Goal: Task Accomplishment & Management: Complete application form

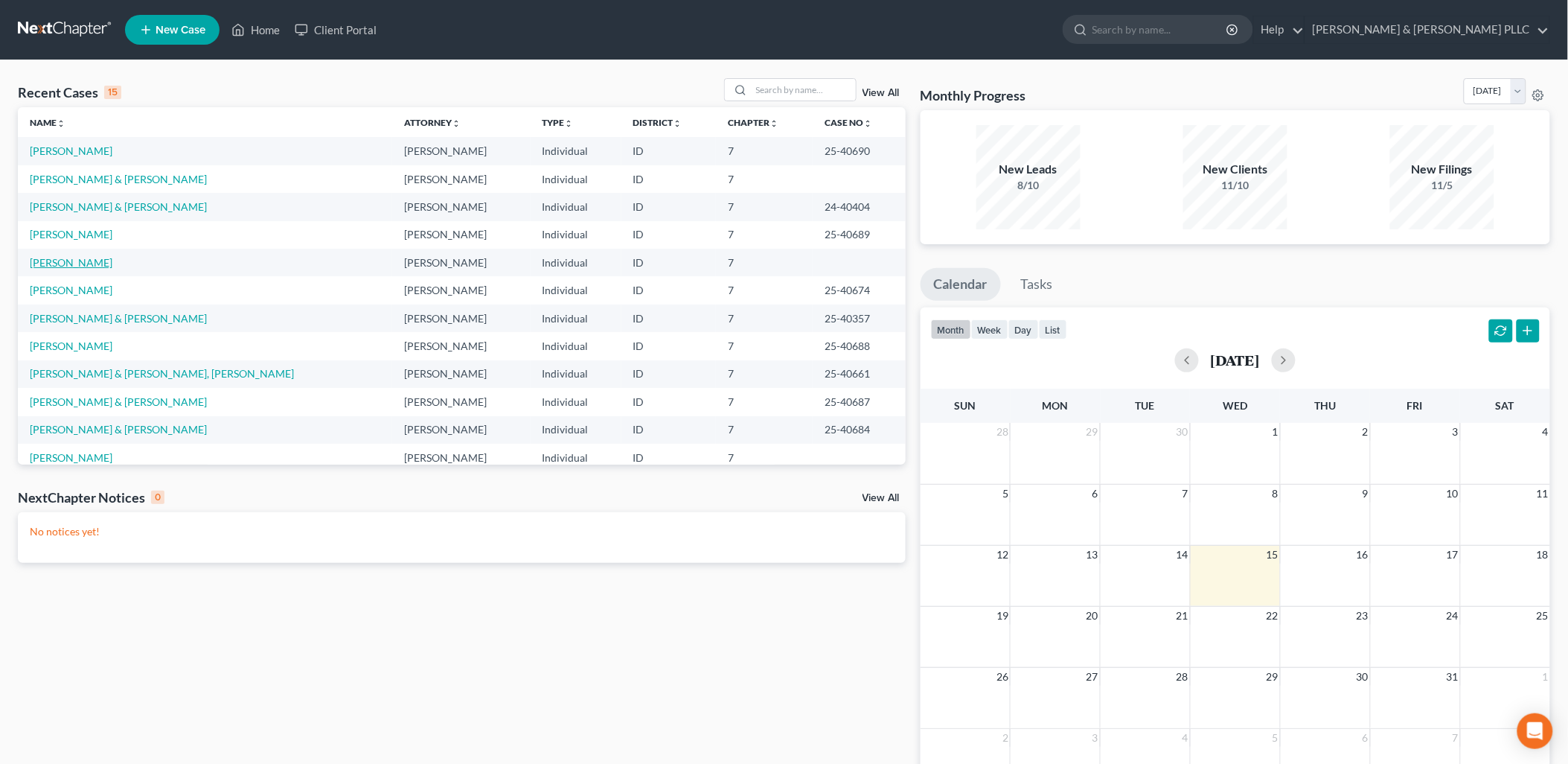
click at [68, 258] on link "[PERSON_NAME]" at bounding box center [70, 262] width 82 height 13
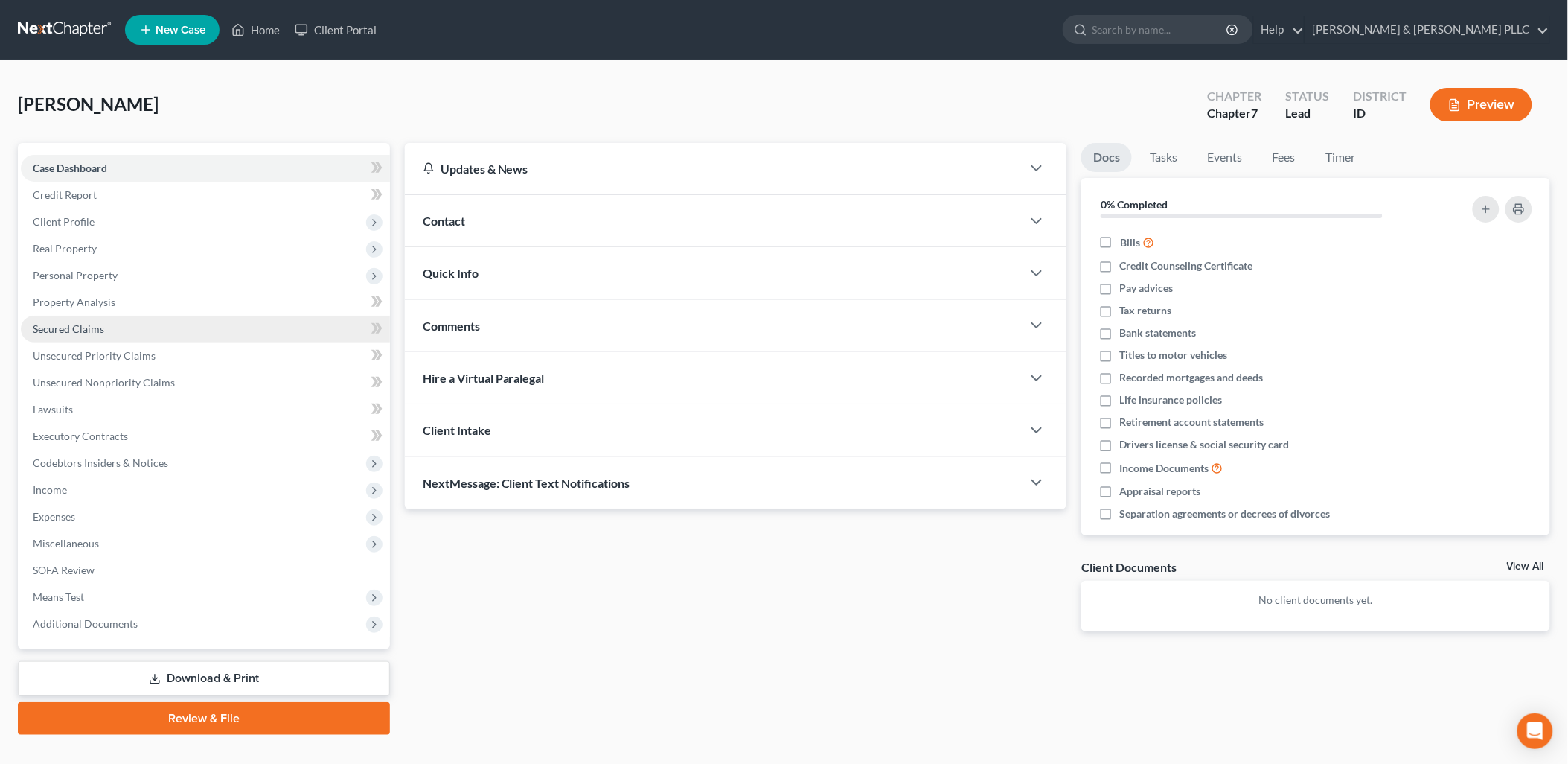
drag, startPoint x: 87, startPoint y: 268, endPoint x: 188, endPoint y: 335, distance: 121.2
click at [87, 269] on span "Personal Property" at bounding box center [75, 275] width 85 height 13
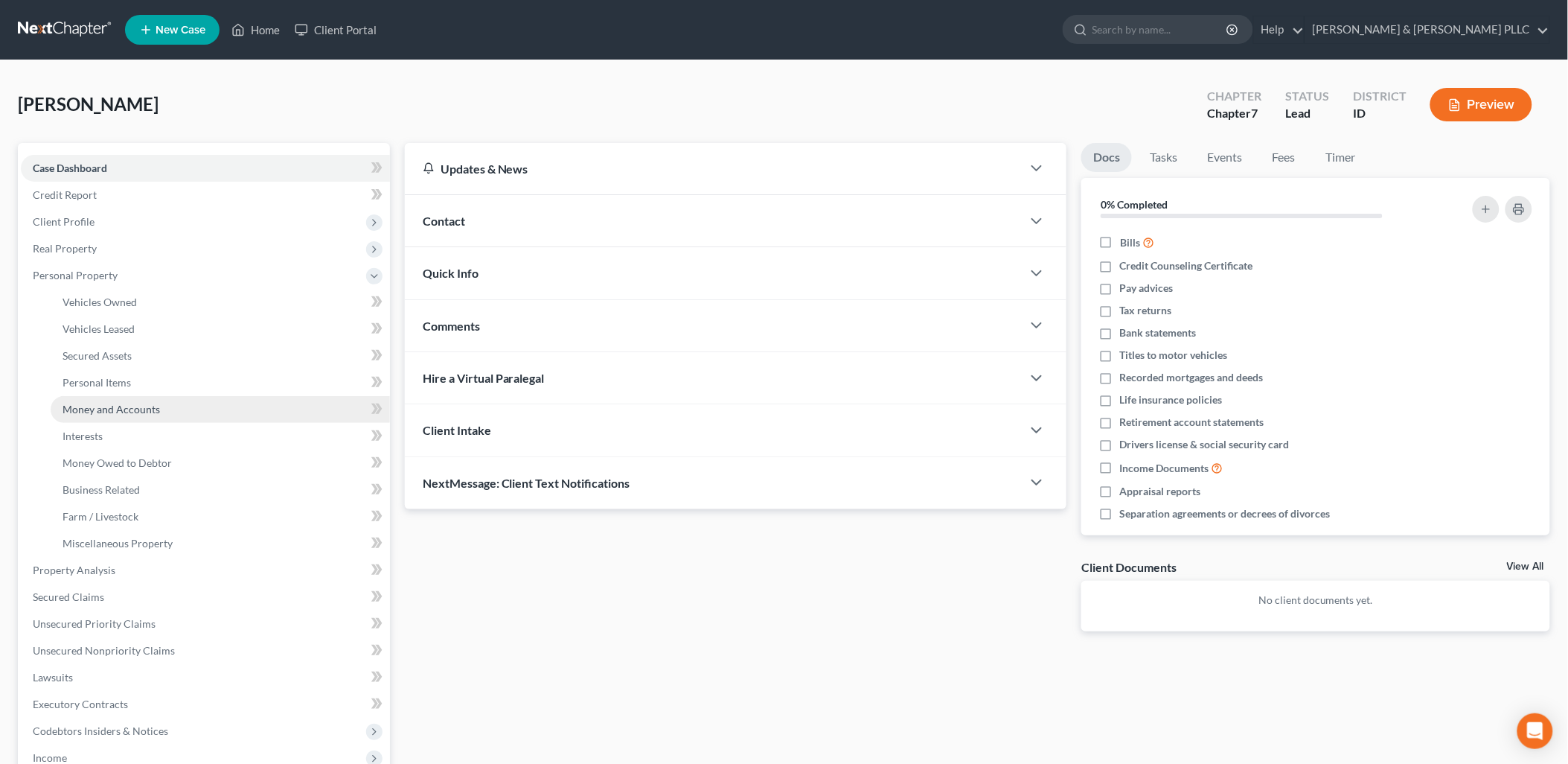
click at [125, 407] on span "Money and Accounts" at bounding box center [111, 409] width 98 height 13
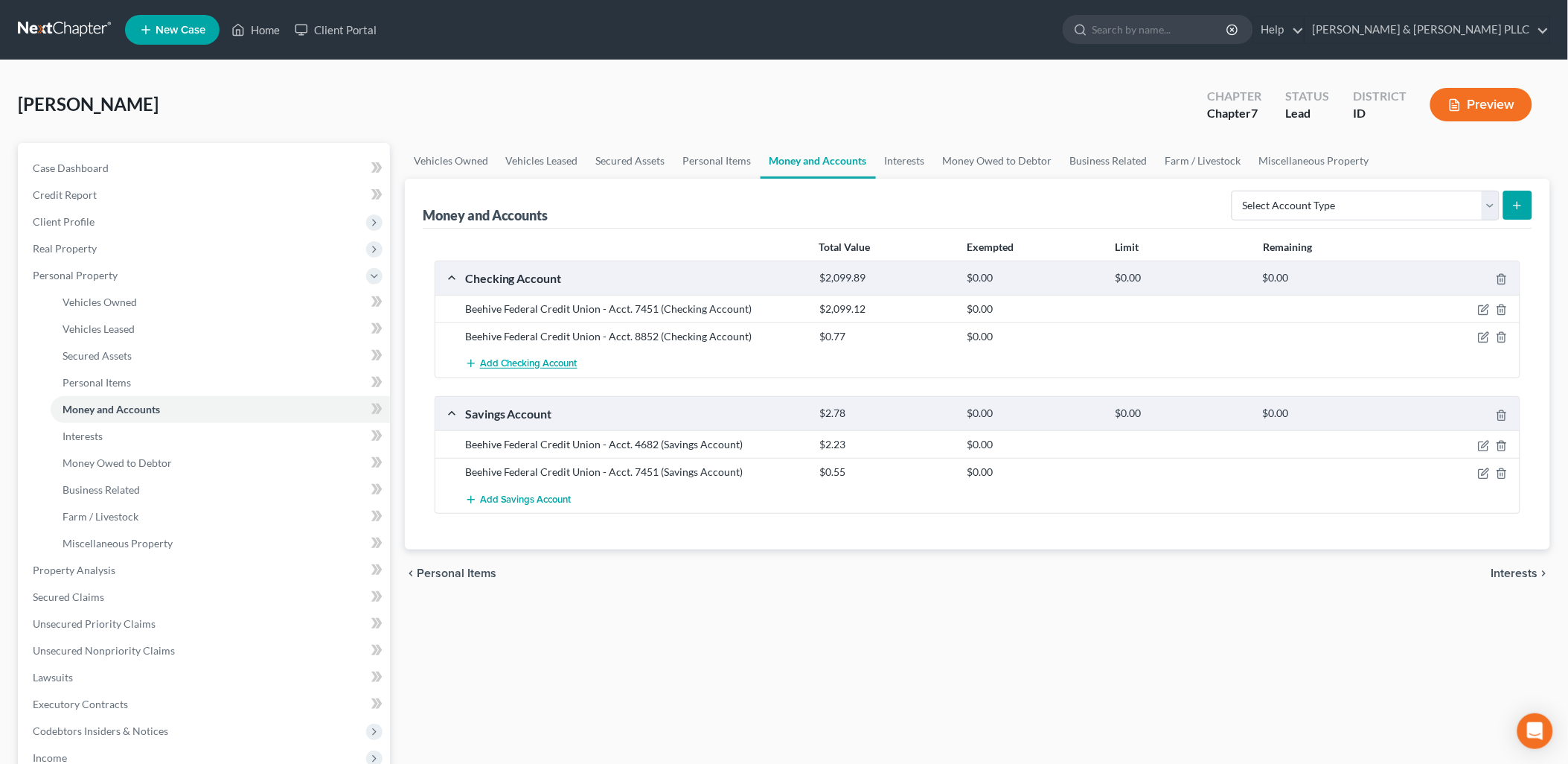
click at [509, 362] on span "Add Checking Account" at bounding box center [528, 364] width 98 height 12
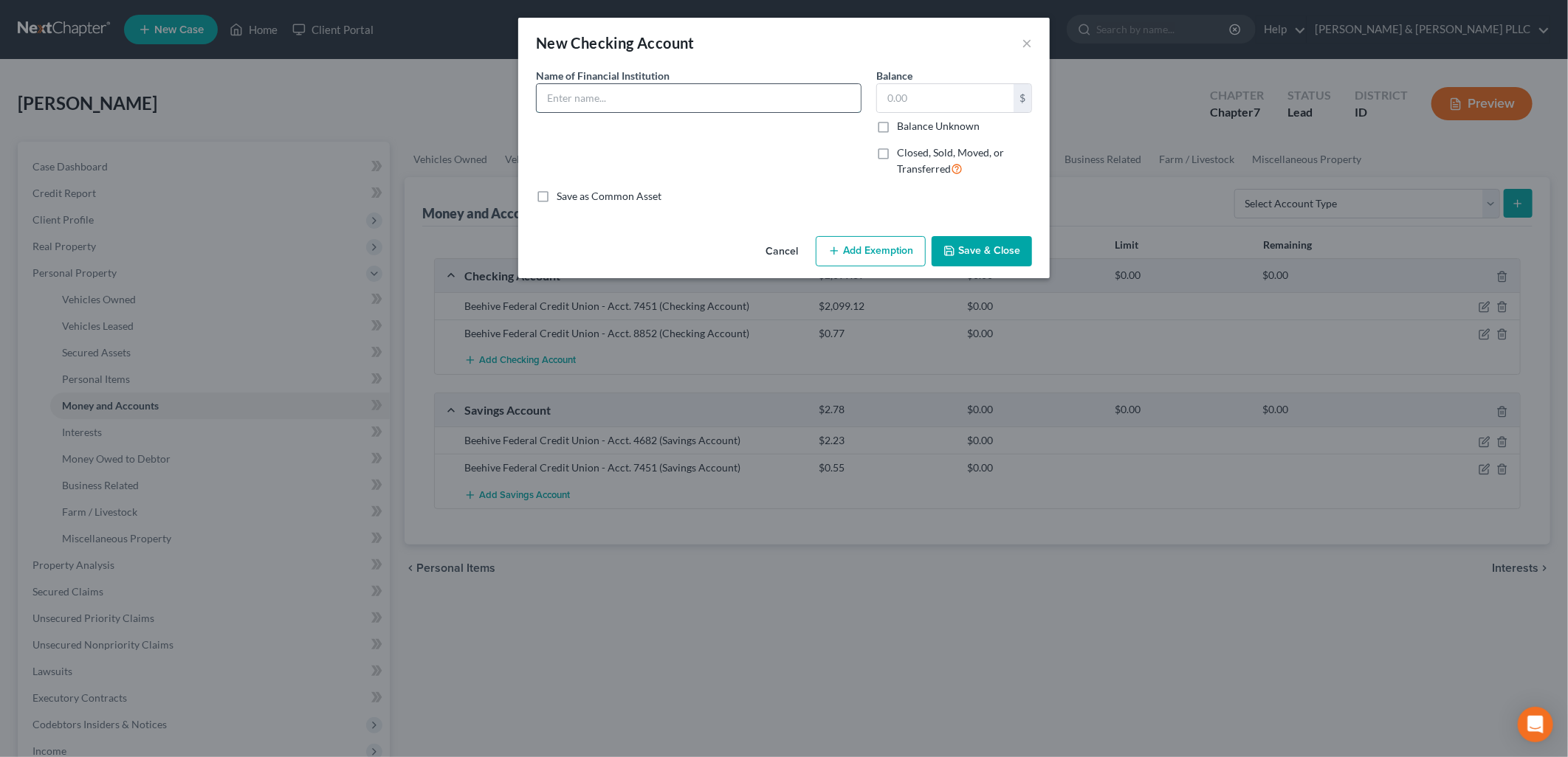
click at [649, 99] on input "text" at bounding box center [699, 97] width 324 height 28
type input "Mountain America Credit Union"
type input "5.00"
click at [961, 247] on button "Save & Close" at bounding box center [982, 251] width 100 height 31
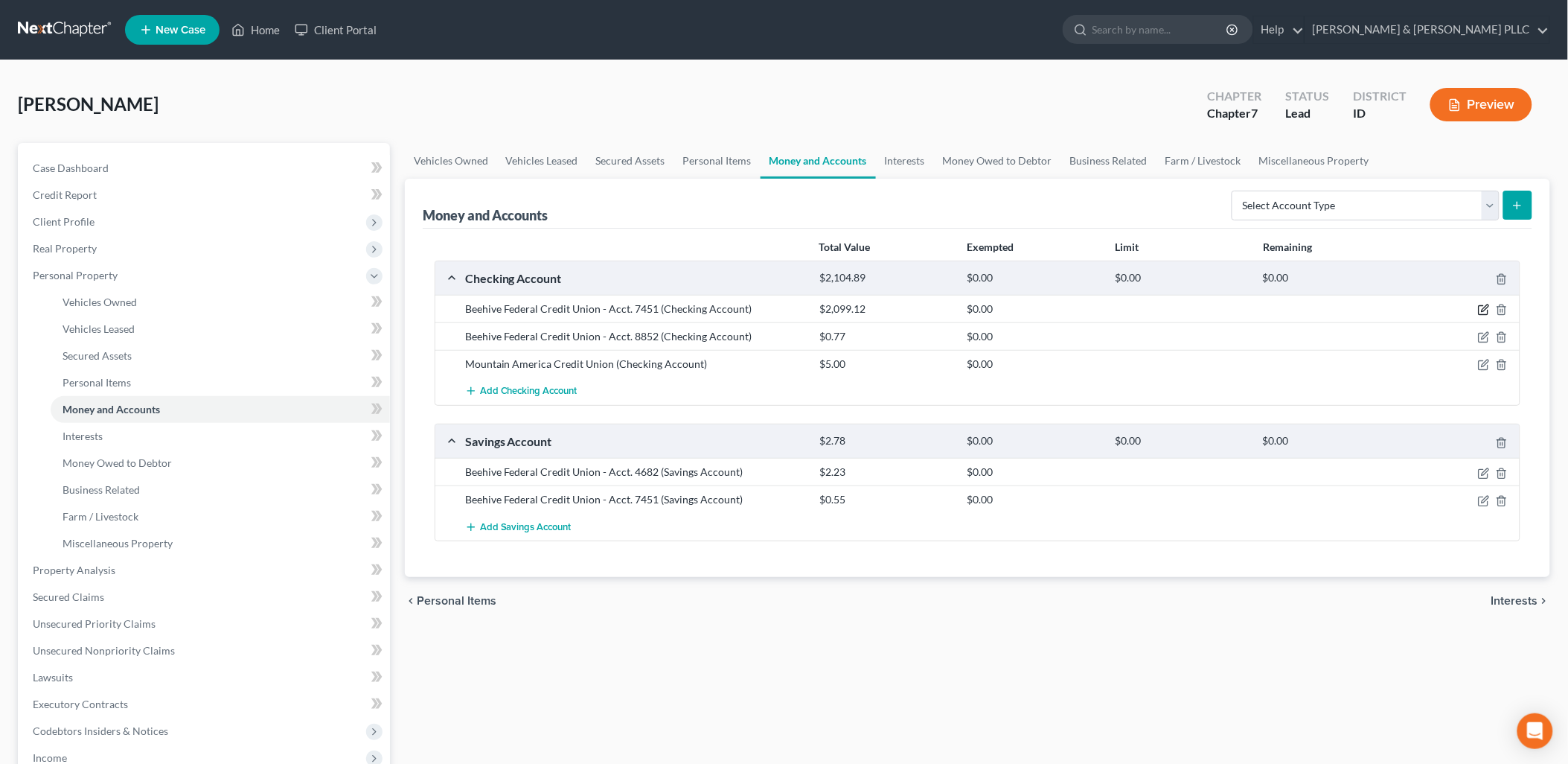
click at [1480, 312] on icon "button" at bounding box center [1484, 310] width 12 height 12
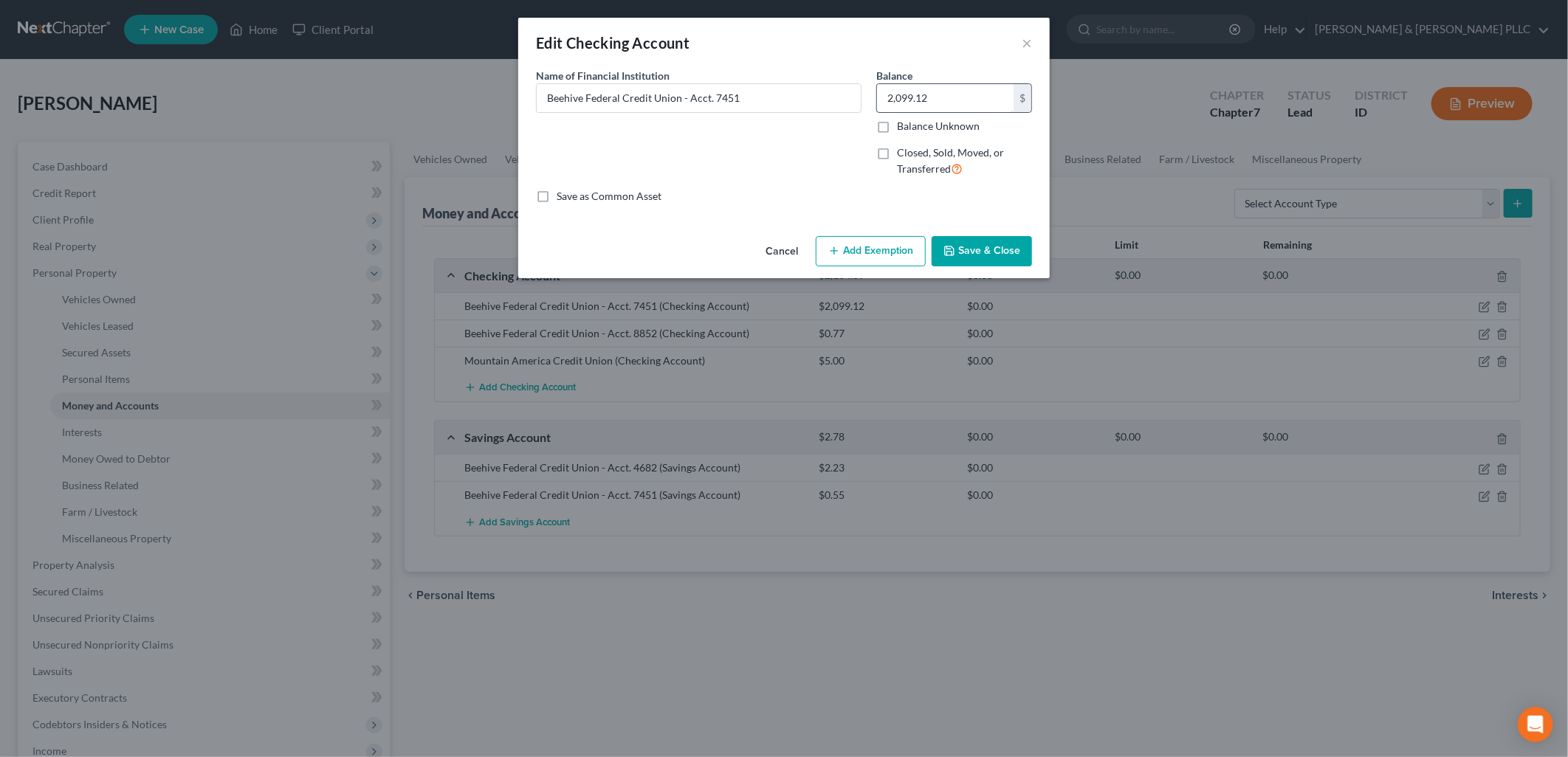
click at [985, 99] on input "2,099.12" at bounding box center [945, 97] width 136 height 28
type input "0.00"
click at [982, 255] on button "Save & Close" at bounding box center [982, 251] width 100 height 31
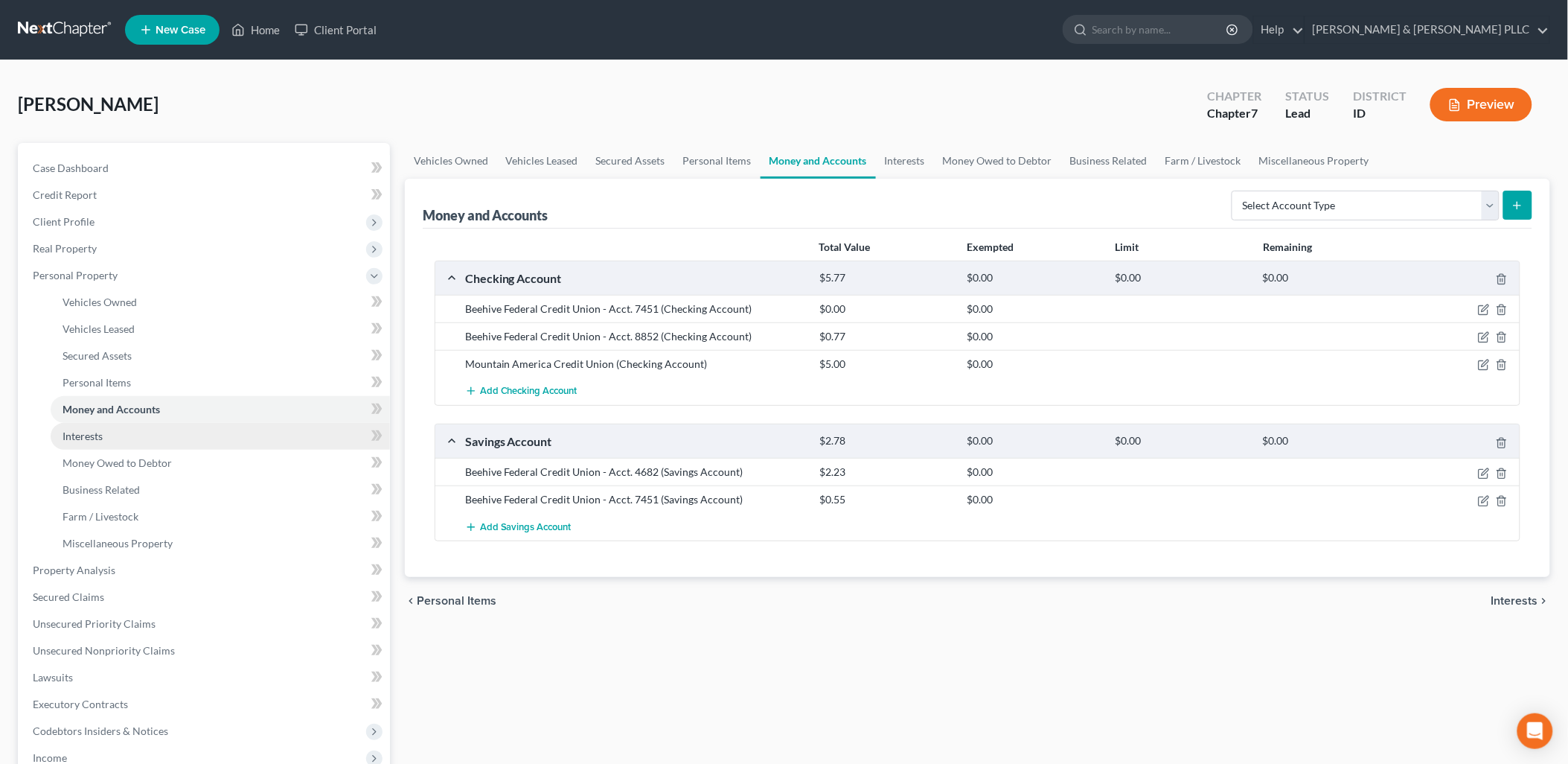
click at [101, 433] on span "Interests" at bounding box center [82, 436] width 40 height 13
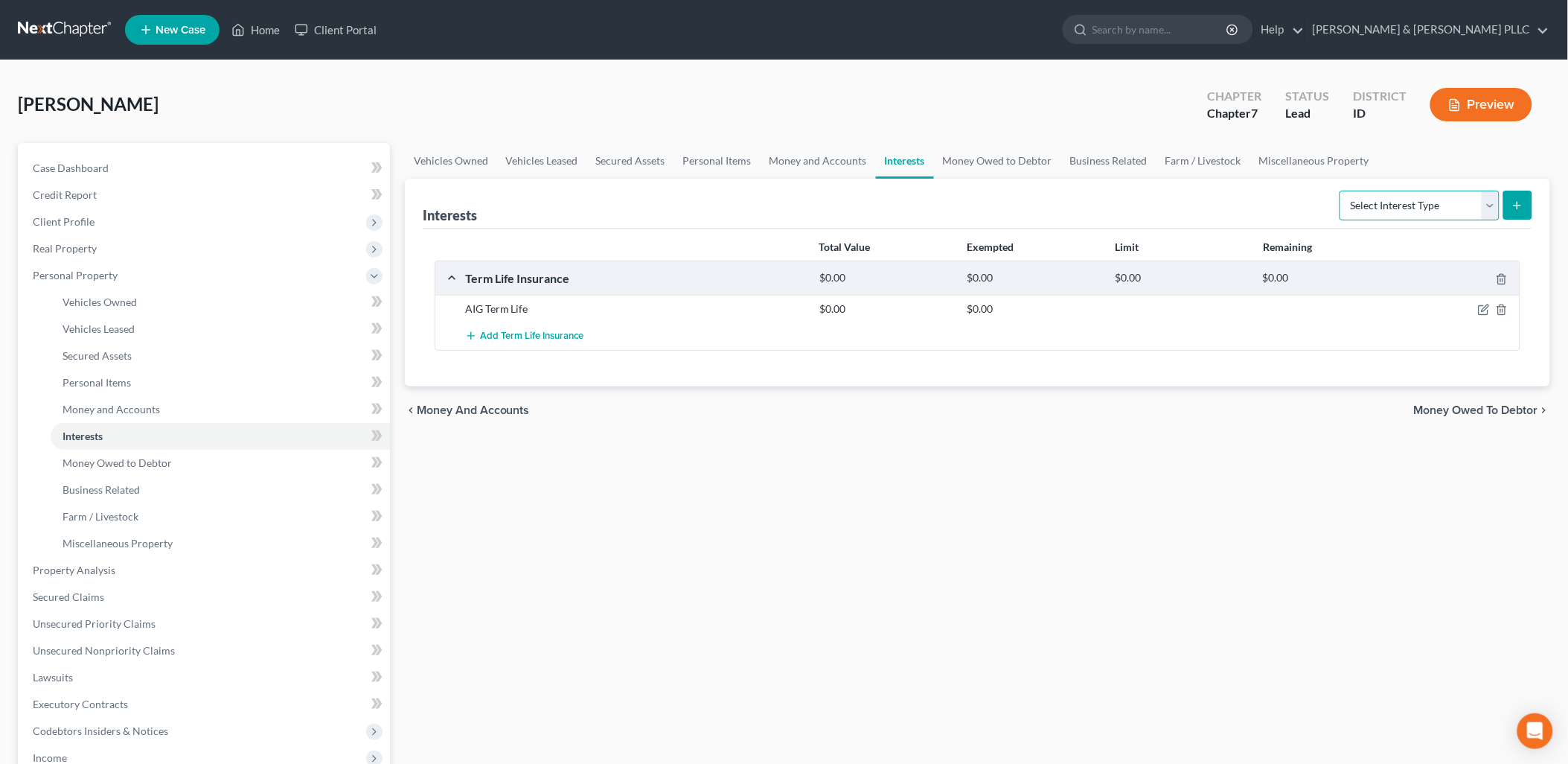
click at [1486, 207] on select "Select Interest Type 401K Annuity Bond Education IRA Government Bond Government…" at bounding box center [1420, 205] width 160 height 30
select select "other_retirement_plan"
click at [1342, 191] on select "Select Interest Type 401K Annuity Bond Education IRA Government Bond Government…" at bounding box center [1420, 205] width 160 height 30
click at [1522, 210] on icon "submit" at bounding box center [1517, 206] width 12 height 12
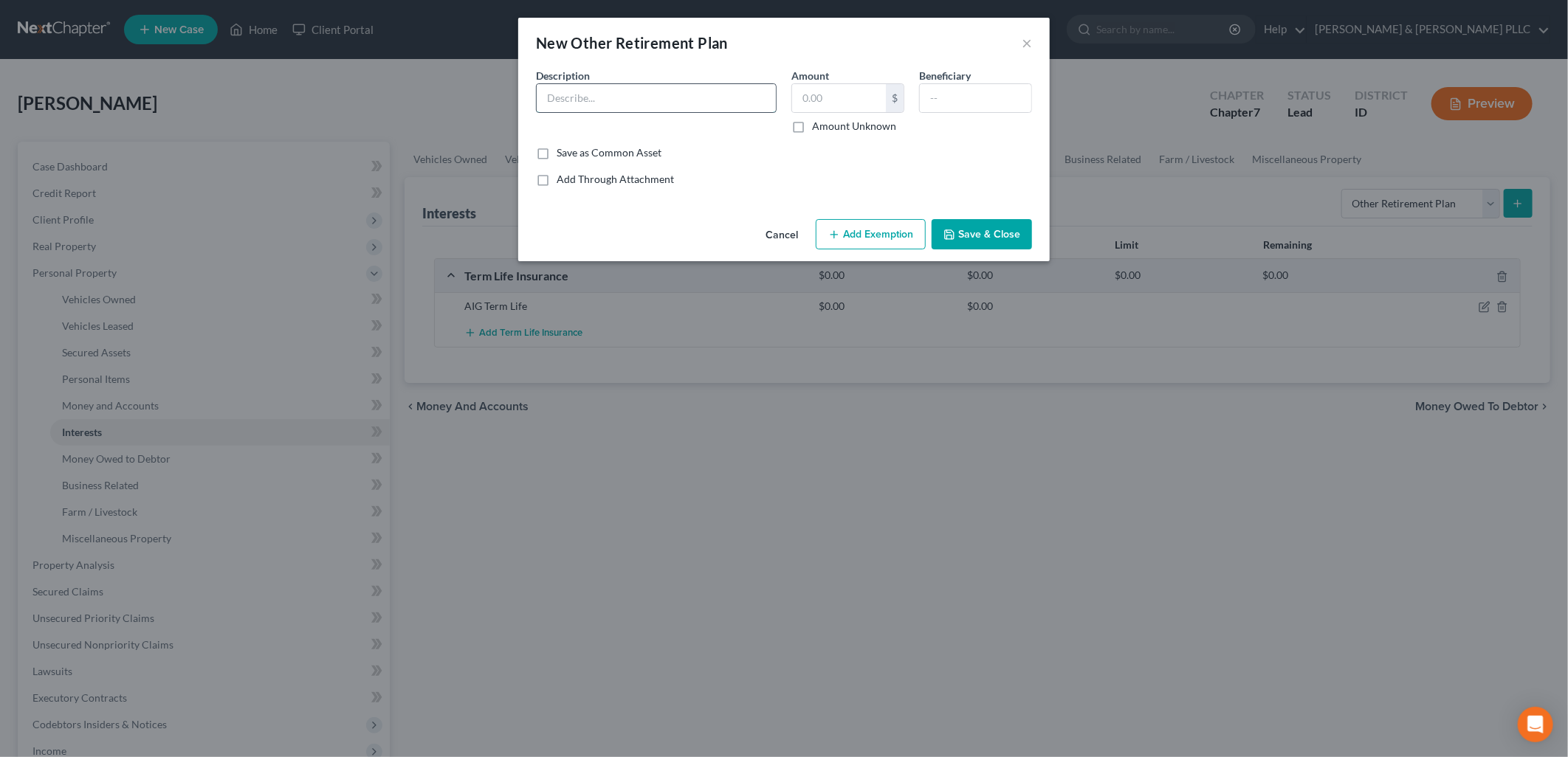
click at [624, 97] on input "text" at bounding box center [656, 97] width 239 height 28
type input "PERSI"
type input "20,000.00"
click at [844, 227] on button "Add Exemption" at bounding box center [871, 234] width 110 height 31
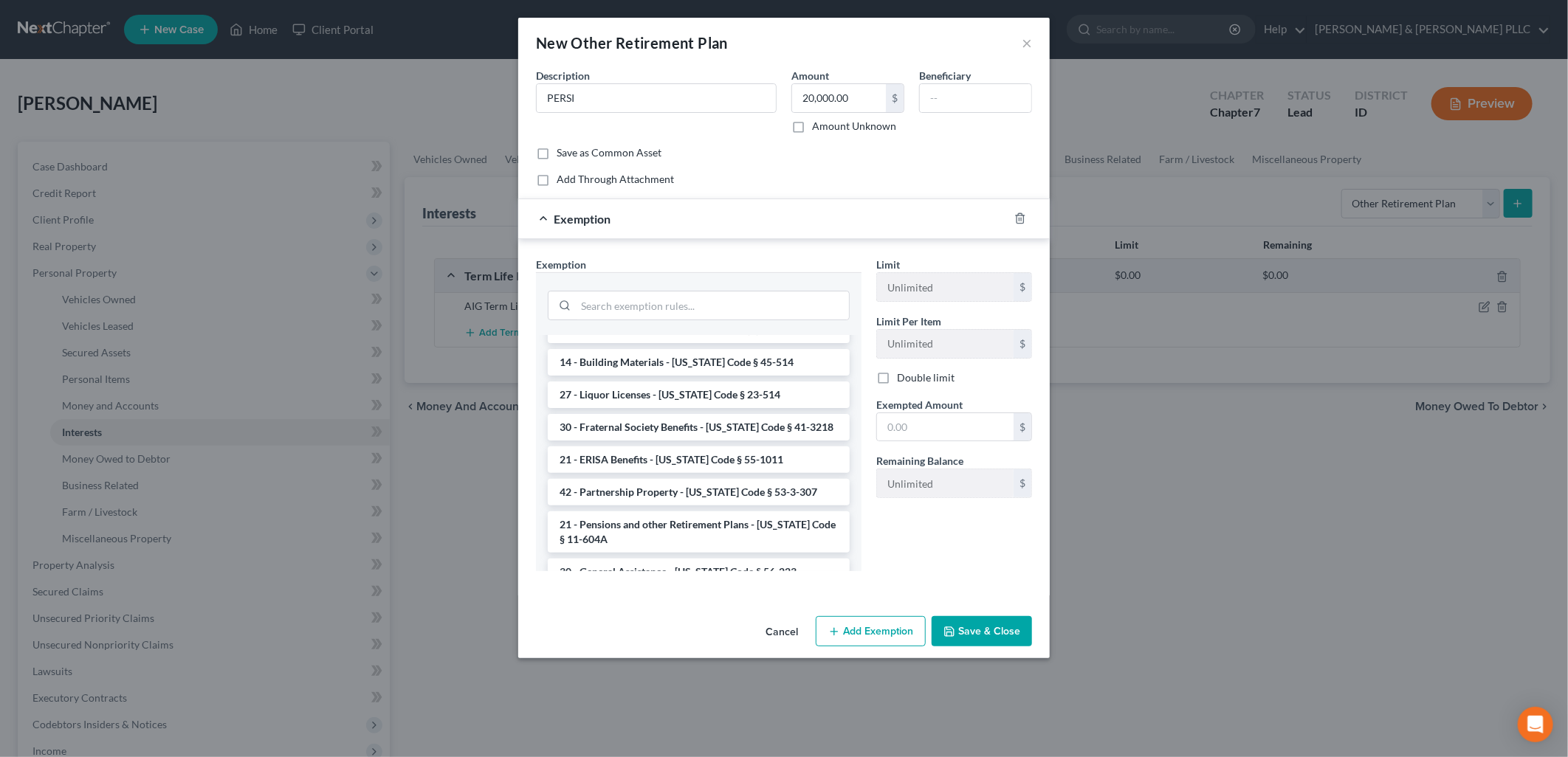
scroll to position [902, 0]
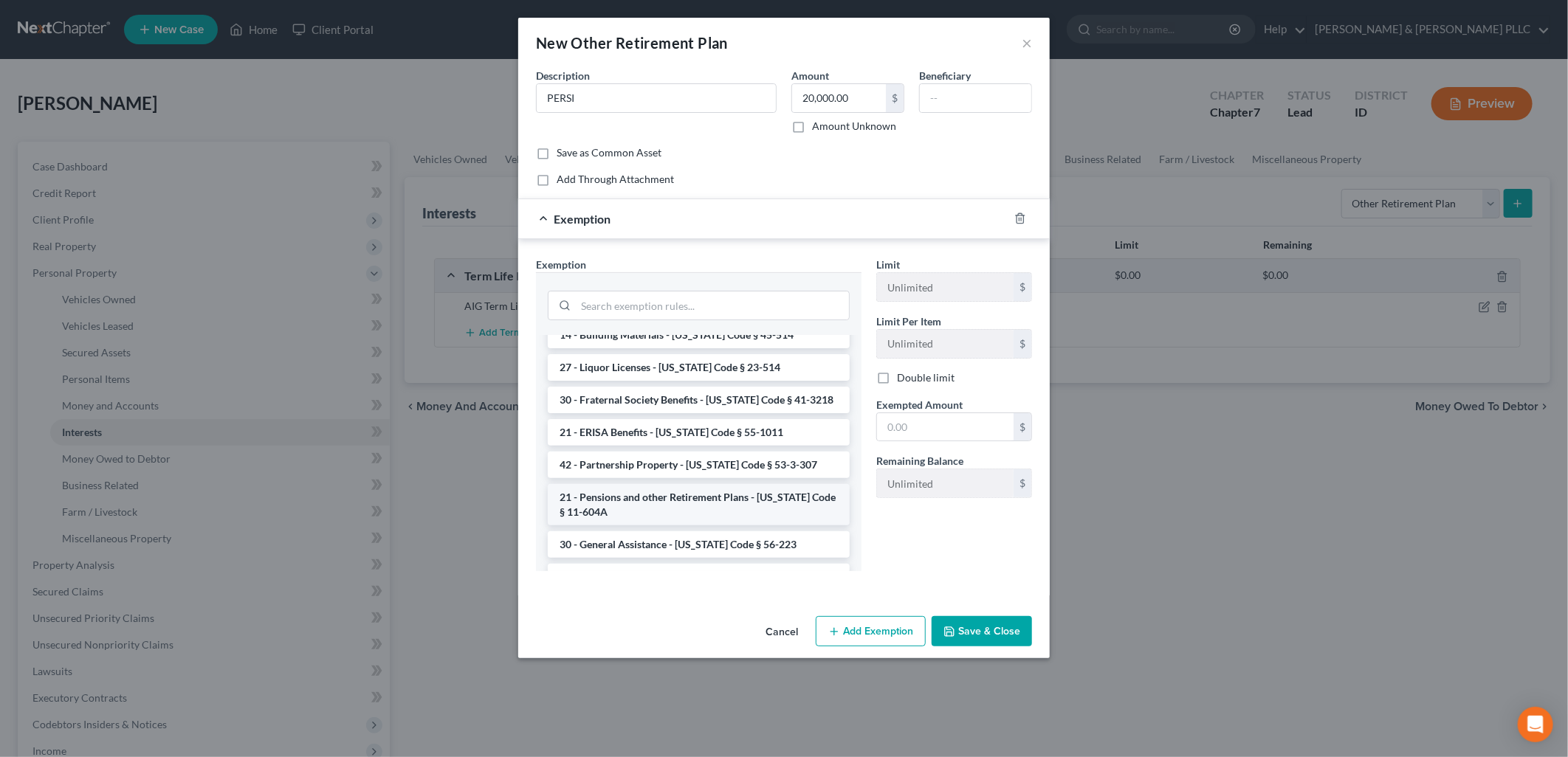
click at [732, 484] on li "21 - Pensions and other Retirement Plans - [US_STATE] Code § 11-604A" at bounding box center [698, 504] width 302 height 41
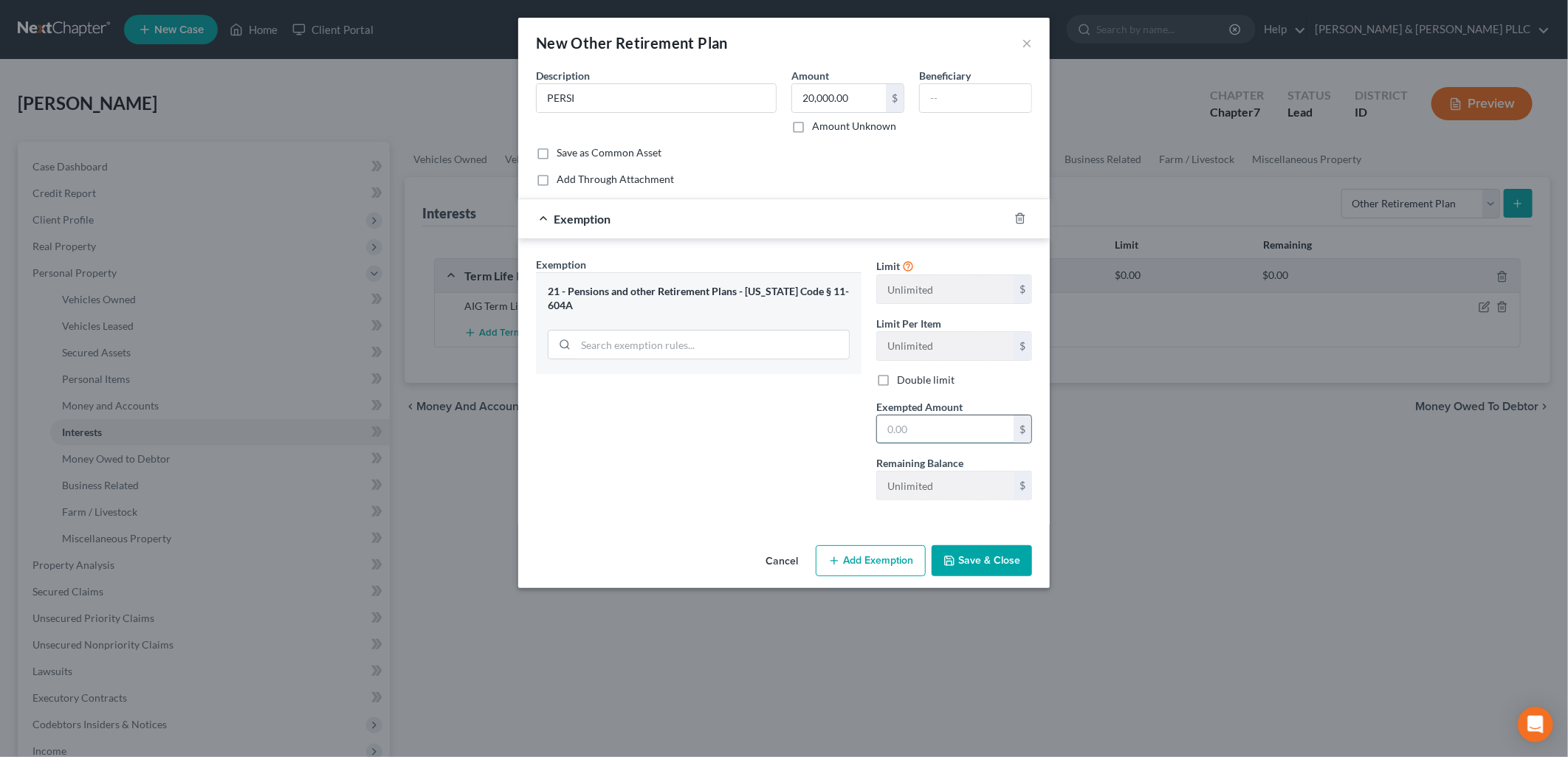
click at [934, 432] on input "text" at bounding box center [945, 429] width 136 height 28
type input "20,000.00"
click at [994, 552] on button "Save & Close" at bounding box center [982, 560] width 100 height 31
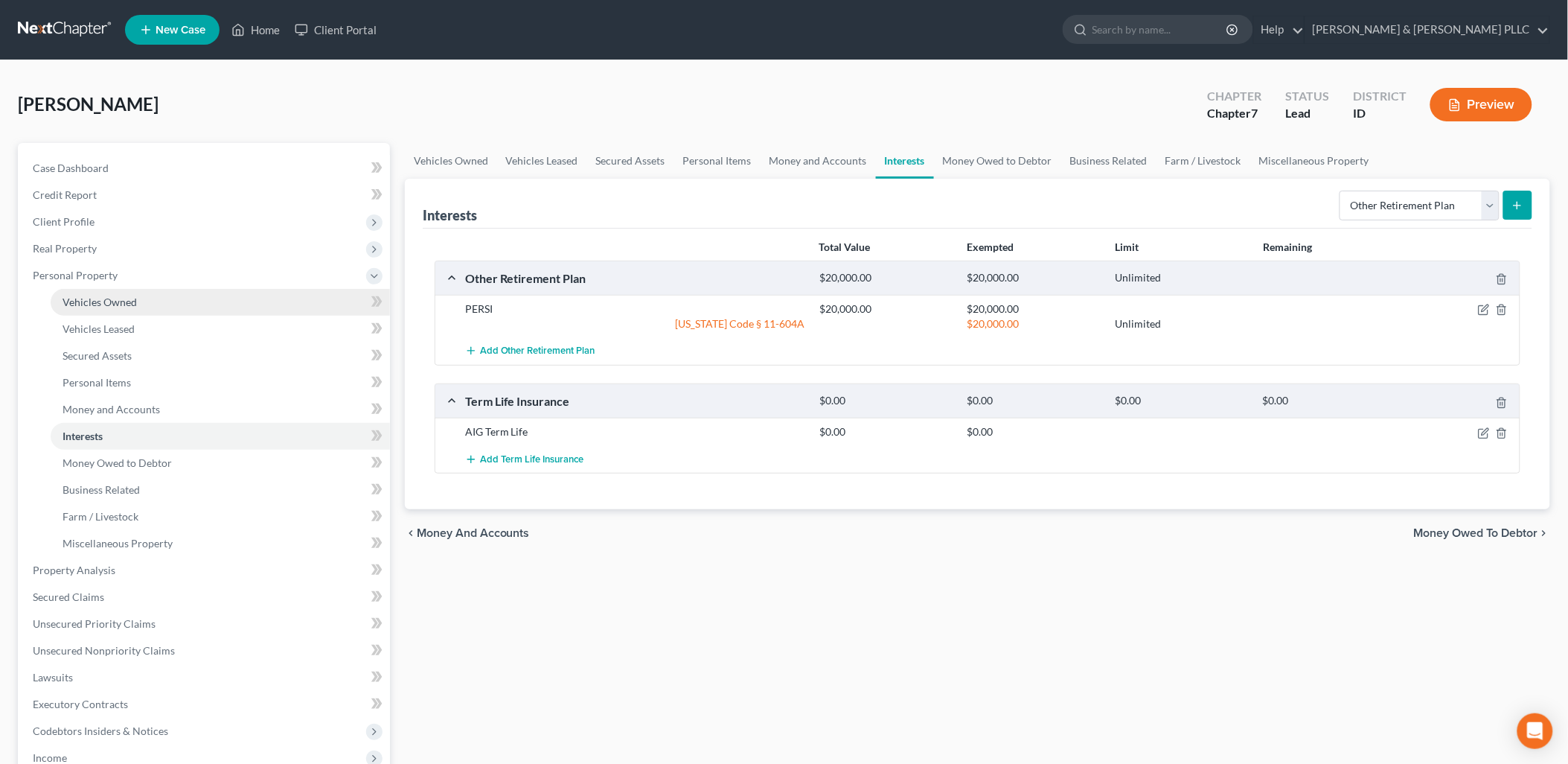
click at [102, 296] on span "Vehicles Owned" at bounding box center [100, 302] width 74 height 13
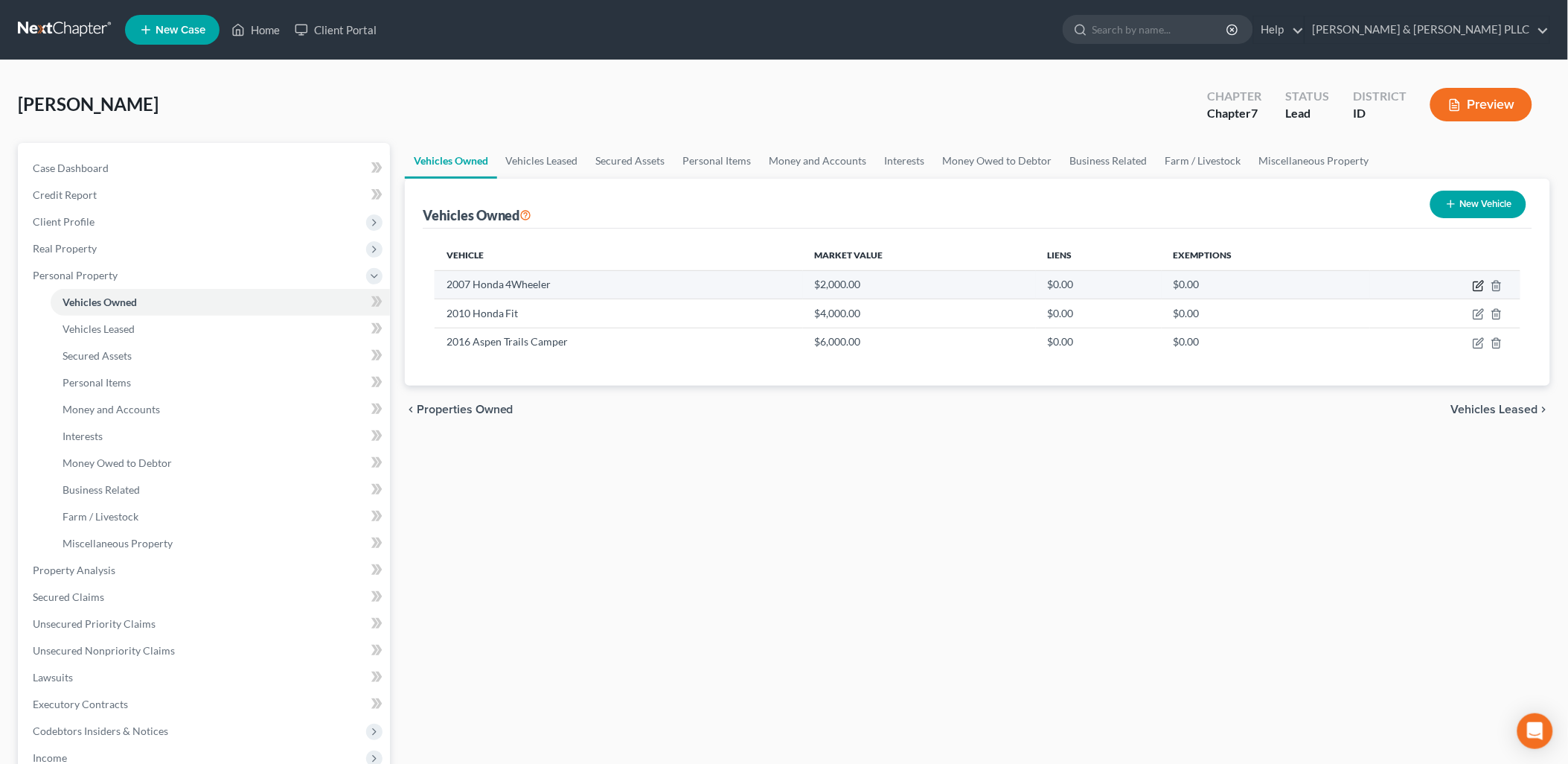
click at [1480, 280] on icon "button" at bounding box center [1479, 286] width 12 height 12
select select "6"
select select "19"
select select "2"
select select "0"
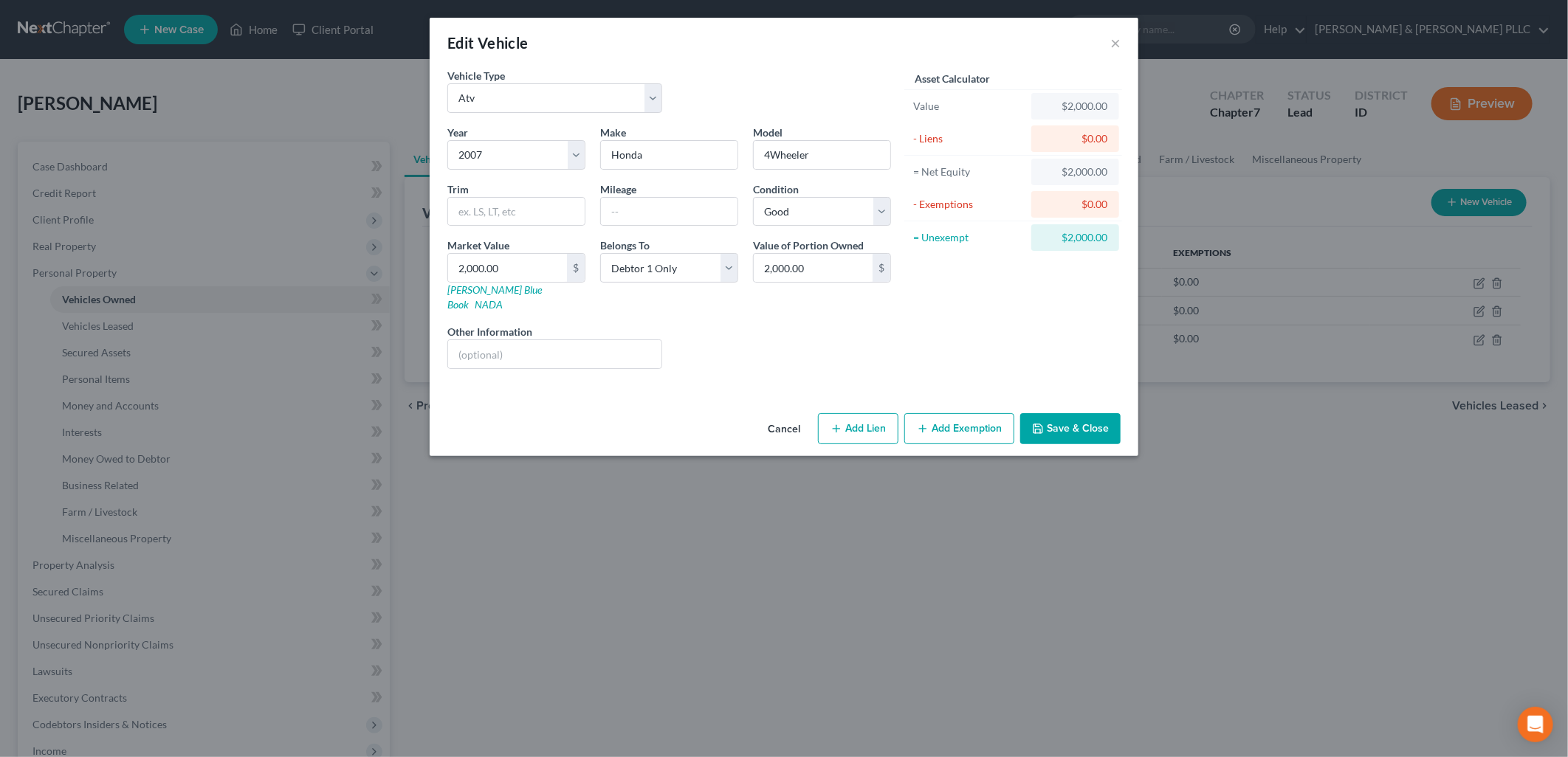
click at [955, 413] on button "Add Exemption" at bounding box center [959, 428] width 110 height 31
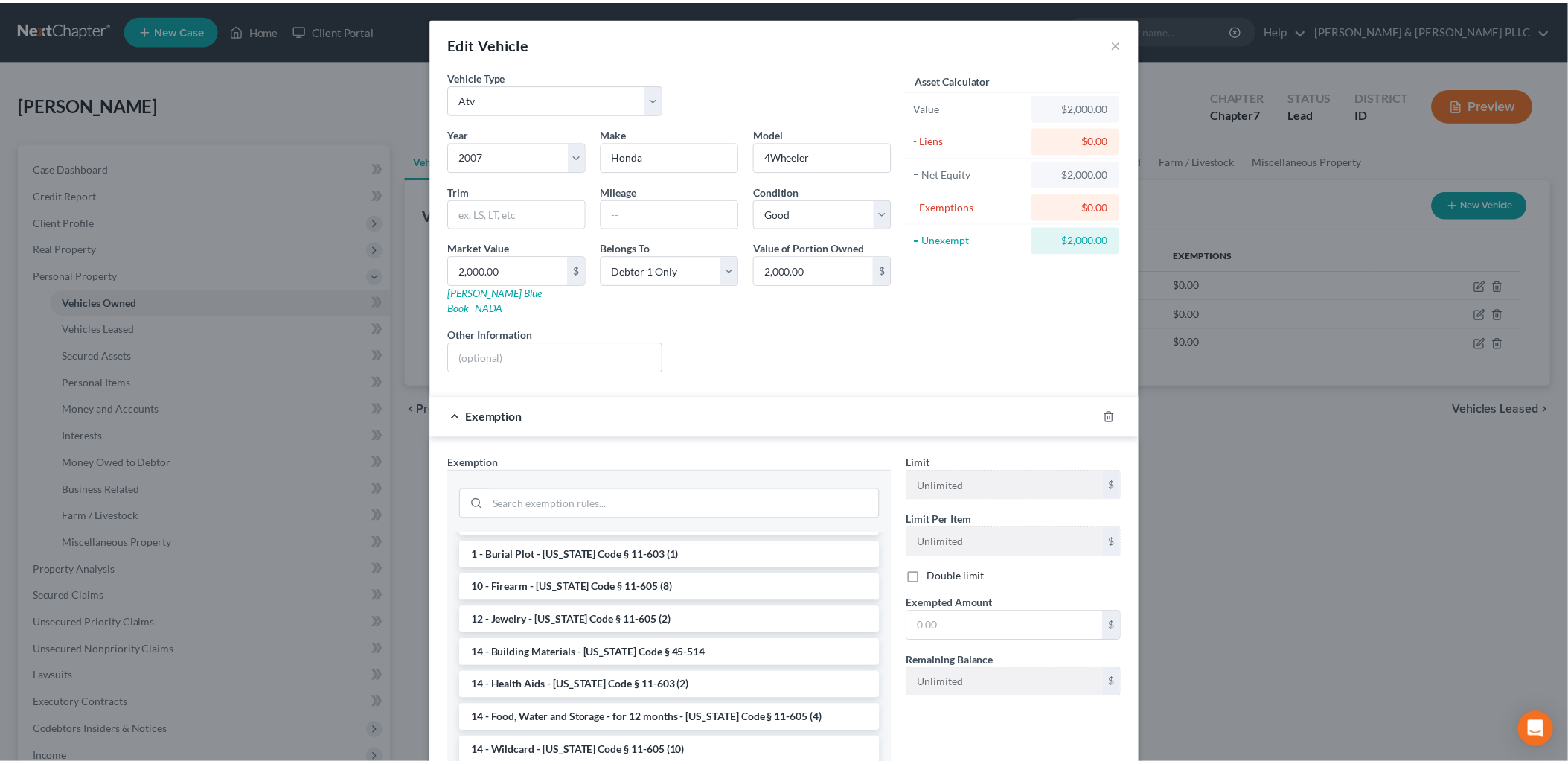
scroll to position [166, 0]
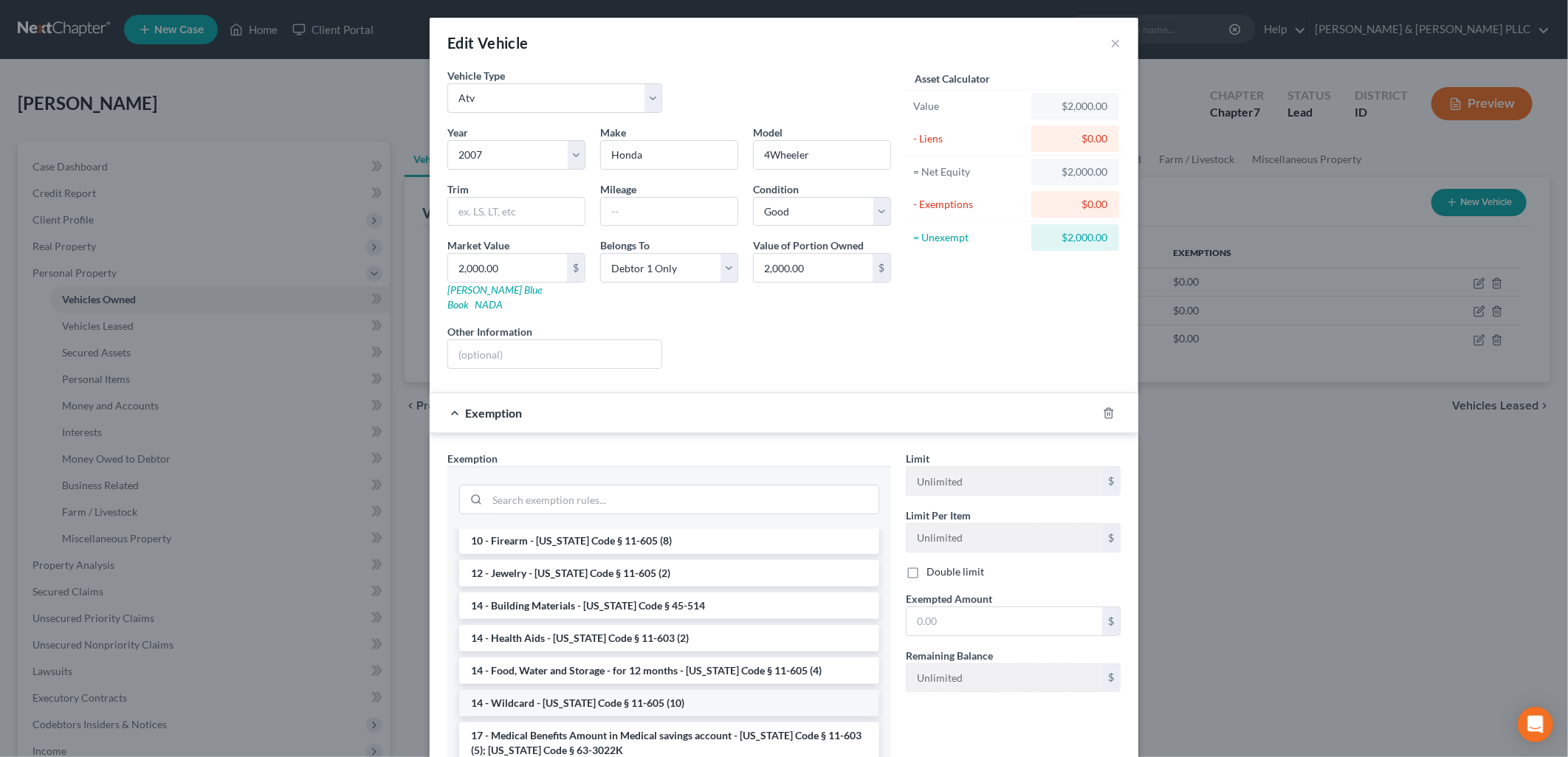
click at [635, 690] on li "14 - Wildcard - [US_STATE] Code § 11-605 (10)" at bounding box center [669, 702] width 420 height 26
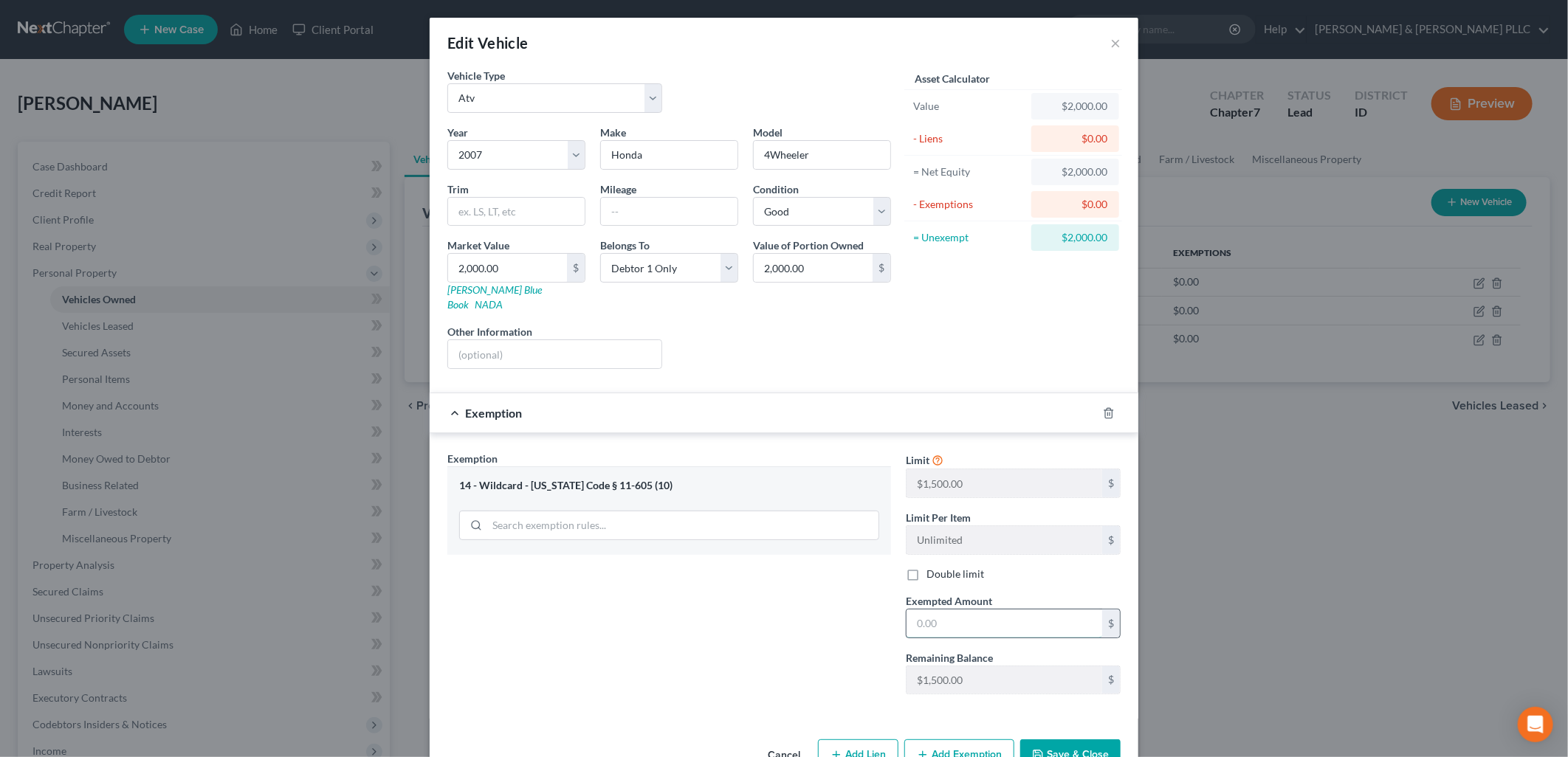
click at [925, 611] on input "text" at bounding box center [1004, 623] width 196 height 28
type input "1,500.00"
click at [1057, 750] on button "Save & Close" at bounding box center [1070, 754] width 100 height 31
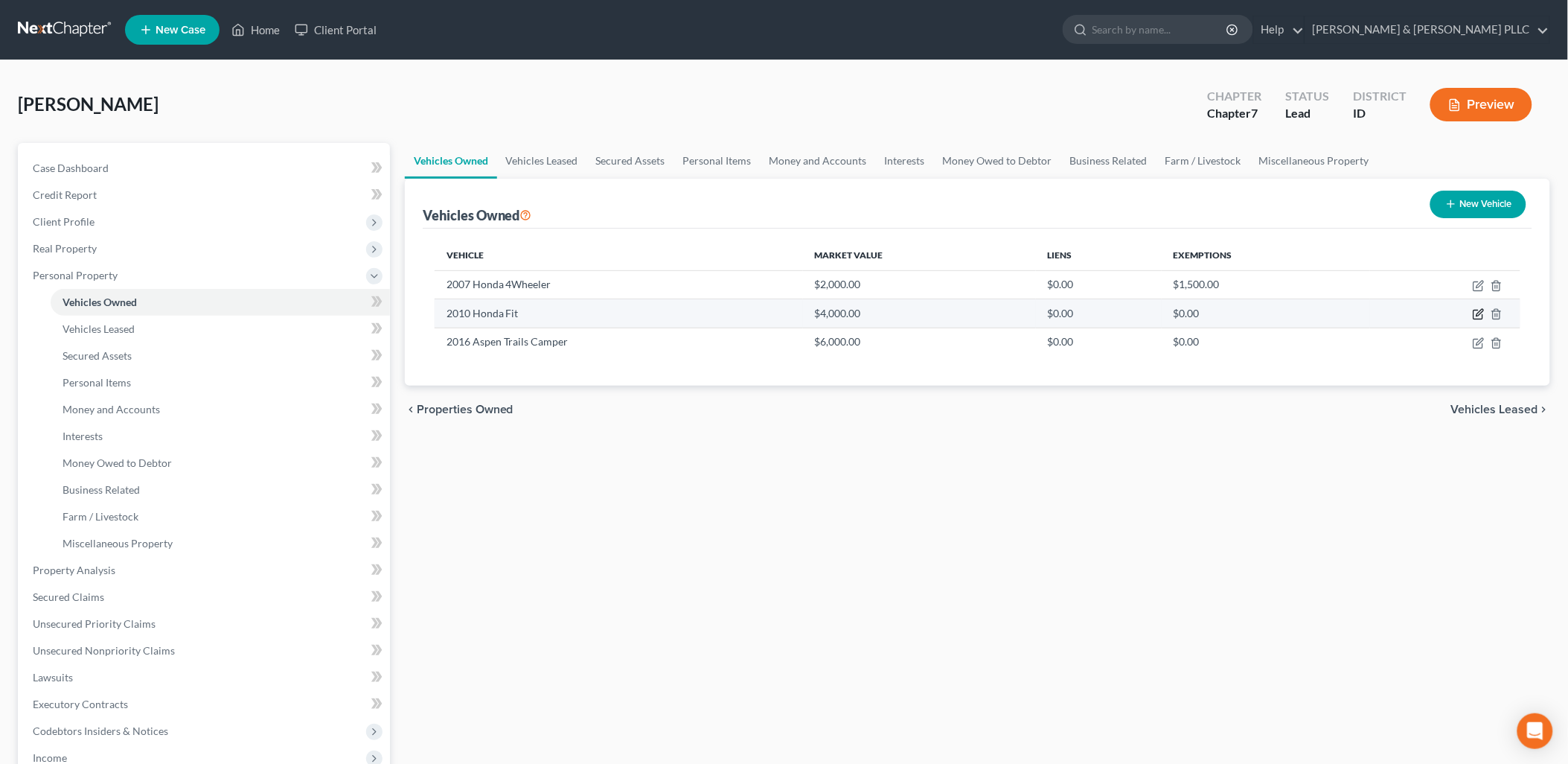
click at [1480, 309] on icon "button" at bounding box center [1479, 315] width 12 height 12
select select "0"
select select "16"
select select "3"
select select "0"
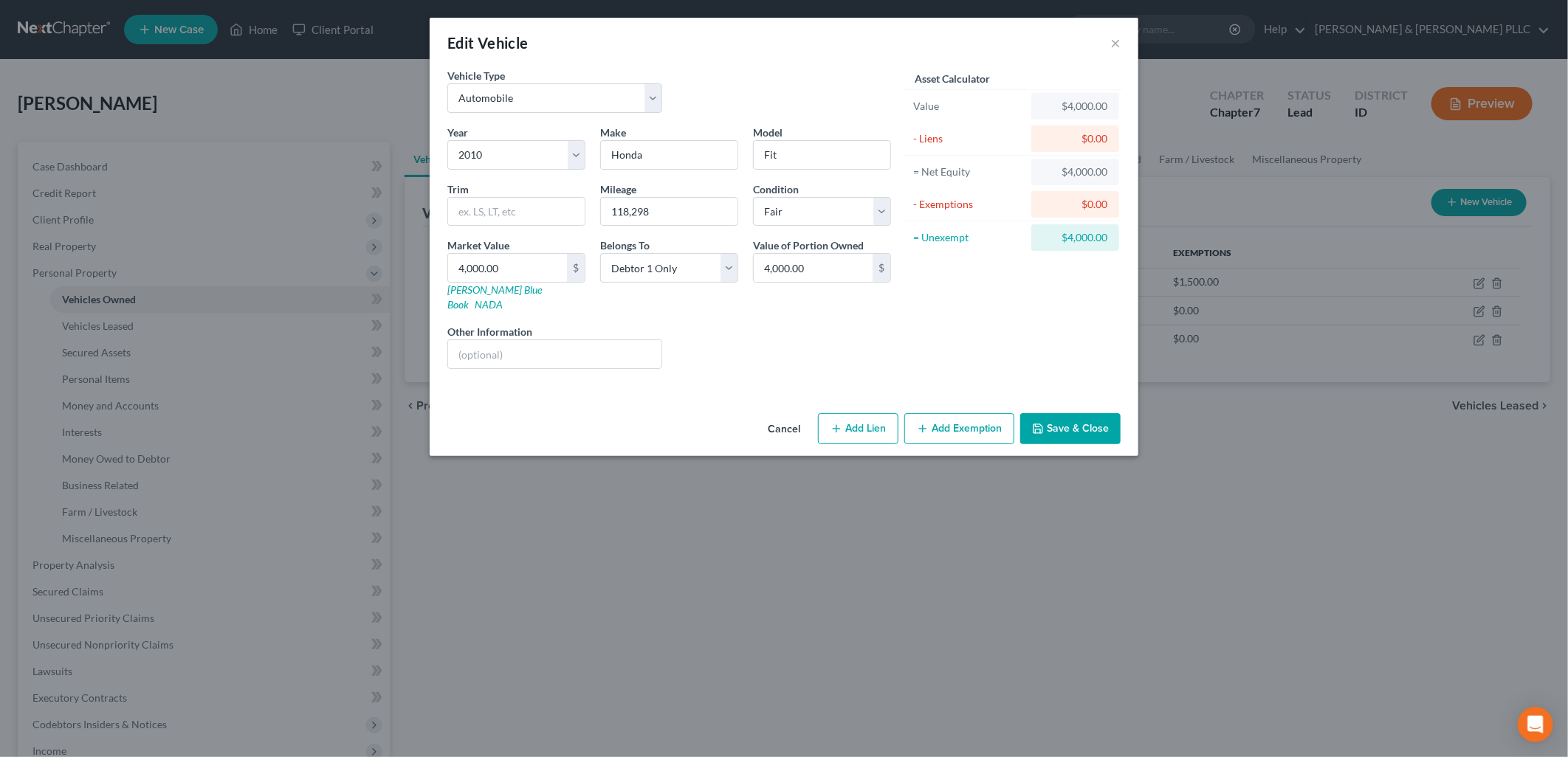
click at [982, 413] on button "Add Exemption" at bounding box center [959, 428] width 110 height 31
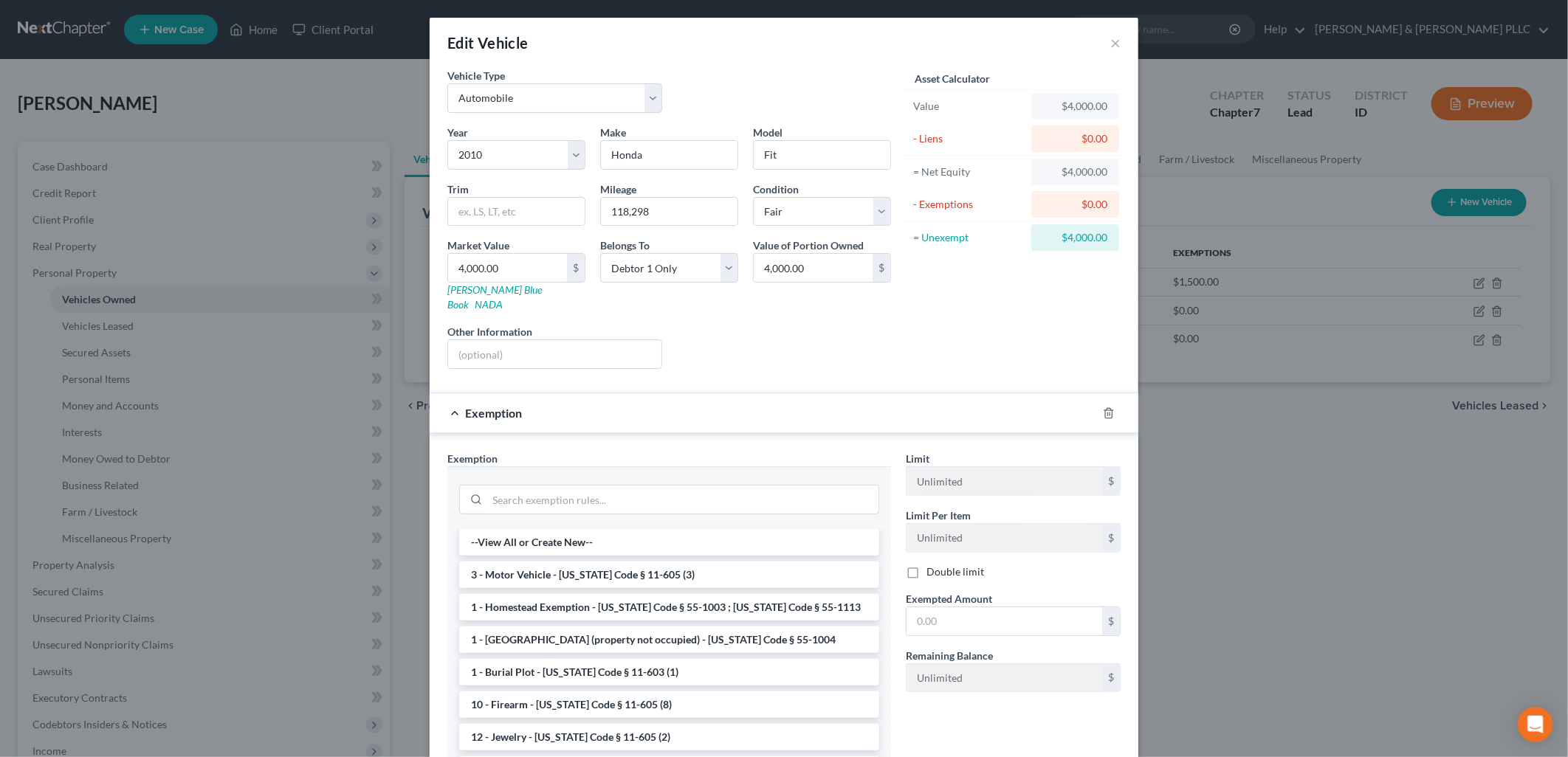
drag, startPoint x: 744, startPoint y: 558, endPoint x: 919, endPoint y: 579, distance: 176.3
click at [744, 561] on li "3 - Motor Vehicle - [US_STATE] Code § 11-605 (3)" at bounding box center [669, 574] width 420 height 26
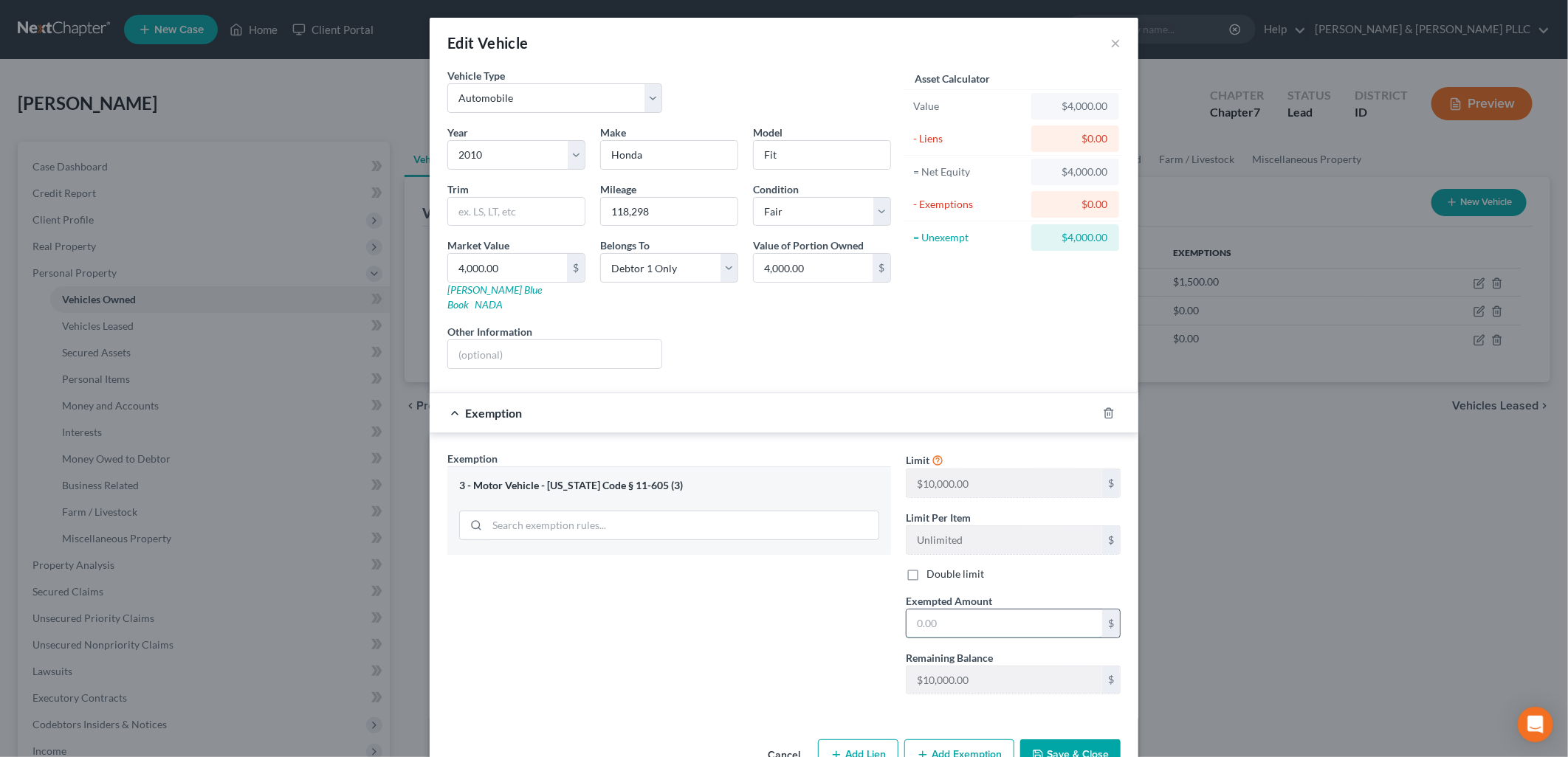
click at [949, 609] on input "text" at bounding box center [1004, 623] width 196 height 28
type input "10,000.00"
click at [1045, 744] on button "Save & Close" at bounding box center [1070, 754] width 100 height 31
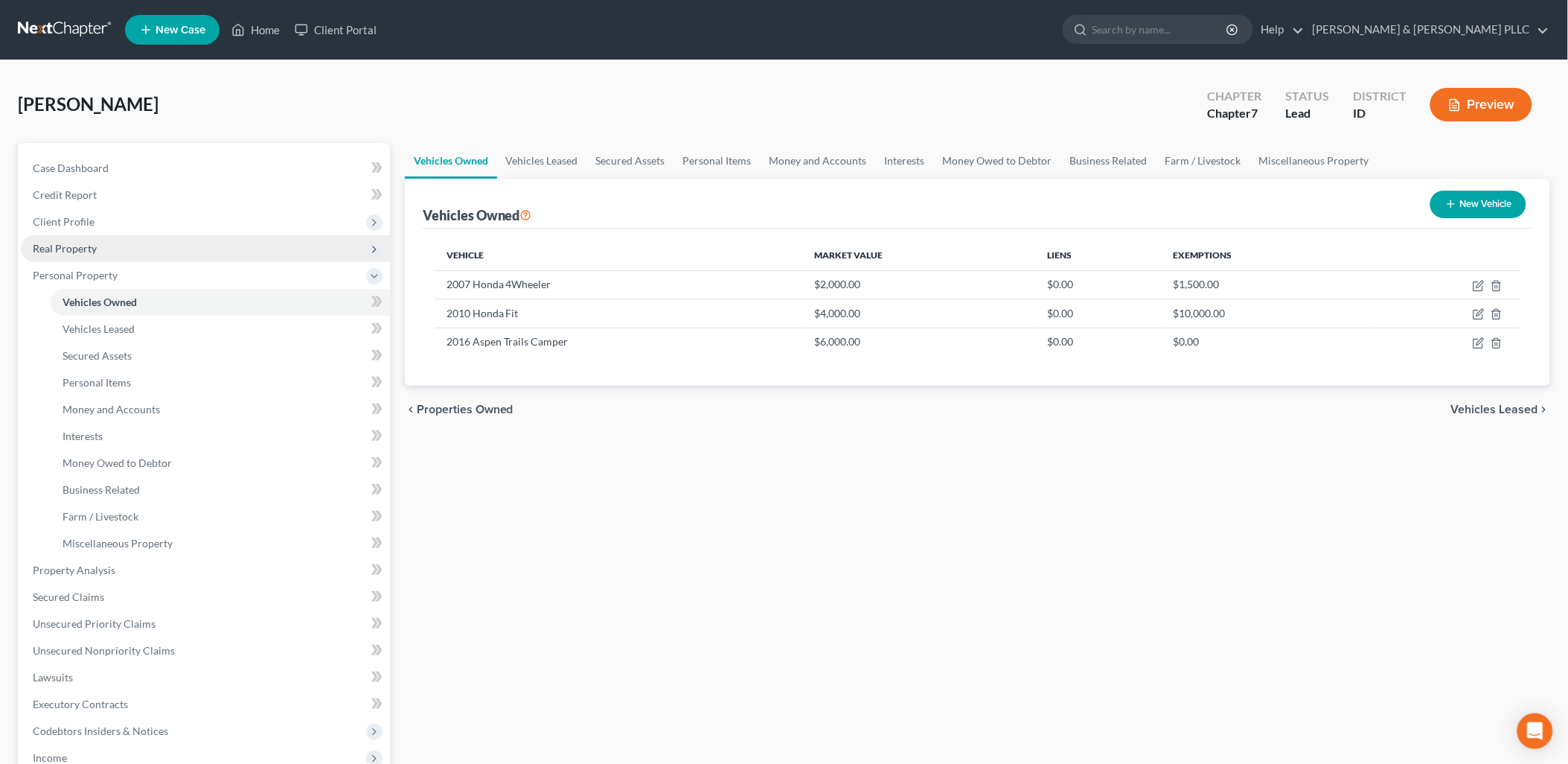
drag, startPoint x: 91, startPoint y: 218, endPoint x: 188, endPoint y: 259, distance: 105.3
click at [91, 218] on span "Client Profile" at bounding box center [64, 221] width 62 height 13
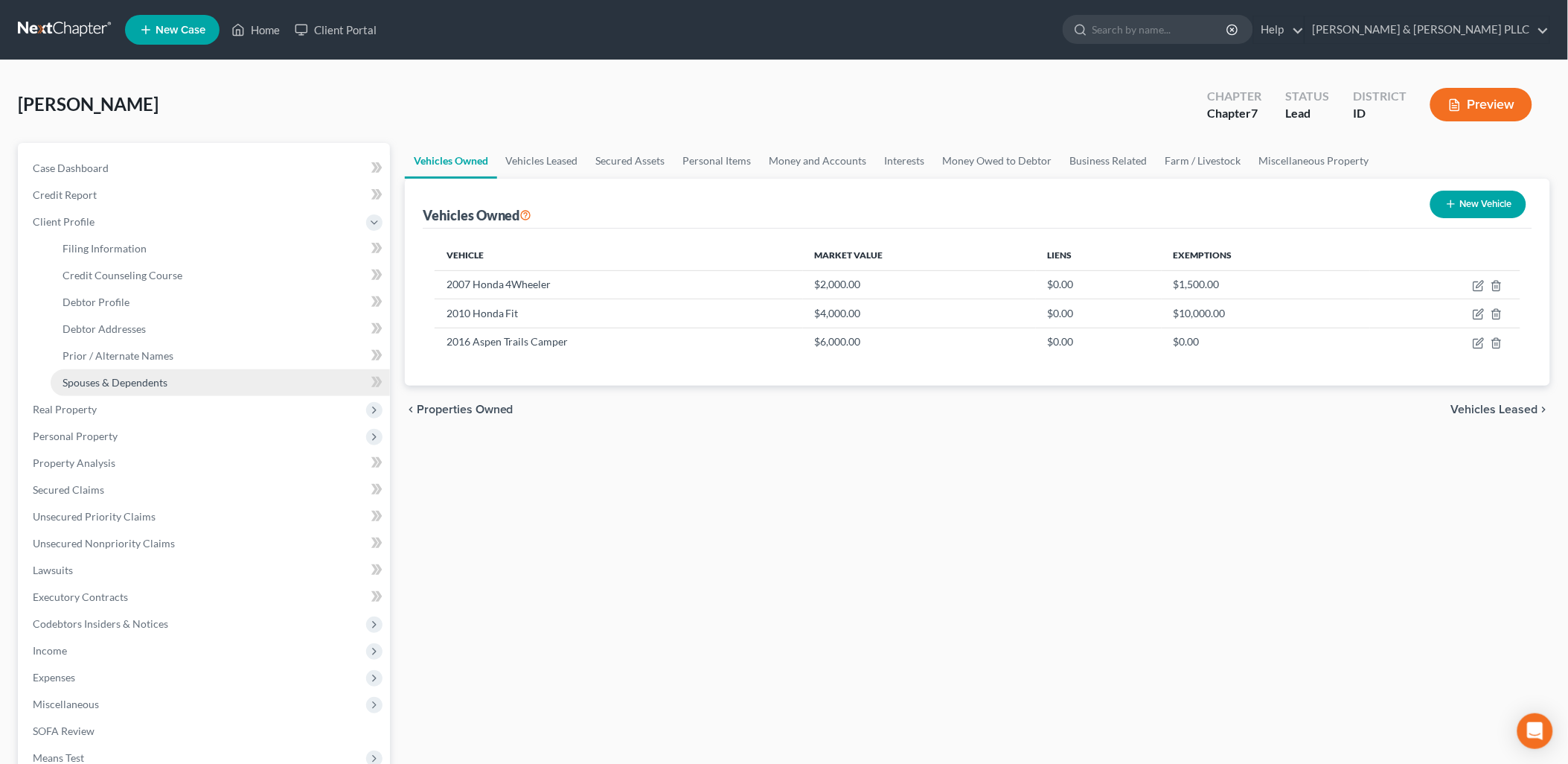
click at [155, 376] on span "Spouses & Dependents" at bounding box center [115, 382] width 105 height 13
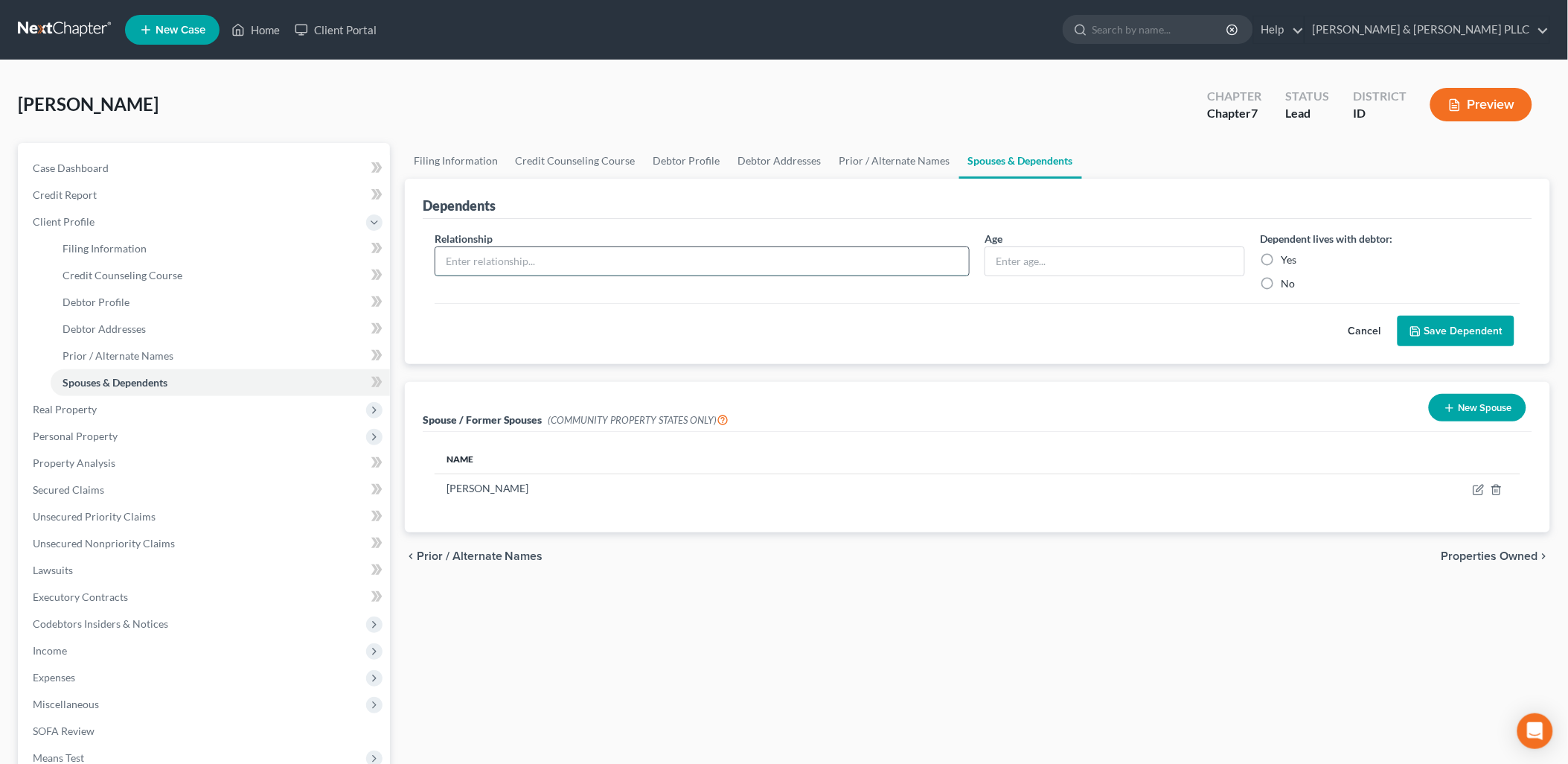
drag, startPoint x: 651, startPoint y: 259, endPoint x: 671, endPoint y: 249, distance: 22.4
click at [651, 259] on input "text" at bounding box center [702, 261] width 535 height 28
type input "Child"
type input "19"
click at [1281, 259] on label "Yes" at bounding box center [1288, 260] width 16 height 15
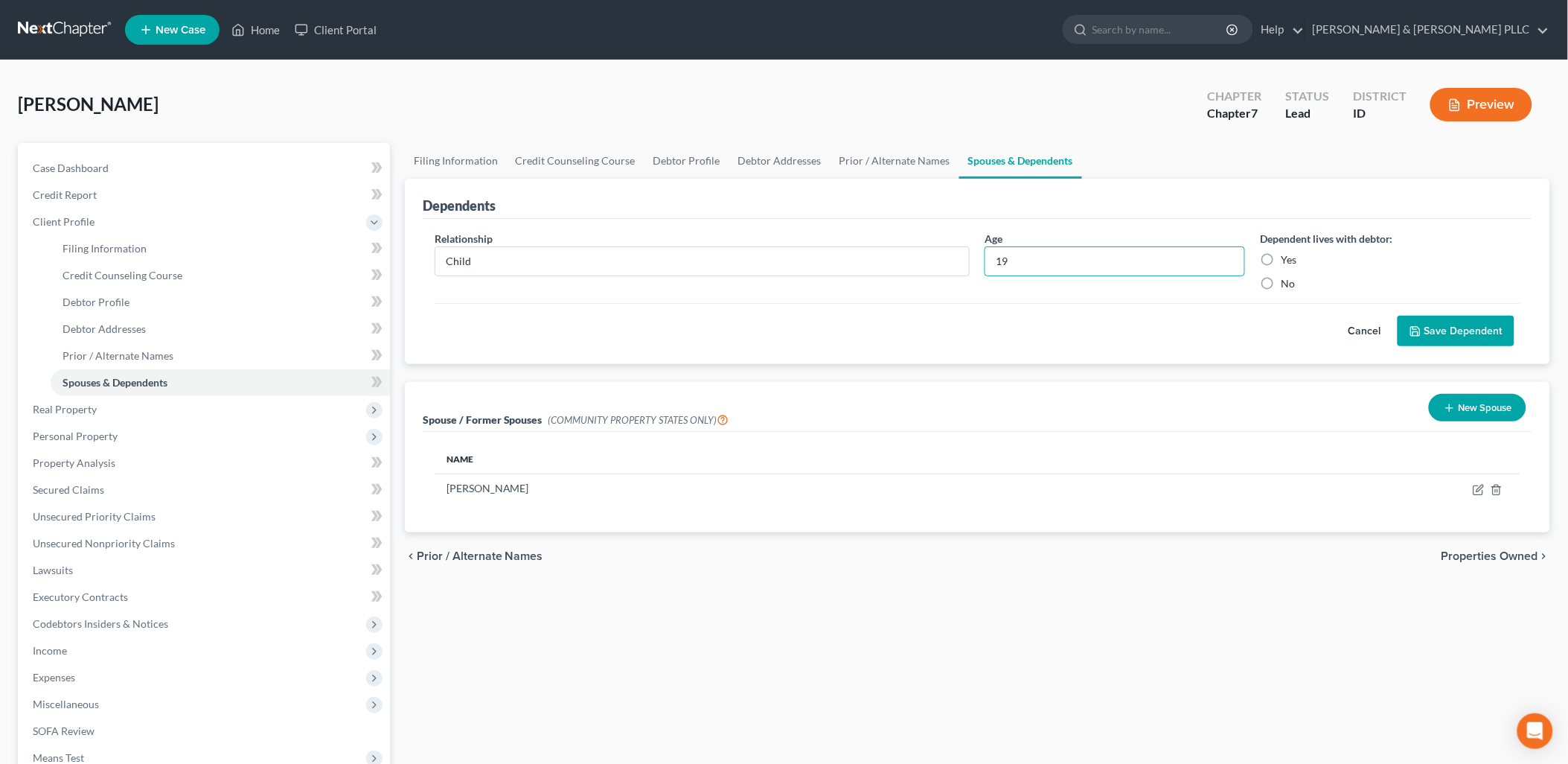
click at [1287, 259] on input "Yes" at bounding box center [1291, 257] width 10 height 10
radio input "true"
drag, startPoint x: 1449, startPoint y: 329, endPoint x: 1341, endPoint y: 289, distance: 115.2
click at [1449, 330] on button "Save Dependent" at bounding box center [1456, 331] width 117 height 31
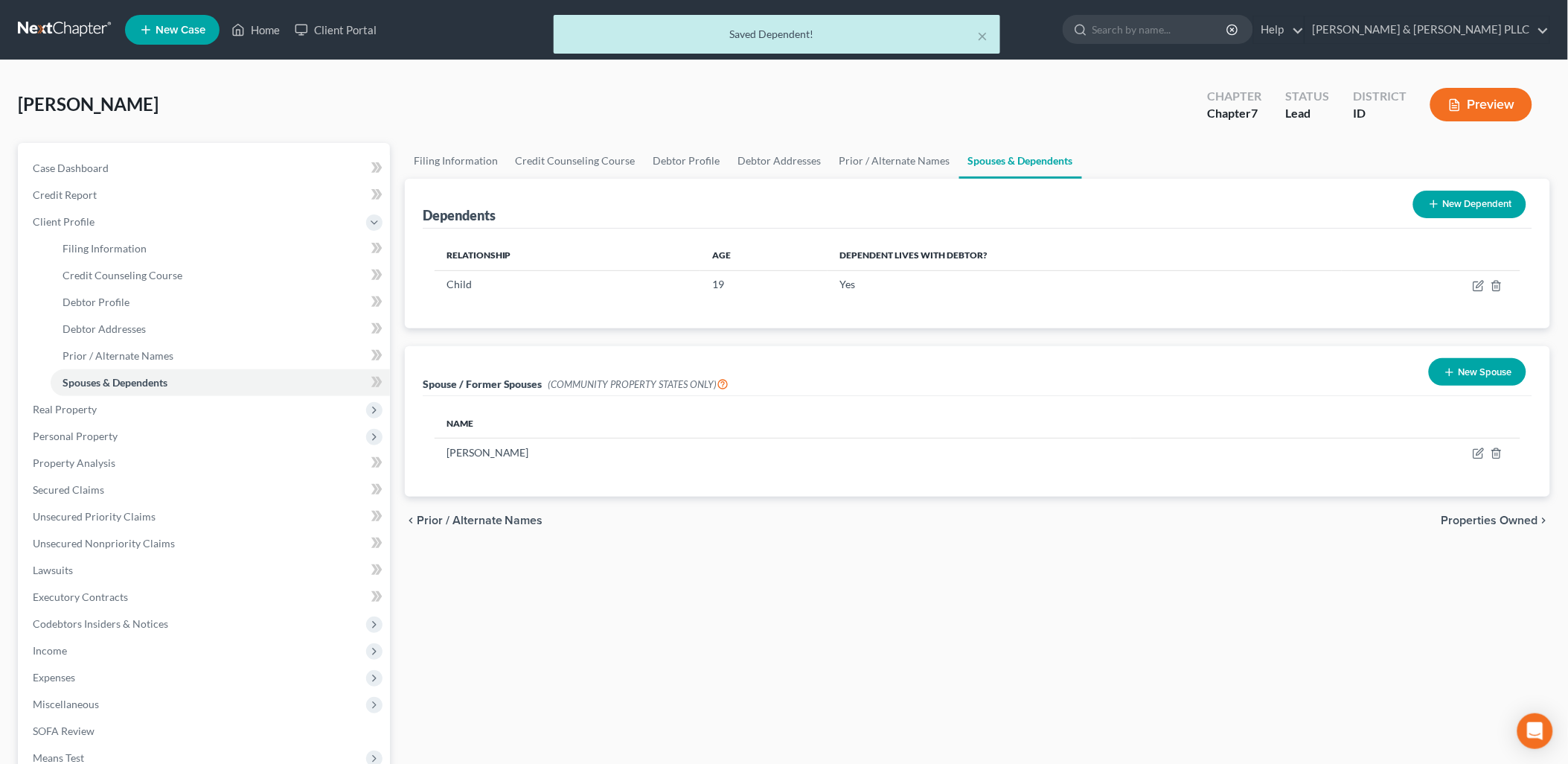
click at [1461, 196] on button "New Dependent" at bounding box center [1470, 204] width 113 height 27
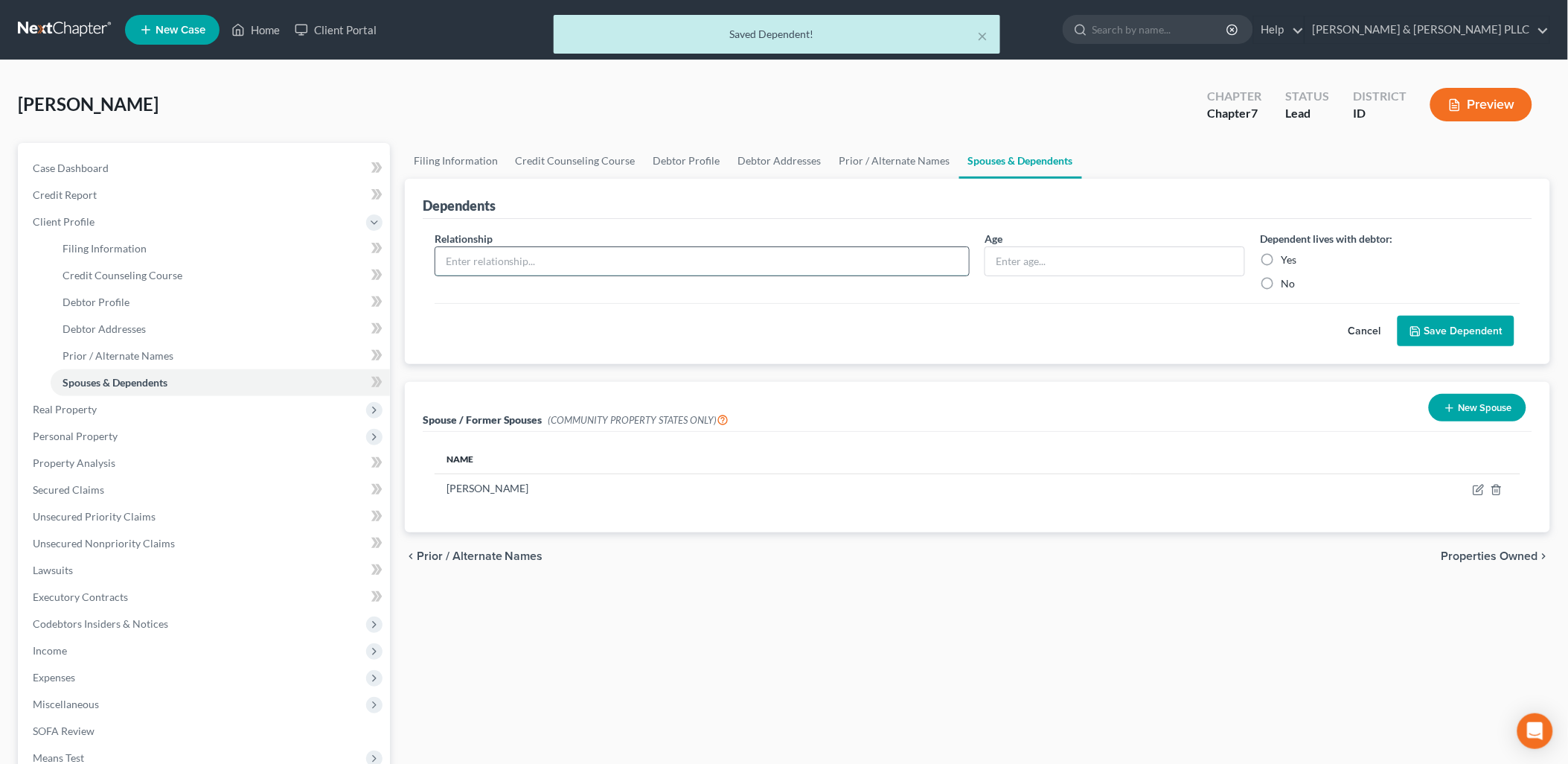
click at [726, 262] on input "text" at bounding box center [702, 261] width 535 height 28
type input "Child"
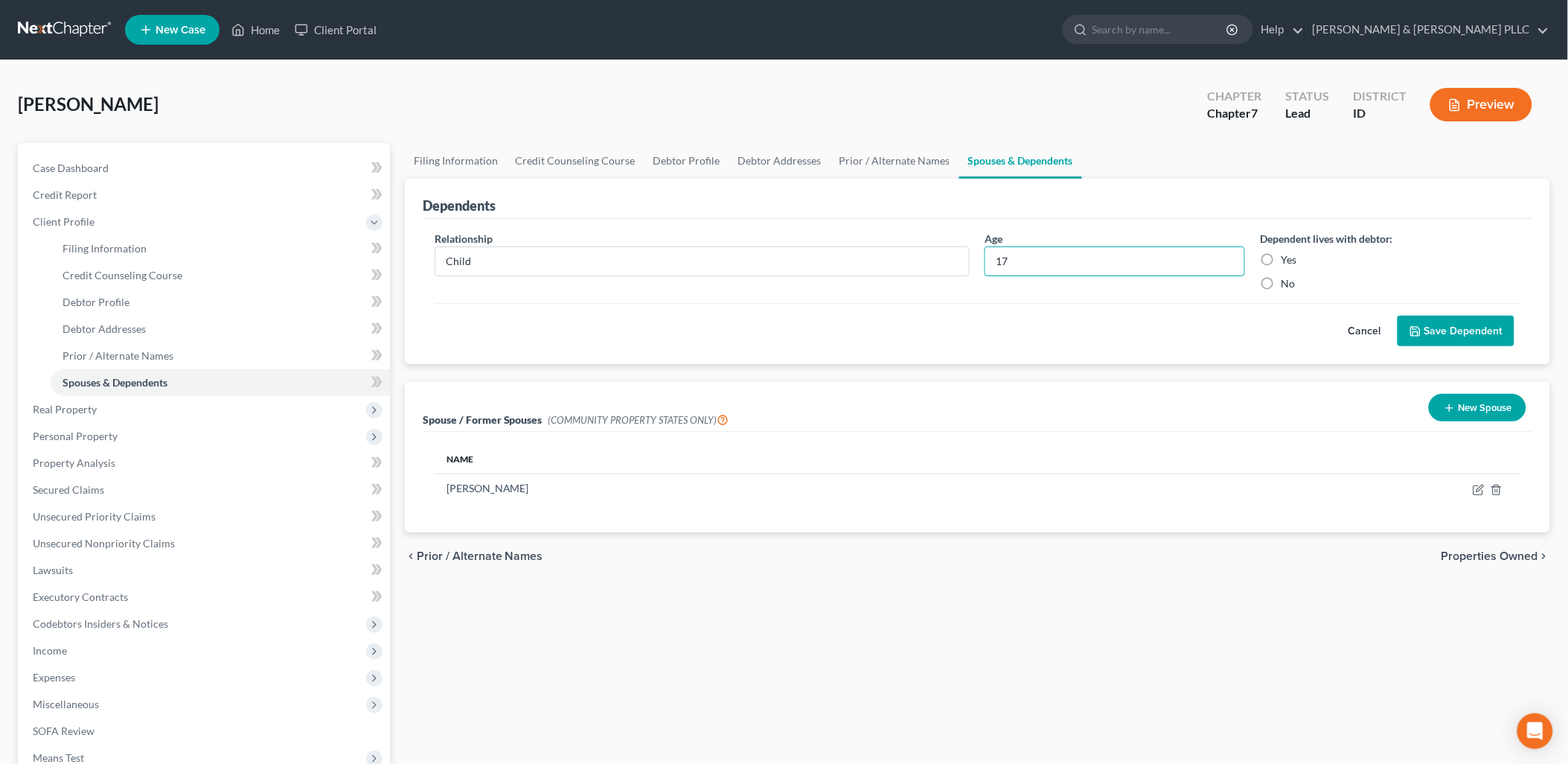
type input "17"
click at [1281, 256] on label "Yes" at bounding box center [1288, 260] width 16 height 15
click at [1287, 256] on input "Yes" at bounding box center [1291, 257] width 10 height 10
radio input "true"
click at [1449, 333] on button "Save Dependent" at bounding box center [1456, 331] width 117 height 31
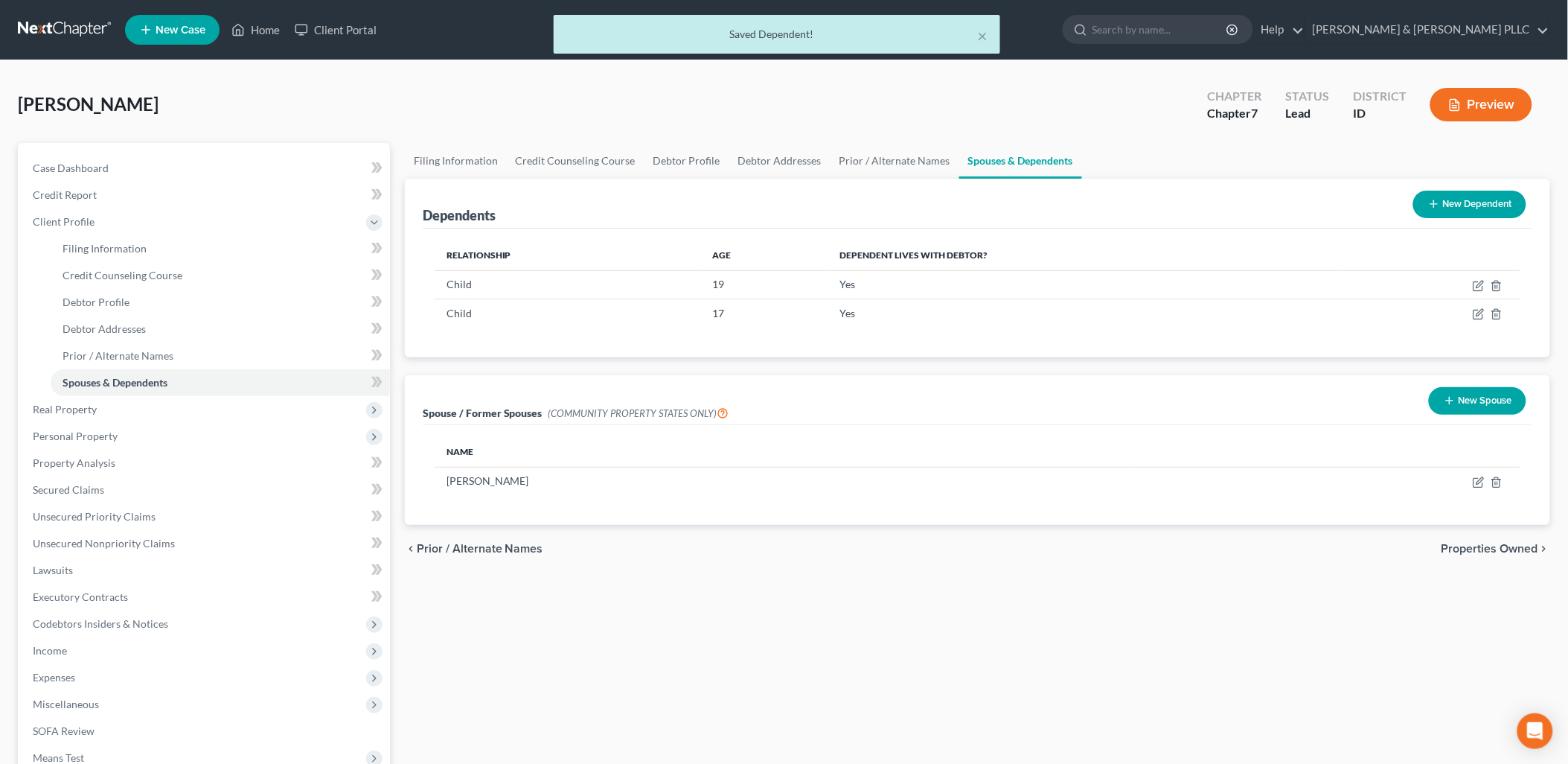
click at [1455, 207] on button "New Dependent" at bounding box center [1470, 204] width 113 height 27
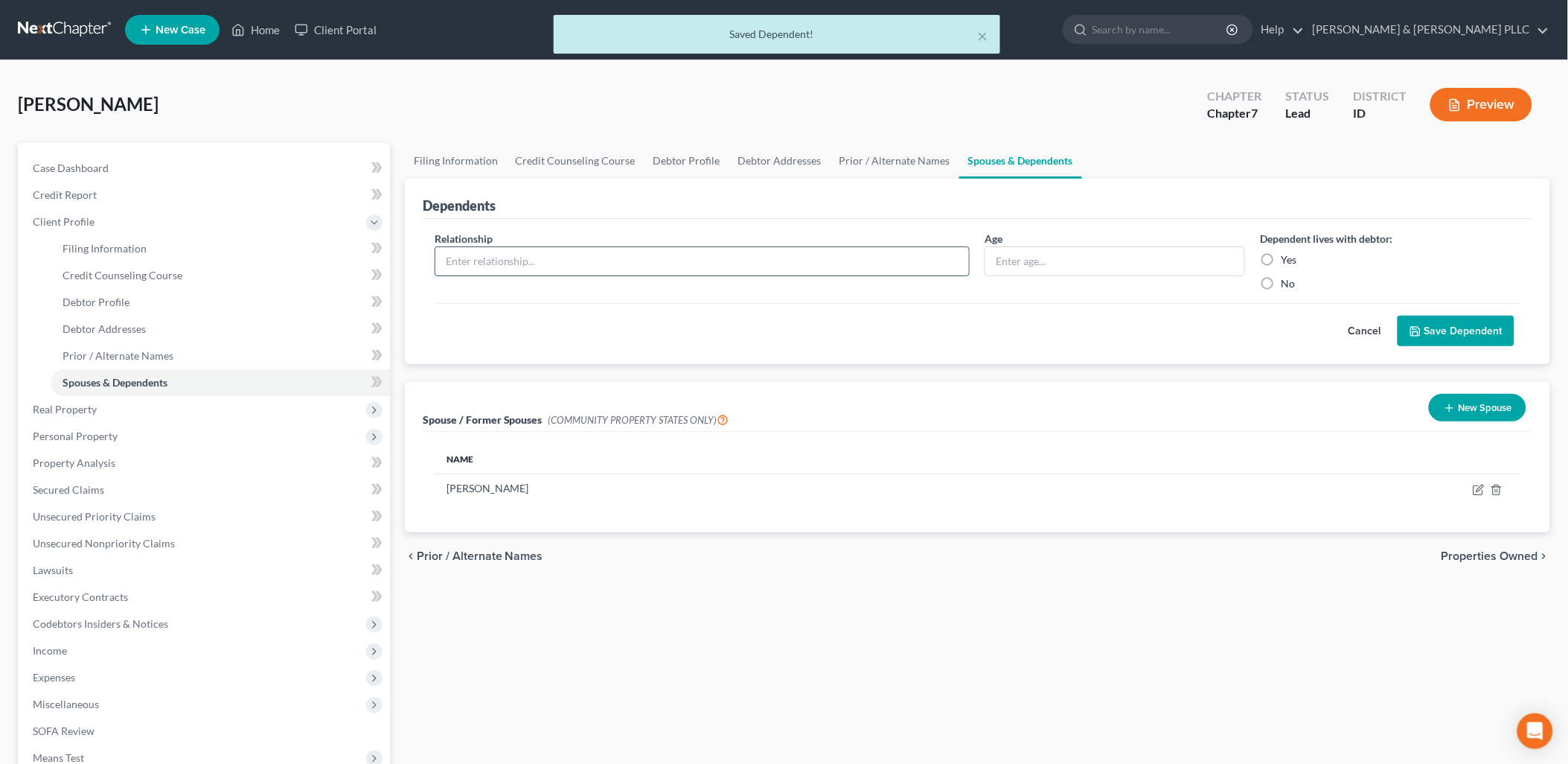
click at [621, 252] on input "text" at bounding box center [702, 261] width 535 height 28
type input "Child"
type input "6"
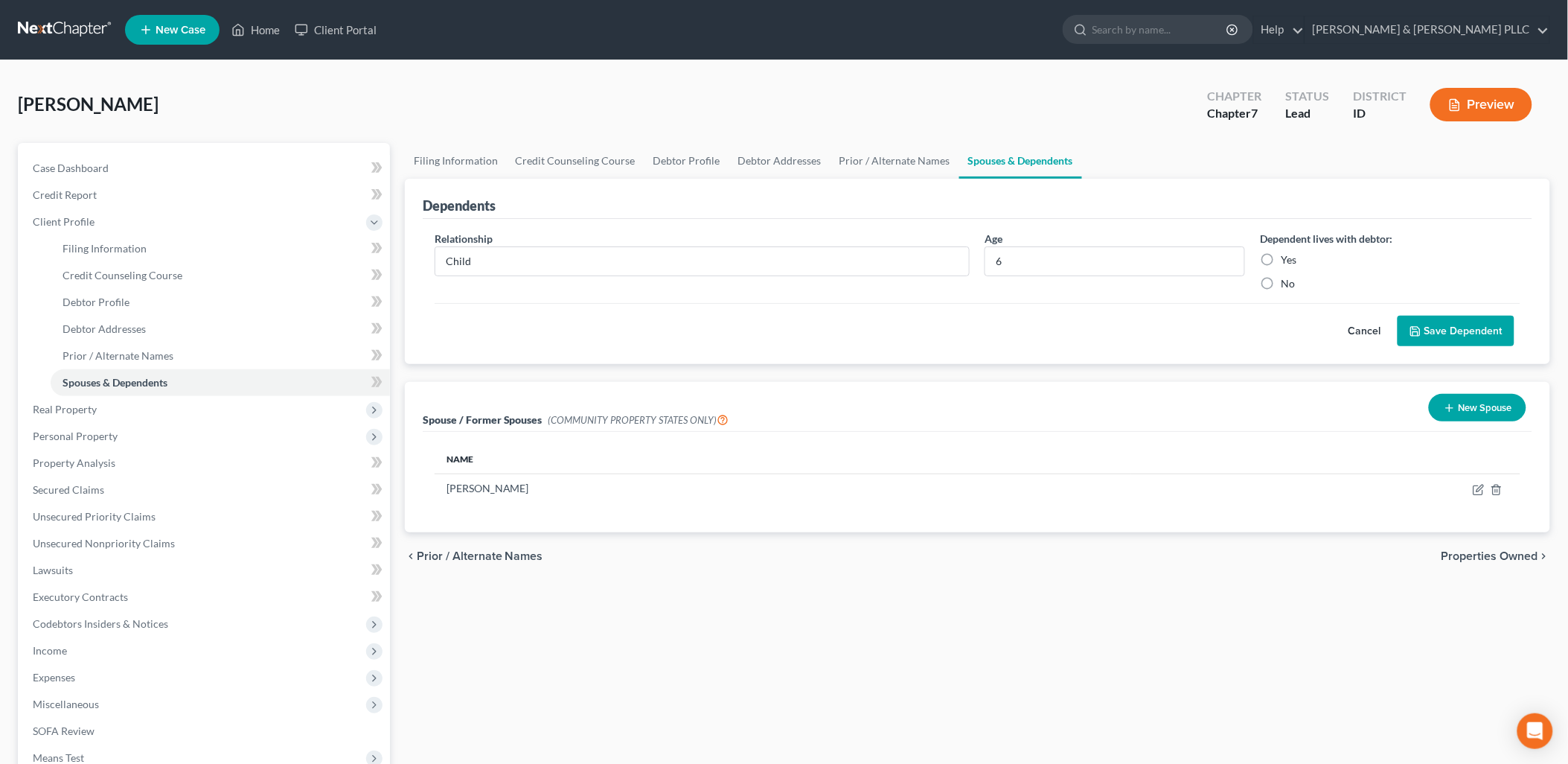
drag, startPoint x: 1266, startPoint y: 253, endPoint x: 1409, endPoint y: 326, distance: 160.6
click at [1281, 255] on label "Yes" at bounding box center [1288, 260] width 16 height 15
click at [1287, 255] on input "Yes" at bounding box center [1291, 257] width 10 height 10
radio input "true"
click at [1423, 328] on button "Save Dependent" at bounding box center [1456, 331] width 117 height 31
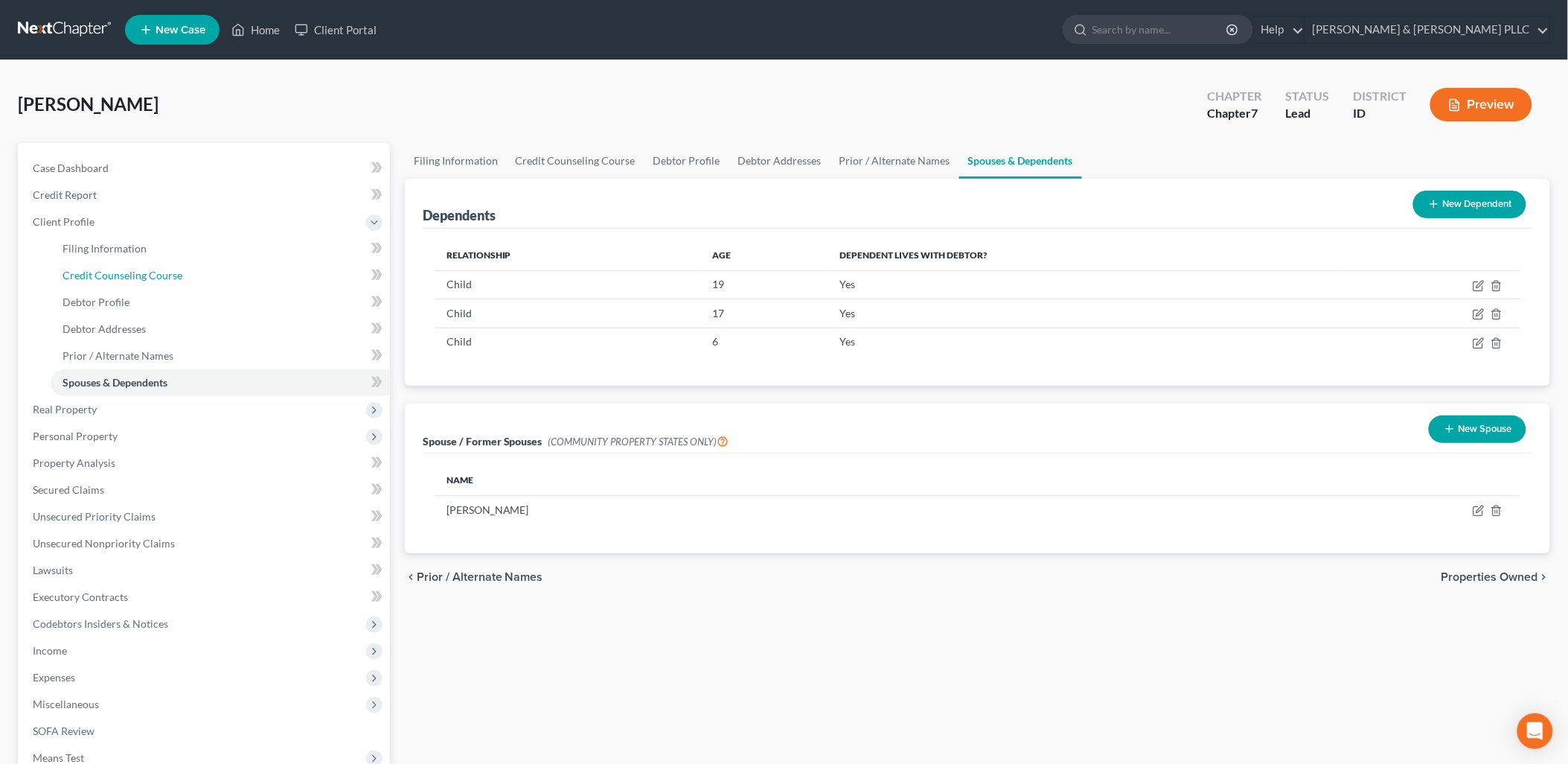
drag, startPoint x: 165, startPoint y: 277, endPoint x: 593, endPoint y: 262, distance: 428.3
click at [165, 277] on span "Credit Counseling Course" at bounding box center [122, 275] width 119 height 13
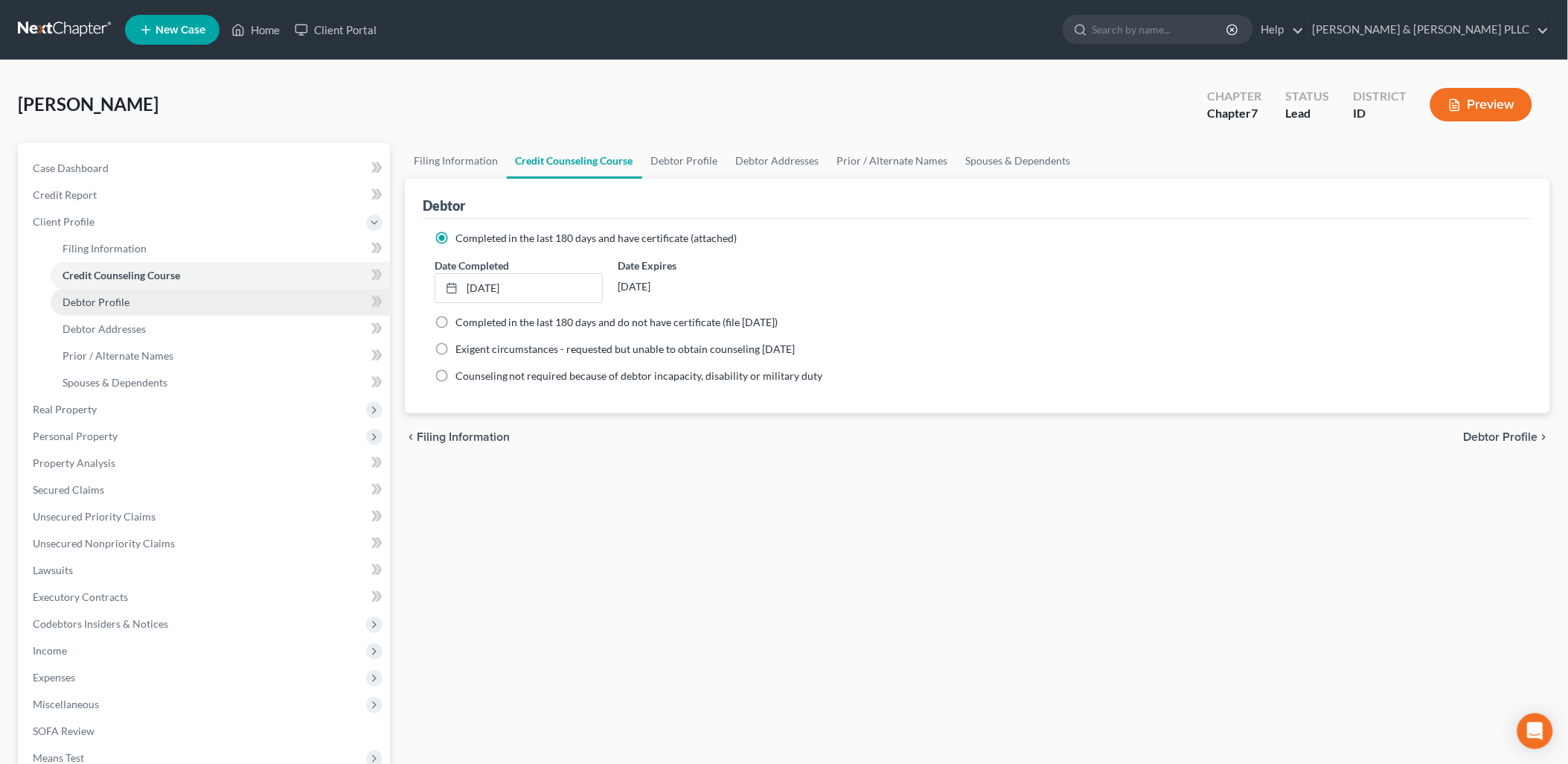
click at [109, 303] on span "Debtor Profile" at bounding box center [96, 302] width 67 height 13
select select "3"
select select "0"
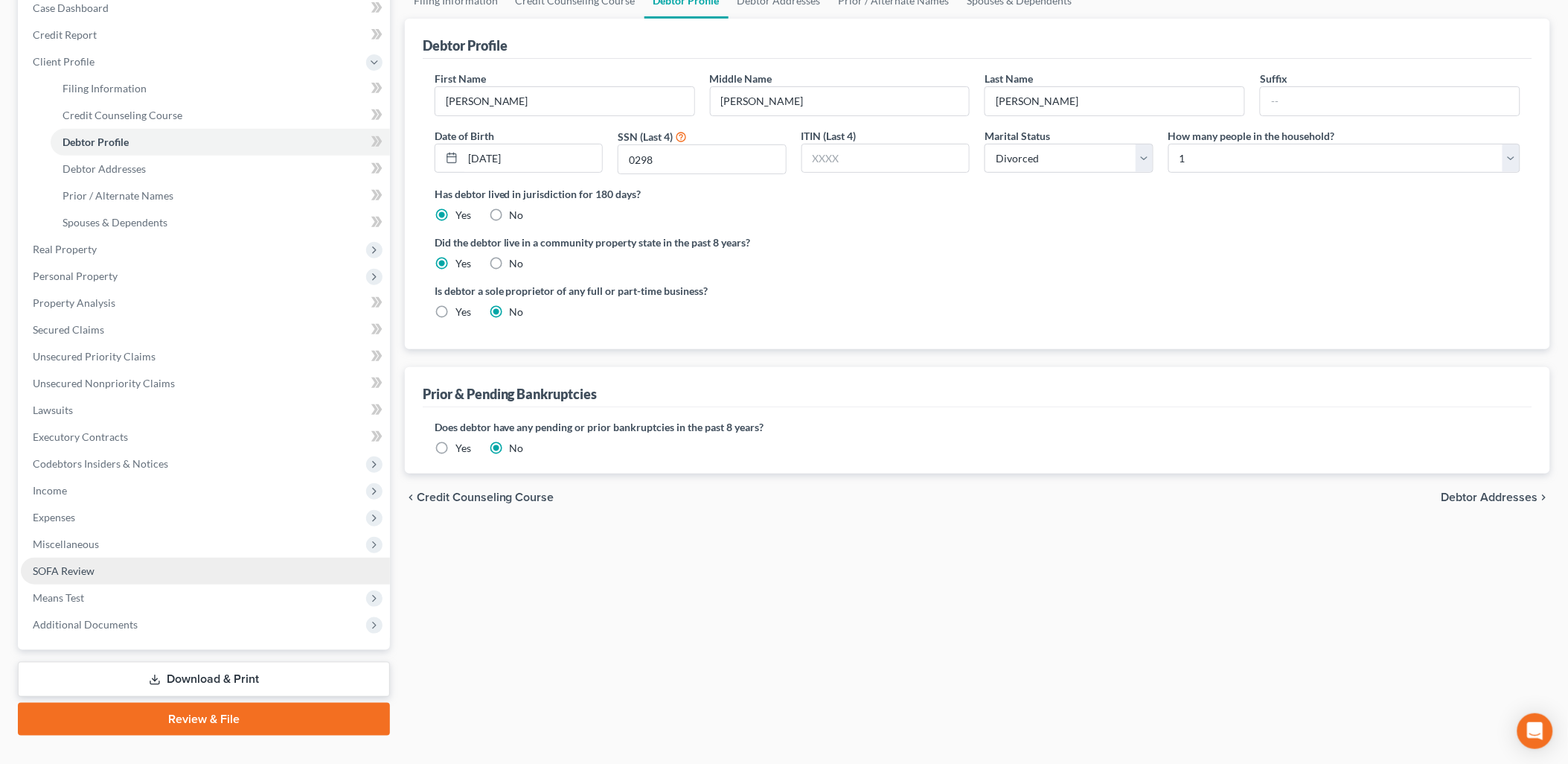
scroll to position [186, 0]
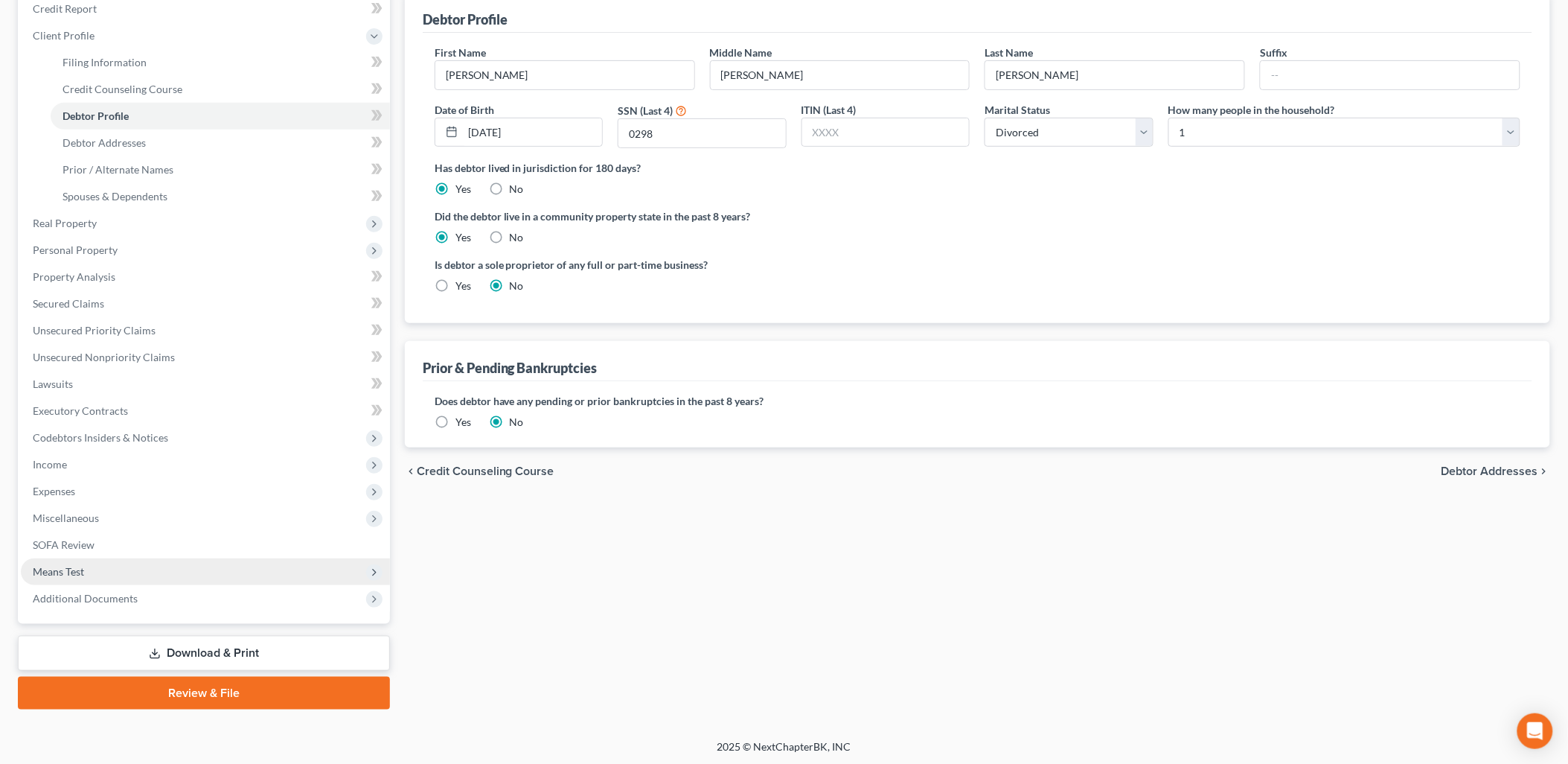
click at [91, 562] on span "Means Test" at bounding box center [206, 571] width 369 height 26
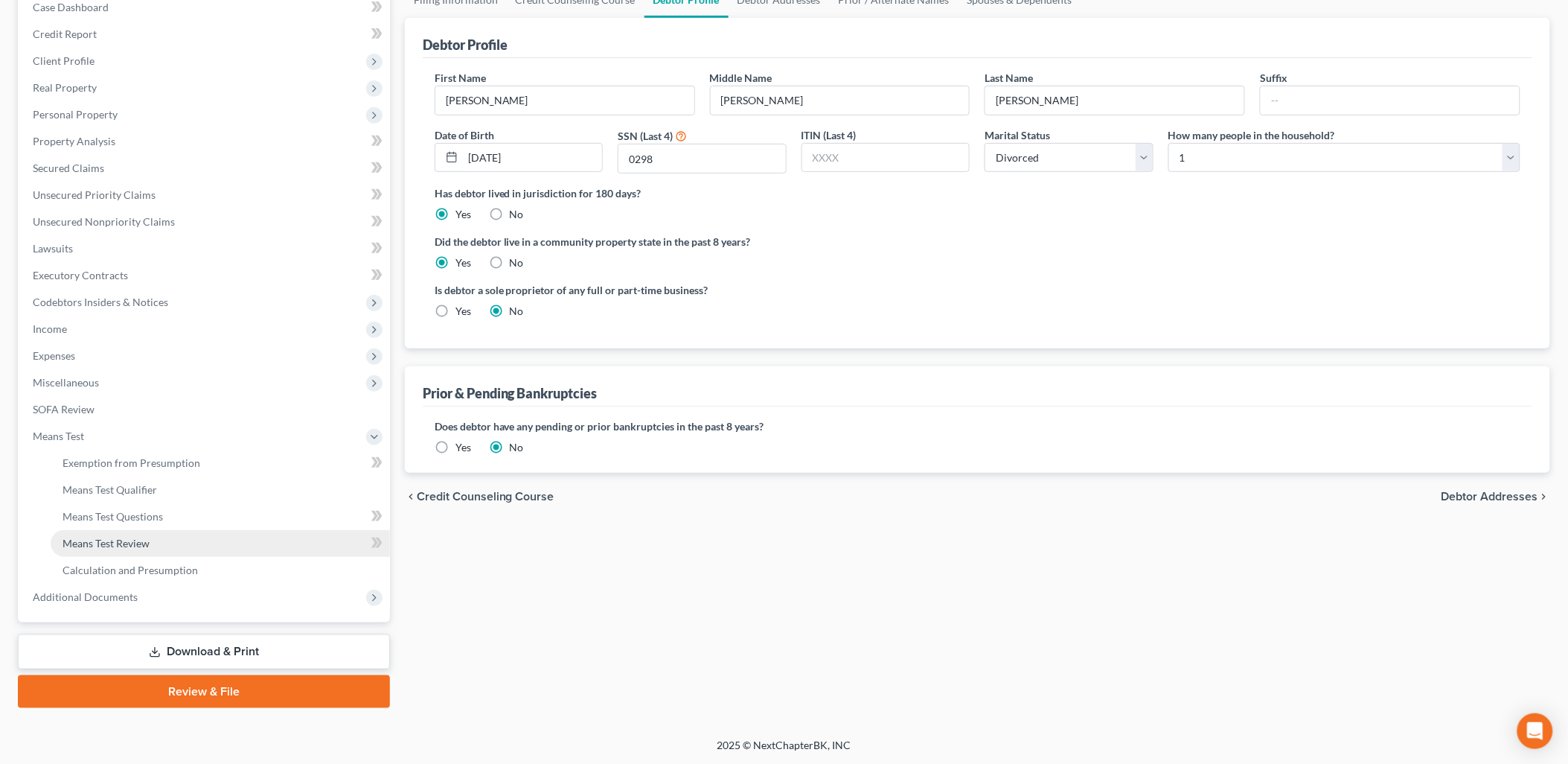
scroll to position [160, 0]
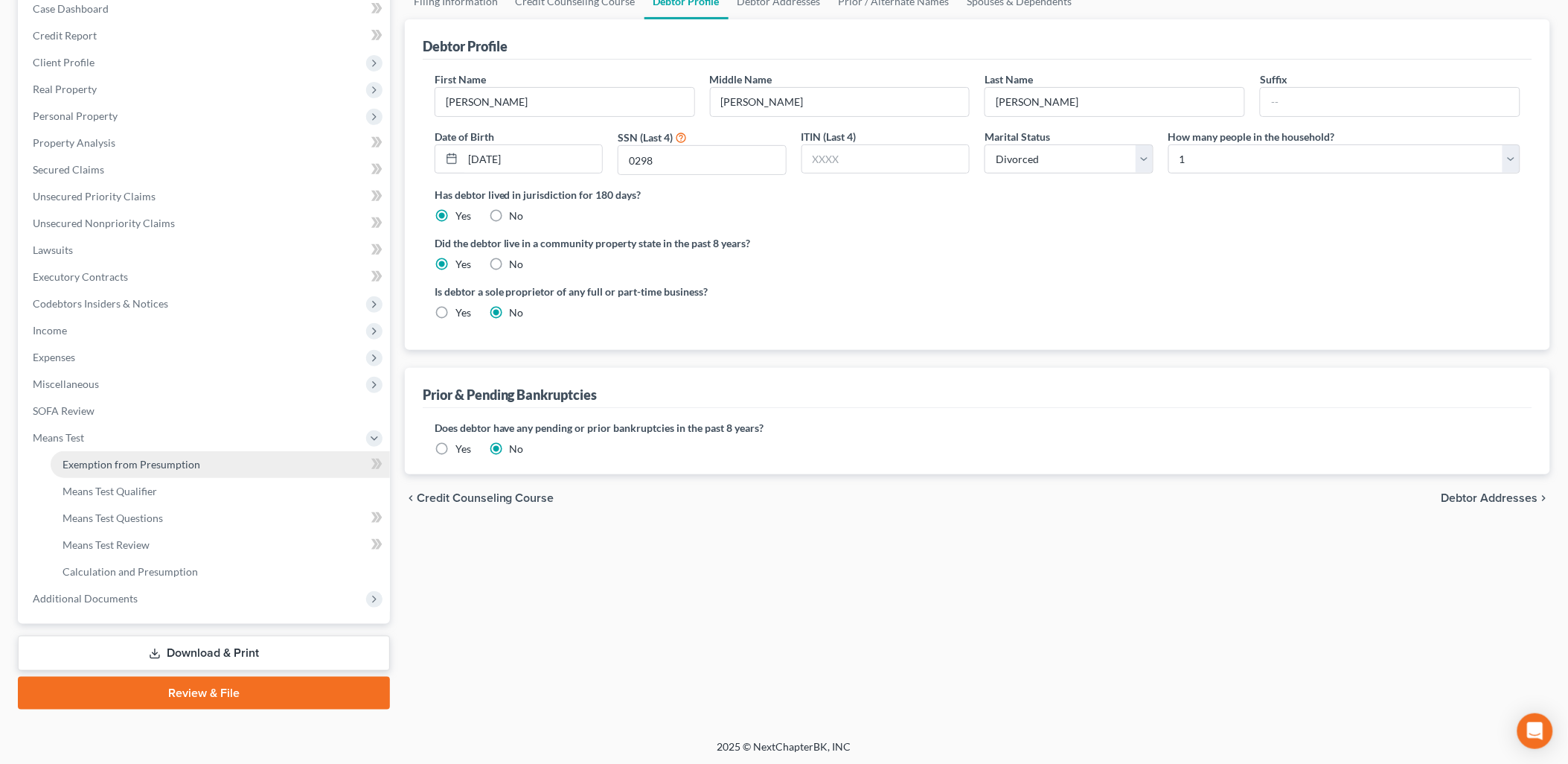
click at [127, 467] on span "Exemption from Presumption" at bounding box center [132, 464] width 138 height 13
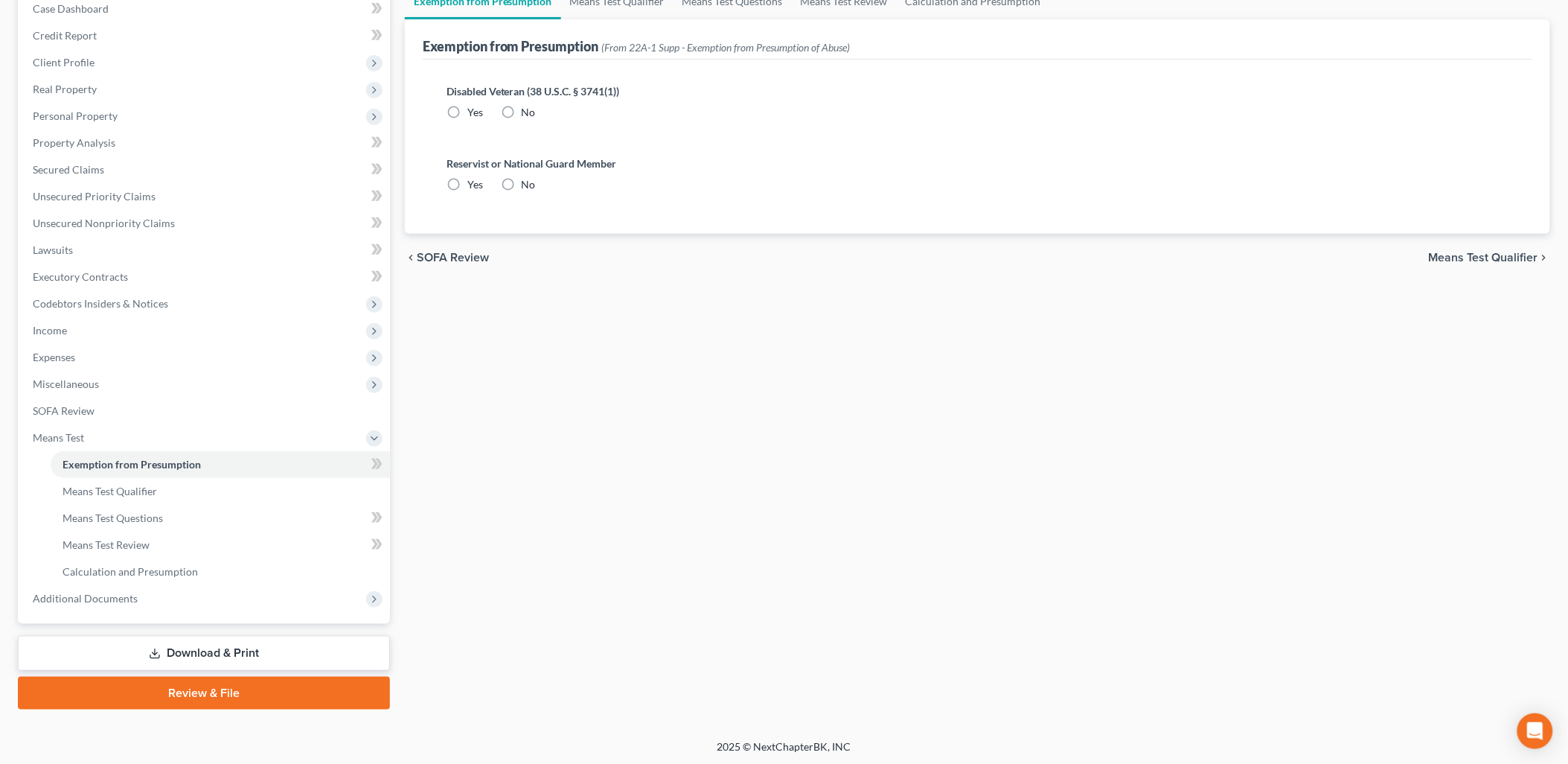
radio input "true"
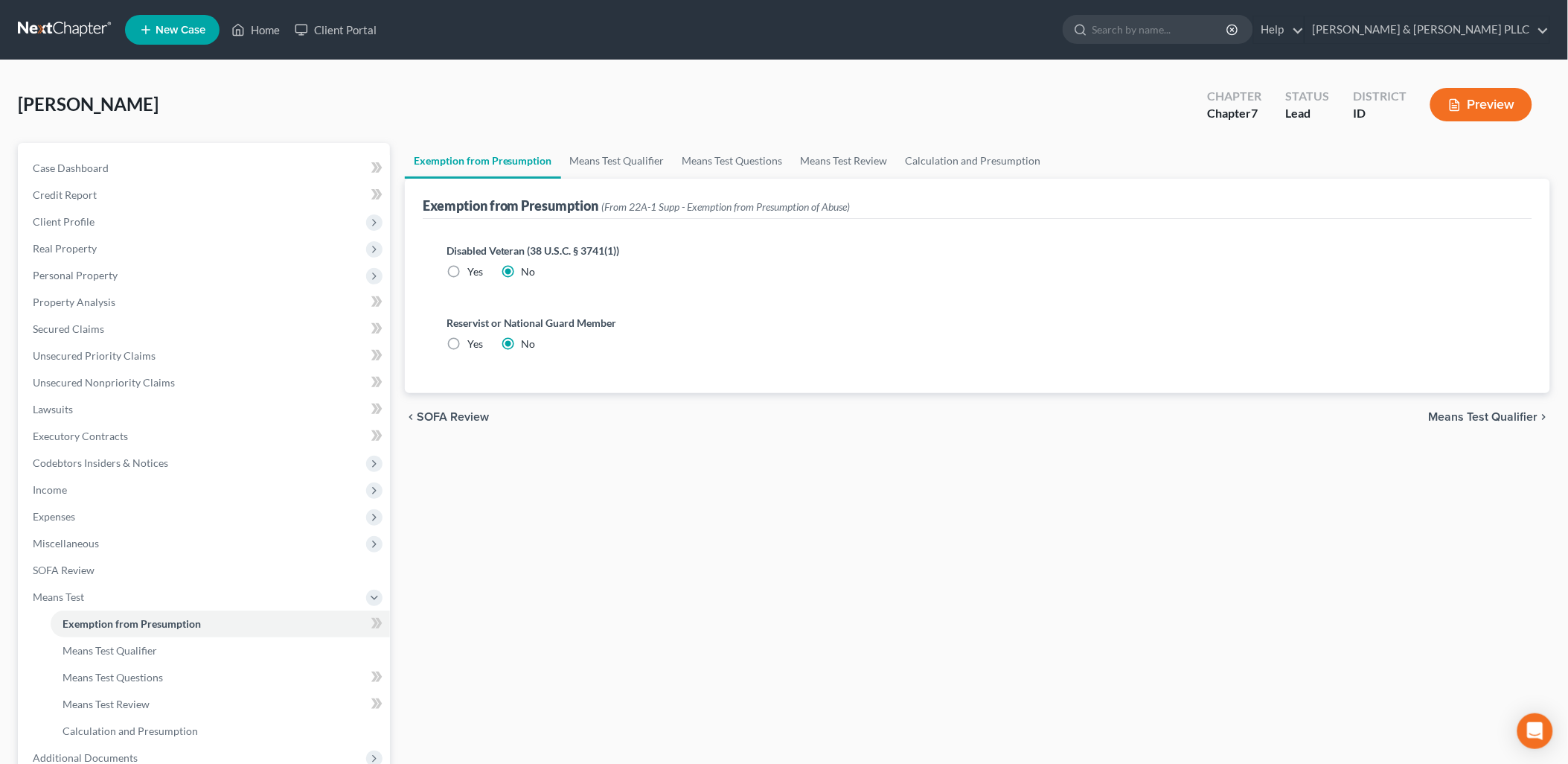
click at [1498, 414] on span "Means Test Qualifier" at bounding box center [1483, 417] width 110 height 12
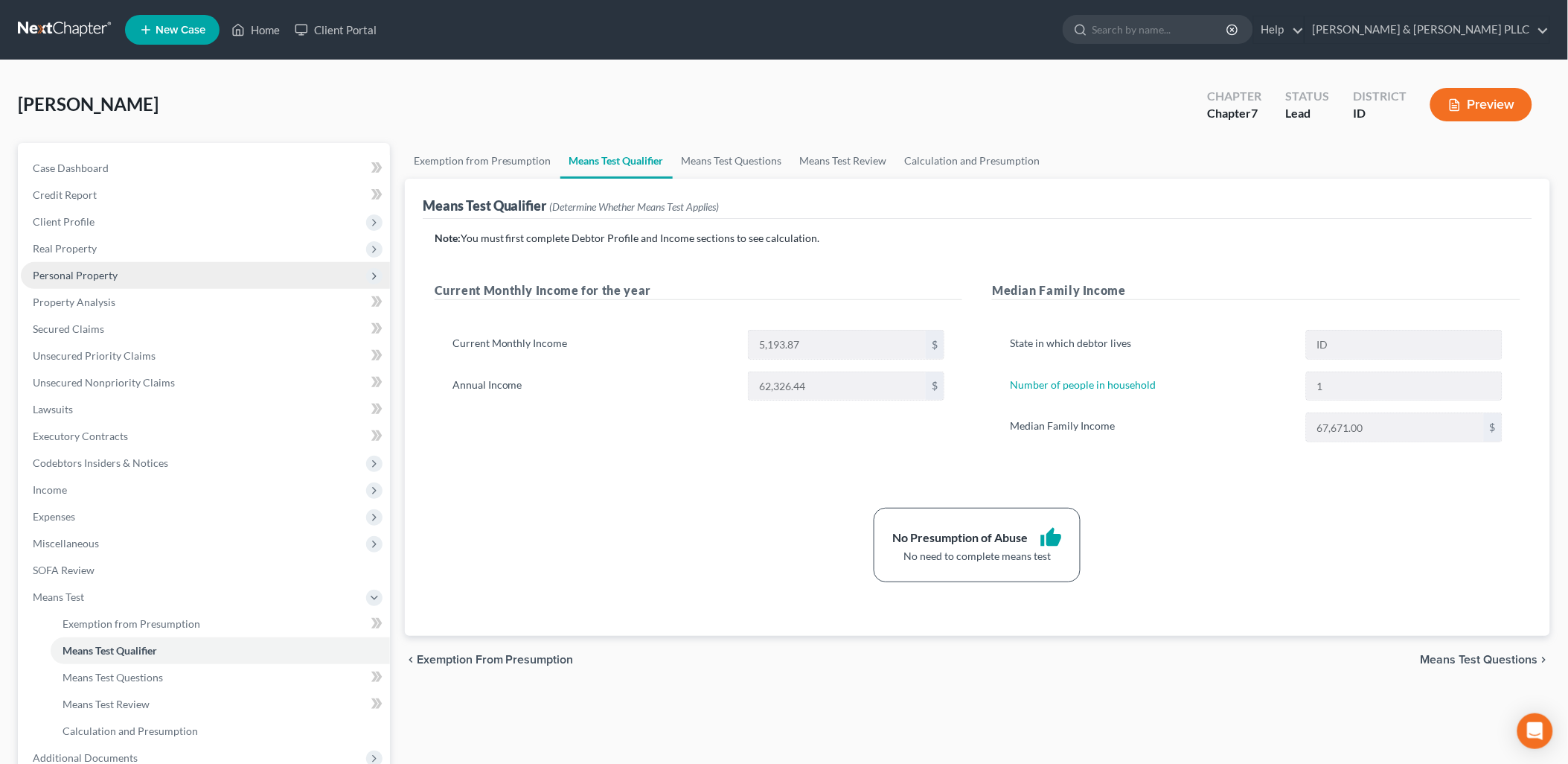
click at [82, 262] on span "Personal Property" at bounding box center [206, 275] width 369 height 26
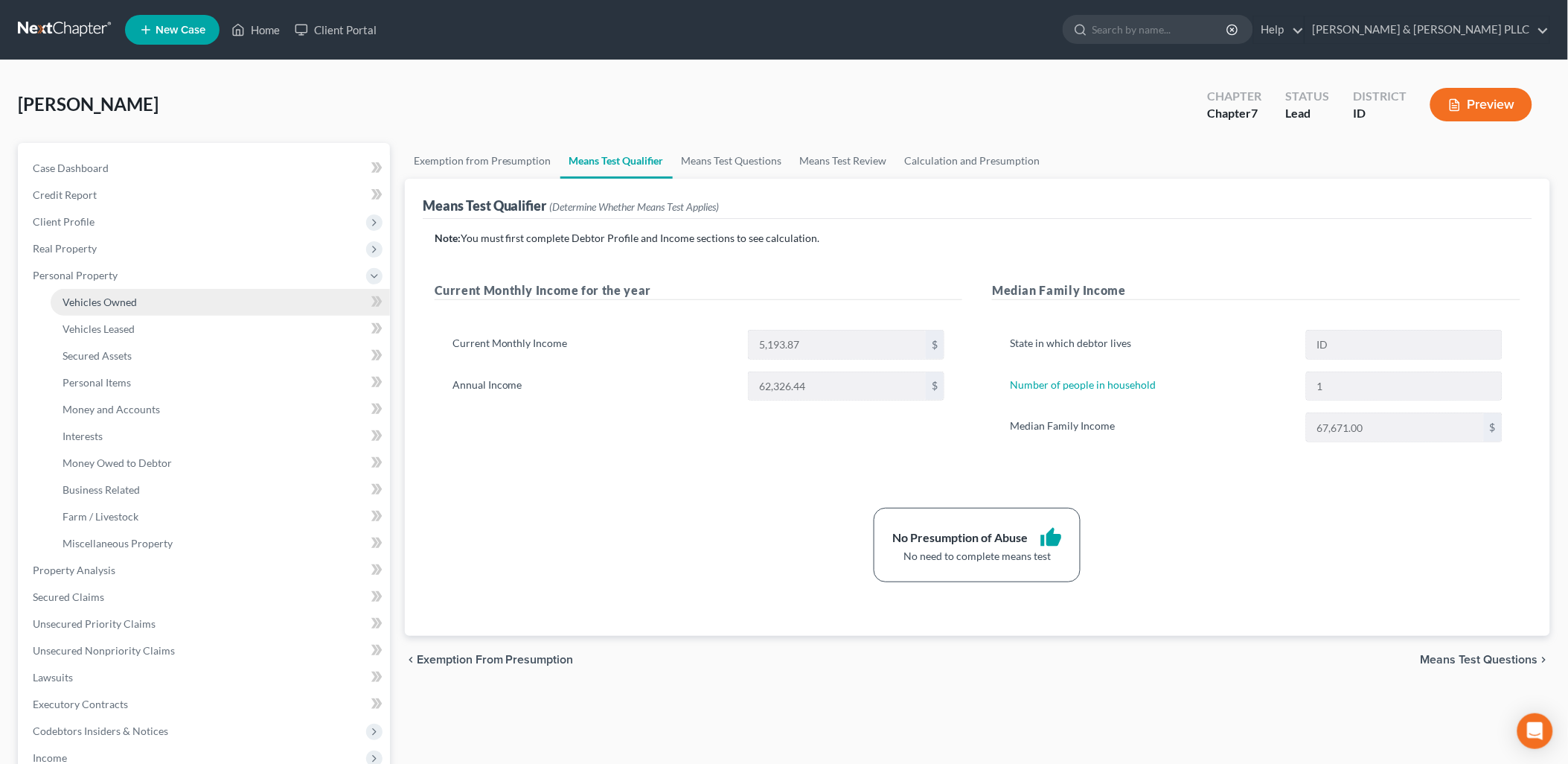
click at [109, 293] on link "Vehicles Owned" at bounding box center [220, 302] width 339 height 26
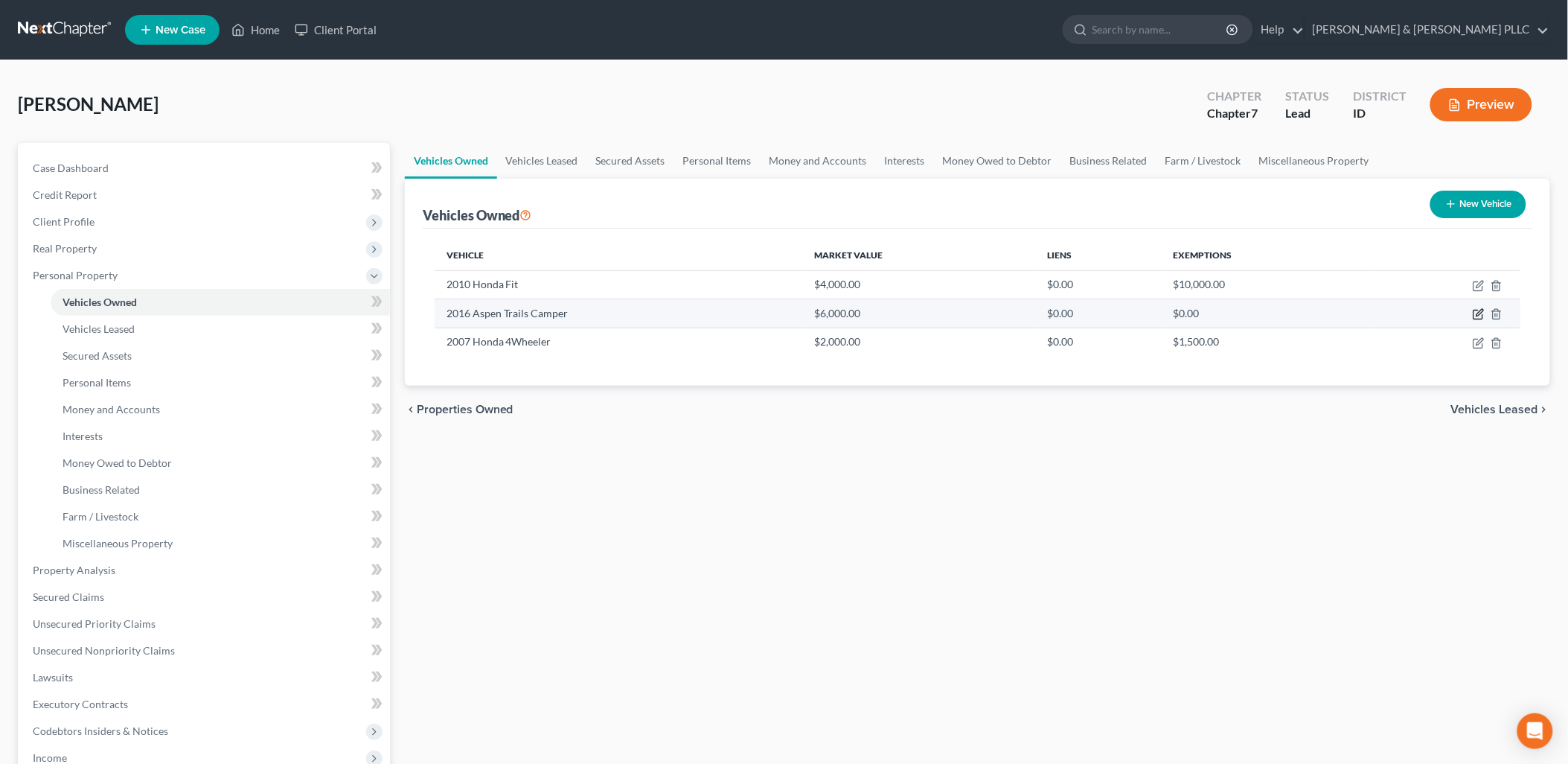
click at [1482, 317] on icon "button" at bounding box center [1479, 315] width 12 height 12
select select "2"
select select "10"
select select "3"
select select "0"
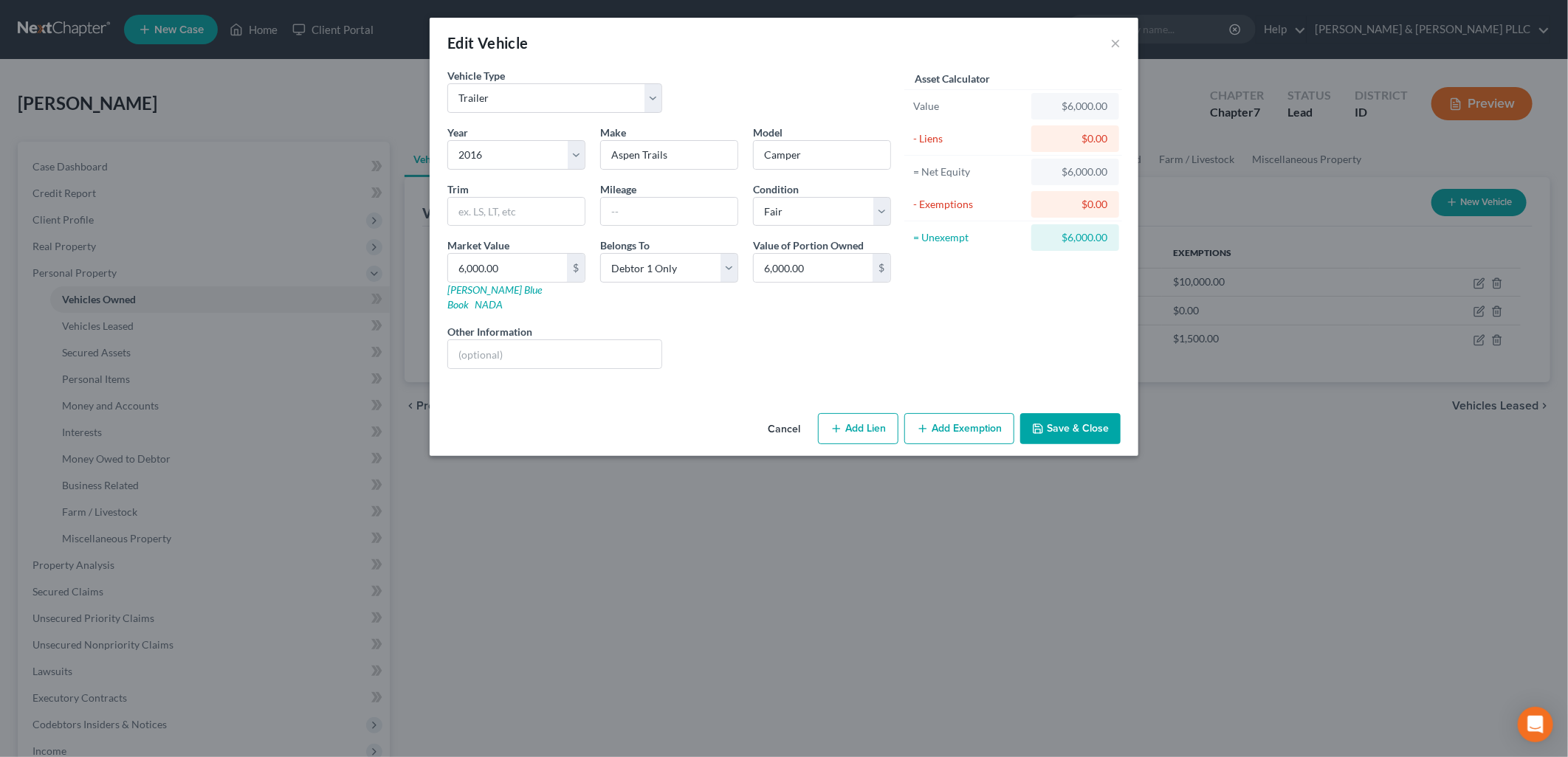
click at [1051, 421] on button "Save & Close" at bounding box center [1070, 428] width 100 height 31
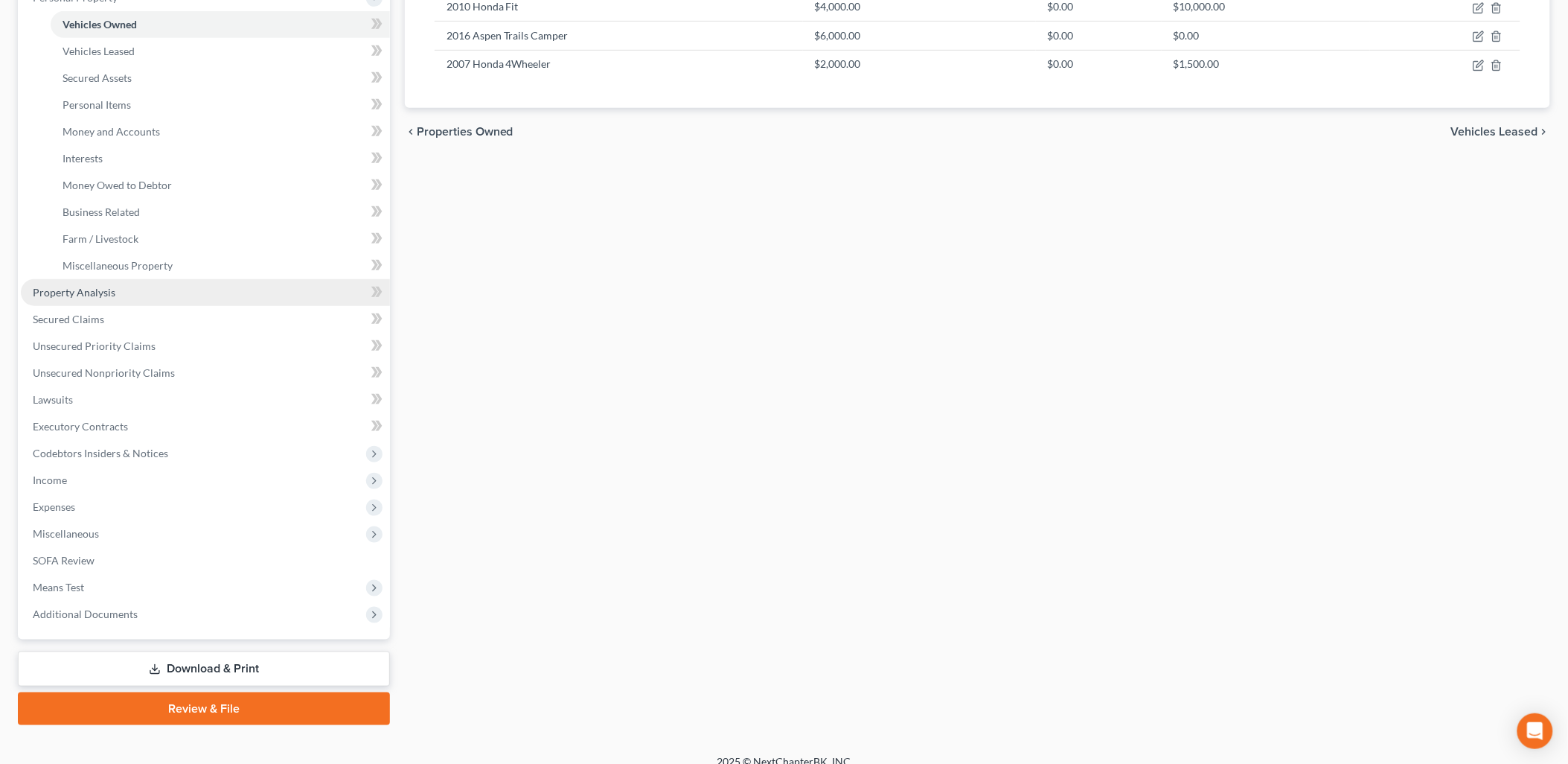
scroll to position [293, 0]
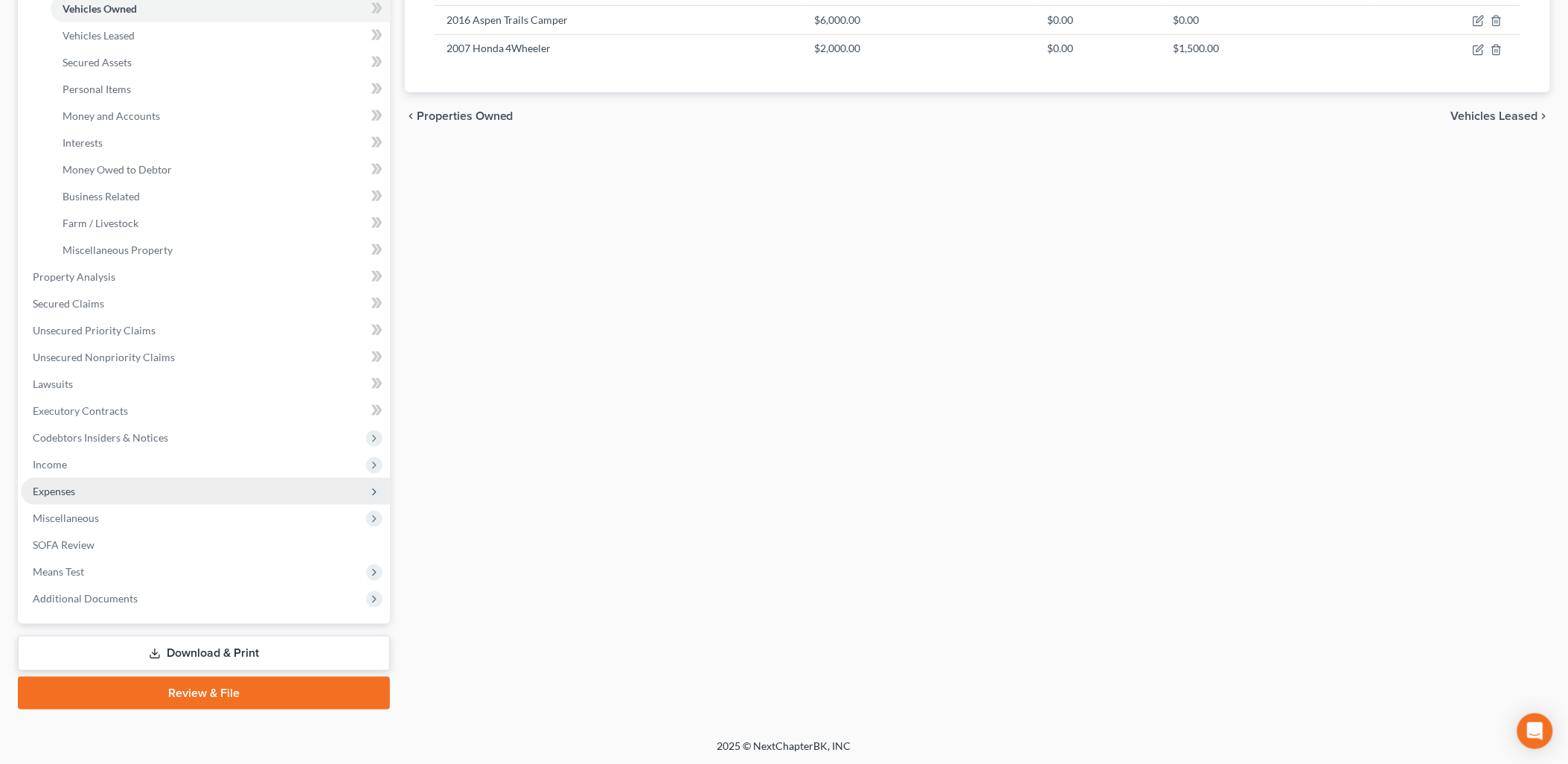
click at [63, 485] on span "Expenses" at bounding box center [54, 491] width 42 height 13
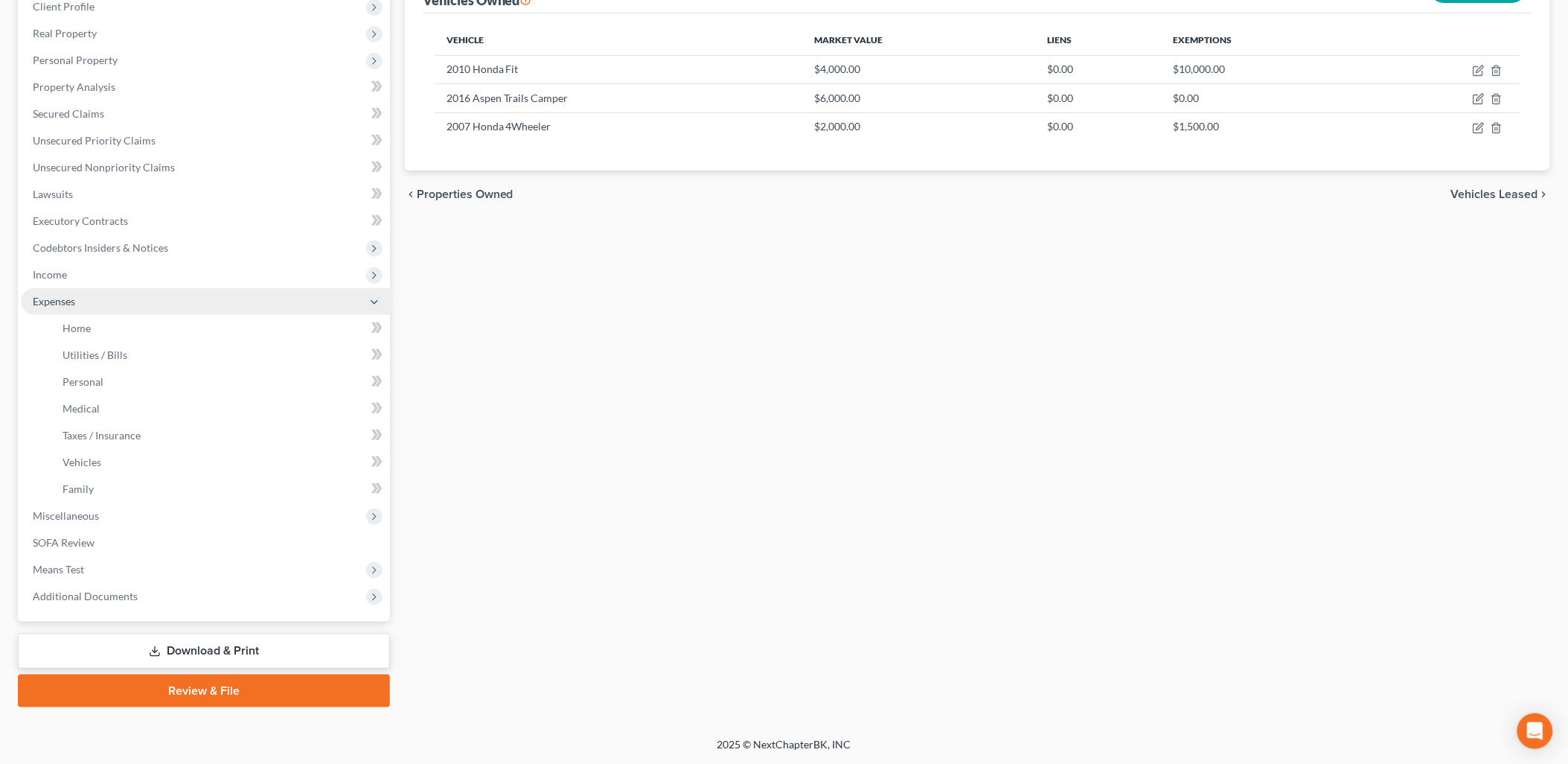
scroll to position [213, 0]
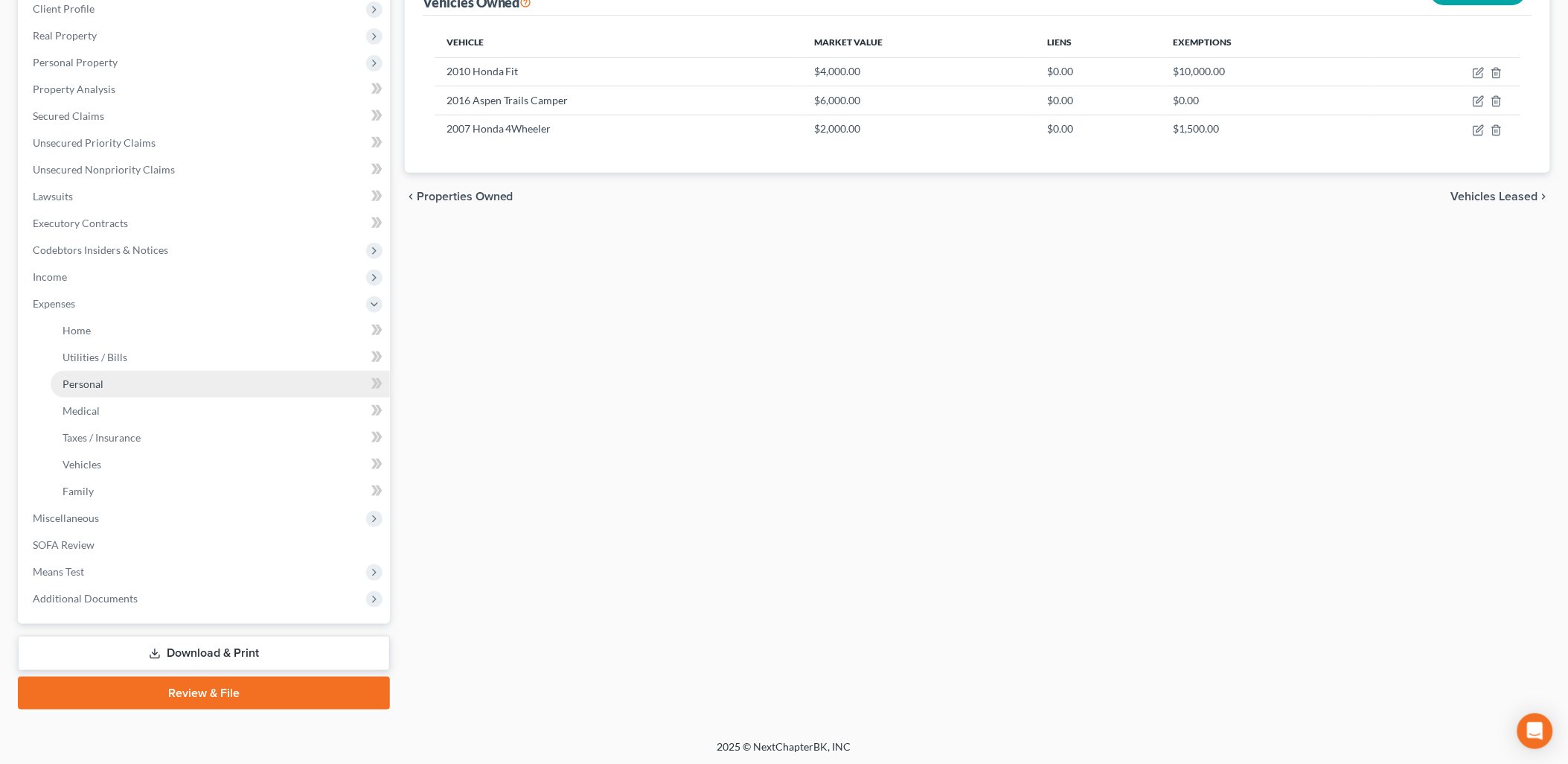
click at [79, 383] on span "Personal" at bounding box center [83, 384] width 41 height 13
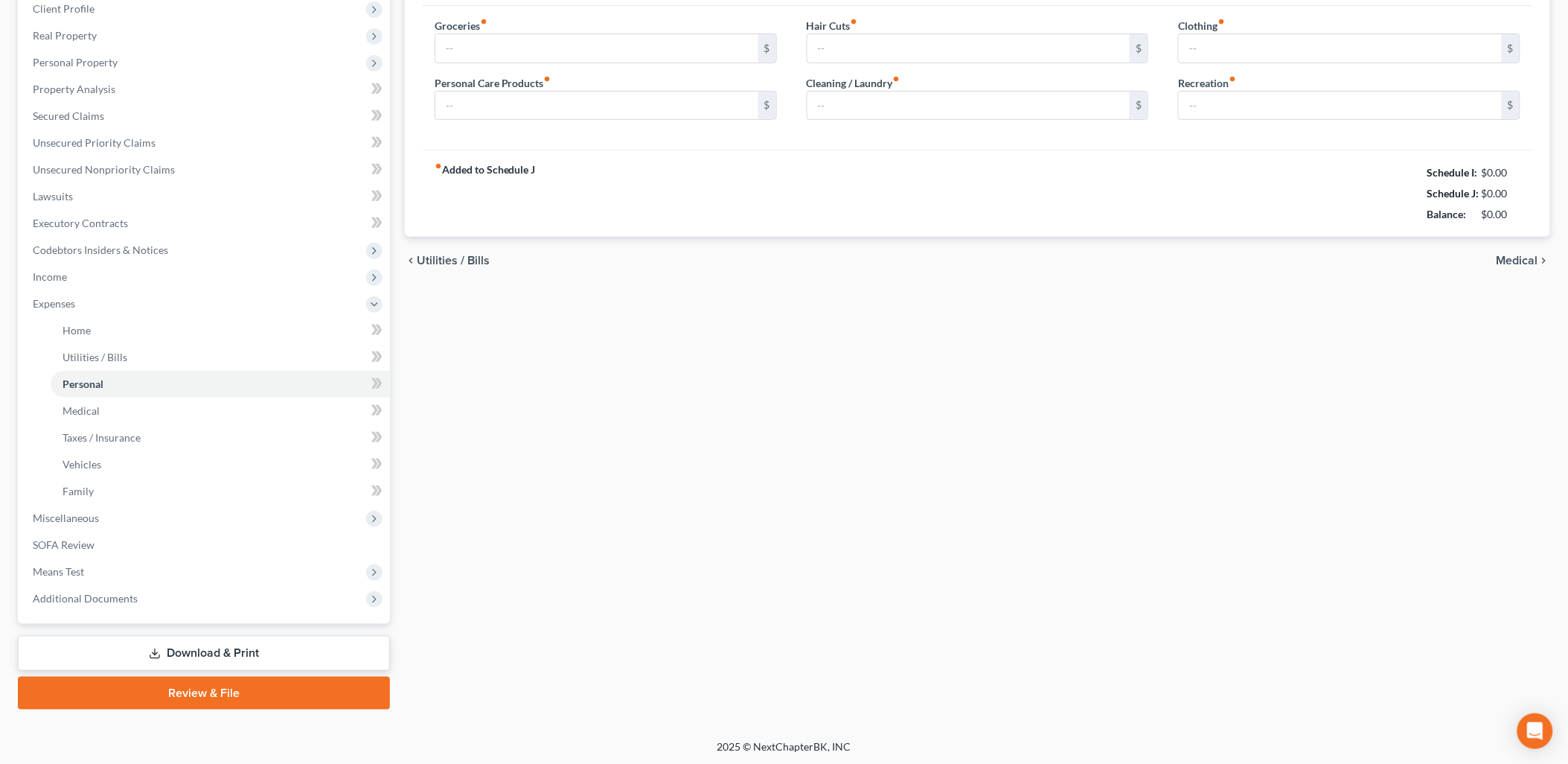
scroll to position [130, 0]
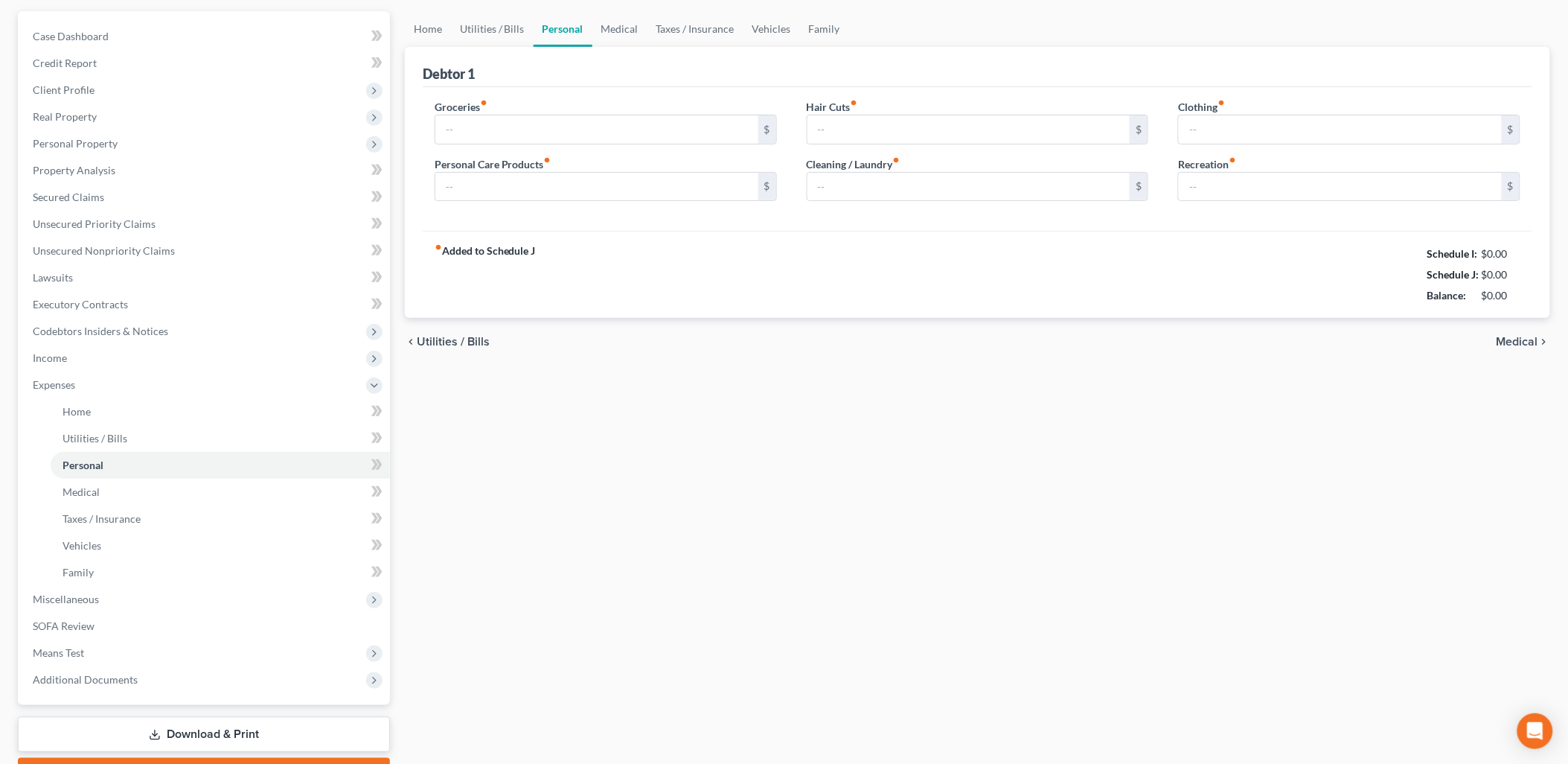
type input "400.00"
type input "50.00"
type input "35.00"
type input "50.00"
type input "30.00"
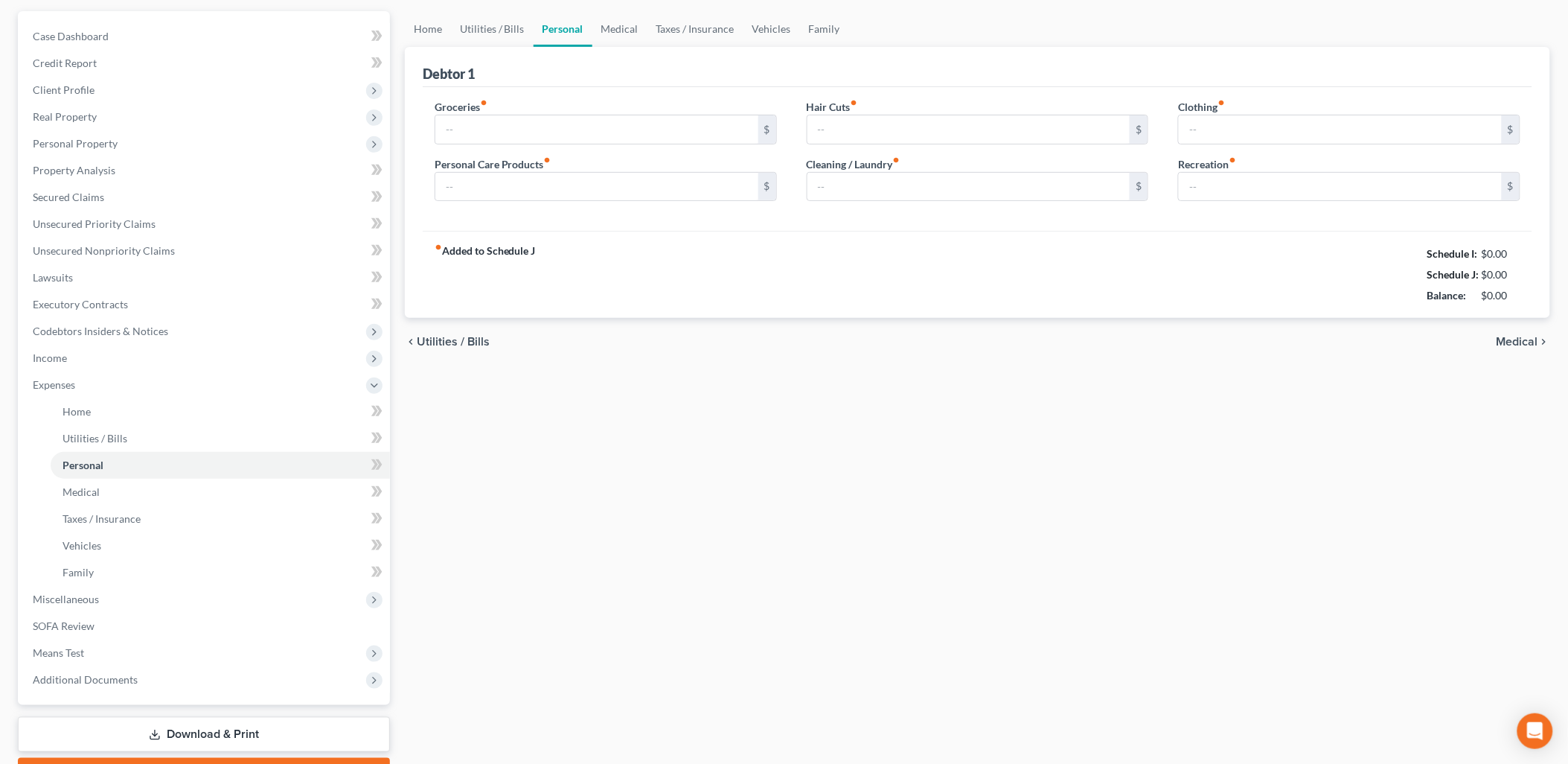
type input "100.00"
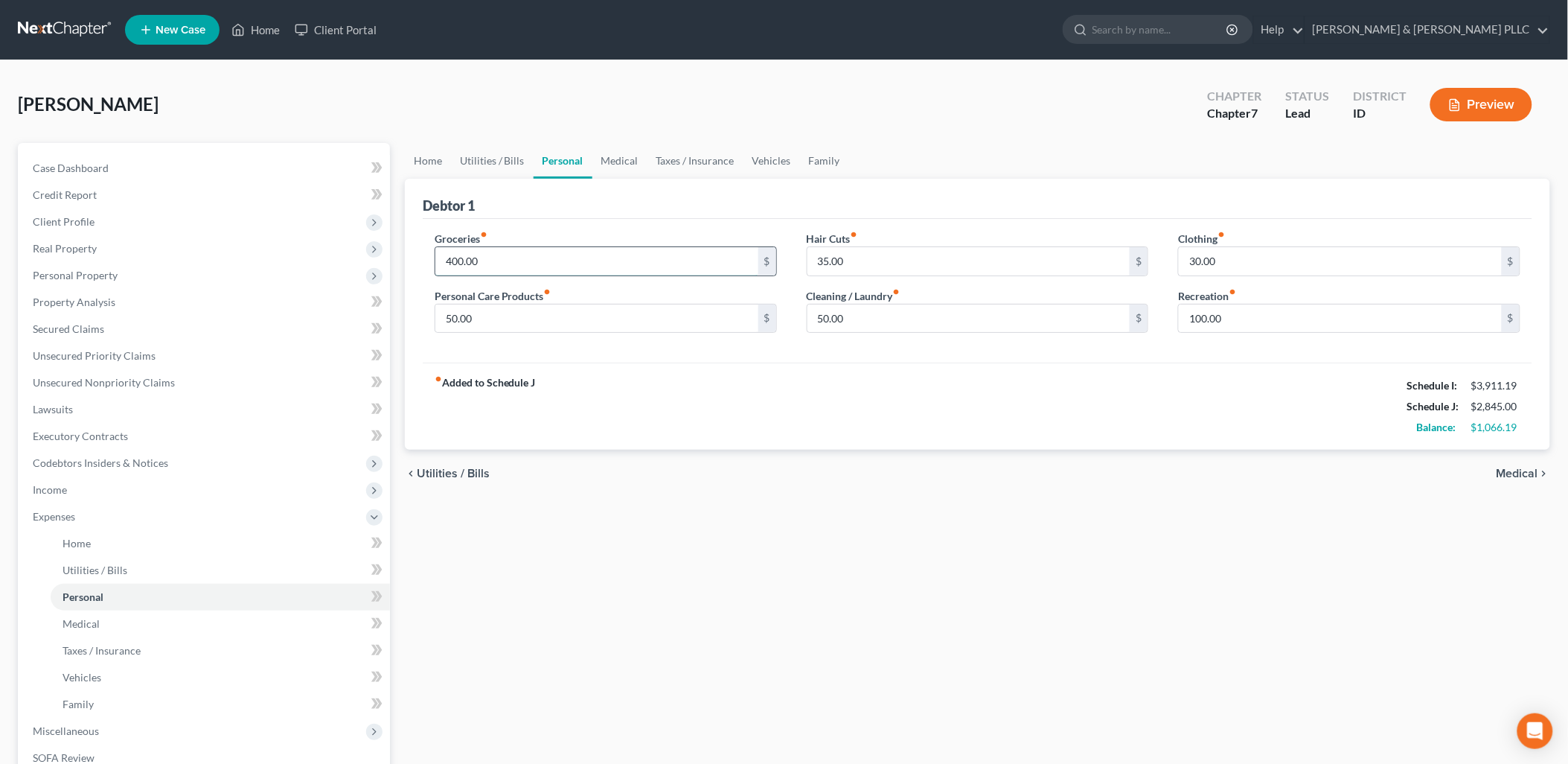
click at [528, 262] on input "400.00" at bounding box center [597, 261] width 323 height 28
type input "1,400.00"
click at [1204, 314] on input "100.00" at bounding box center [1340, 318] width 323 height 28
type input "5"
type input "200.00"
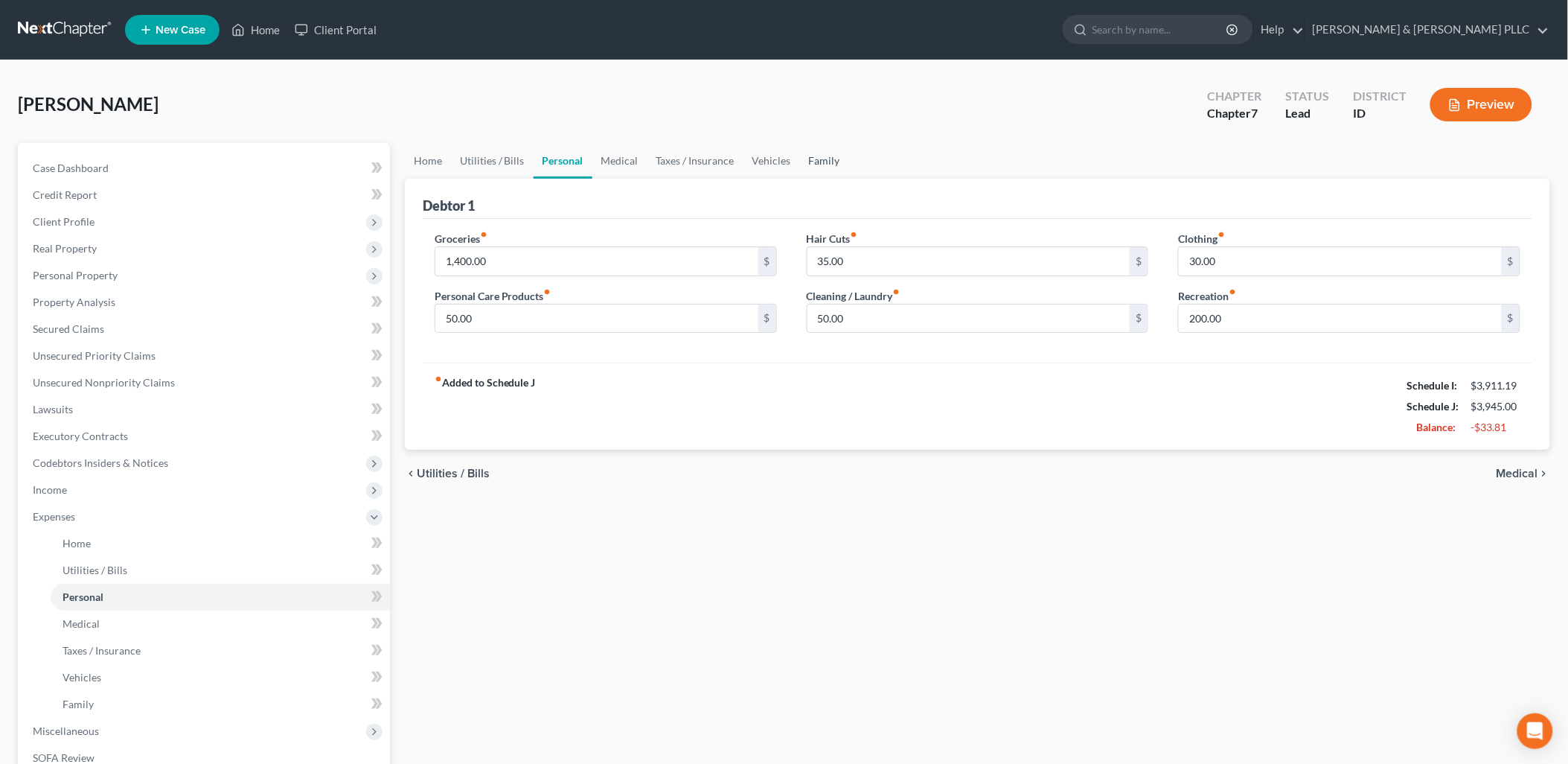
click at [821, 163] on link "Family" at bounding box center [824, 160] width 49 height 36
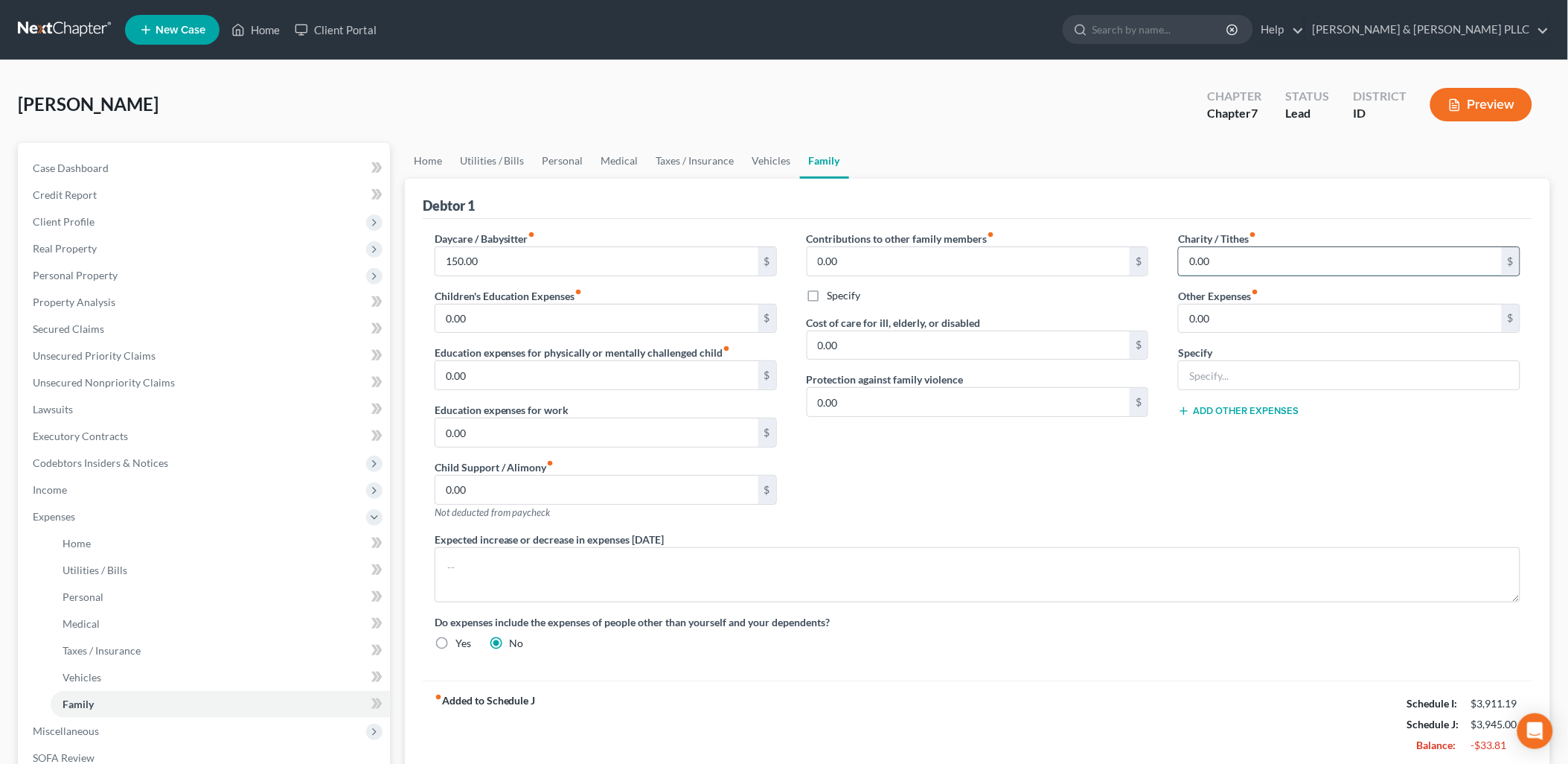
click at [1222, 259] on input "0.00" at bounding box center [1340, 261] width 323 height 28
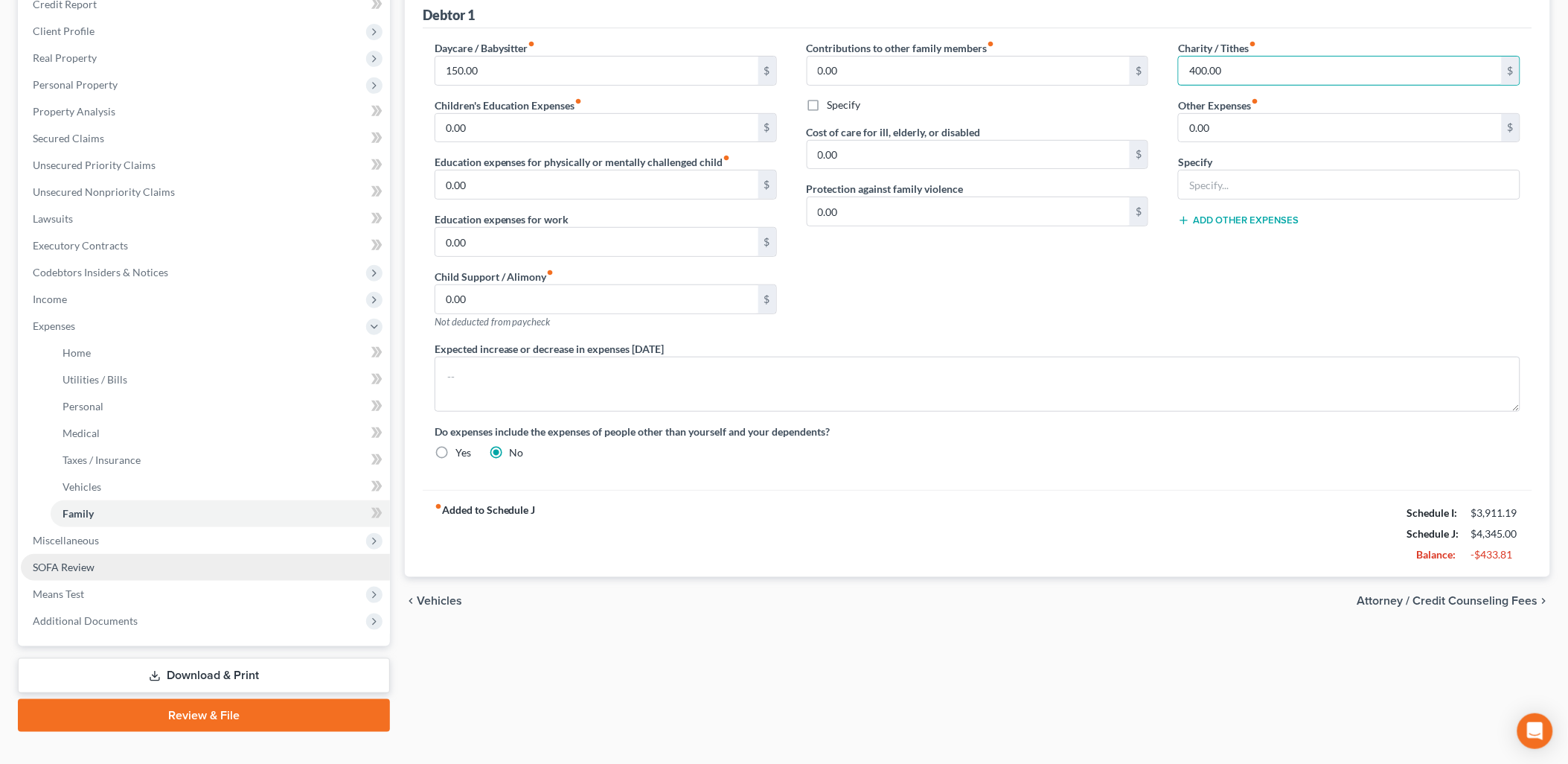
scroll to position [213, 0]
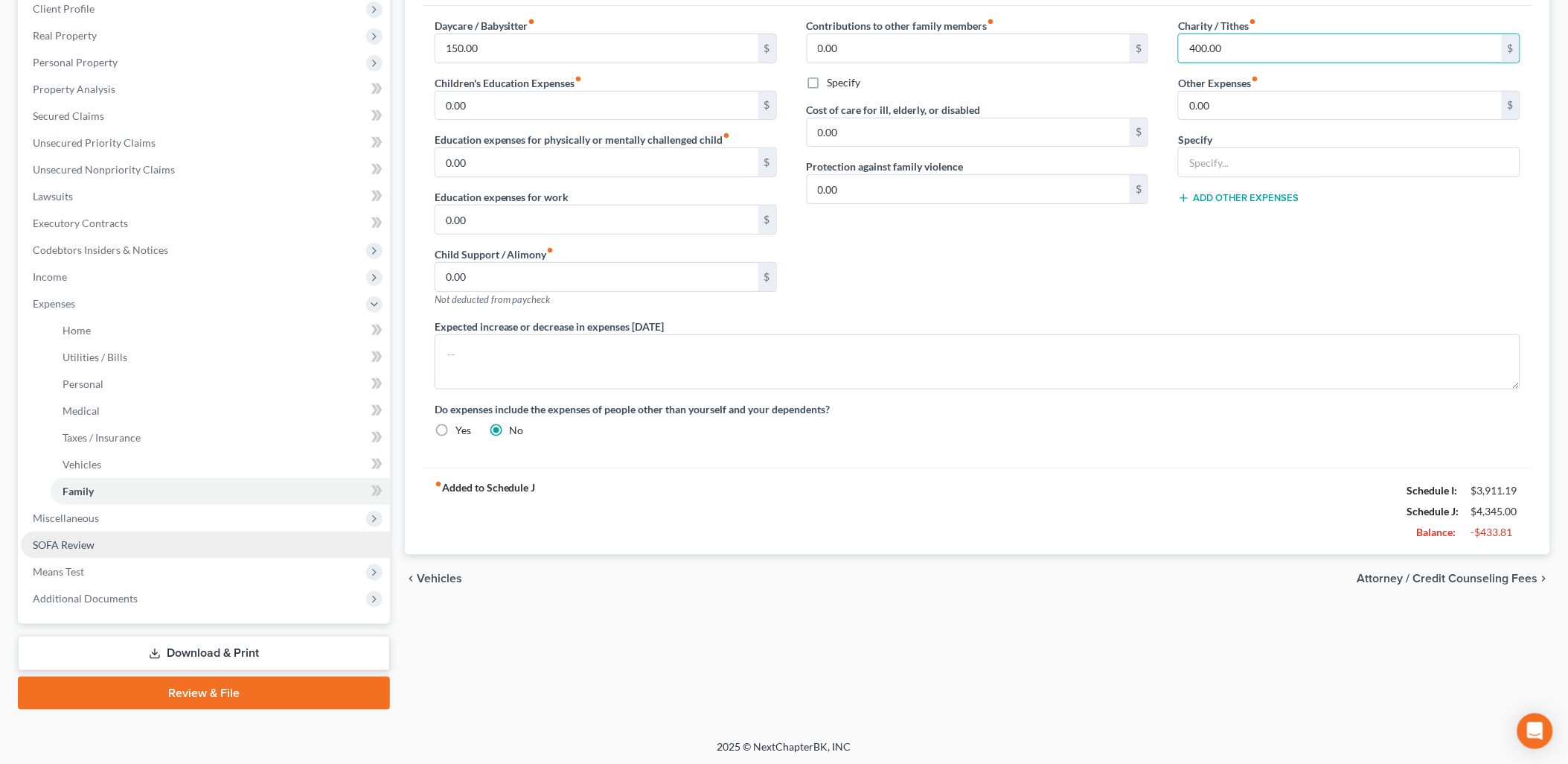
type input "400.00"
click at [85, 539] on span "SOFA Review" at bounding box center [64, 545] width 62 height 13
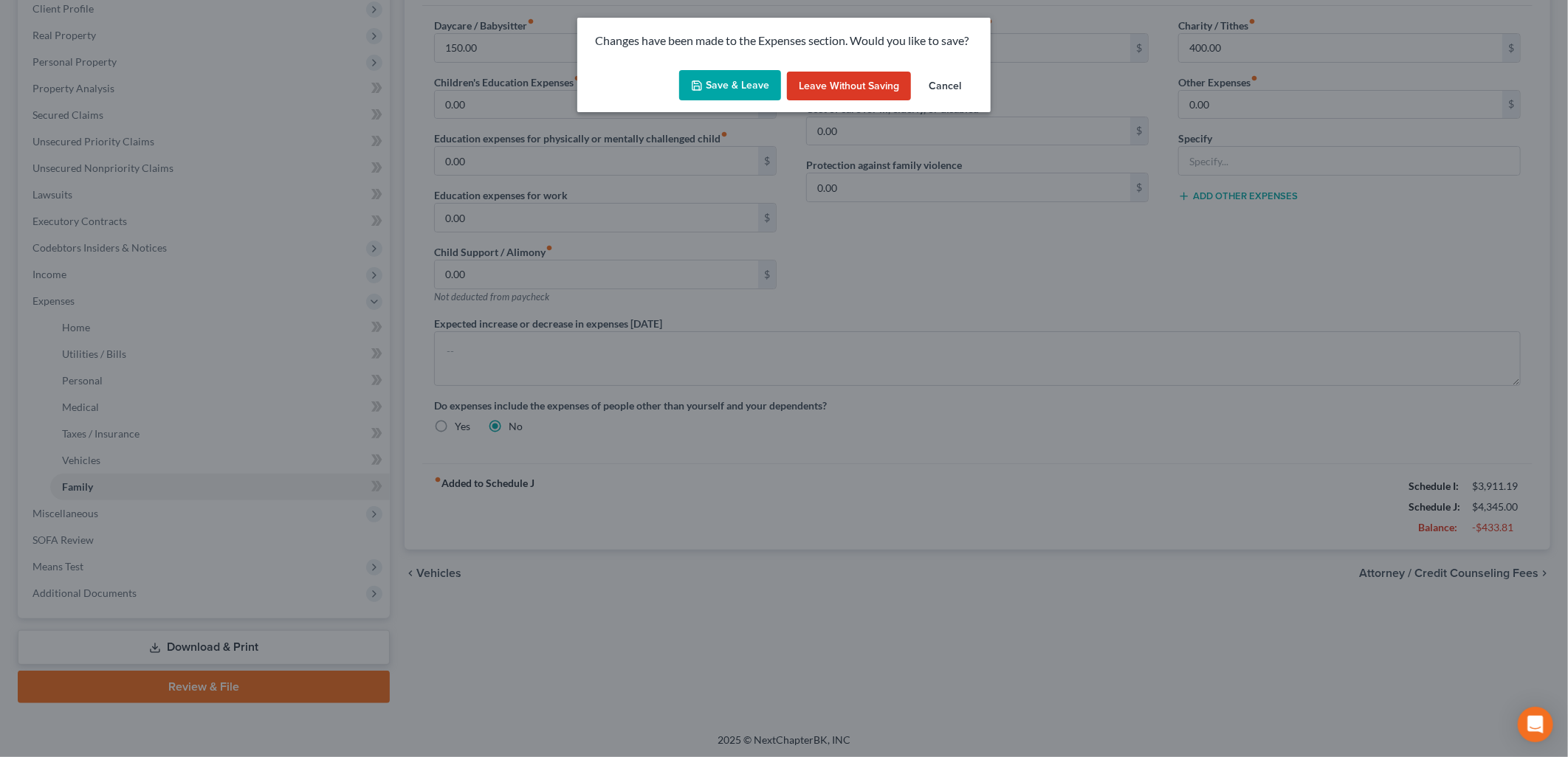
click at [728, 87] on button "Save & Leave" at bounding box center [730, 85] width 102 height 31
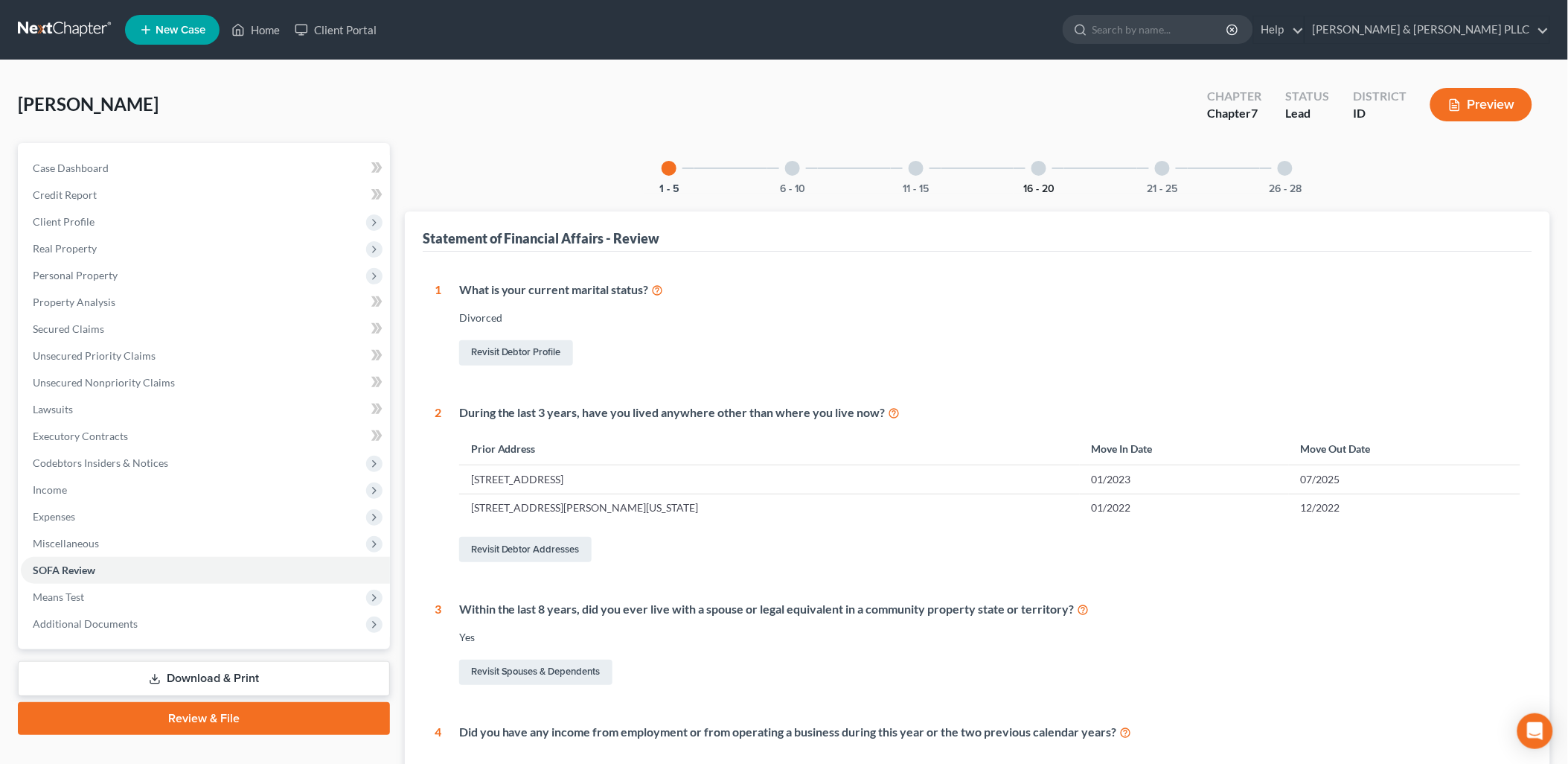
click at [1040, 184] on button "16 - 20" at bounding box center [1038, 189] width 31 height 11
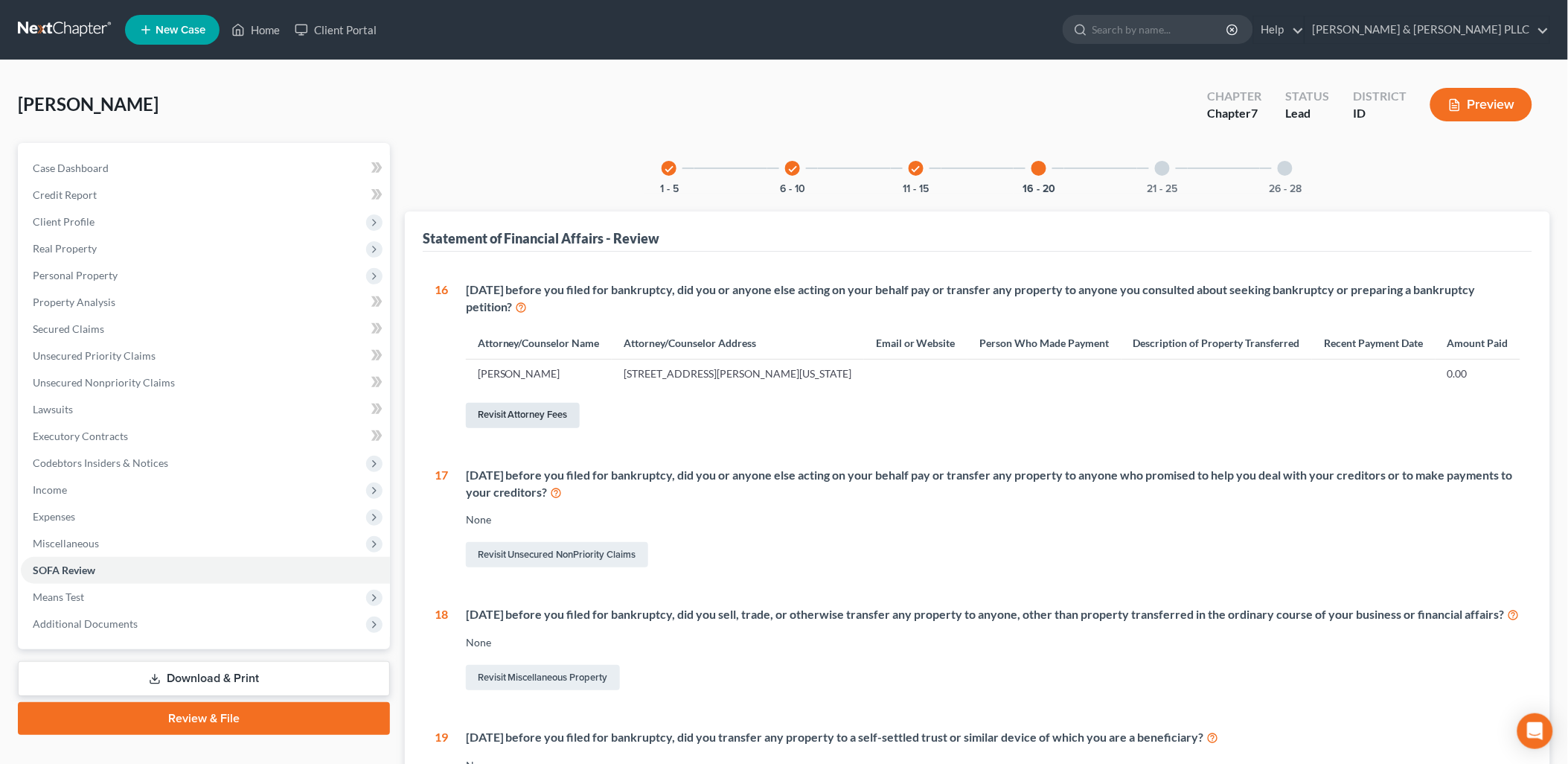
click at [534, 418] on link "Revisit Attorney Fees" at bounding box center [522, 415] width 114 height 25
select select "0"
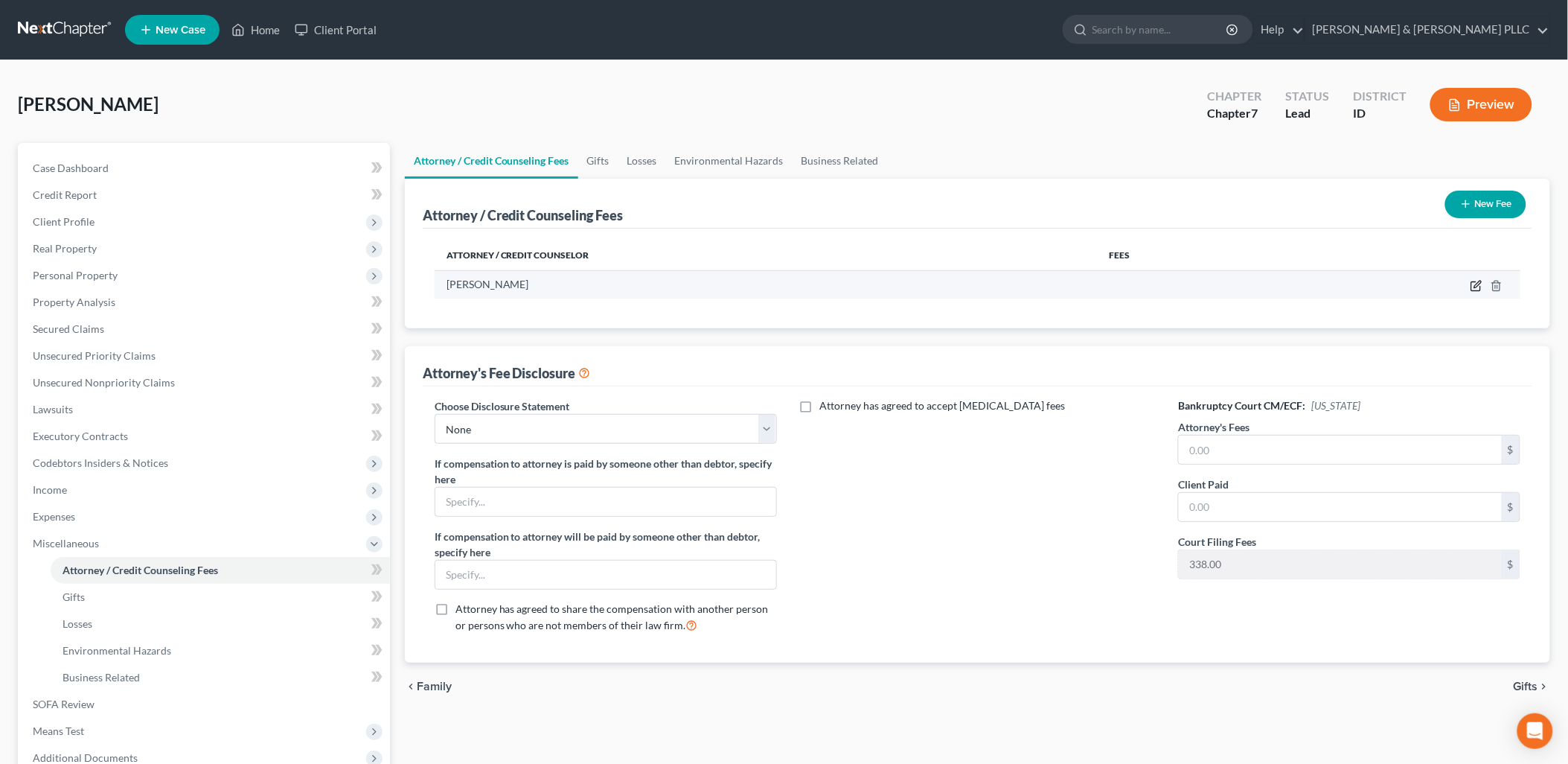
click at [1477, 283] on icon "button" at bounding box center [1477, 284] width 7 height 7
select select "13"
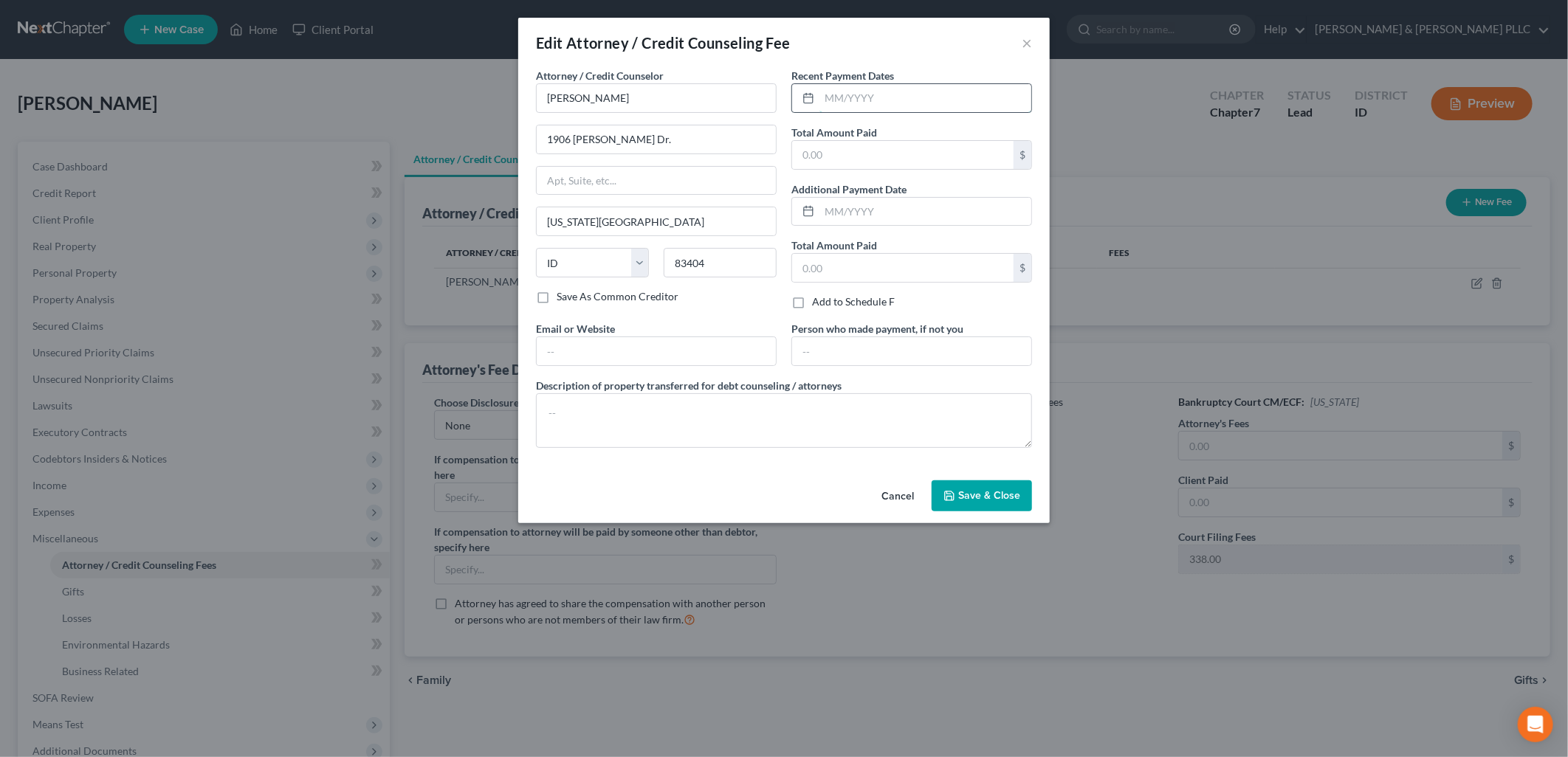
click at [927, 96] on input "text" at bounding box center [925, 97] width 212 height 28
type input "10/2025"
click at [839, 157] on input "text" at bounding box center [902, 154] width 221 height 28
type input "500.00"
click at [980, 495] on span "Save & Close" at bounding box center [989, 495] width 62 height 13
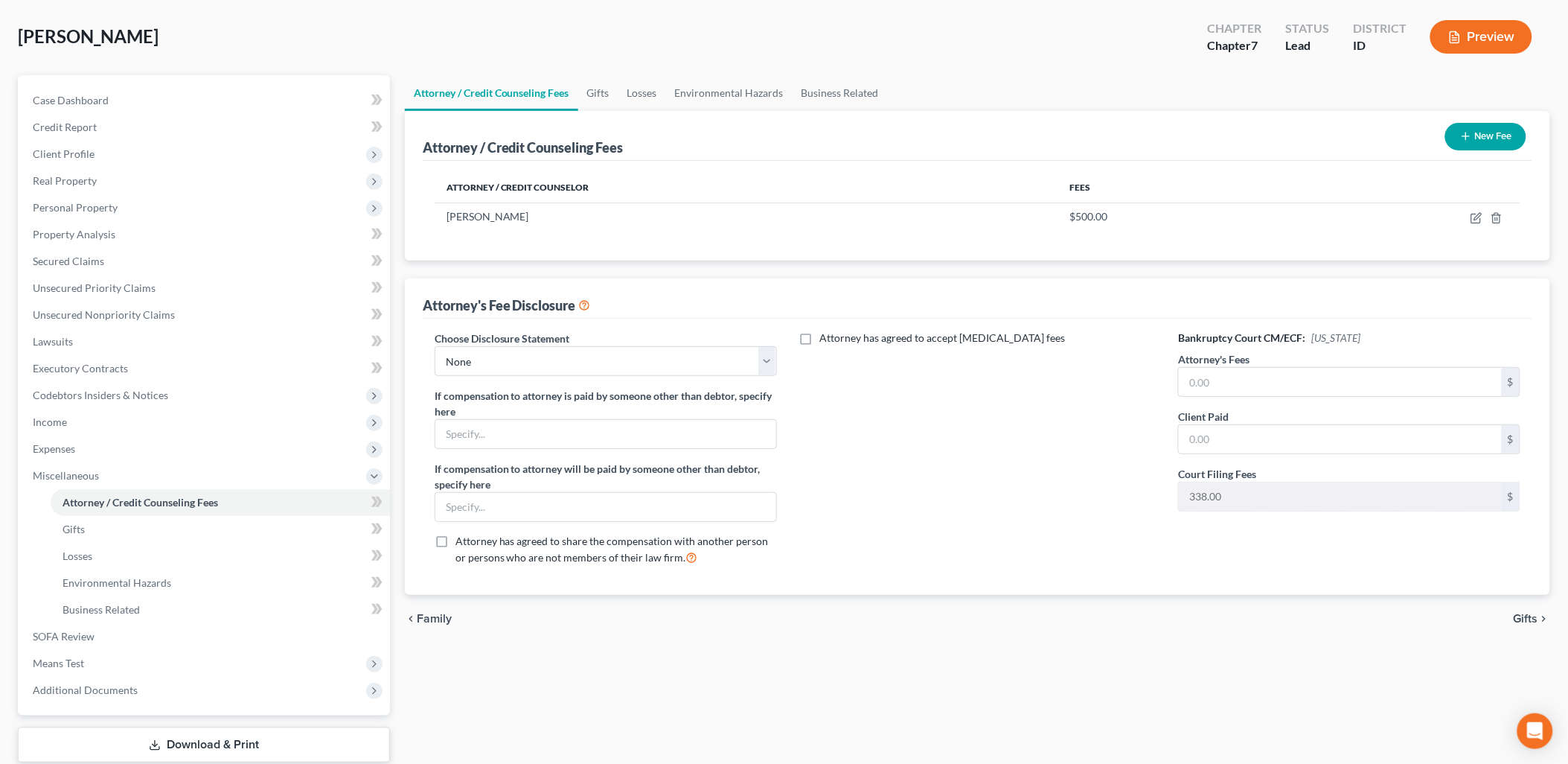
scroll to position [160, 0]
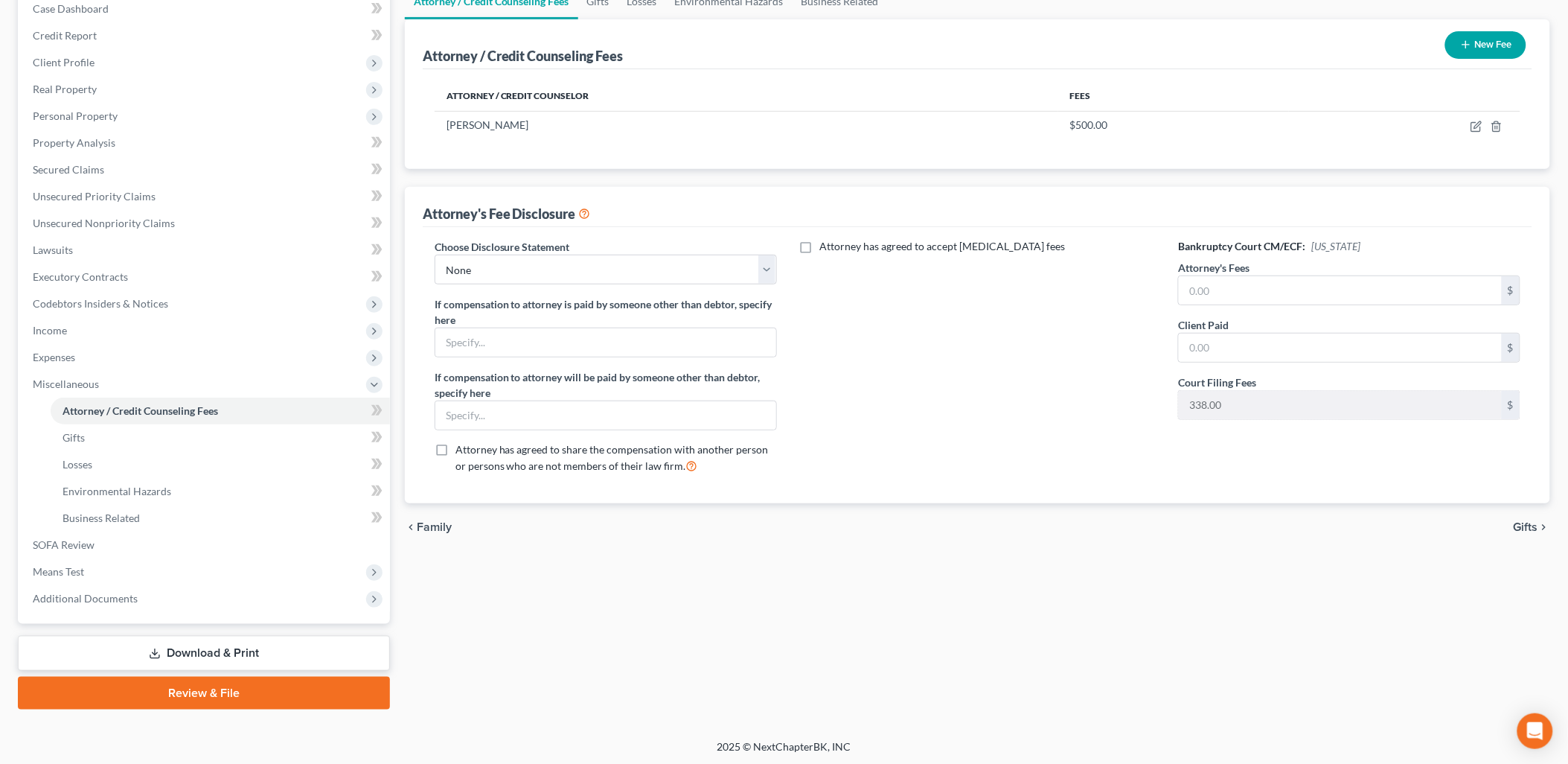
drag, startPoint x: 89, startPoint y: 570, endPoint x: 817, endPoint y: 558, distance: 728.1
click at [89, 570] on span "Means Test" at bounding box center [206, 571] width 369 height 26
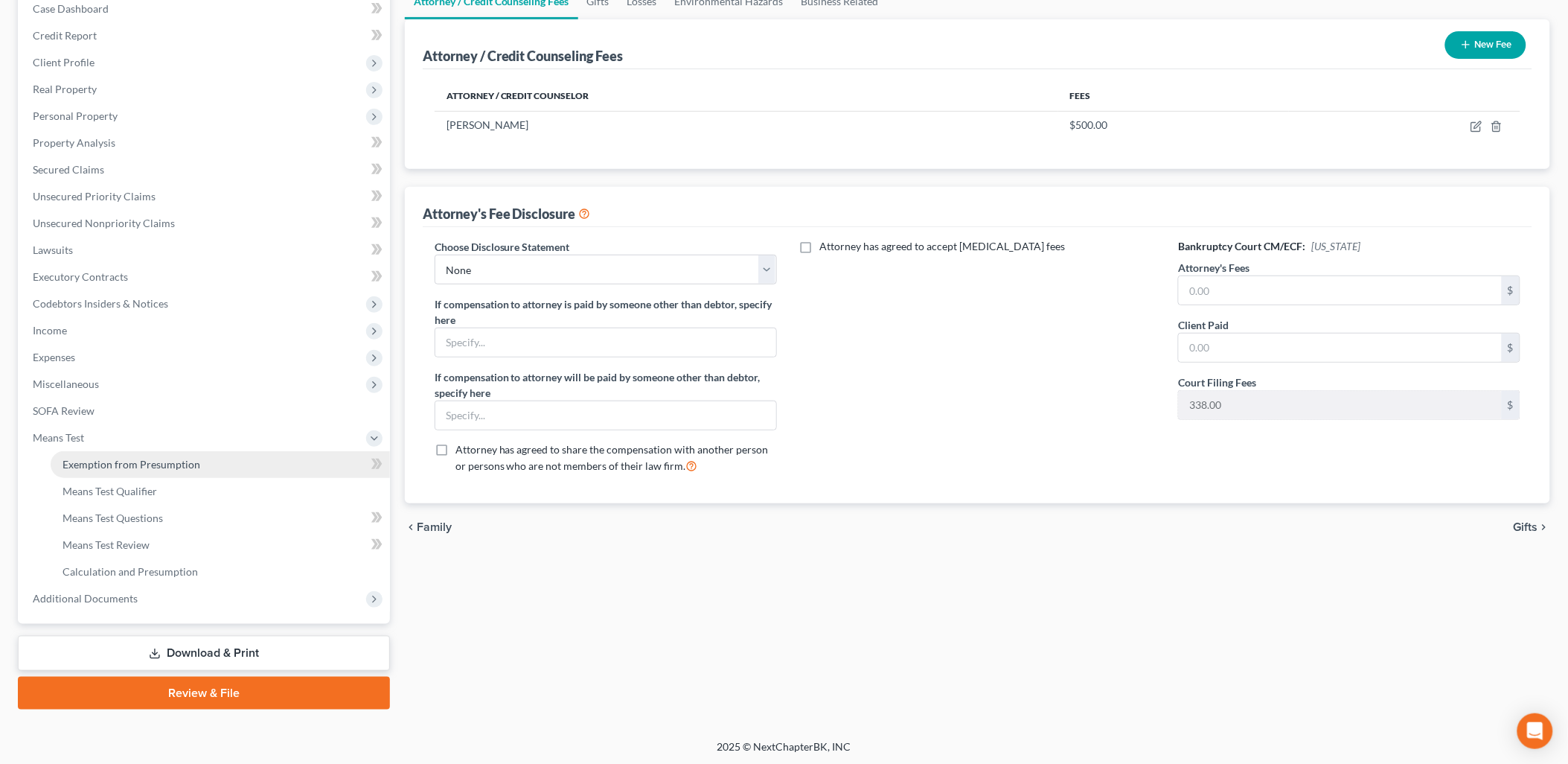
drag, startPoint x: 164, startPoint y: 458, endPoint x: 1222, endPoint y: 486, distance: 1058.4
click at [165, 458] on span "Exemption from Presumption" at bounding box center [132, 464] width 138 height 13
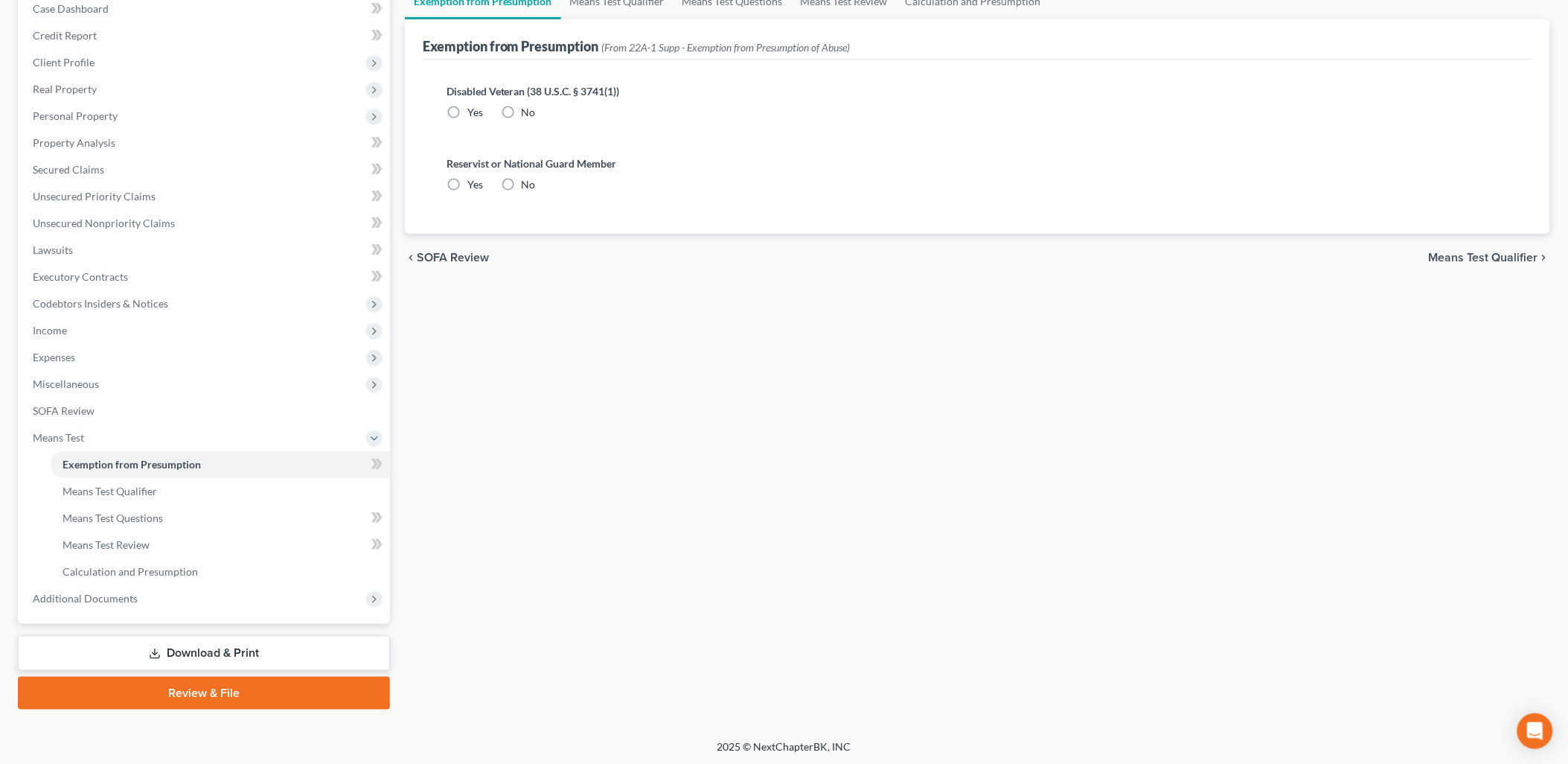
radio input "true"
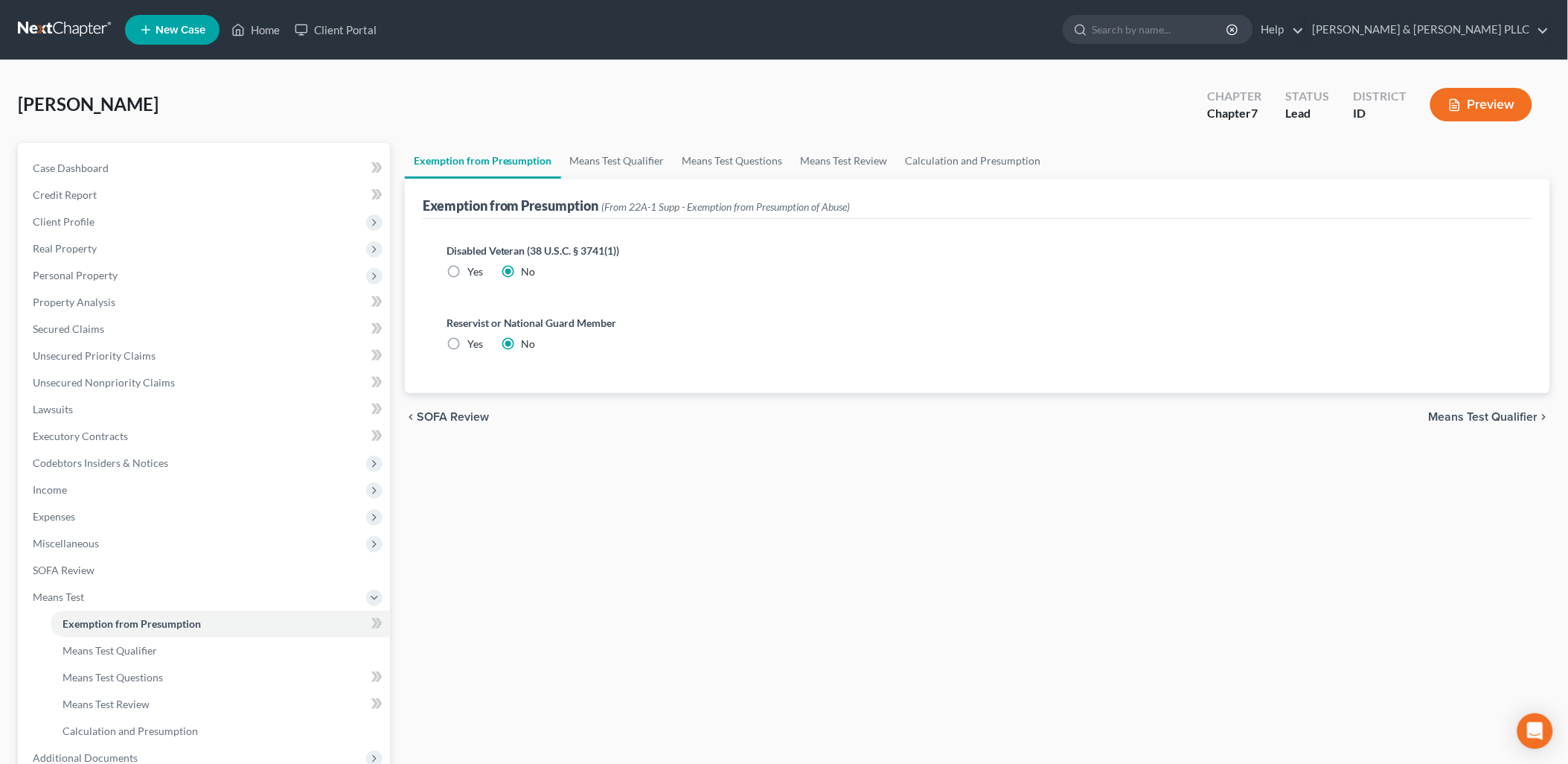
click at [1480, 411] on span "Means Test Qualifier" at bounding box center [1483, 417] width 110 height 12
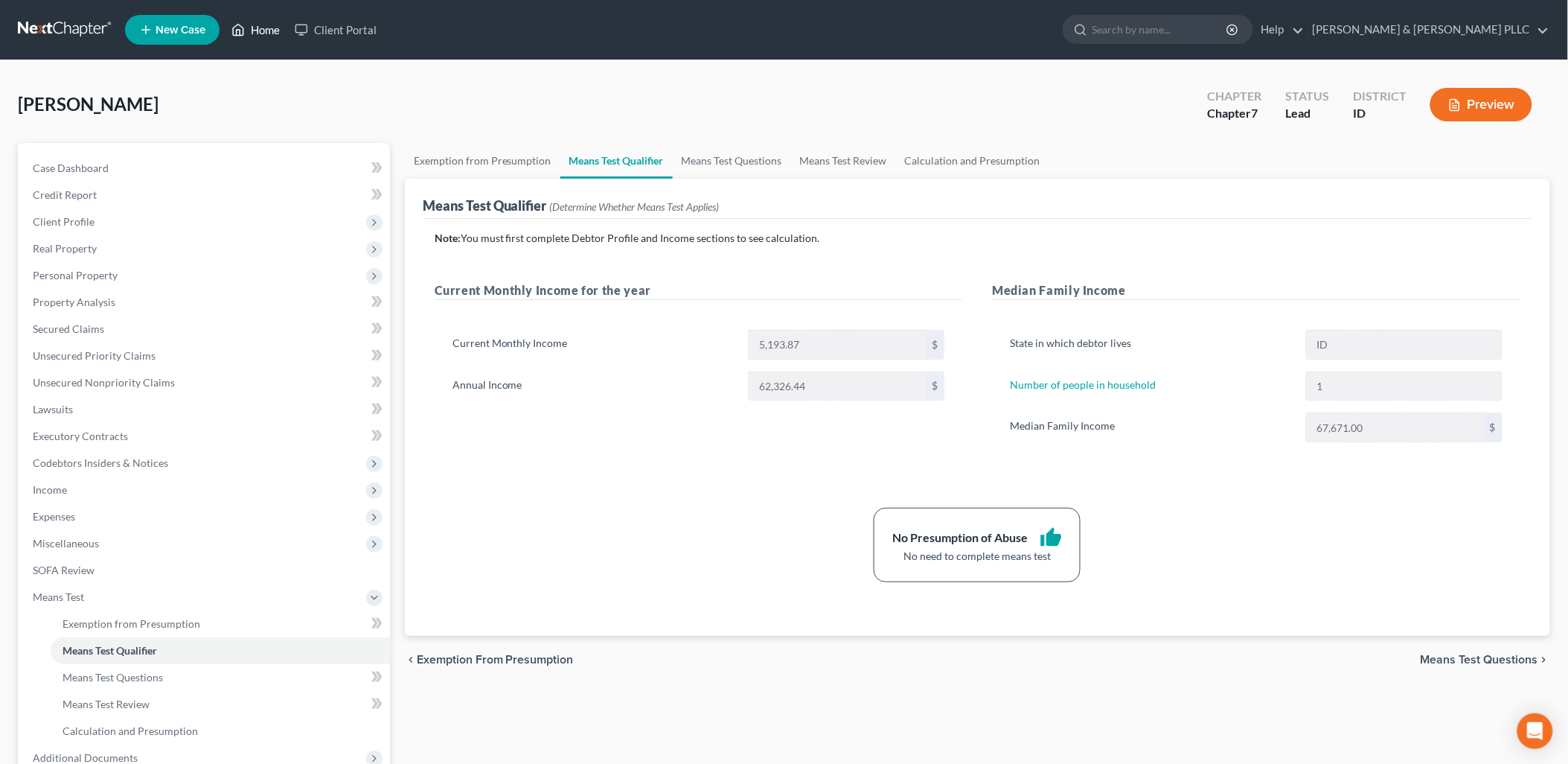
click at [272, 20] on link "Home" at bounding box center [256, 30] width 64 height 26
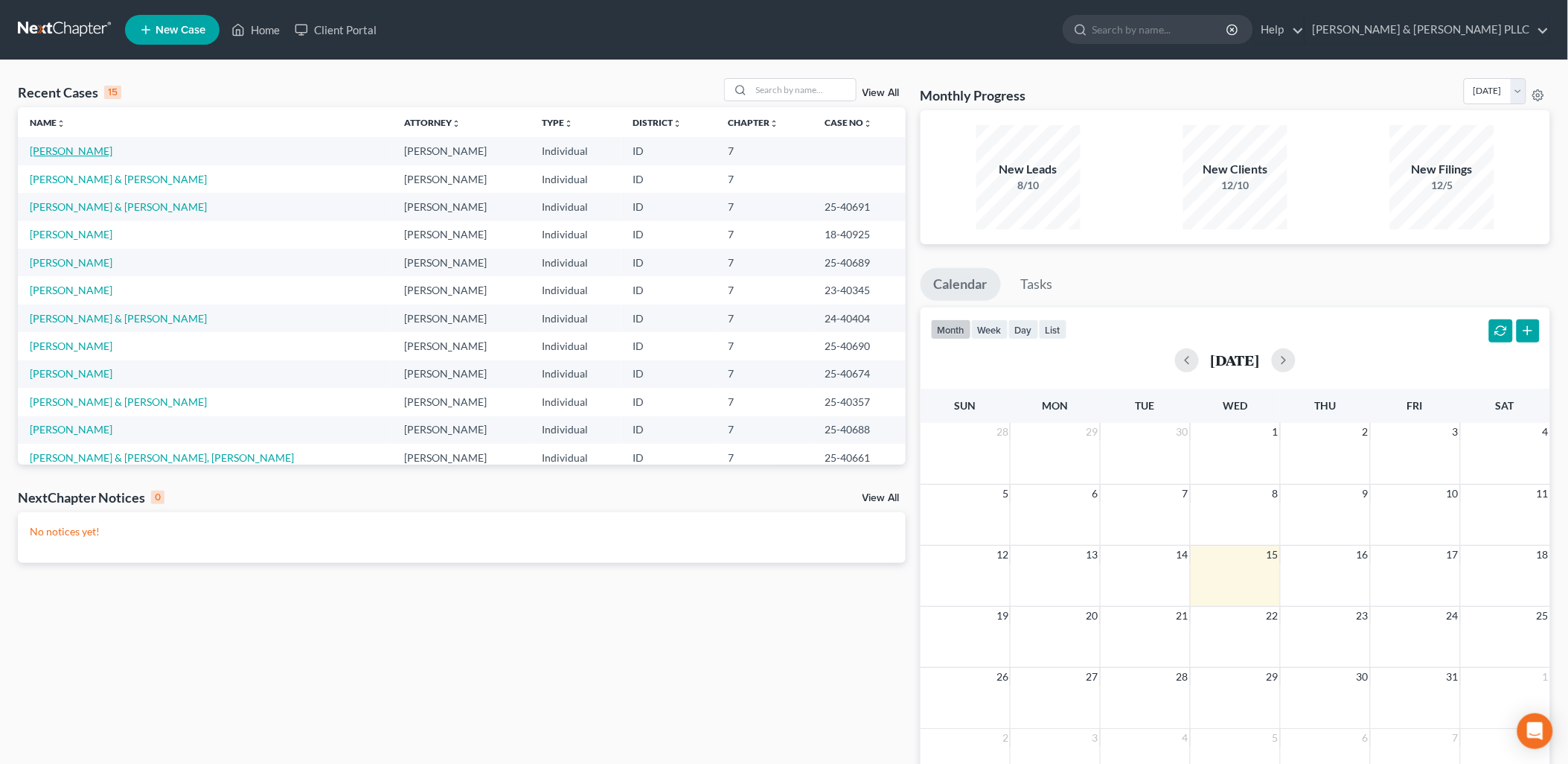
click at [84, 151] on link "[PERSON_NAME]" at bounding box center [70, 151] width 82 height 13
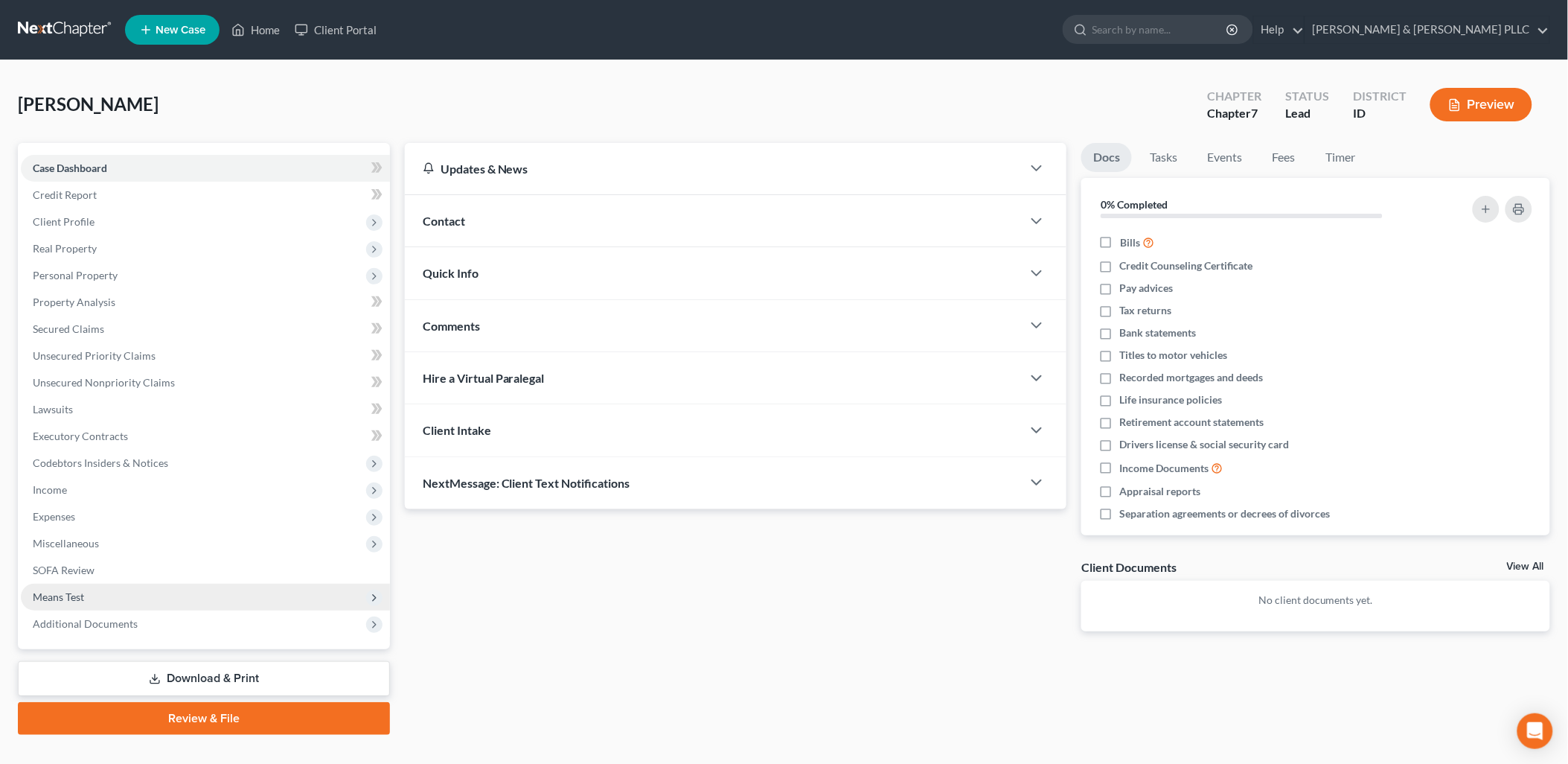
click at [71, 591] on span "Means Test" at bounding box center [58, 597] width 51 height 13
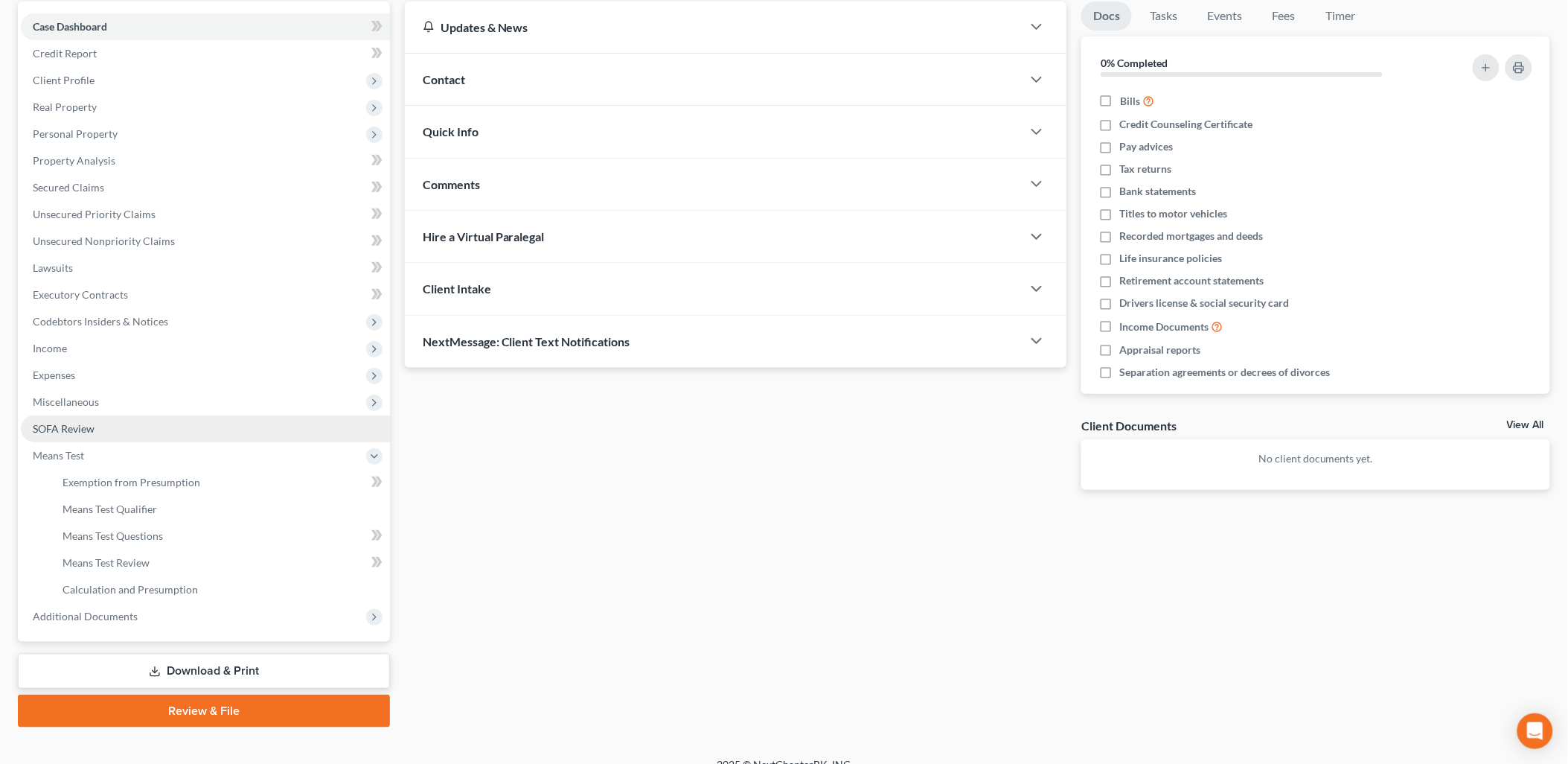
scroll to position [160, 0]
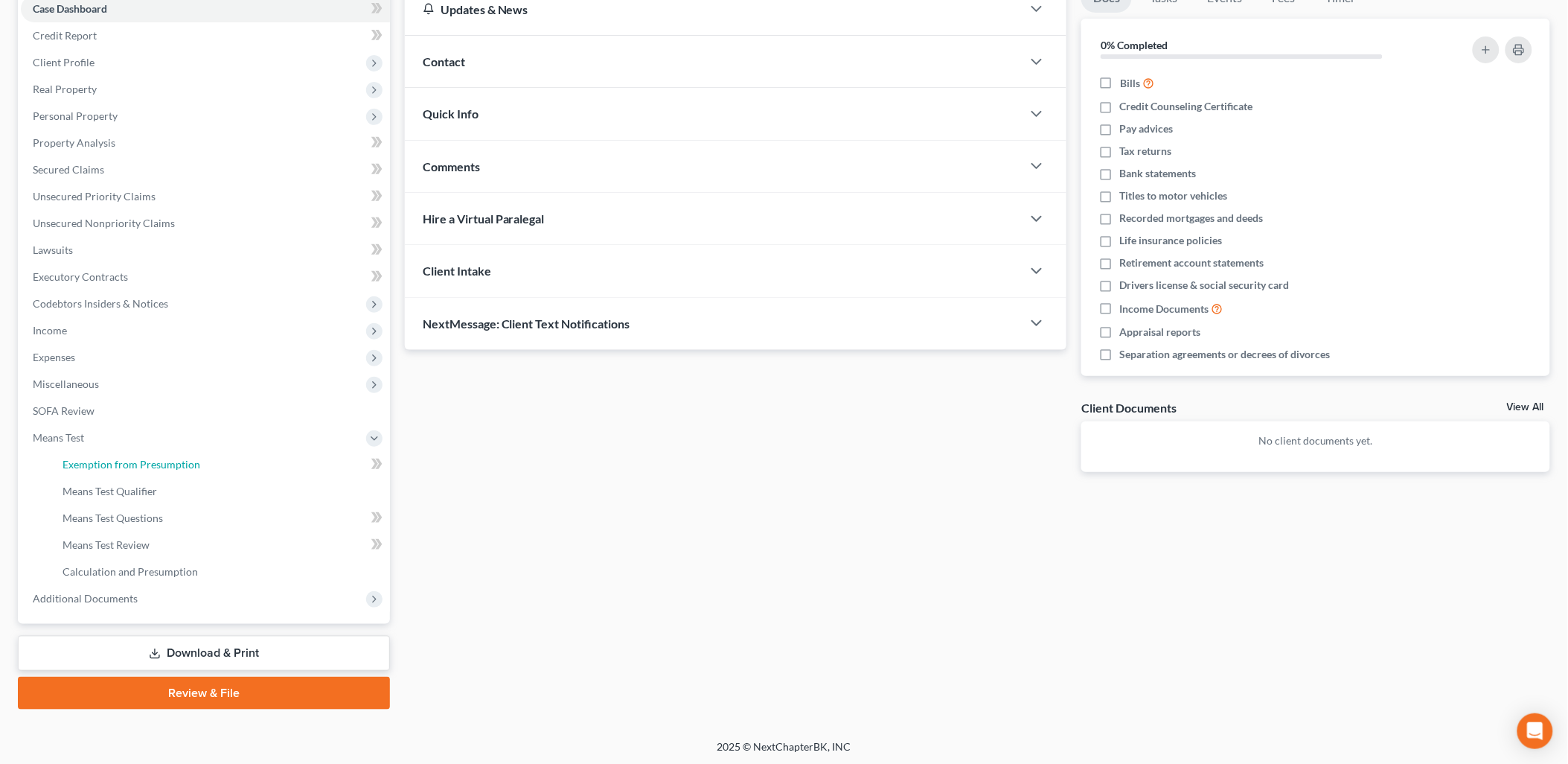
drag, startPoint x: 182, startPoint y: 457, endPoint x: 1498, endPoint y: 489, distance: 1316.4
click at [183, 458] on span "Exemption from Presumption" at bounding box center [132, 464] width 138 height 13
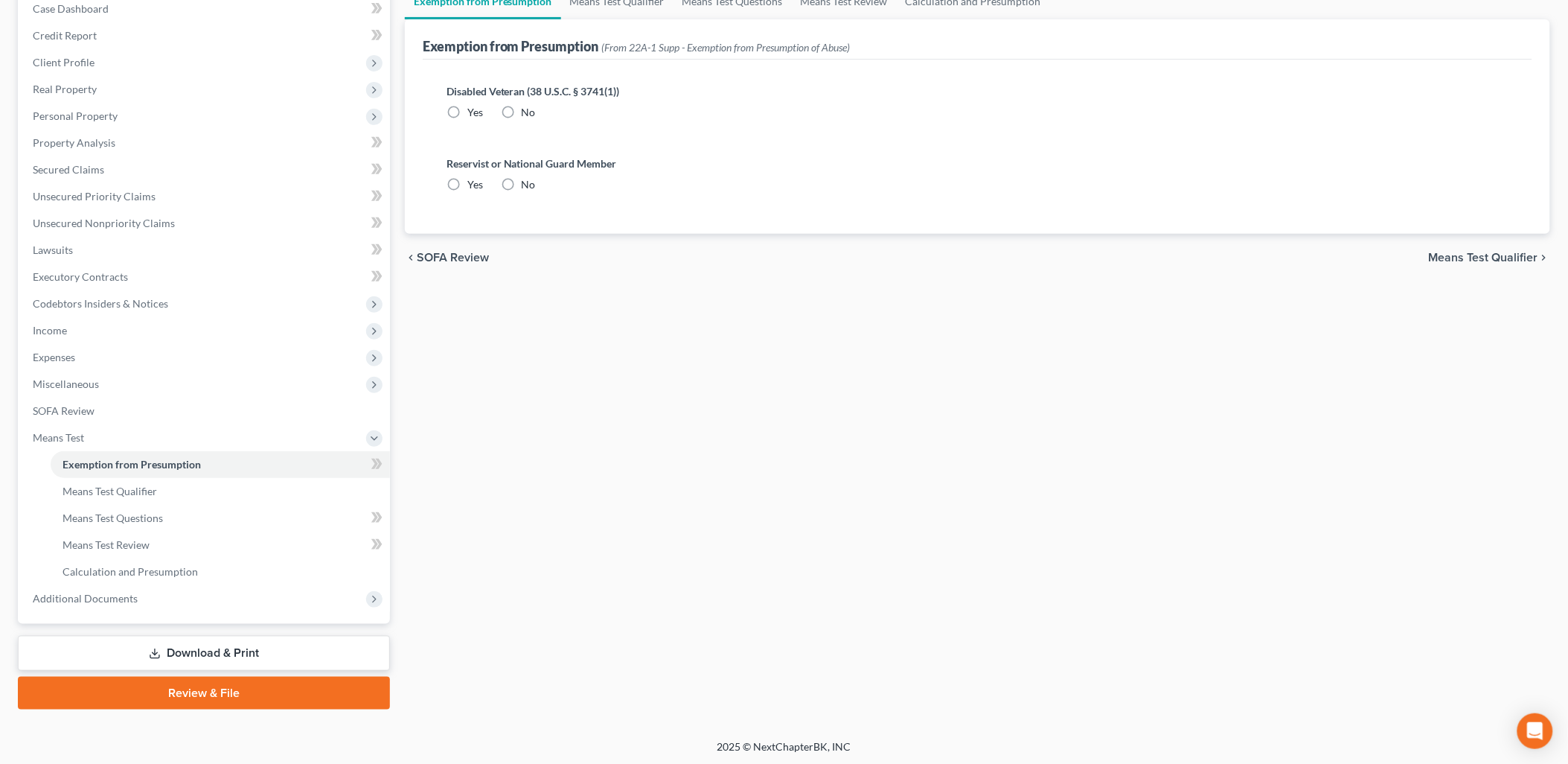
radio input "true"
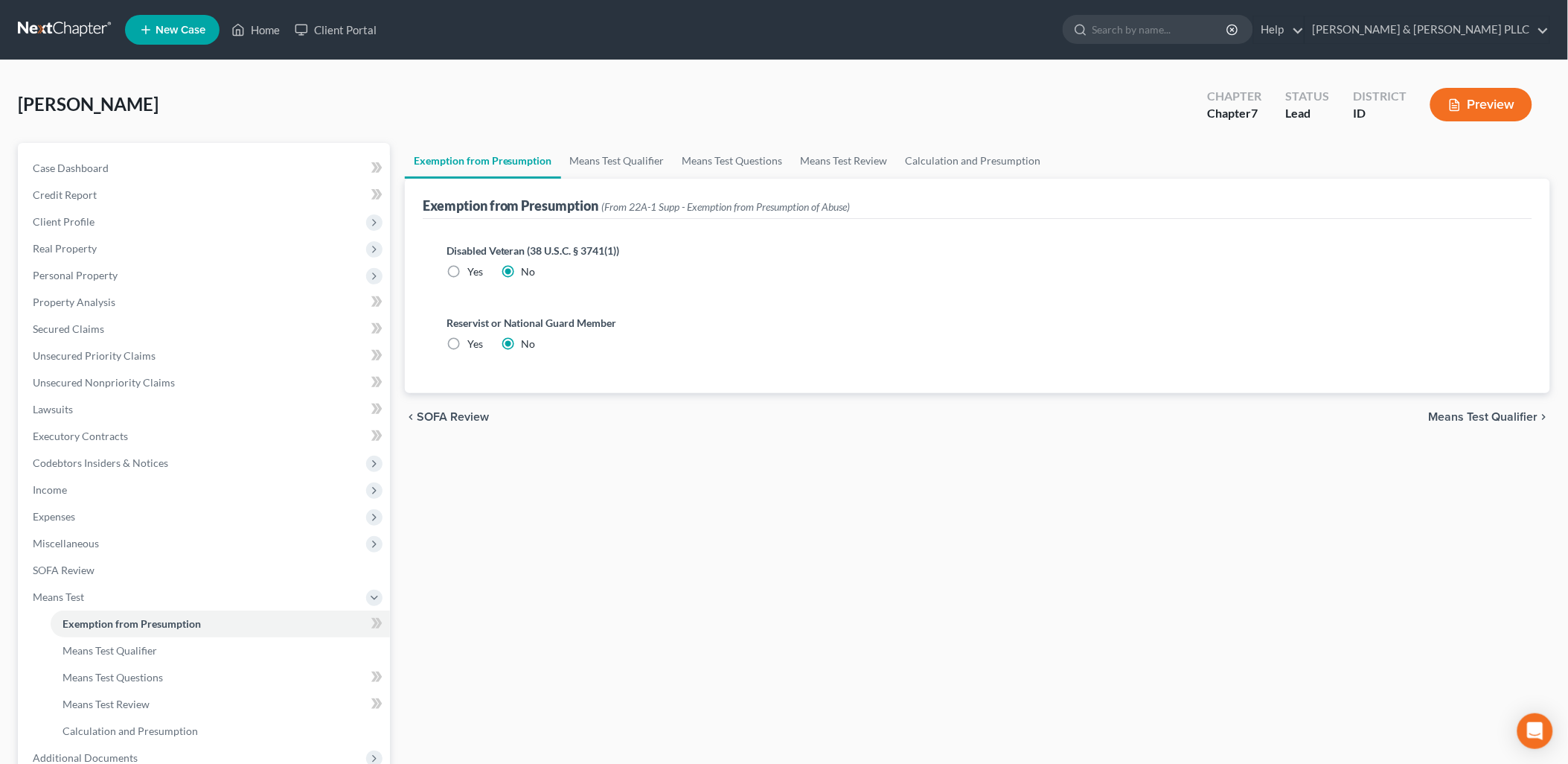
click at [1496, 411] on span "Means Test Qualifier" at bounding box center [1483, 417] width 110 height 12
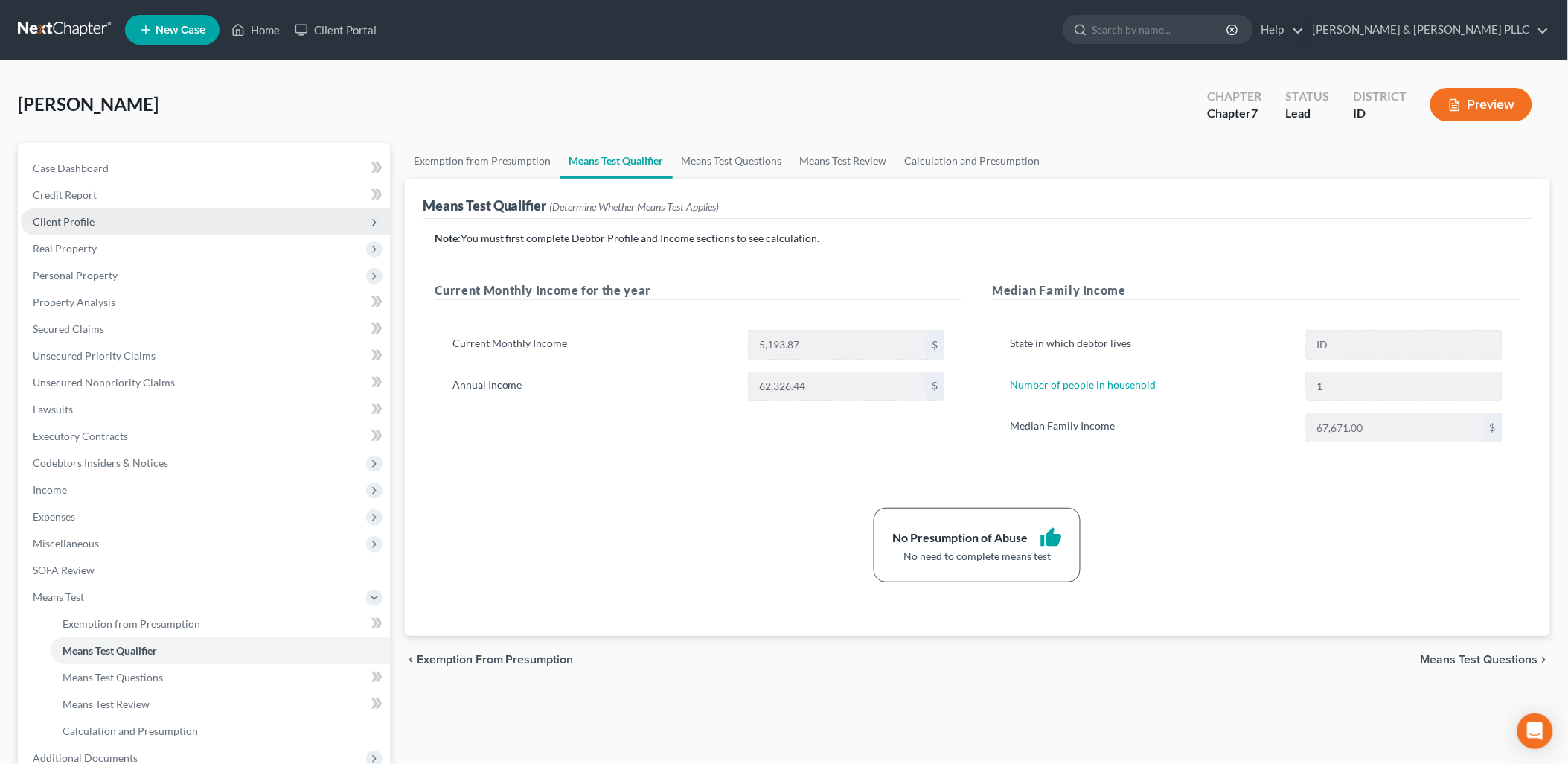
click at [71, 215] on span "Client Profile" at bounding box center [64, 221] width 62 height 13
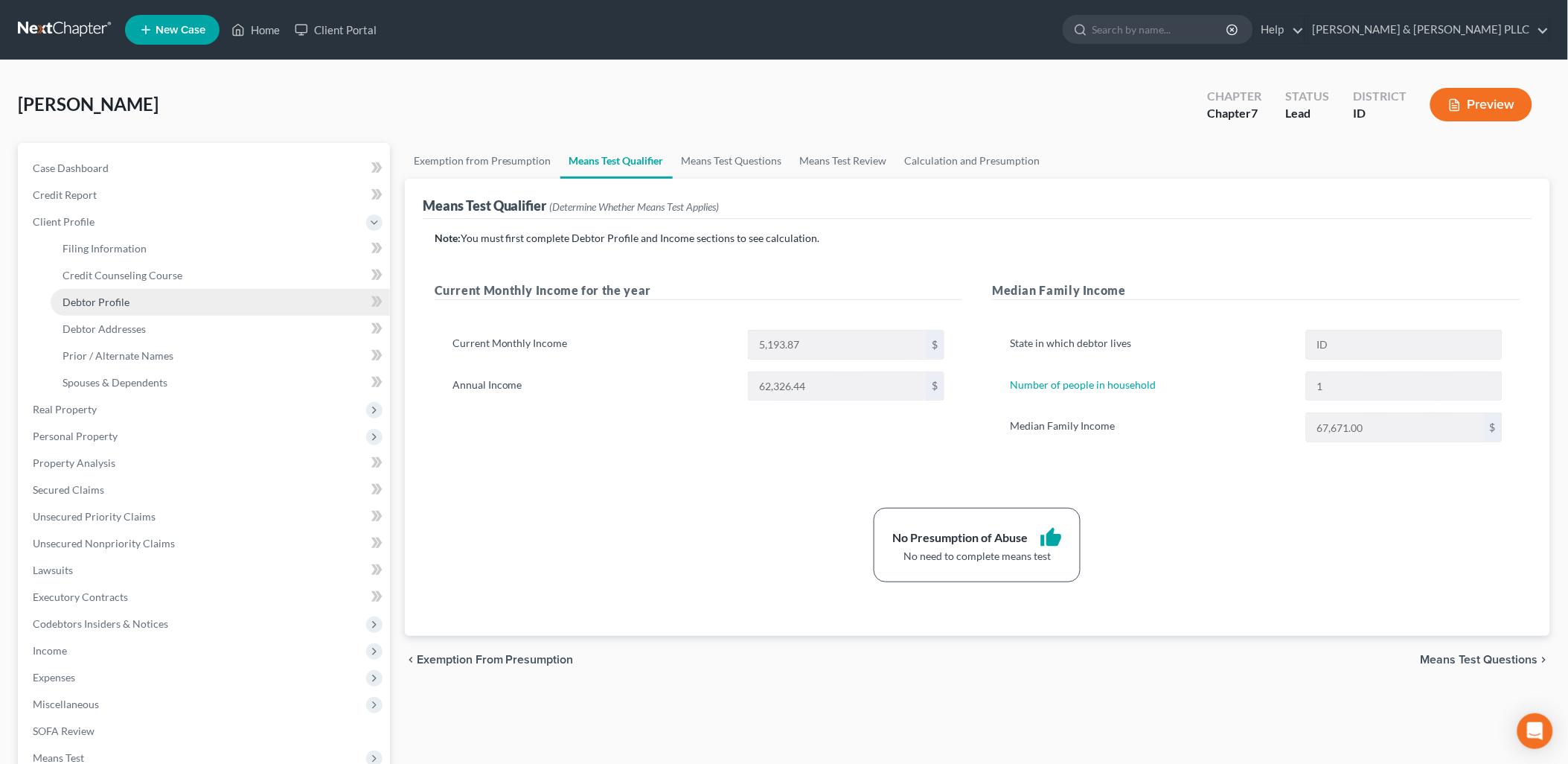
click at [87, 289] on link "Debtor Profile" at bounding box center [220, 302] width 339 height 26
select select "3"
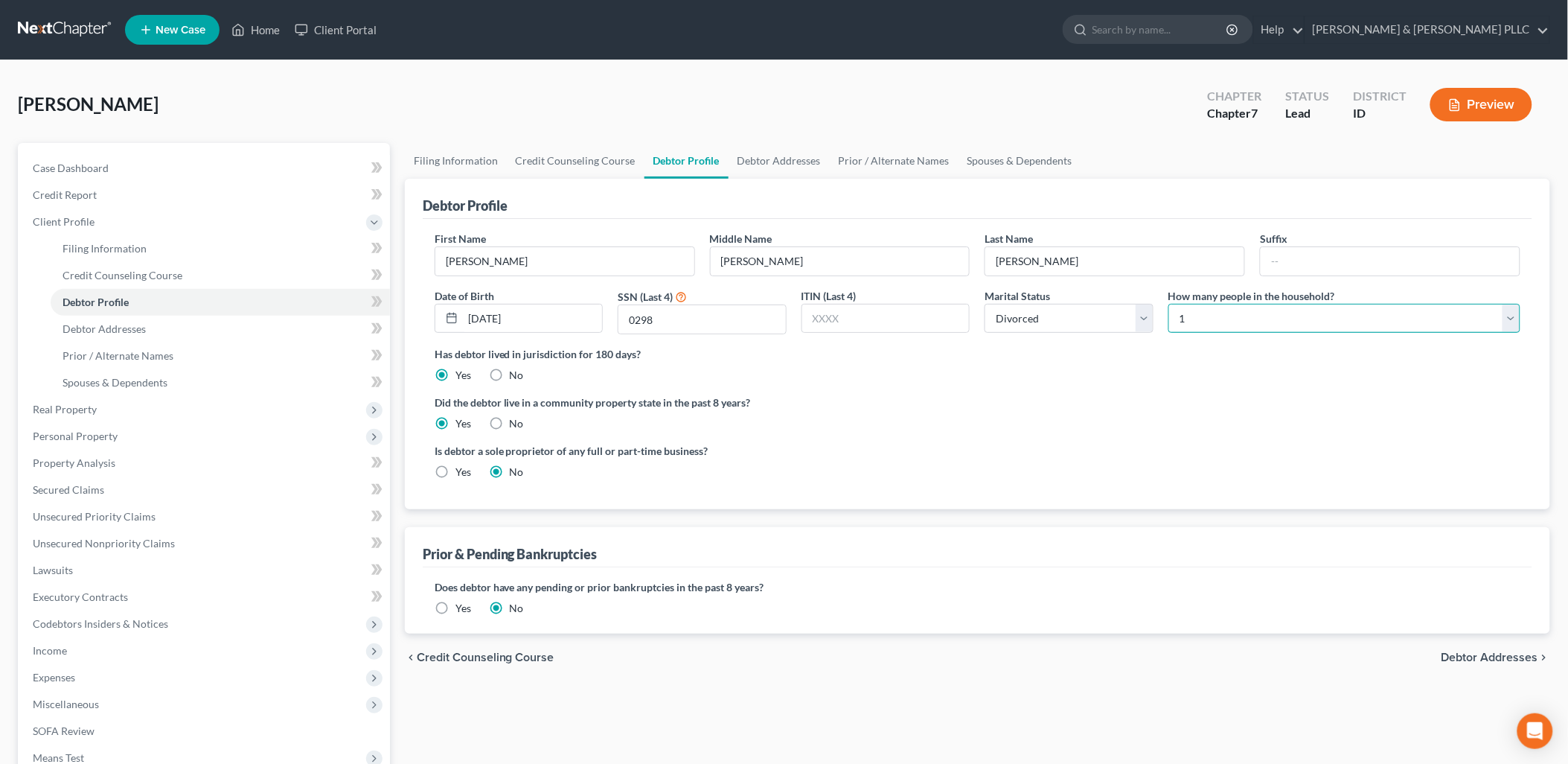
click at [1507, 323] on select "Select 1 2 3 4 5 6 7 8 9 10 11 12 13 14 15 16 17 18 19 20" at bounding box center [1344, 318] width 352 height 30
select select "3"
click at [1168, 304] on select "Select 1 2 3 4 5 6 7 8 9 10 11 12 13 14 15 16 17 18 19 20" at bounding box center [1344, 318] width 352 height 30
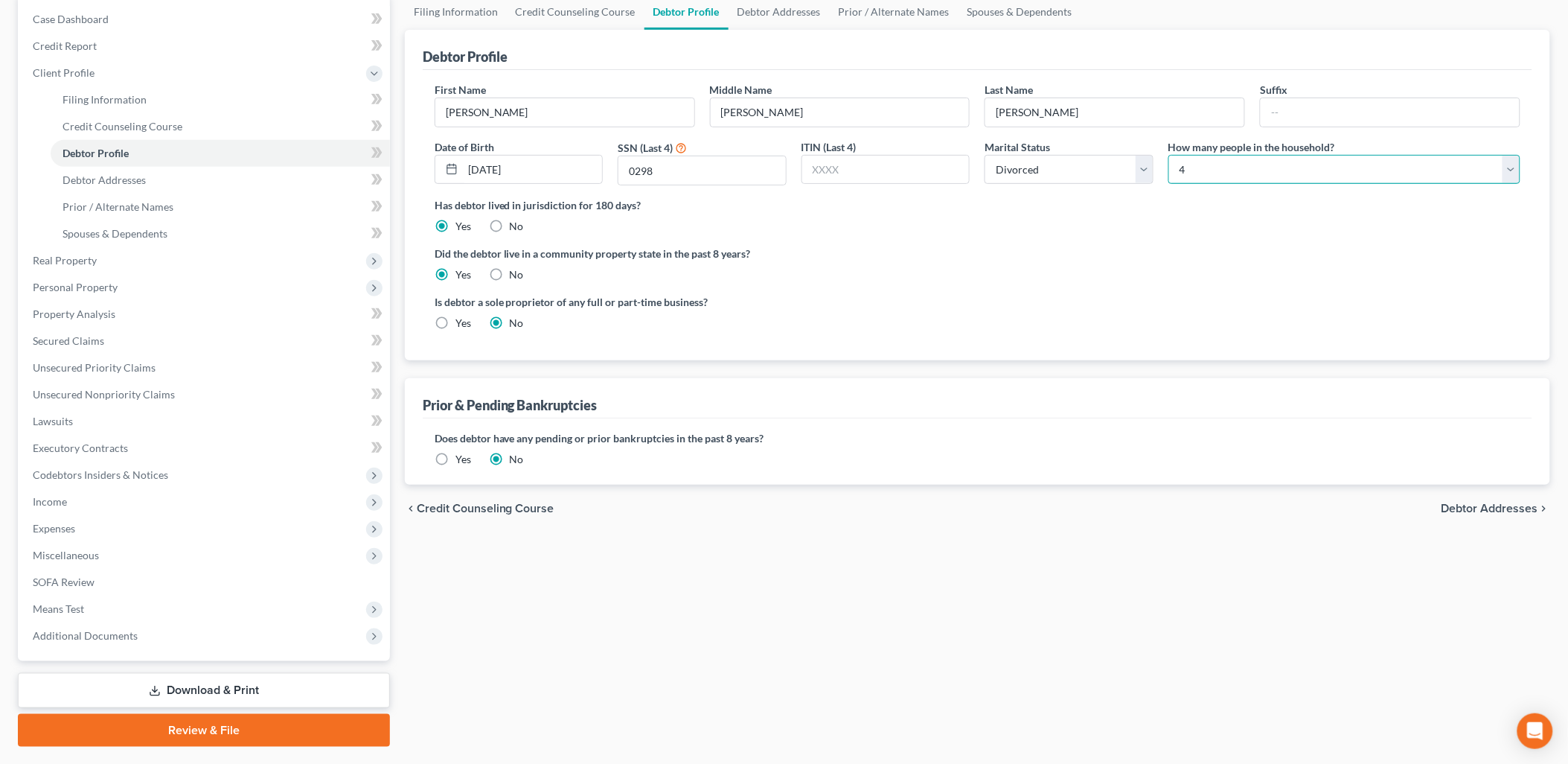
scroll to position [186, 0]
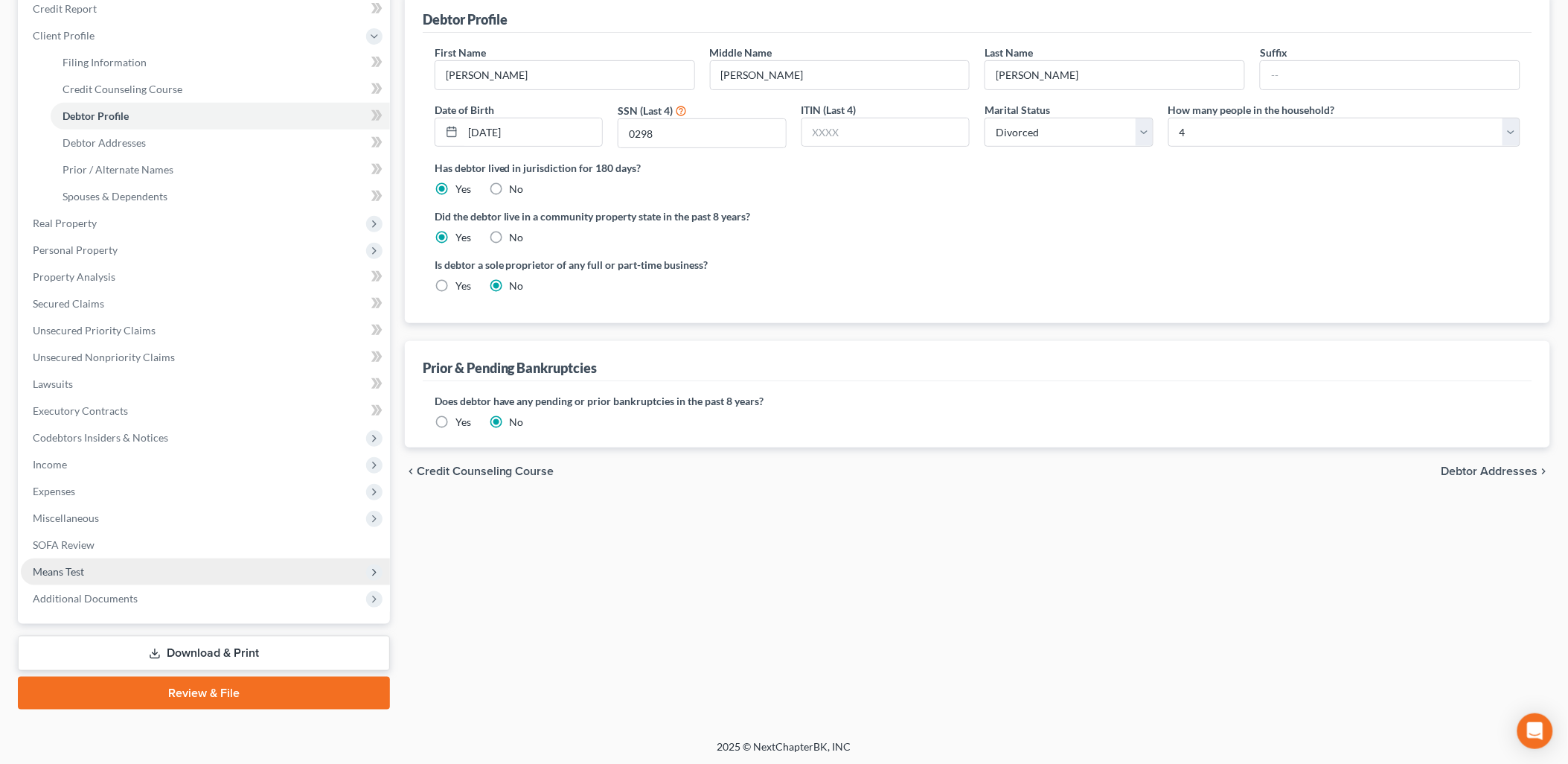
click at [90, 563] on span "Means Test" at bounding box center [206, 571] width 369 height 26
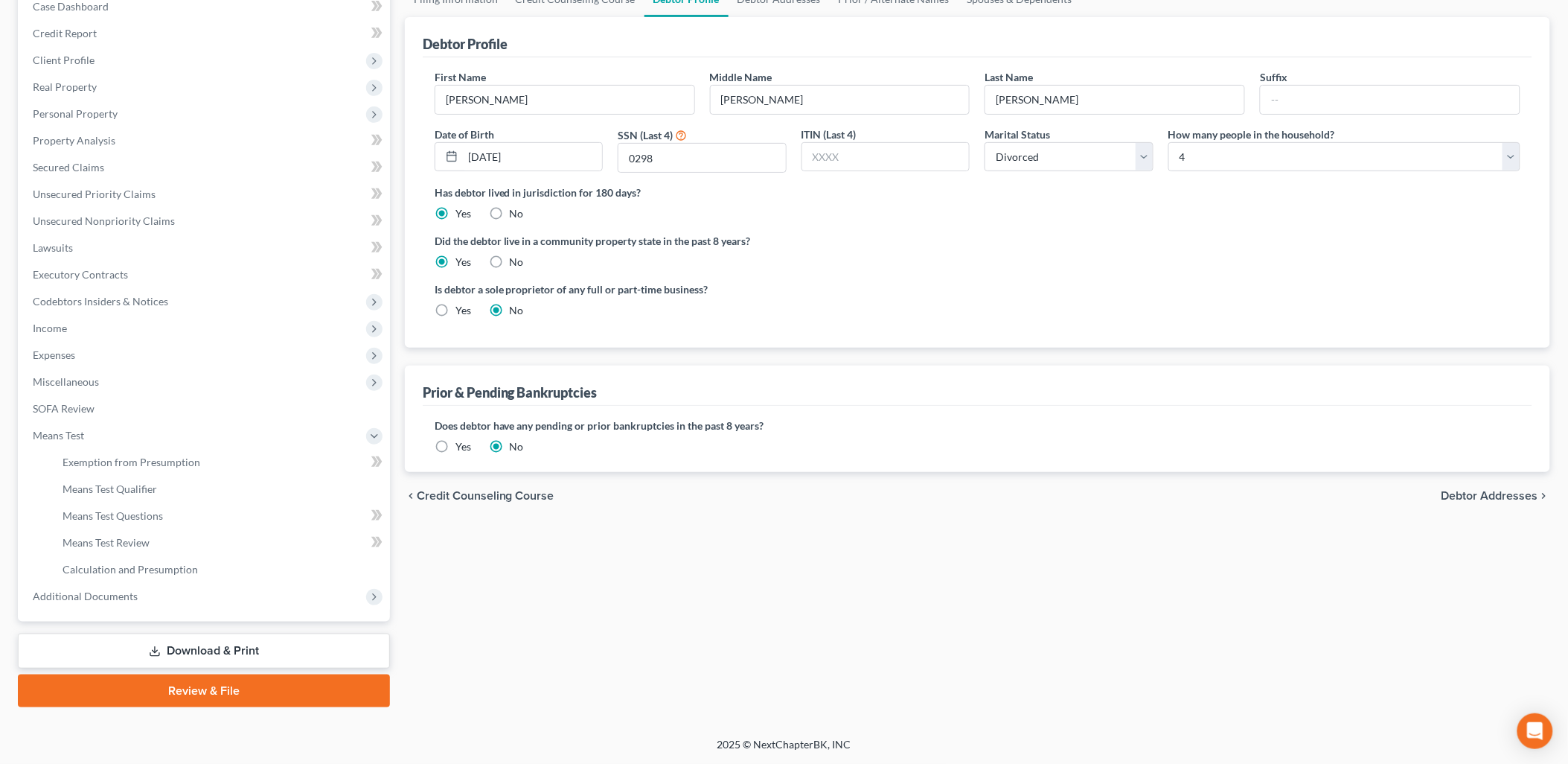
scroll to position [160, 0]
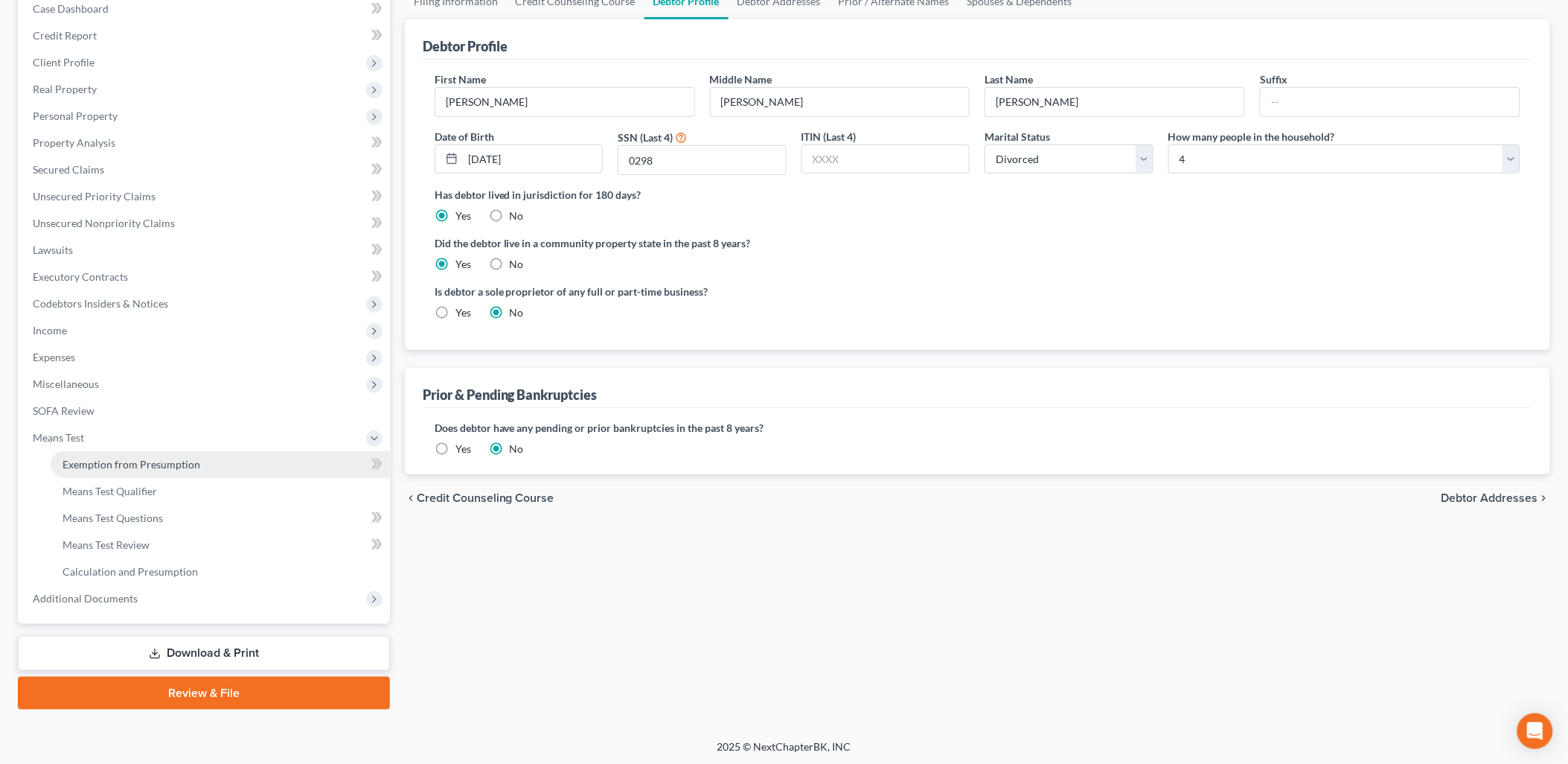
click at [116, 465] on span "Exemption from Presumption" at bounding box center [132, 464] width 138 height 13
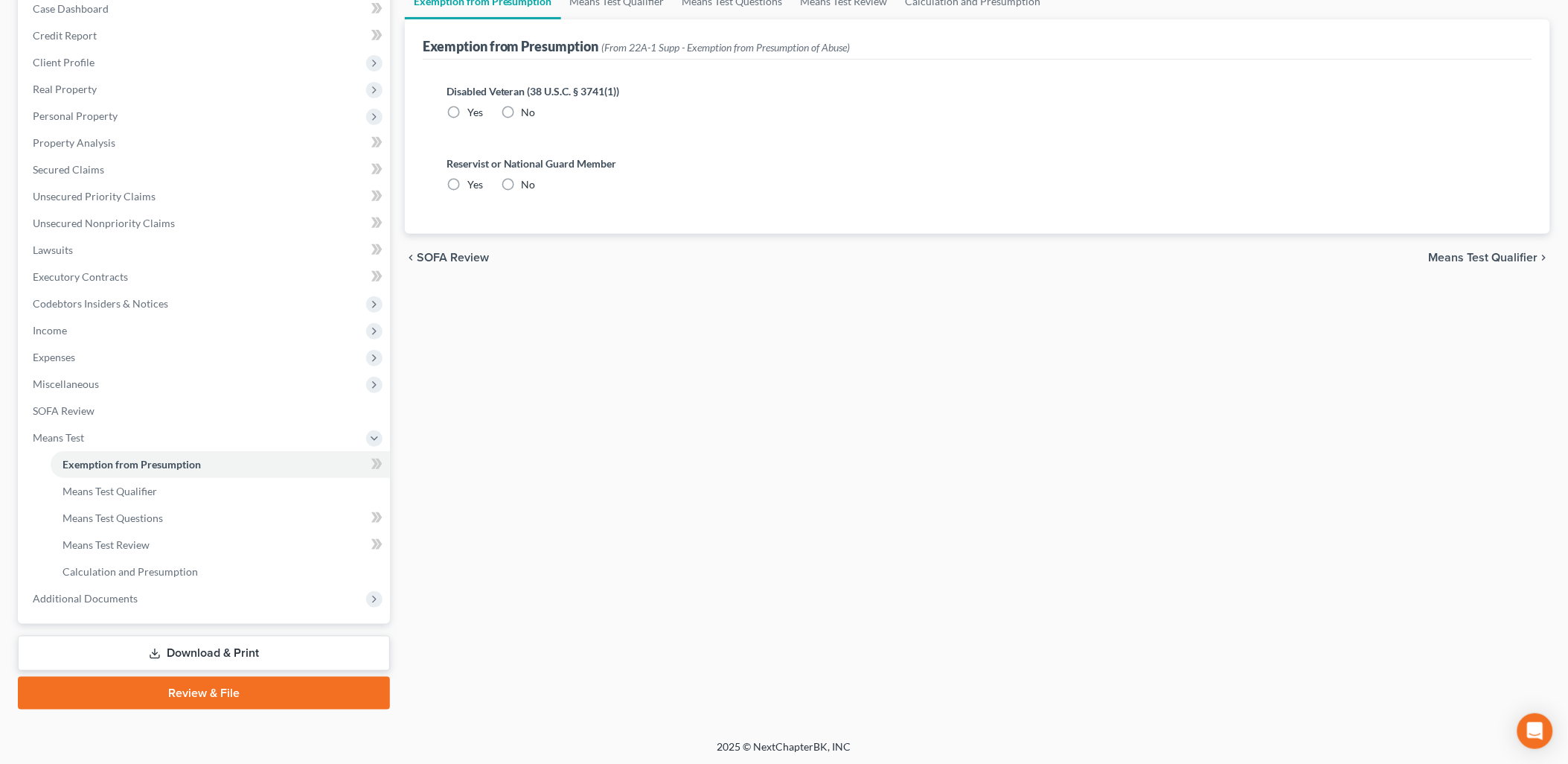
scroll to position [116, 0]
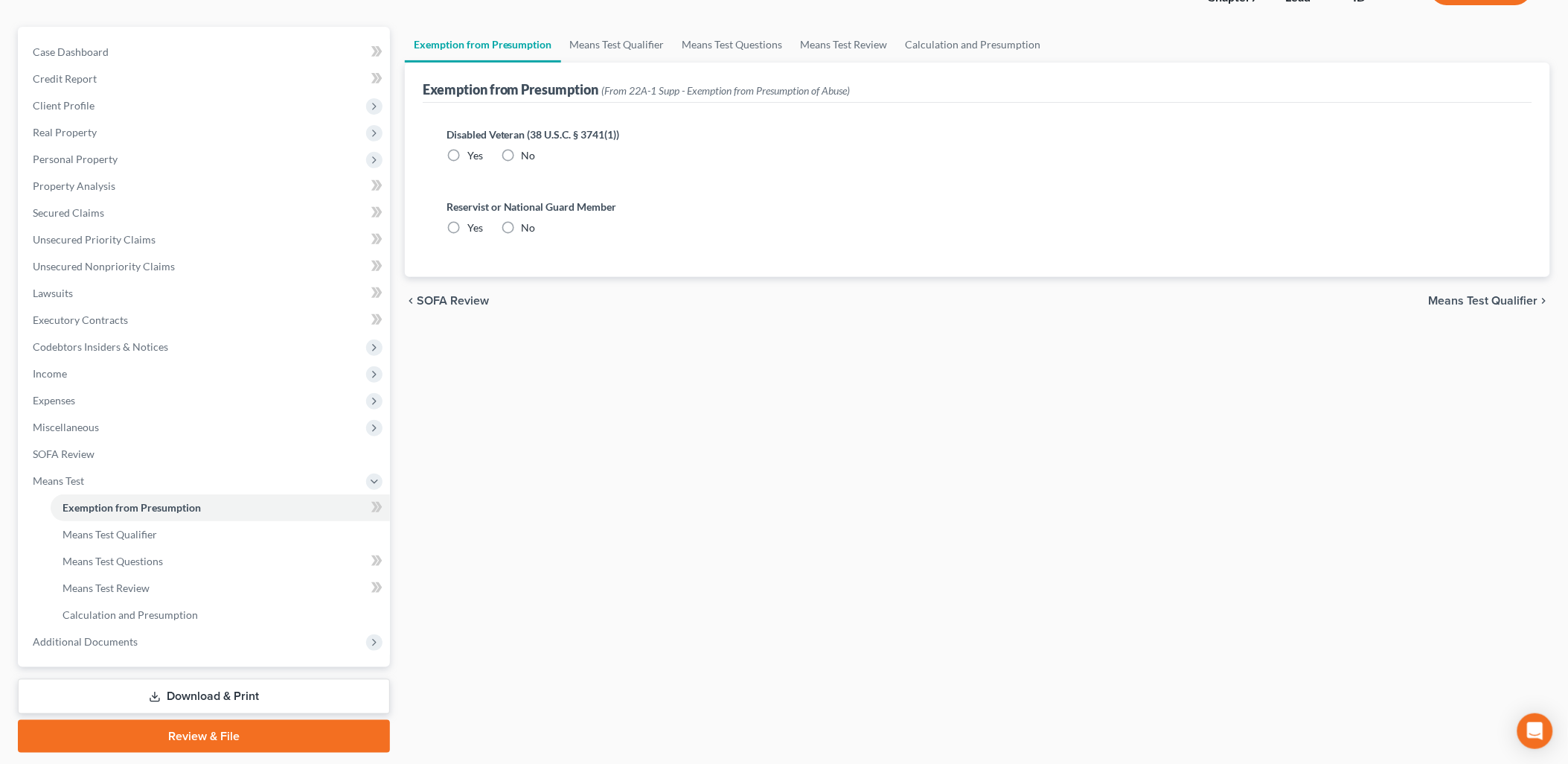
radio input "true"
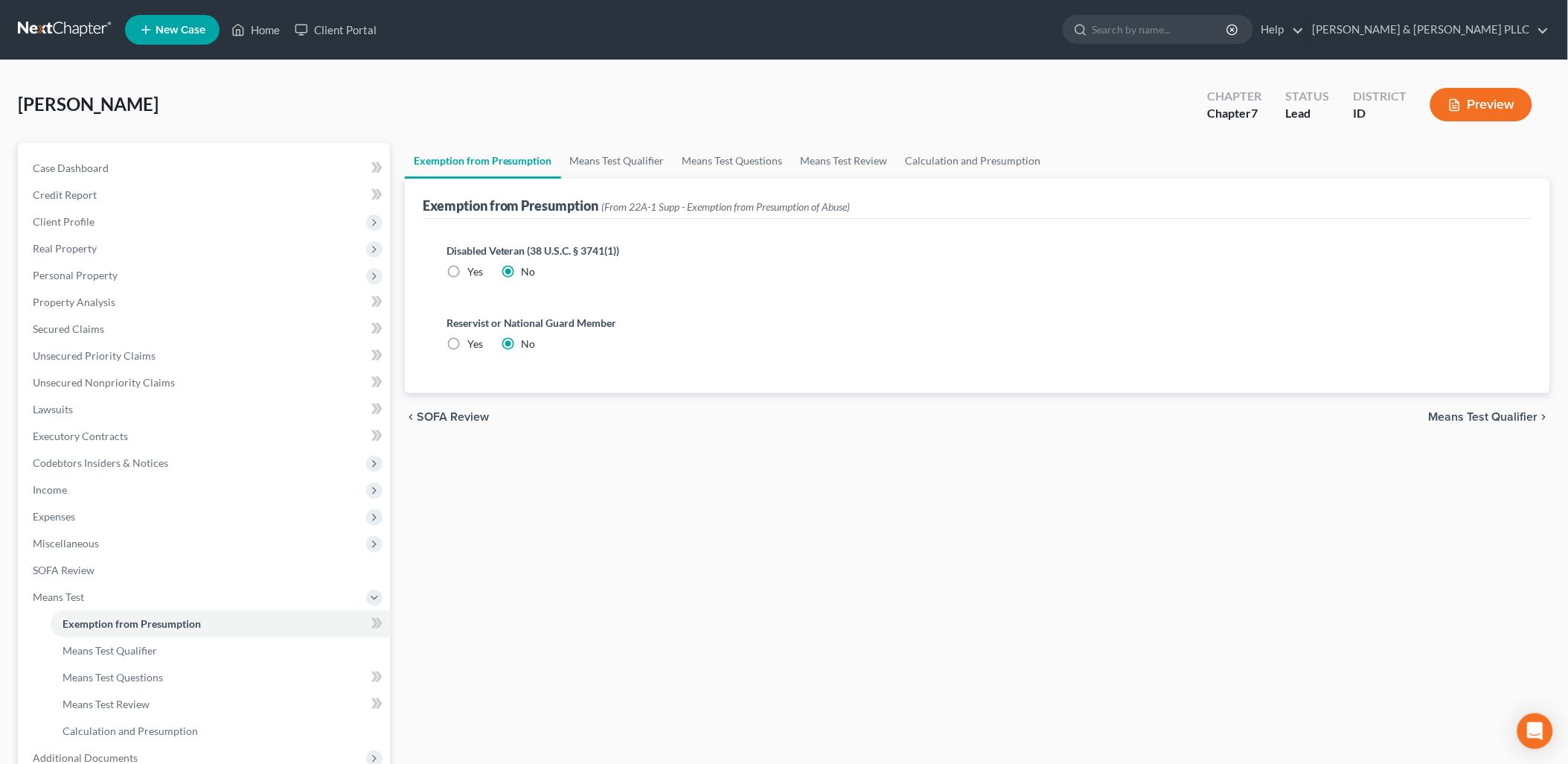
click at [1485, 412] on span "Means Test Qualifier" at bounding box center [1483, 417] width 110 height 12
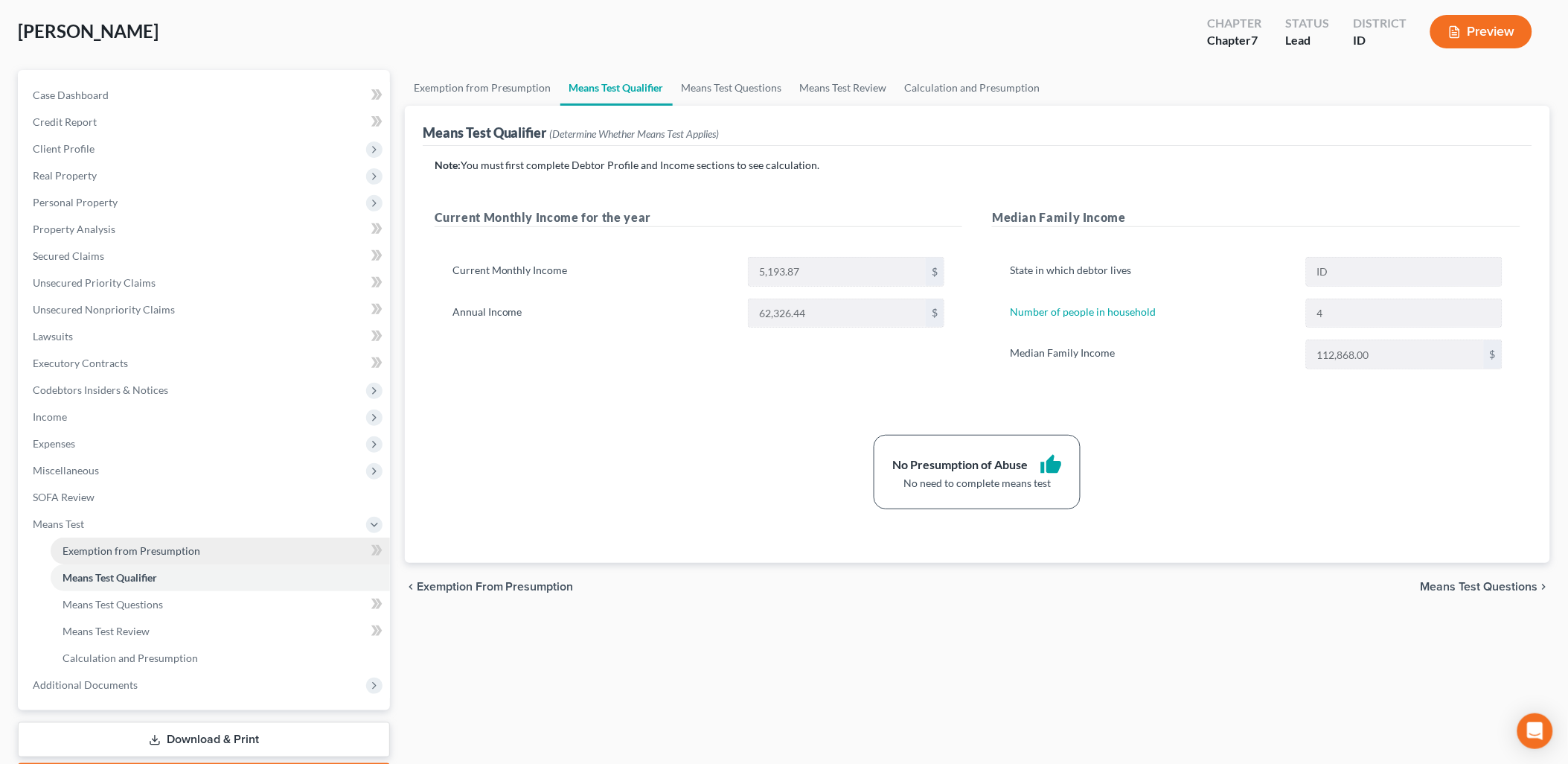
scroll to position [160, 0]
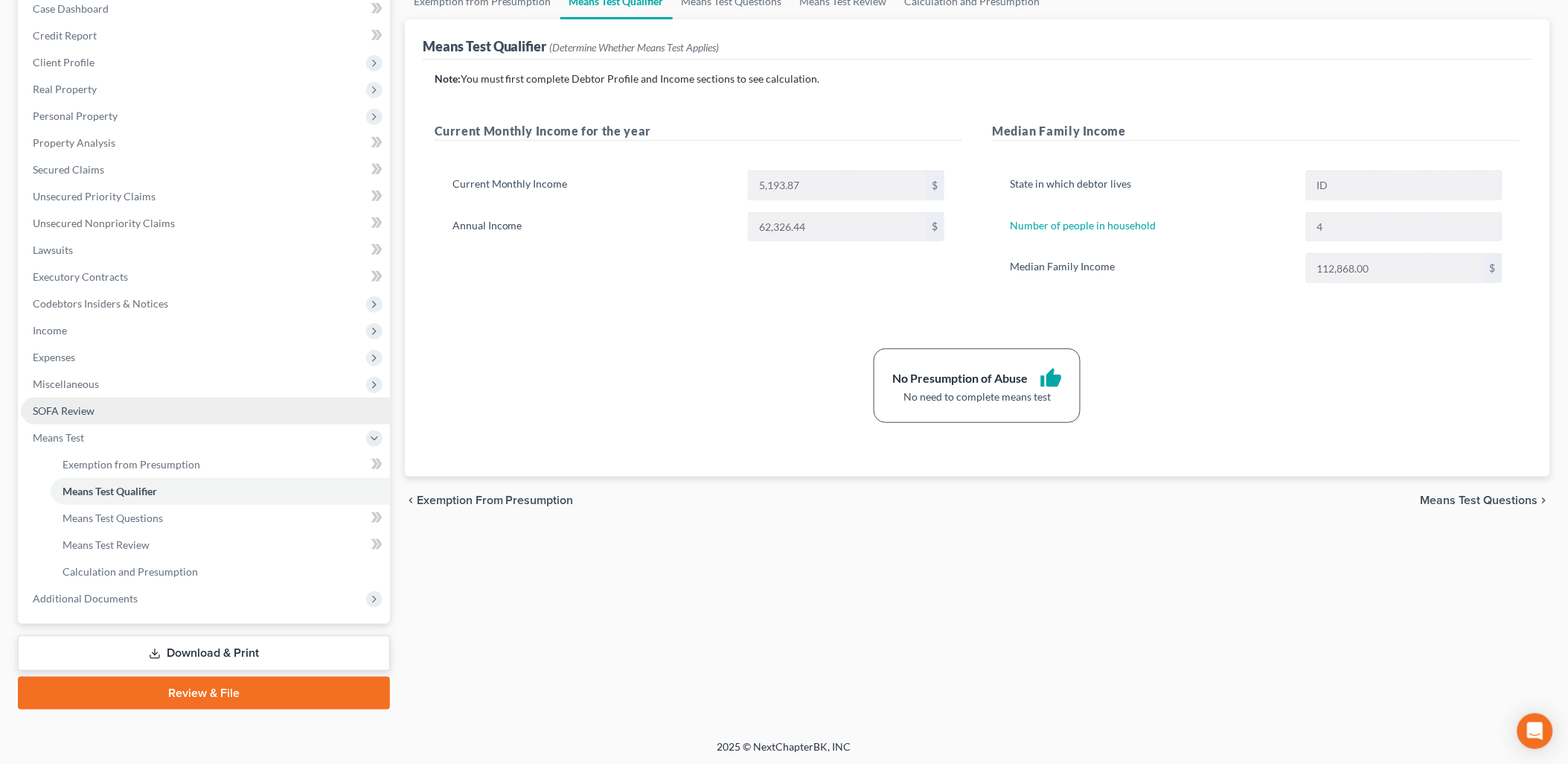
click at [82, 402] on link "SOFA Review" at bounding box center [206, 411] width 369 height 26
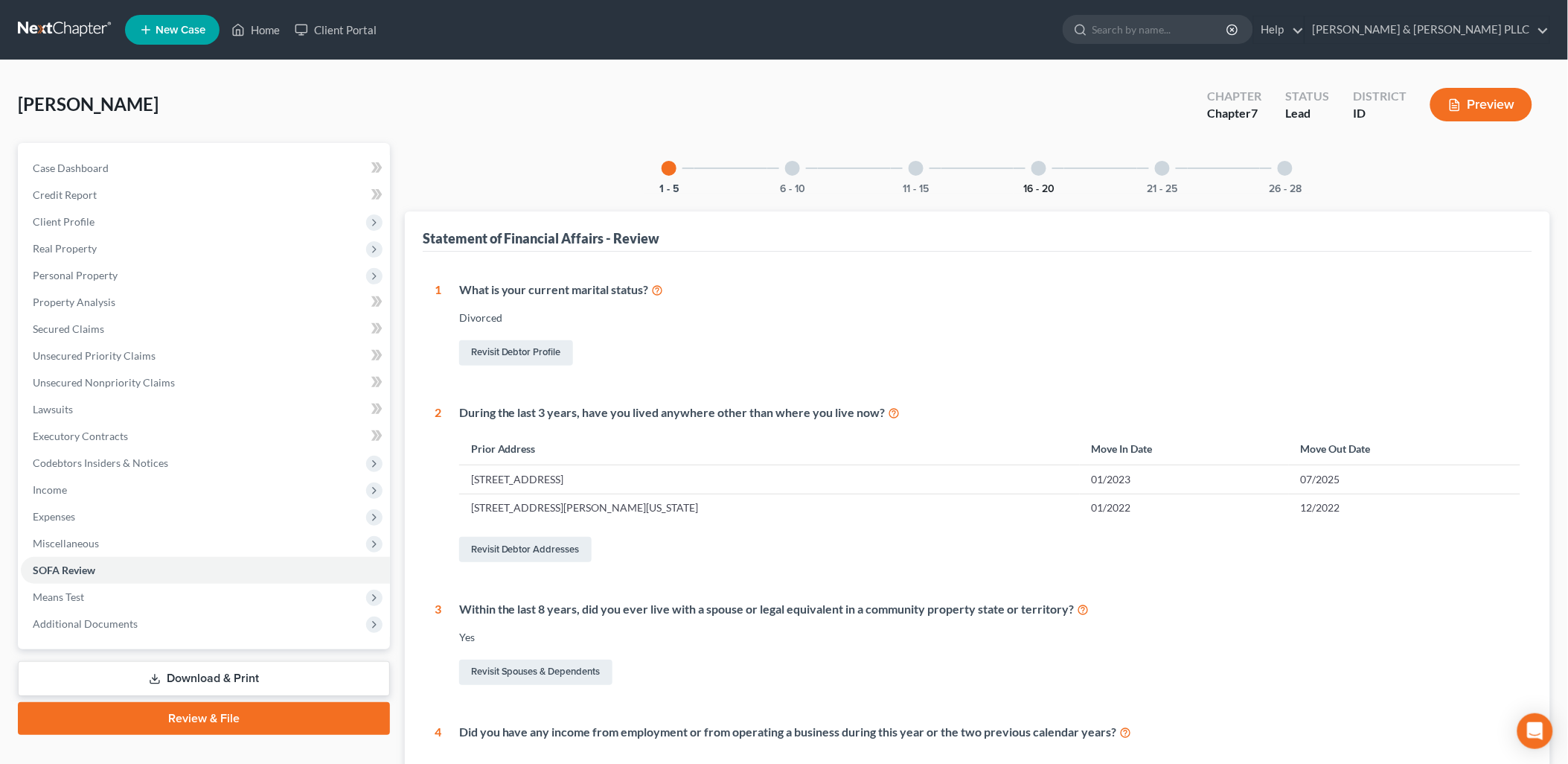
click at [1030, 184] on button "16 - 20" at bounding box center [1038, 189] width 31 height 11
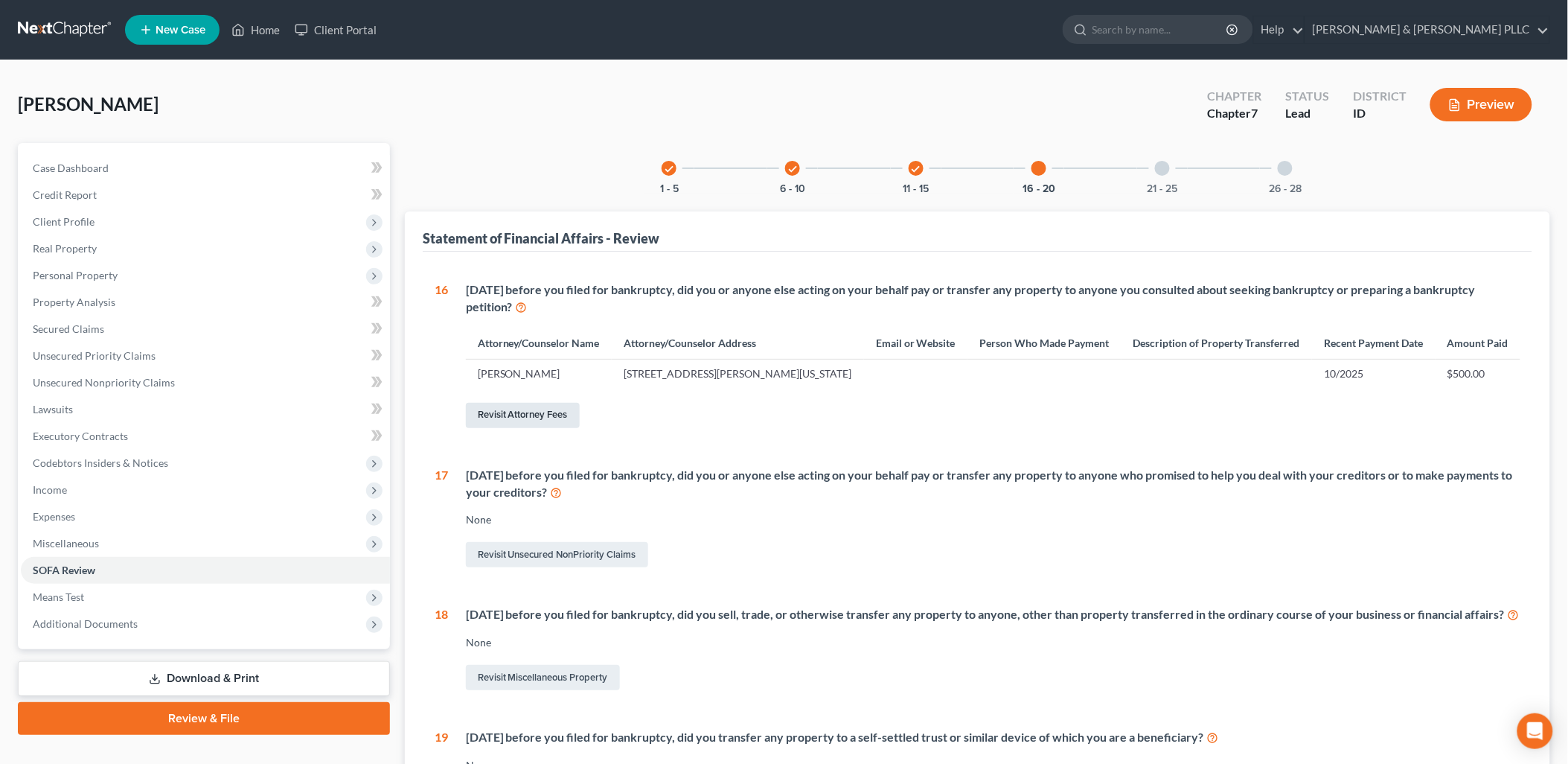
drag, startPoint x: 549, startPoint y: 421, endPoint x: 1400, endPoint y: 452, distance: 851.6
click at [550, 420] on link "Revisit Attorney Fees" at bounding box center [522, 415] width 114 height 25
select select "0"
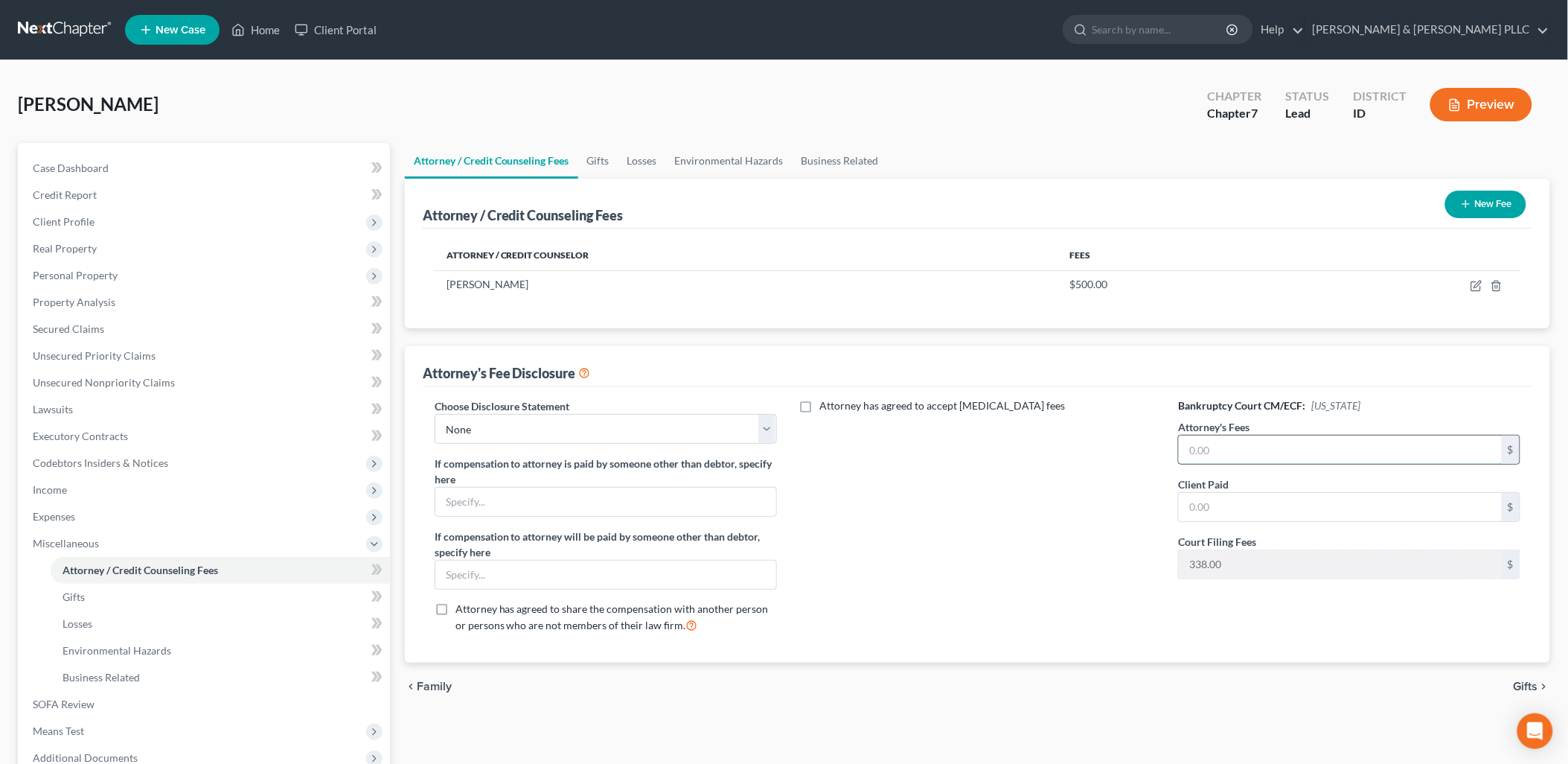
click at [1296, 447] on input "text" at bounding box center [1340, 449] width 323 height 28
type input "2,183.00"
click at [1288, 502] on input "text" at bounding box center [1340, 507] width 323 height 28
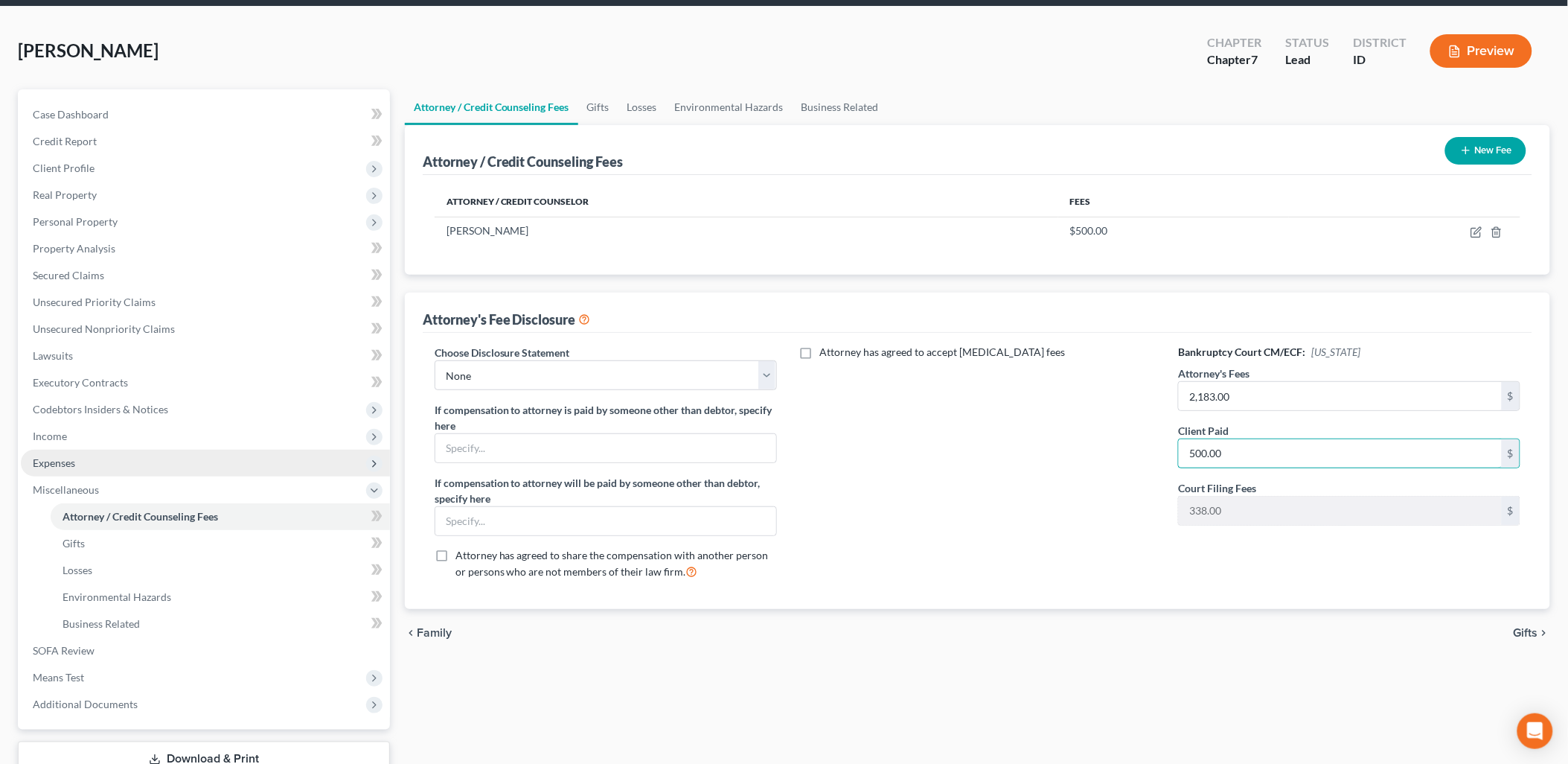
scroll to position [160, 0]
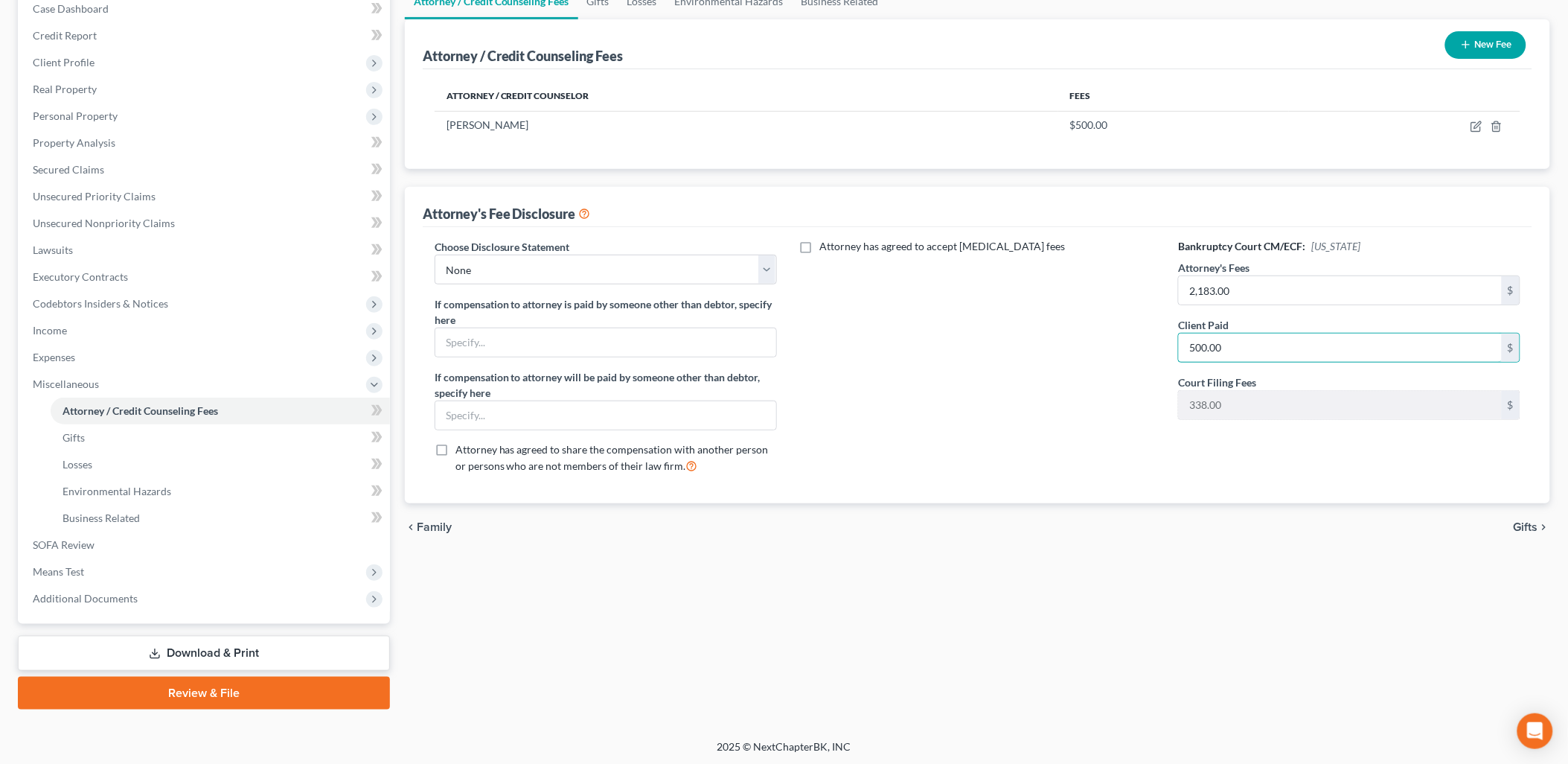
type input "500.00"
click at [223, 654] on link "Download & Print" at bounding box center [204, 654] width 372 height 35
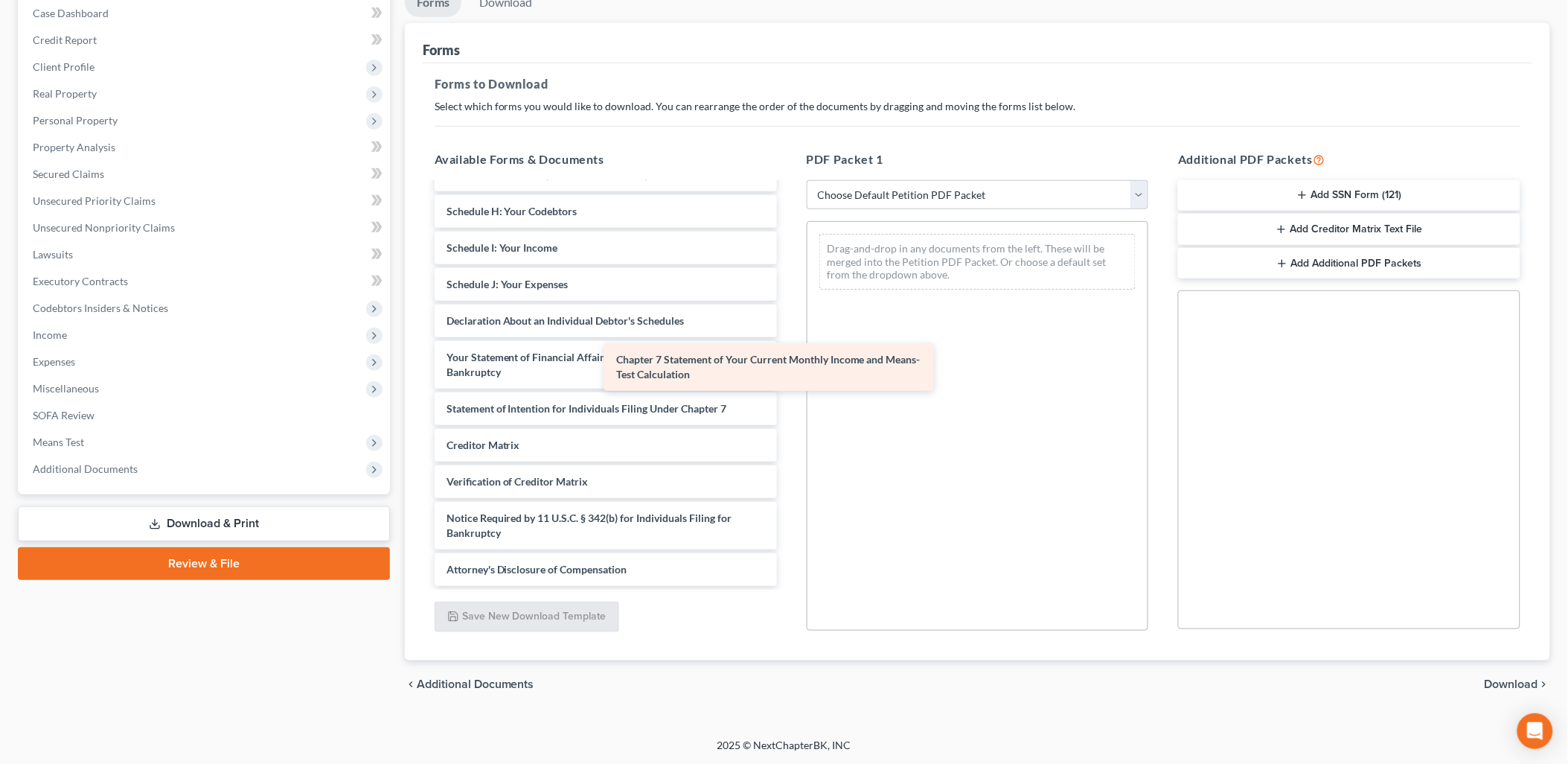
scroll to position [244, 0]
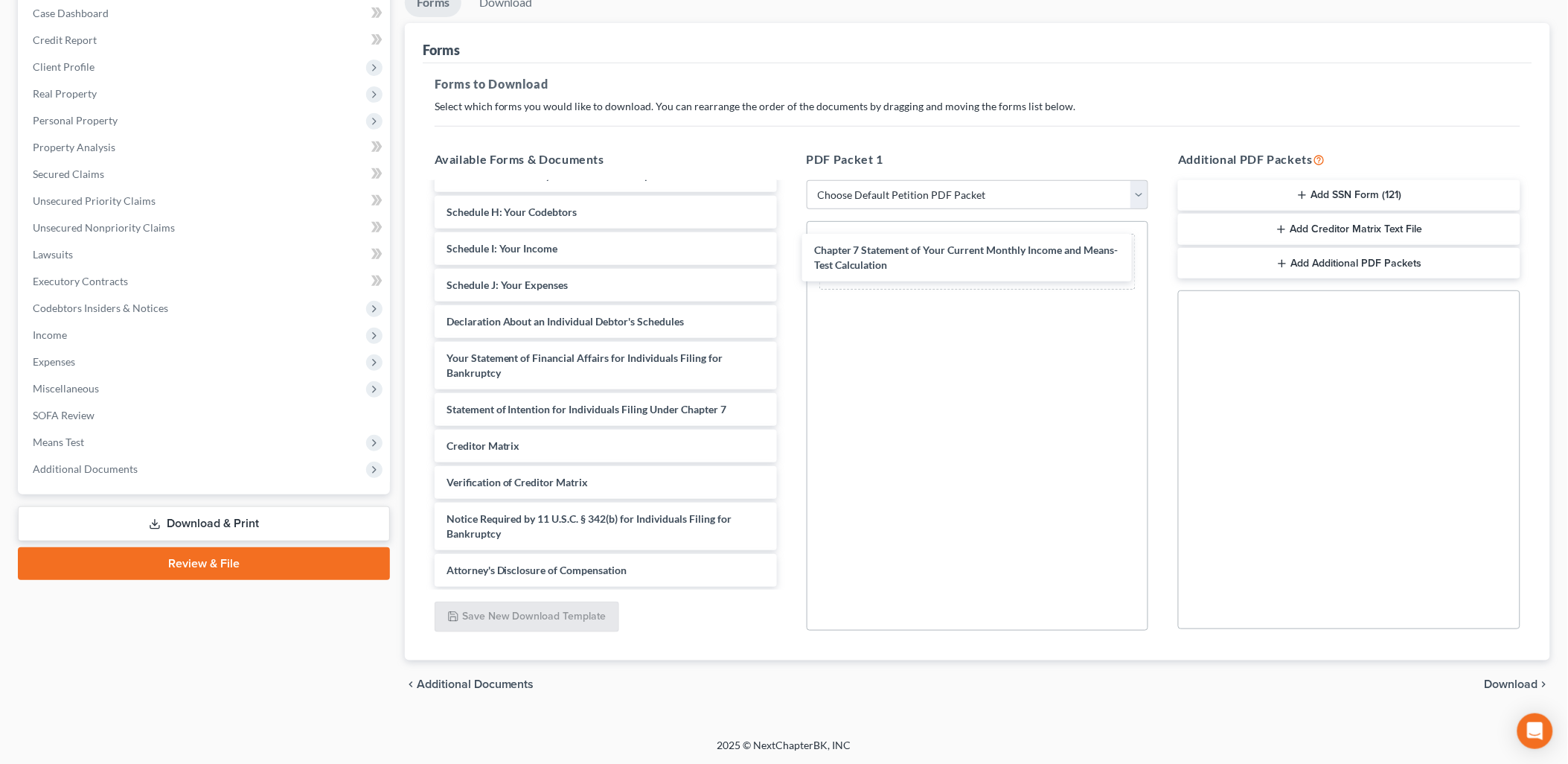
drag, startPoint x: 639, startPoint y: 404, endPoint x: 830, endPoint y: 397, distance: 191.1
click at [789, 258] on div "Chapter 7 Statement of Your Current Monthly Income and Means-Test Calculation V…" at bounding box center [606, 263] width 366 height 646
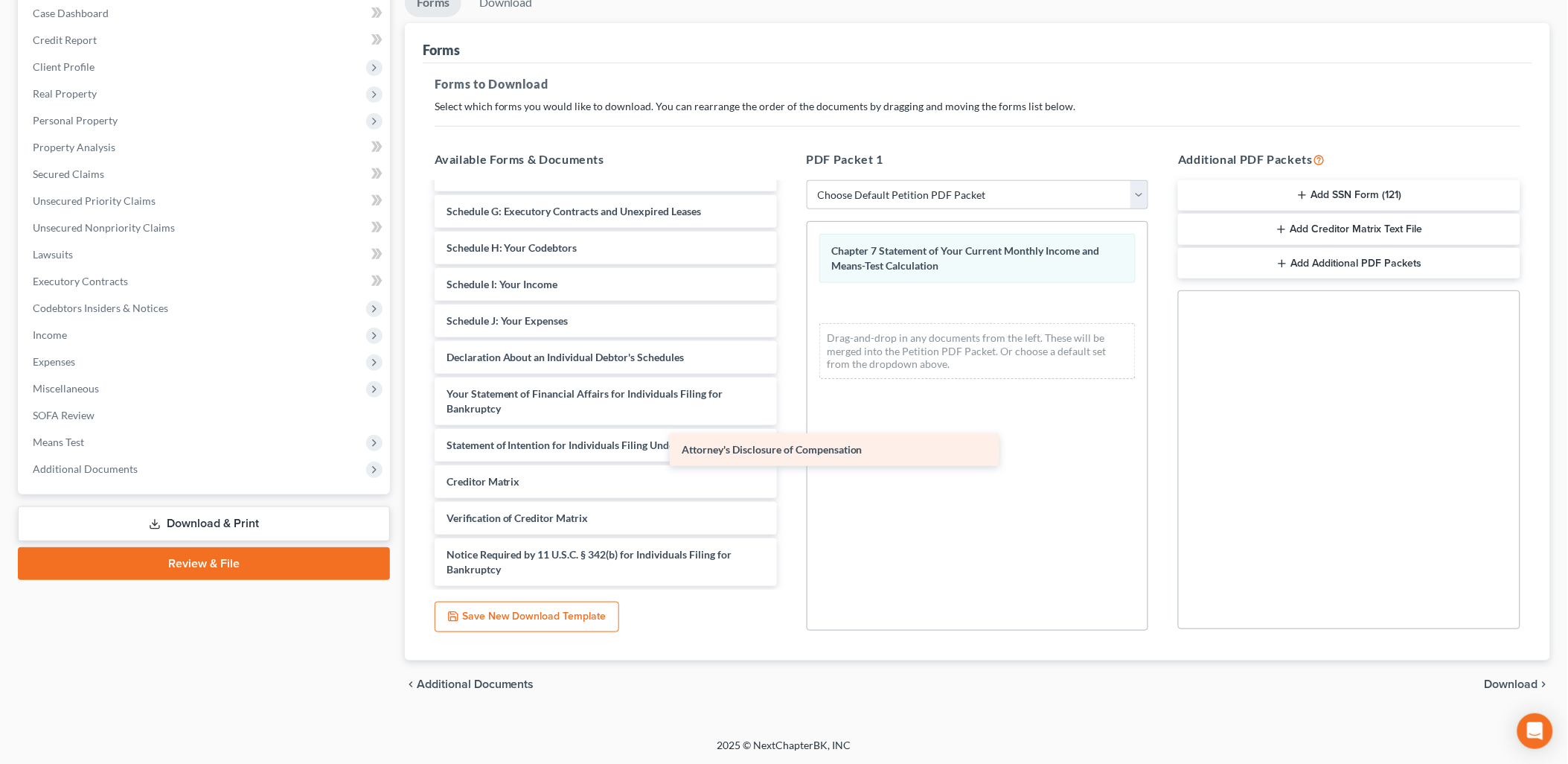
scroll to position [207, 0]
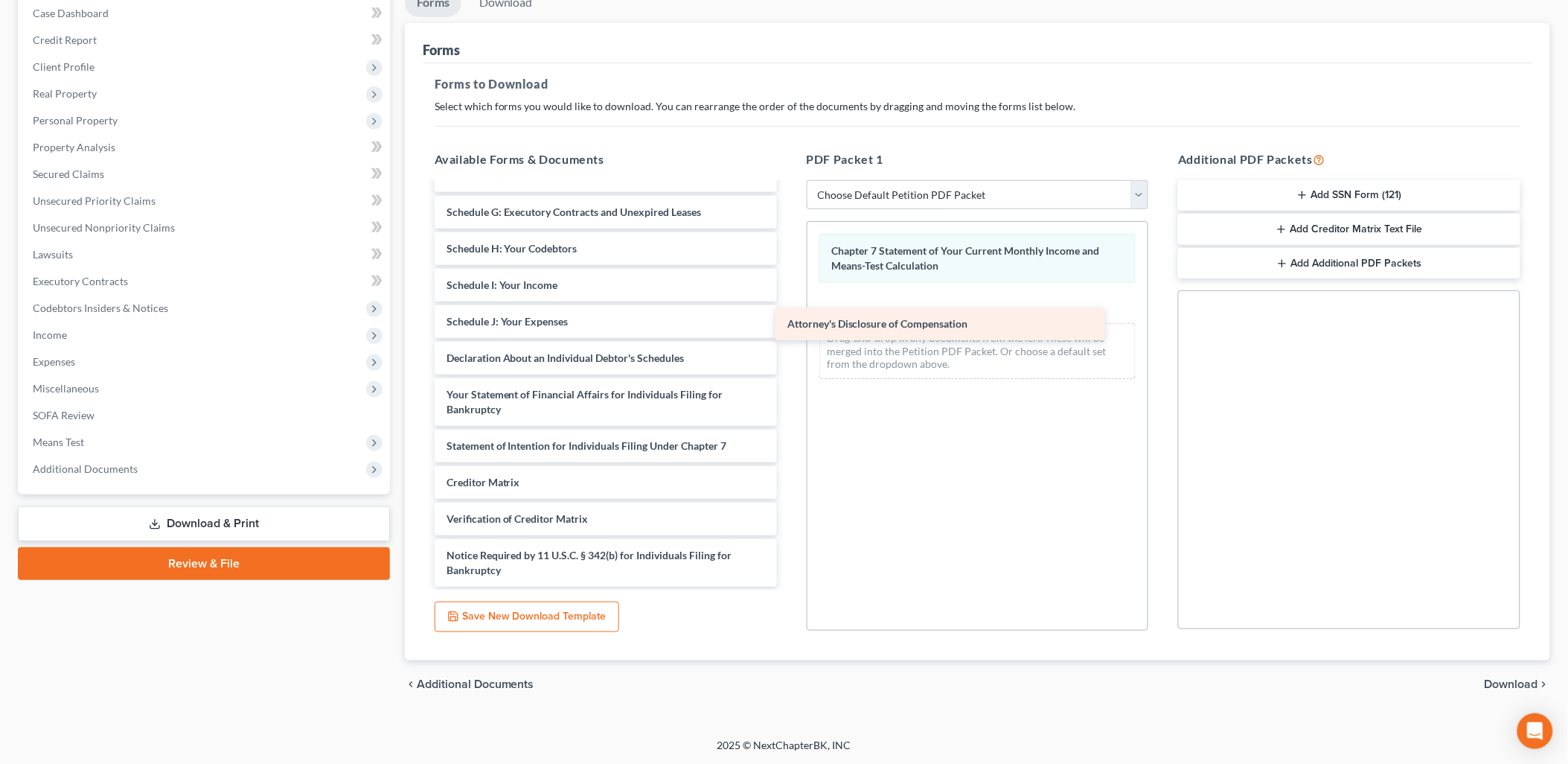
drag, startPoint x: 640, startPoint y: 561, endPoint x: 1003, endPoint y: 309, distance: 441.9
click at [789, 309] on div "Attorney's Disclosure of Compensation Voluntary Petition for Individuals Filing…" at bounding box center [606, 281] width 366 height 610
click at [1526, 680] on span "Download" at bounding box center [1511, 685] width 54 height 12
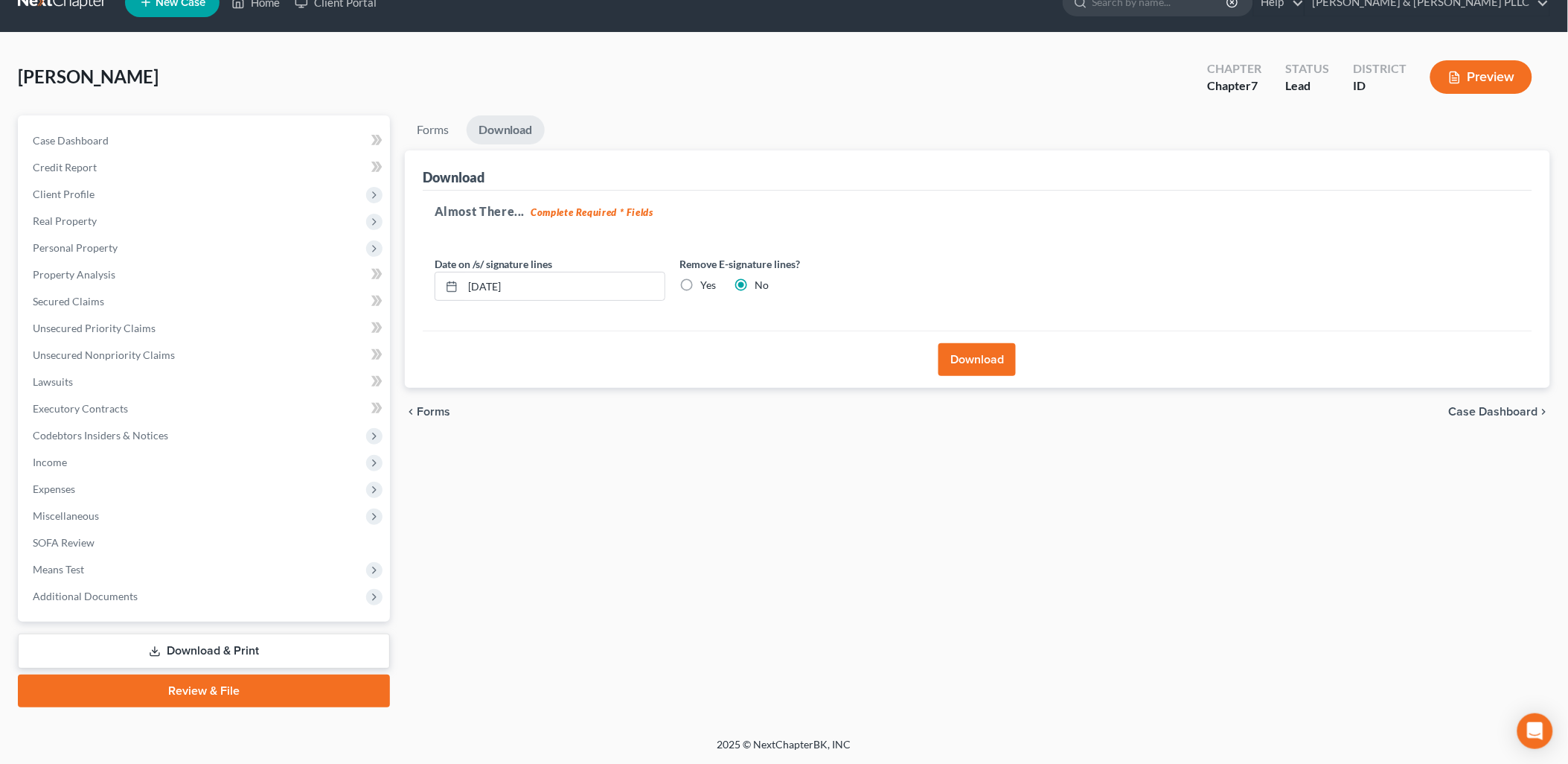
scroll to position [25, 0]
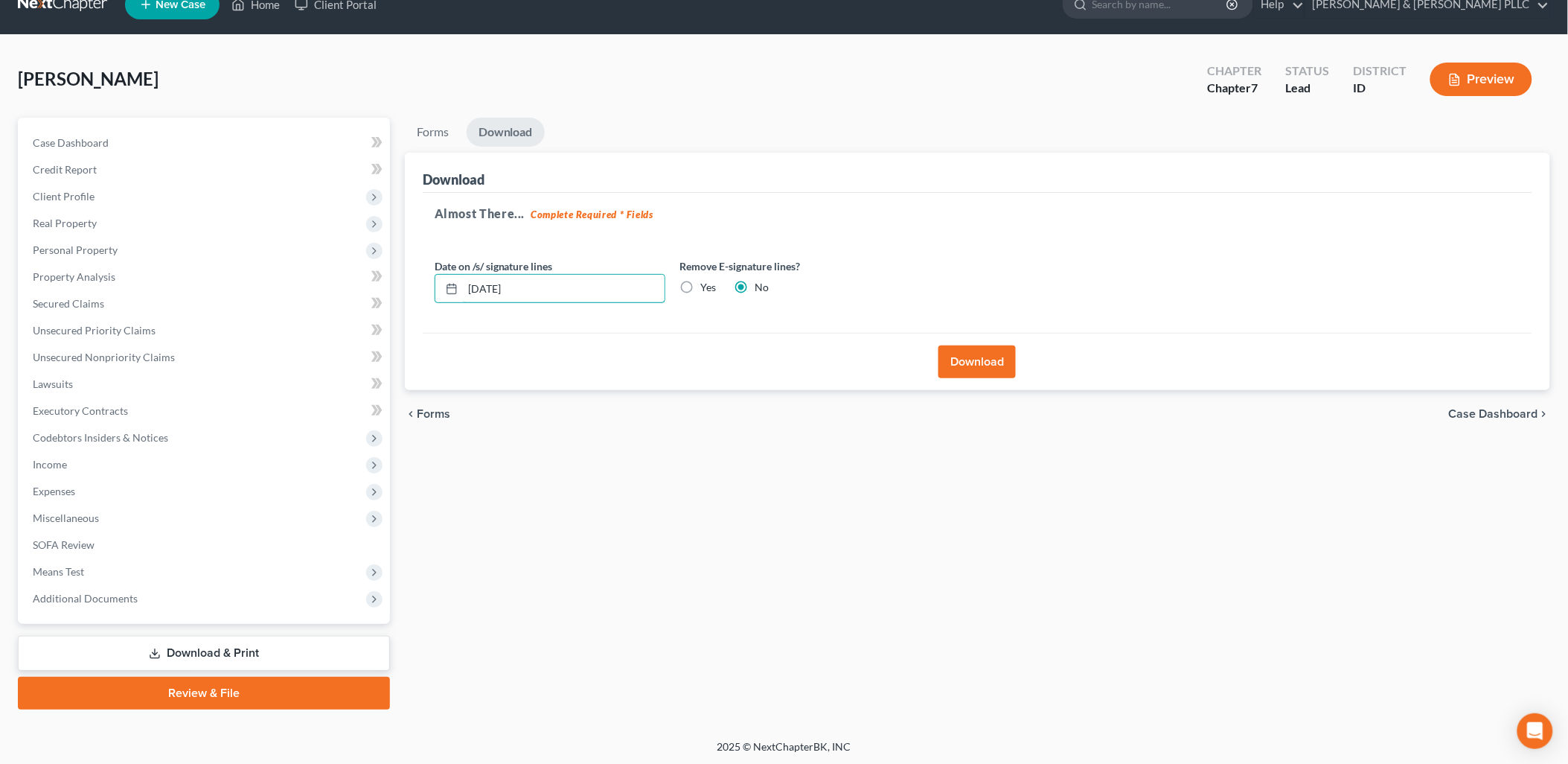
drag, startPoint x: 593, startPoint y: 281, endPoint x: 0, endPoint y: 237, distance: 594.6
click at [0, 279] on html "Home New Case Client Portal [PERSON_NAME] & [PERSON_NAME] PLLC [PERSON_NAME][EM…" at bounding box center [784, 371] width 1568 height 791
drag, startPoint x: 685, startPoint y: 281, endPoint x: 988, endPoint y: 376, distance: 317.5
click at [701, 281] on label "Yes" at bounding box center [708, 287] width 16 height 15
click at [707, 281] on input "Yes" at bounding box center [711, 284] width 10 height 10
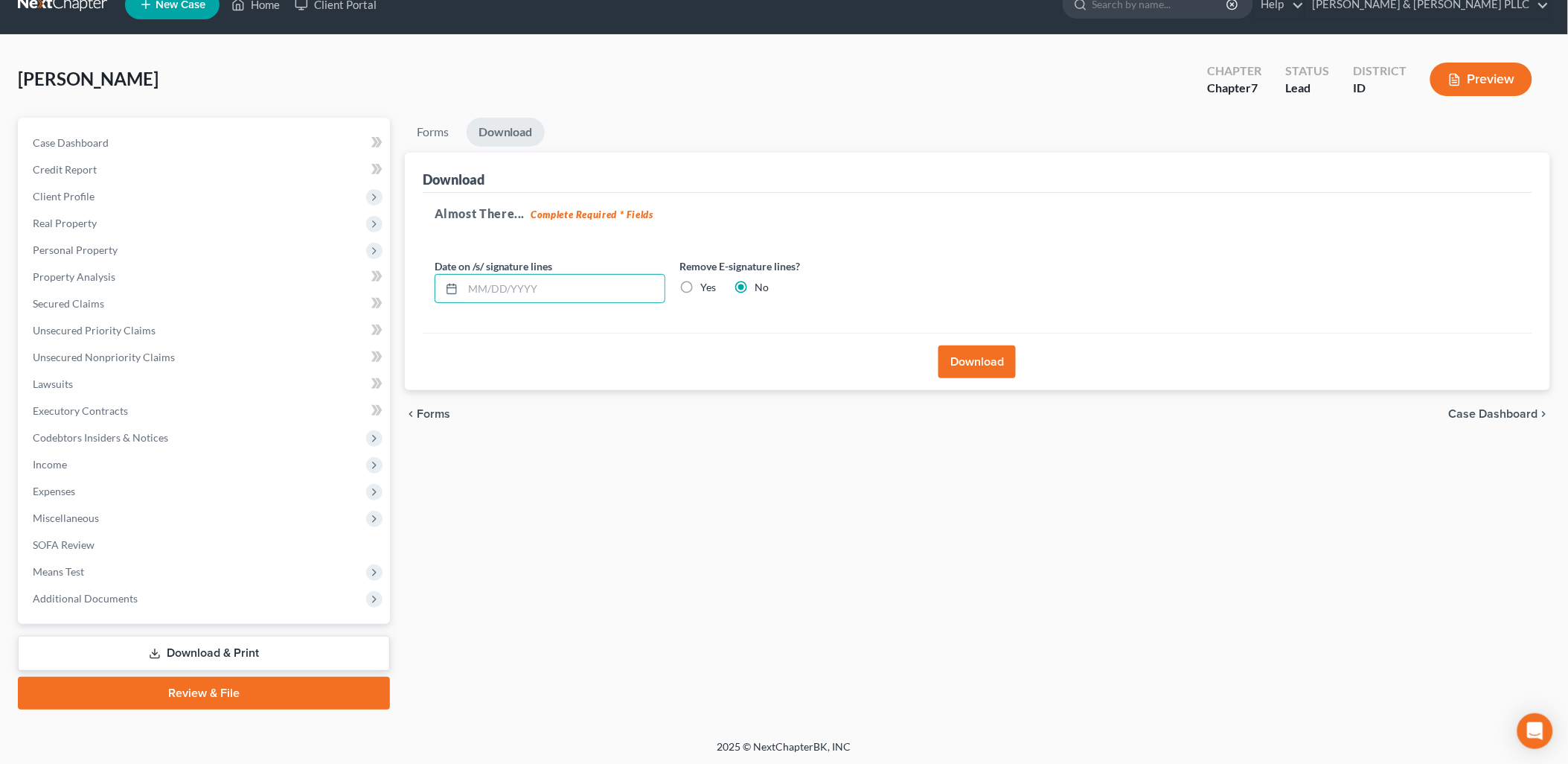
radio input "true"
radio input "false"
click at [984, 373] on button "Download" at bounding box center [977, 362] width 77 height 33
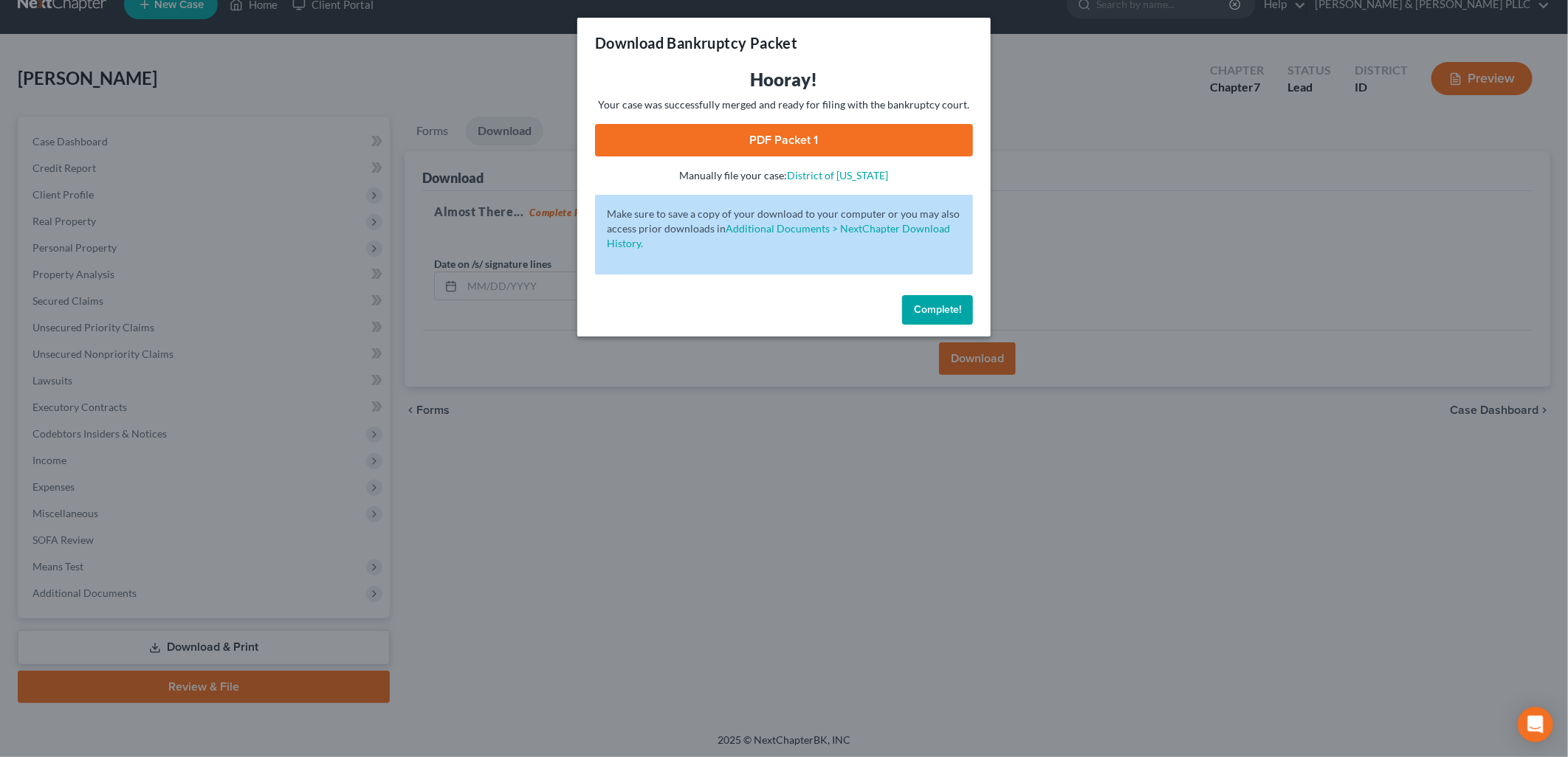
click at [867, 142] on link "PDF Packet 1" at bounding box center [784, 139] width 378 height 32
click at [936, 317] on button "Complete!" at bounding box center [937, 310] width 70 height 29
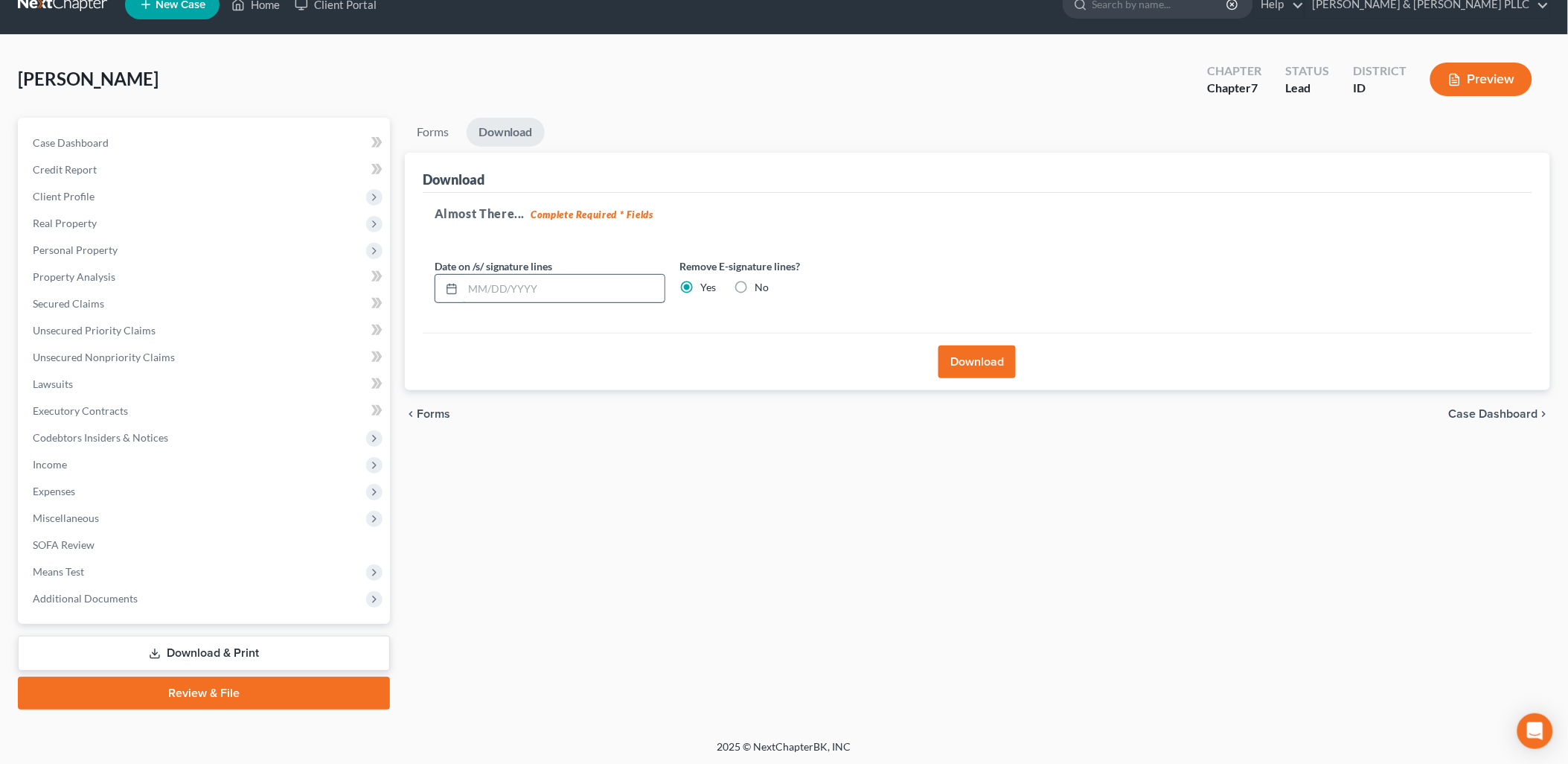
click at [556, 284] on input "text" at bounding box center [563, 288] width 202 height 28
drag, startPoint x: 296, startPoint y: 682, endPoint x: 908, endPoint y: 517, distance: 633.9
click at [296, 682] on link "Review & File" at bounding box center [204, 693] width 372 height 33
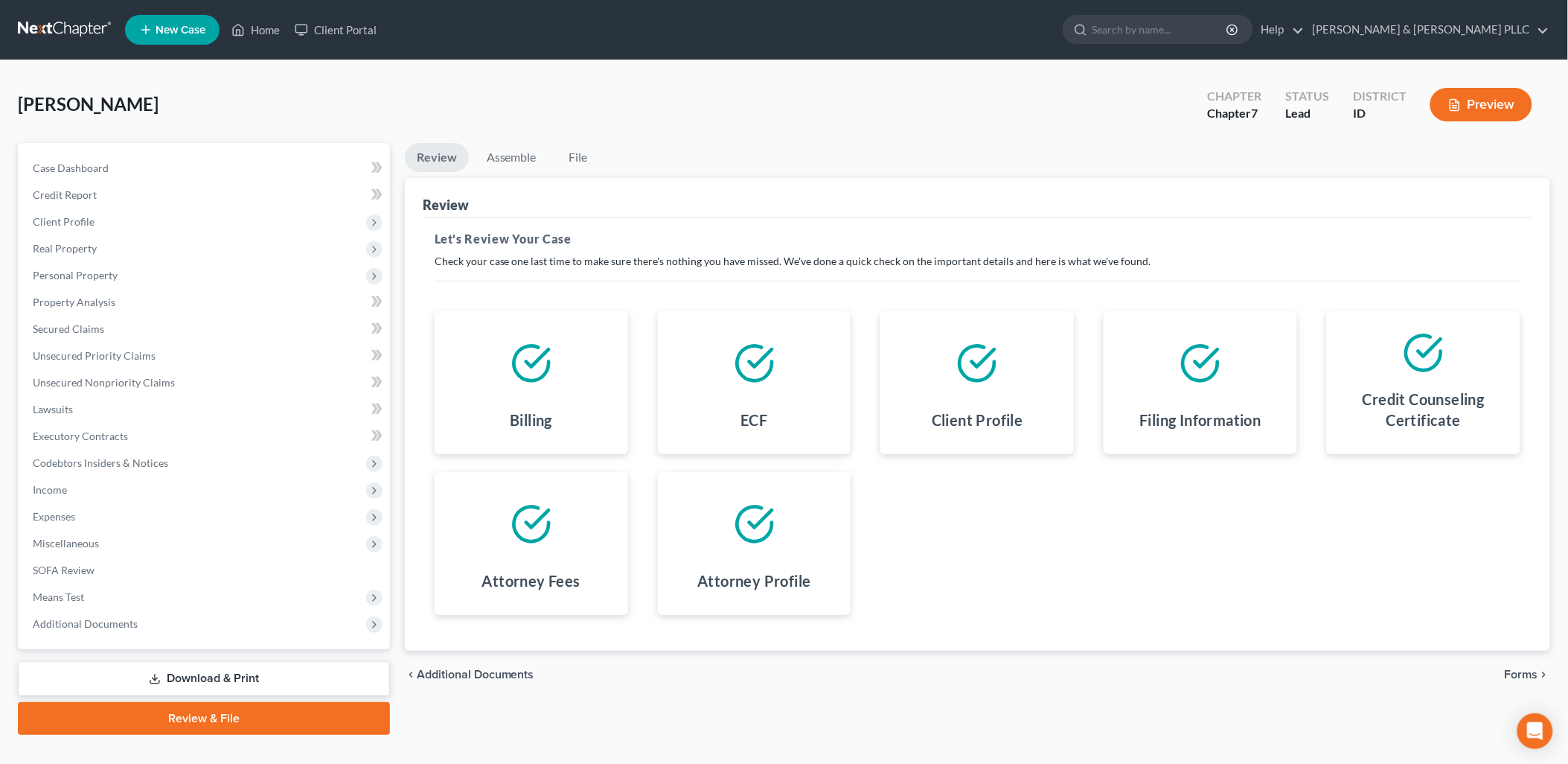
click at [472, 671] on span "Additional Documents" at bounding box center [476, 675] width 118 height 12
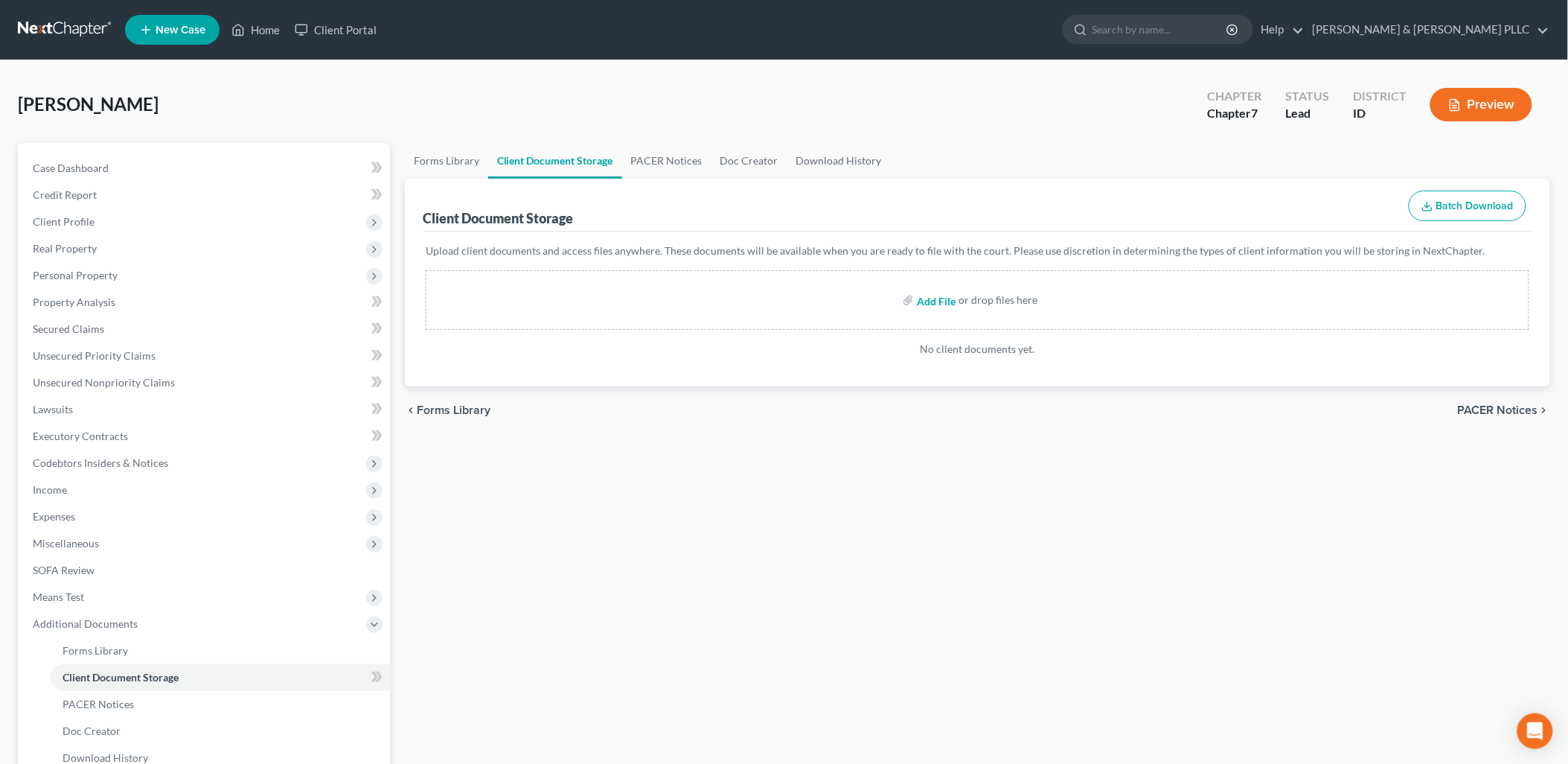
click at [946, 295] on input "file" at bounding box center [934, 300] width 36 height 26
type input "C:\fakepath\Certificate of Counseling.pdf"
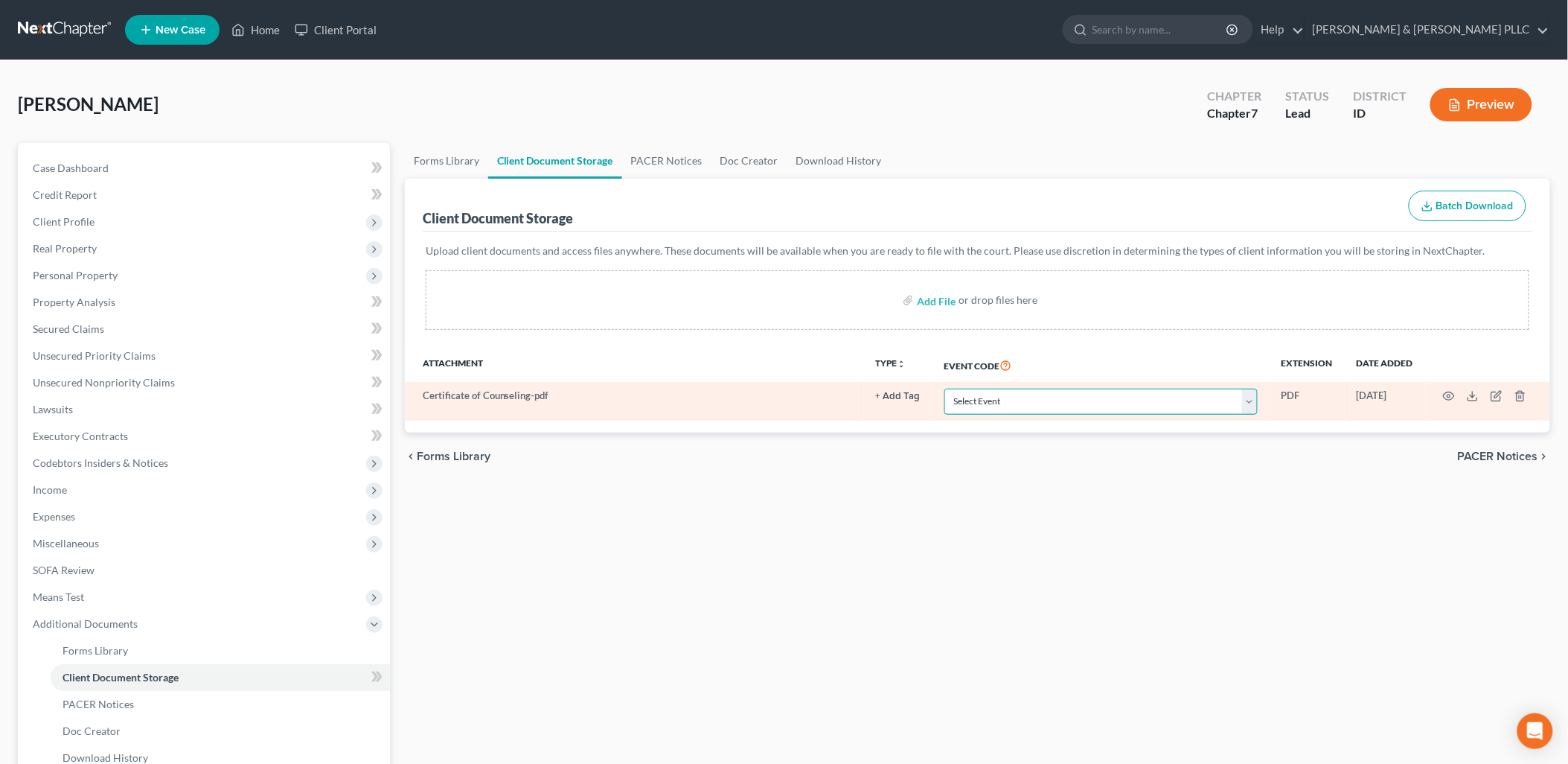
drag, startPoint x: 1252, startPoint y: 404, endPoint x: 1199, endPoint y: 417, distance: 54.6
click at [1247, 404] on select "Select Event Certificate of Credit Counseling Chapter 13 Calculation of Disposa…" at bounding box center [1101, 402] width 313 height 26
select select "0"
click at [944, 389] on select "Select Event Certificate of Credit Counseling Chapter 13 Calculation of Disposa…" at bounding box center [1101, 402] width 313 height 26
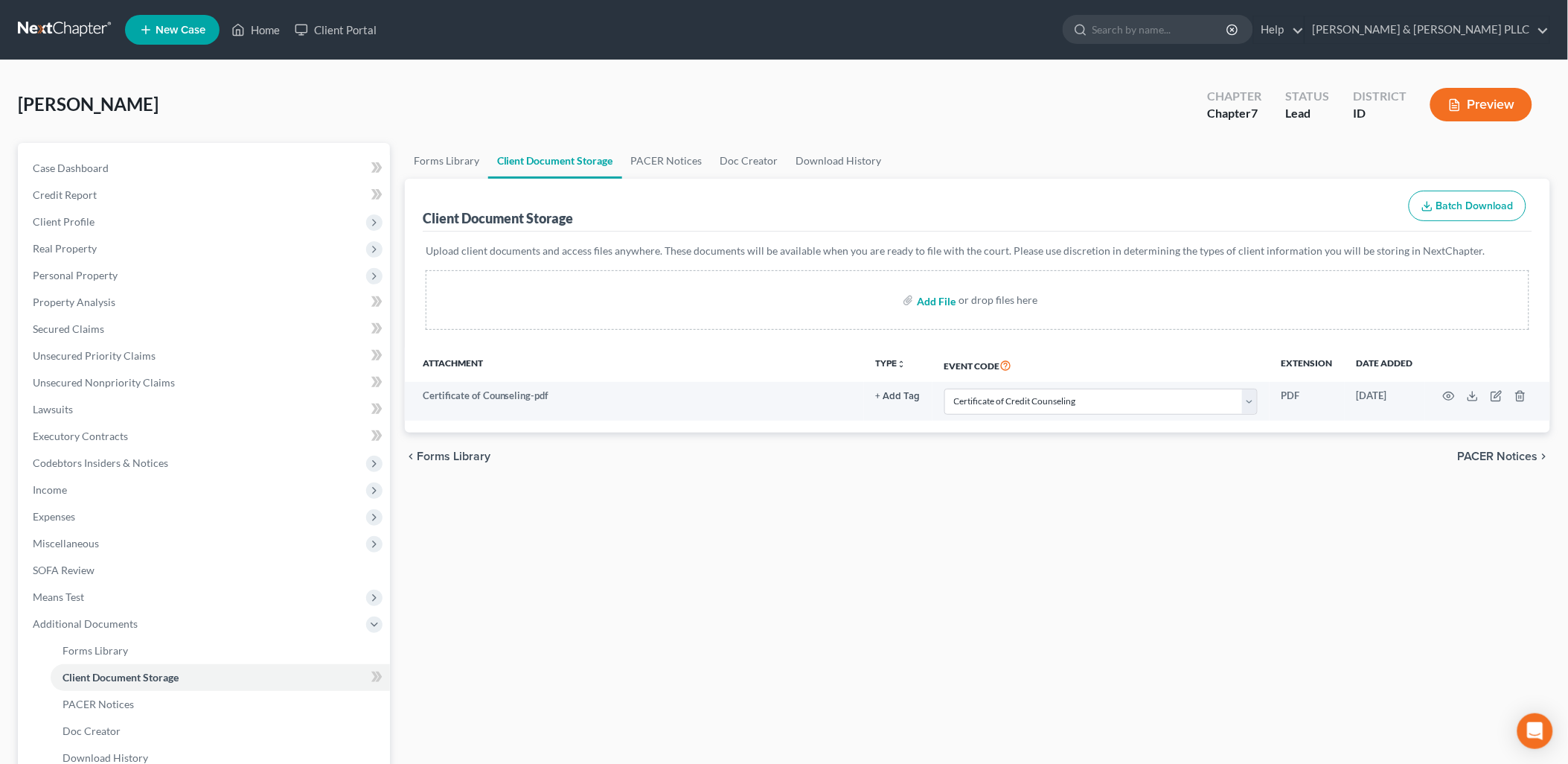
click at [934, 304] on input "file" at bounding box center [934, 300] width 36 height 26
type input "C:\fakepath\Disclosure of Attorney Compensation.pdf"
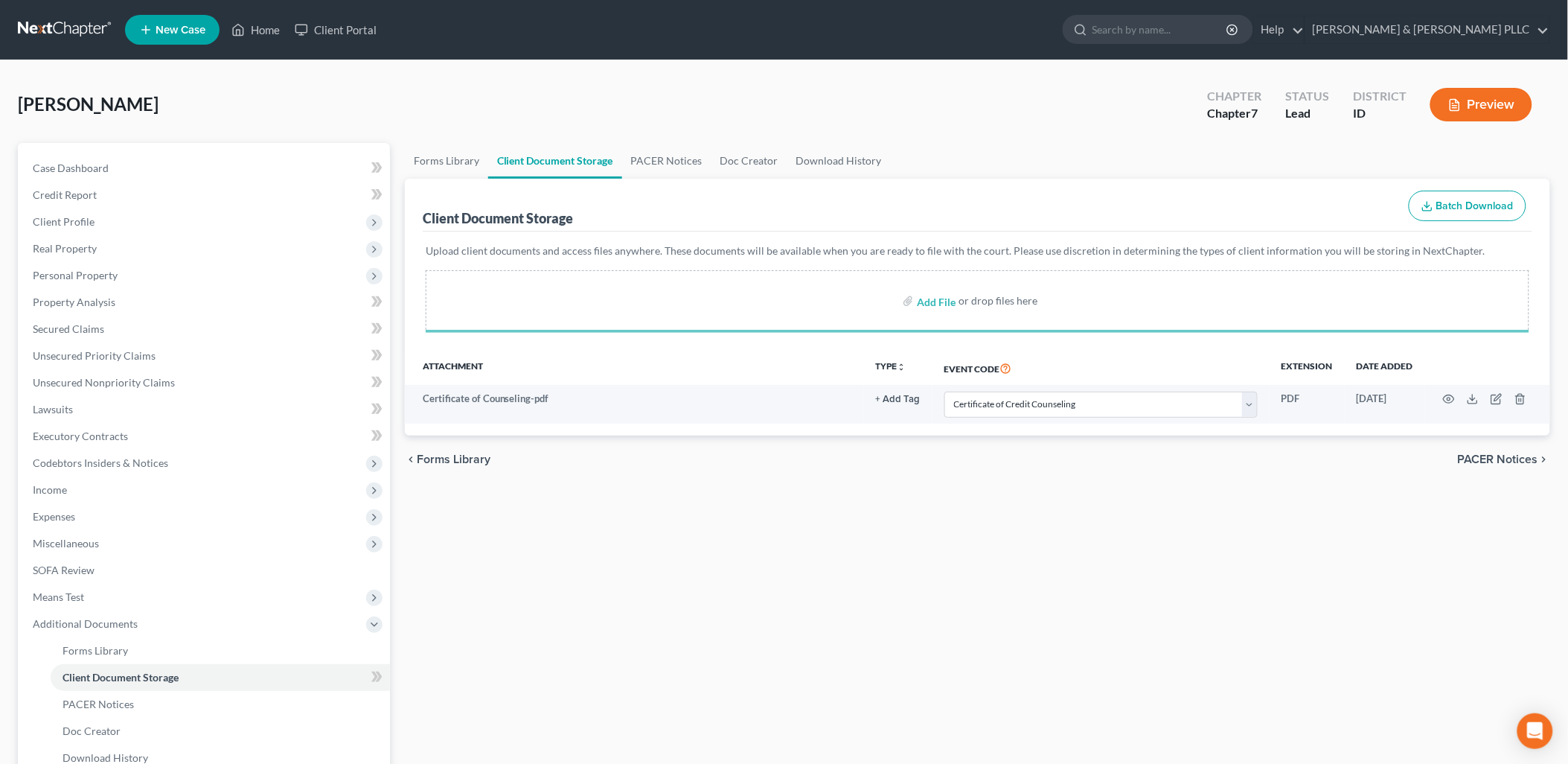
select select "0"
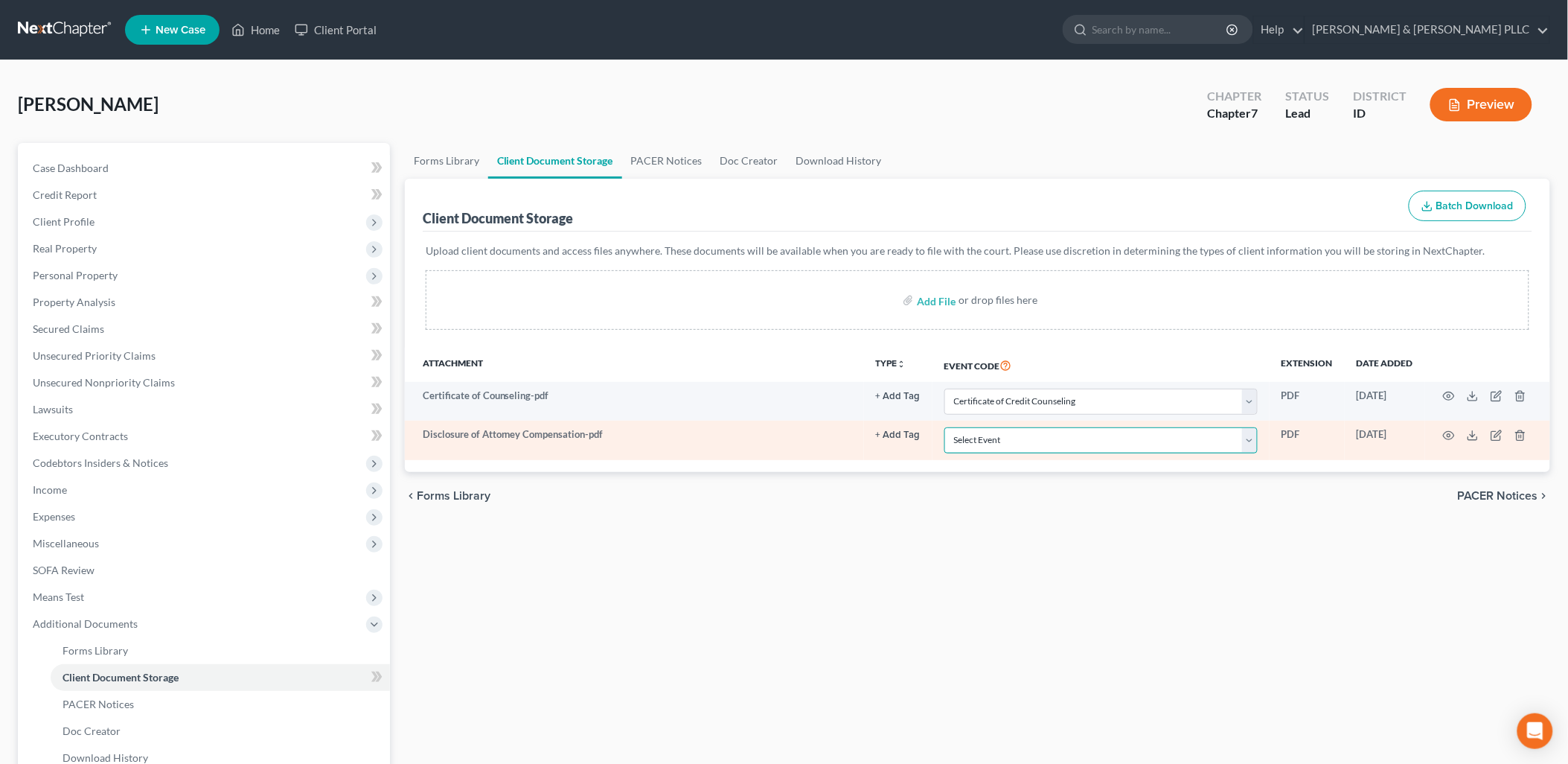
click at [1253, 444] on select "Select Event Certificate of Credit Counseling Chapter 13 Calculation of Disposa…" at bounding box center [1101, 440] width 313 height 26
select select "6"
click at [944, 427] on select "Select Event Certificate of Credit Counseling Chapter 13 Calculation of Disposa…" at bounding box center [1101, 440] width 313 height 26
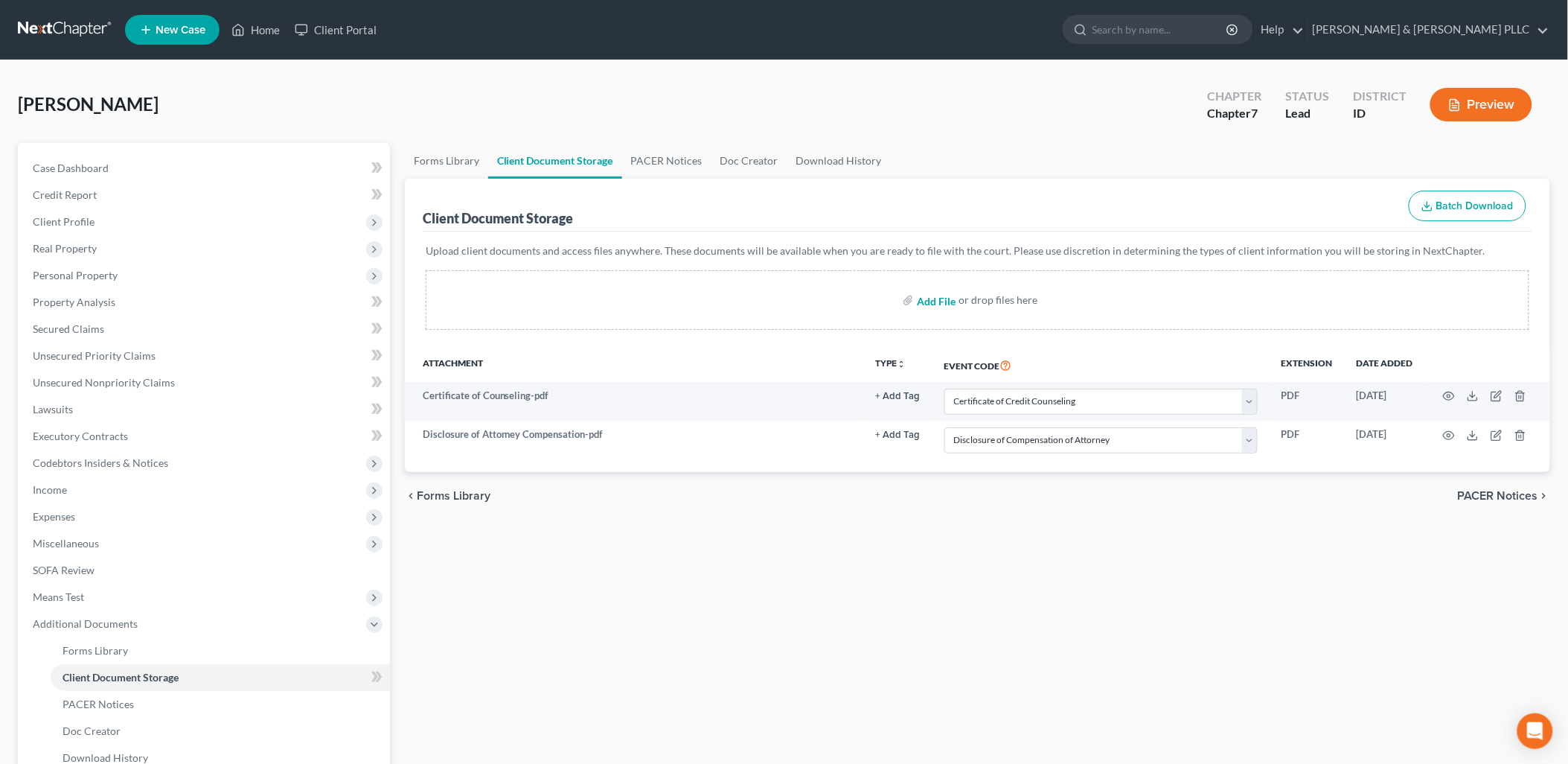
click at [931, 303] on input "file" at bounding box center [934, 300] width 36 height 26
type input "C:\fakepath\Means Test.pdf"
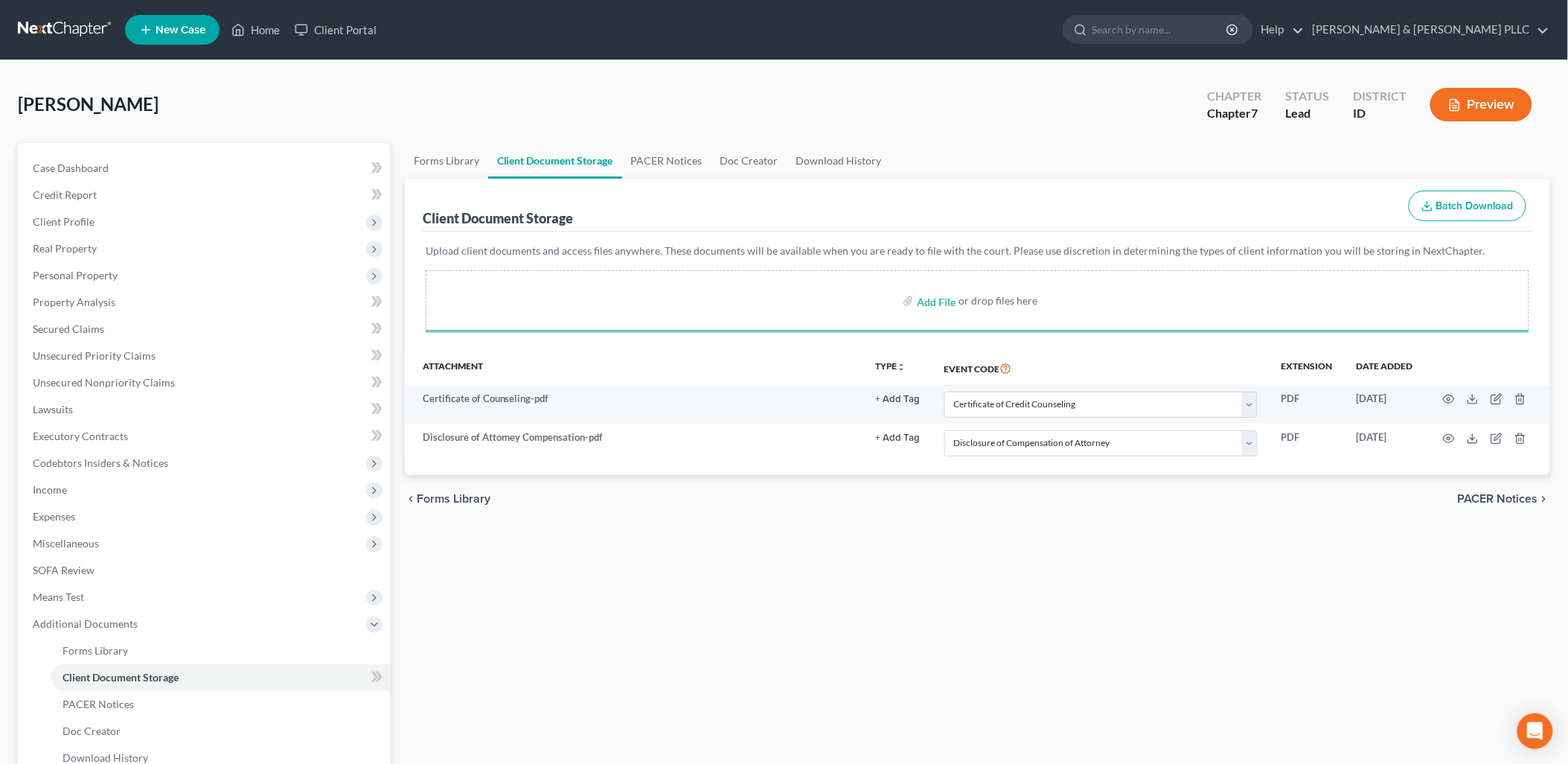
select select "0"
select select "6"
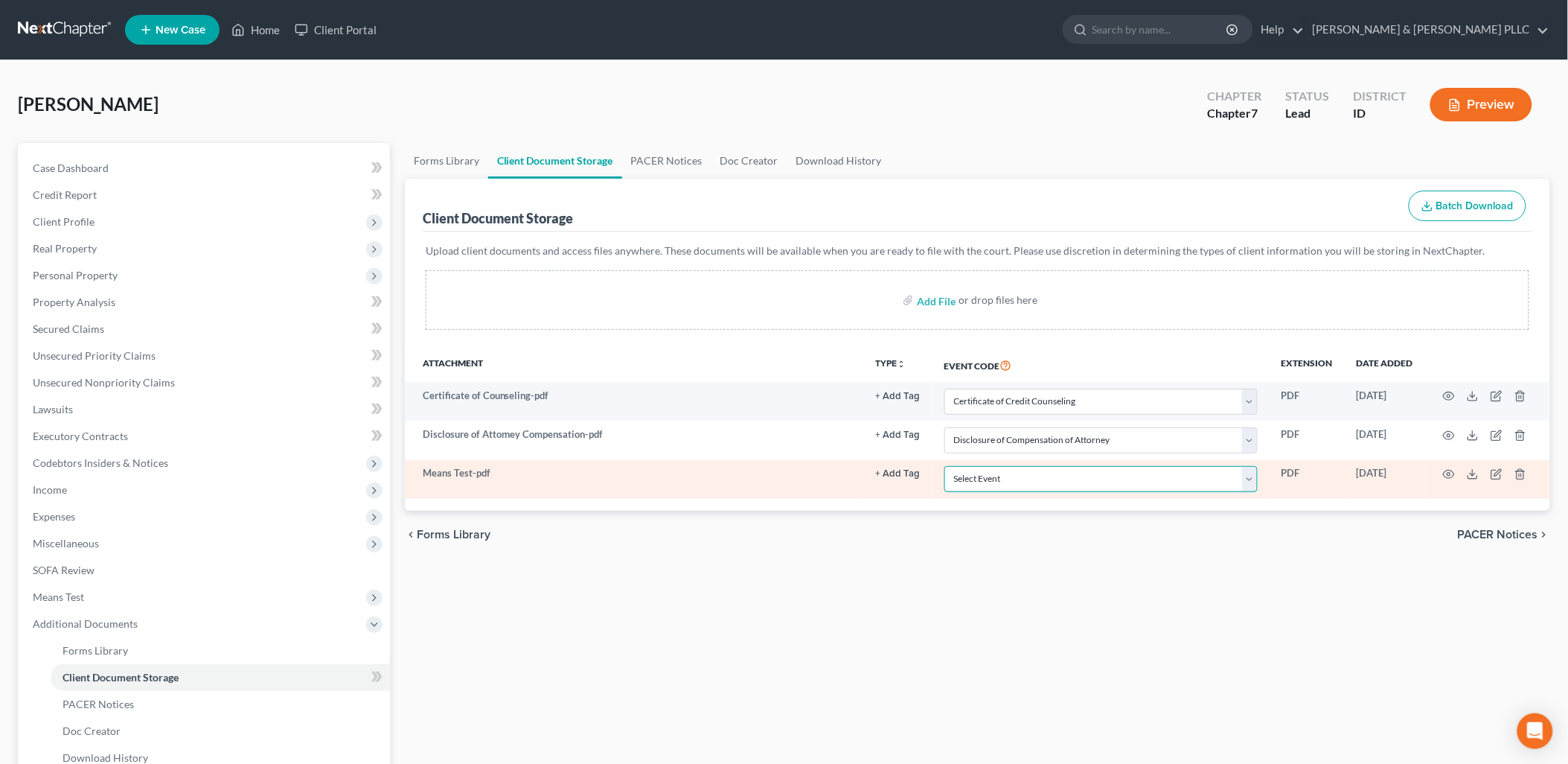
click at [1250, 485] on select "Select Event Certificate of Credit Counseling Chapter 13 Calculation of Disposa…" at bounding box center [1101, 479] width 313 height 26
select select "5"
click at [944, 466] on select "Select Event Certificate of Credit Counseling Chapter 13 Calculation of Disposa…" at bounding box center [1101, 479] width 313 height 26
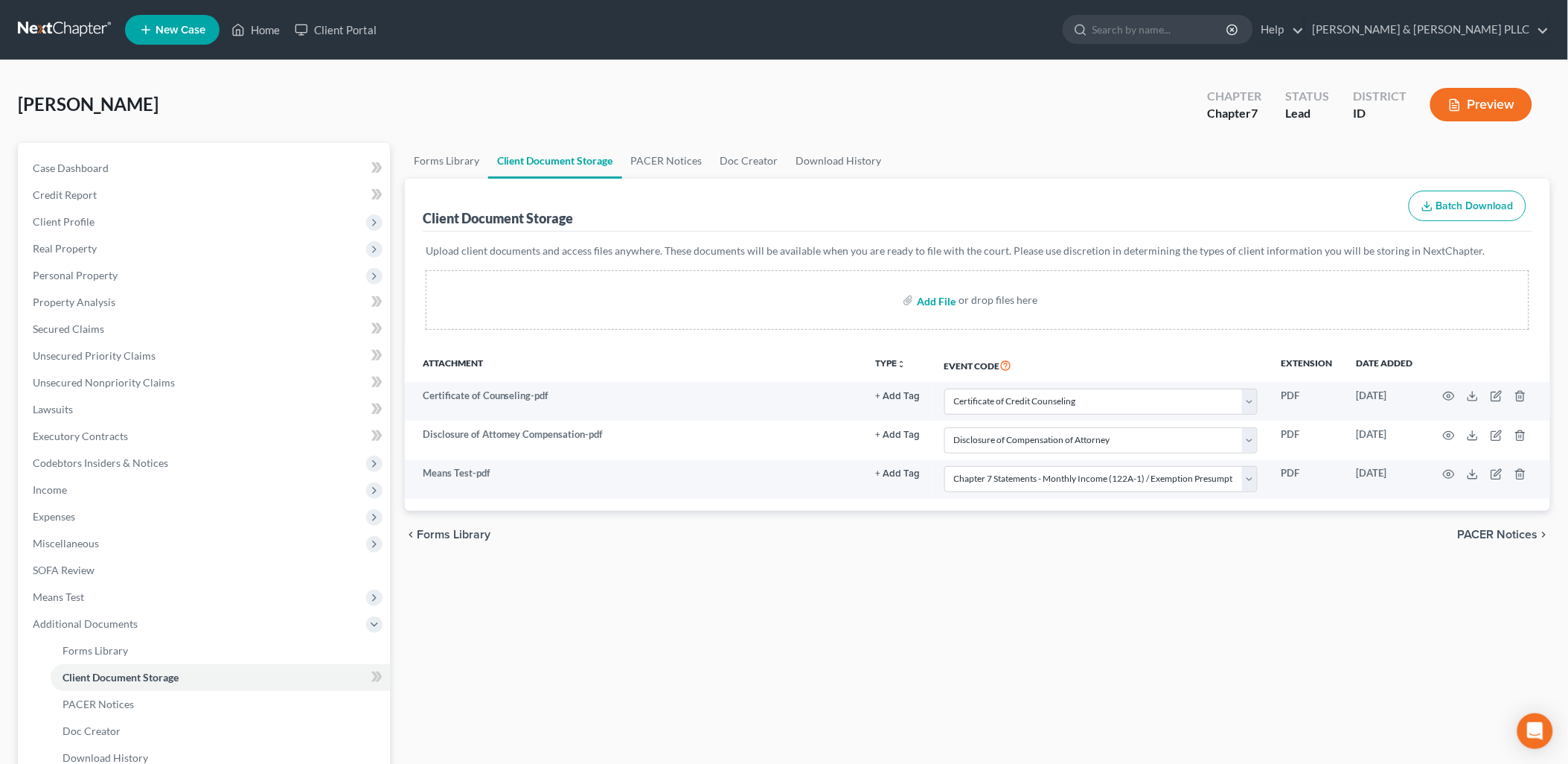
click at [948, 299] on input "file" at bounding box center [934, 300] width 36 height 26
type input "C:\fakepath\Paystubs.pdf"
select select "0"
select select "6"
select select "5"
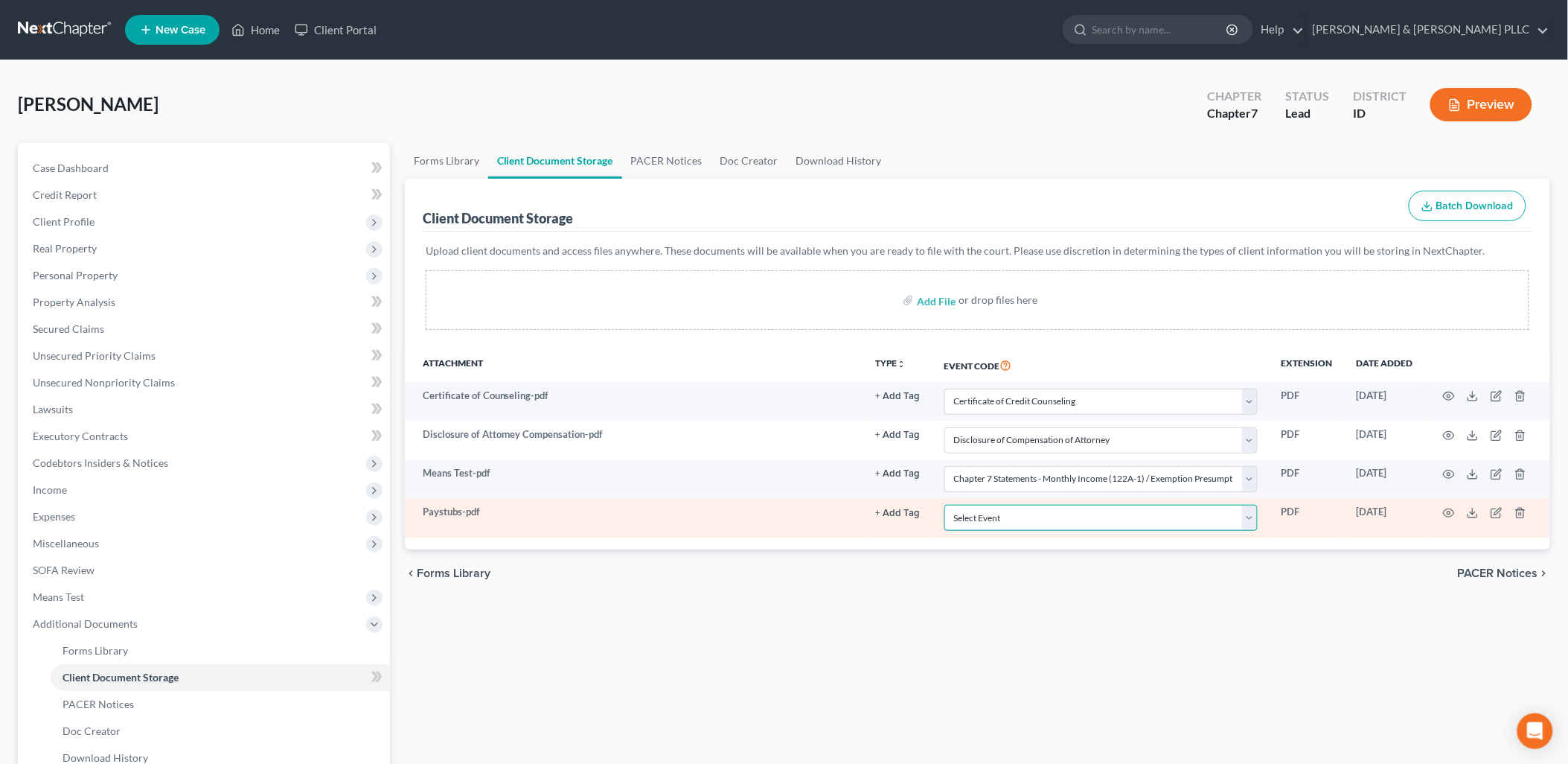
click at [1248, 523] on select "Select Event Certificate of Credit Counseling Chapter 13 Calculation of Disposa…" at bounding box center [1101, 517] width 313 height 26
select select "7"
click at [944, 505] on select "Select Event Certificate of Credit Counseling Chapter 13 Calculation of Disposa…" at bounding box center [1101, 517] width 313 height 26
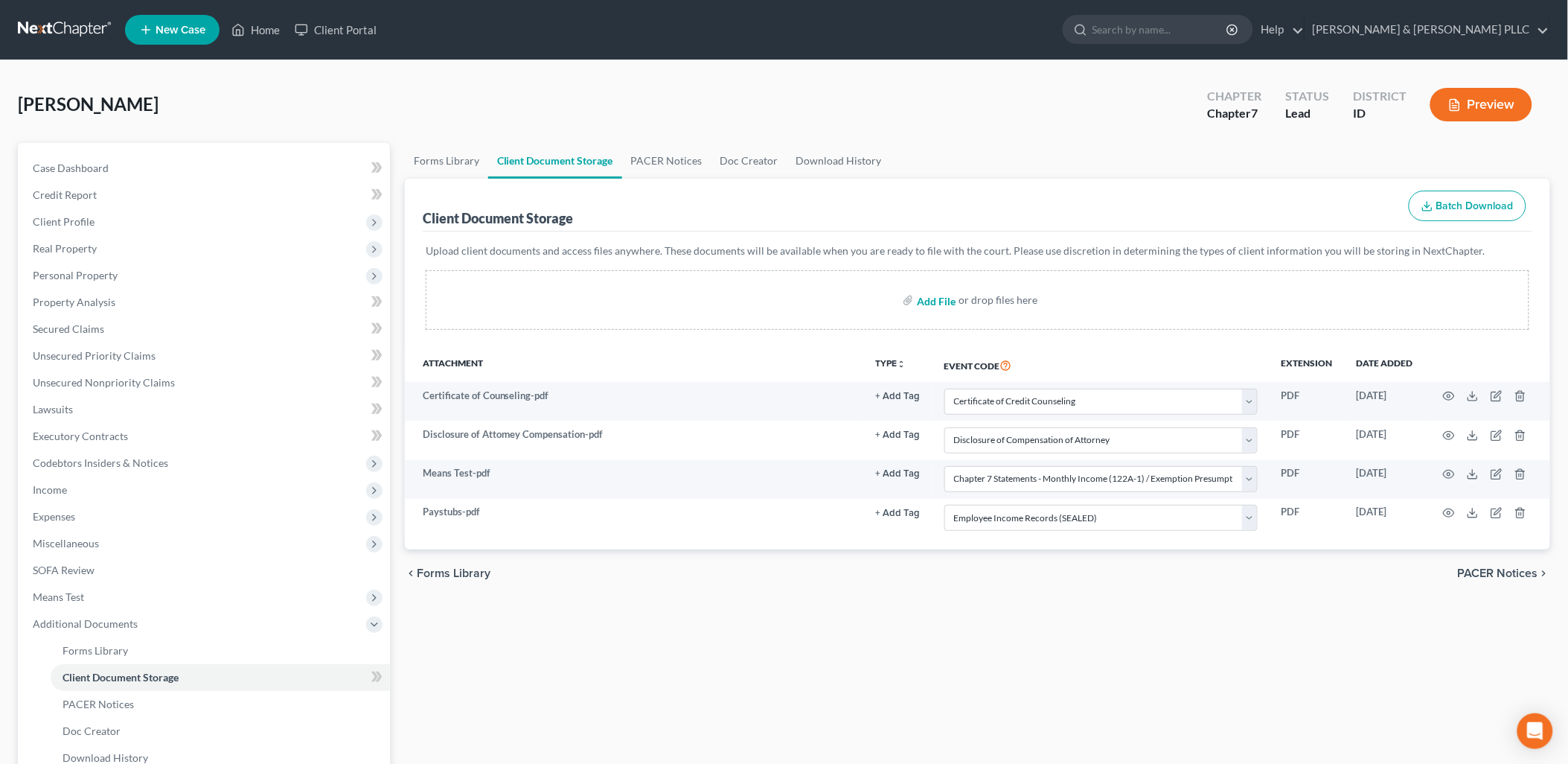
click at [944, 303] on input "file" at bounding box center [934, 300] width 36 height 26
type input "C:\fakepath\Signature Pages.pdf"
select select "0"
select select "6"
select select "5"
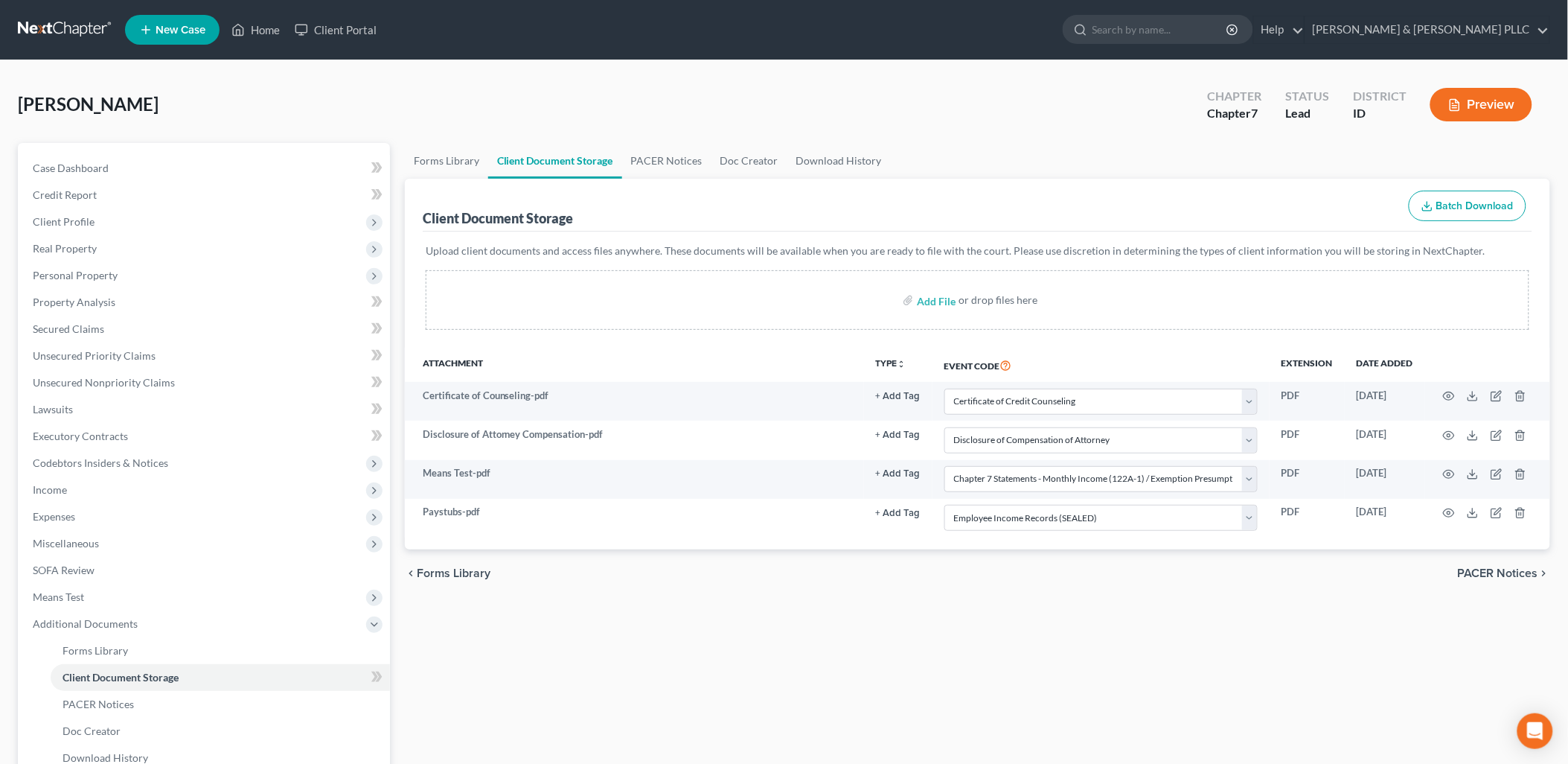
select select "7"
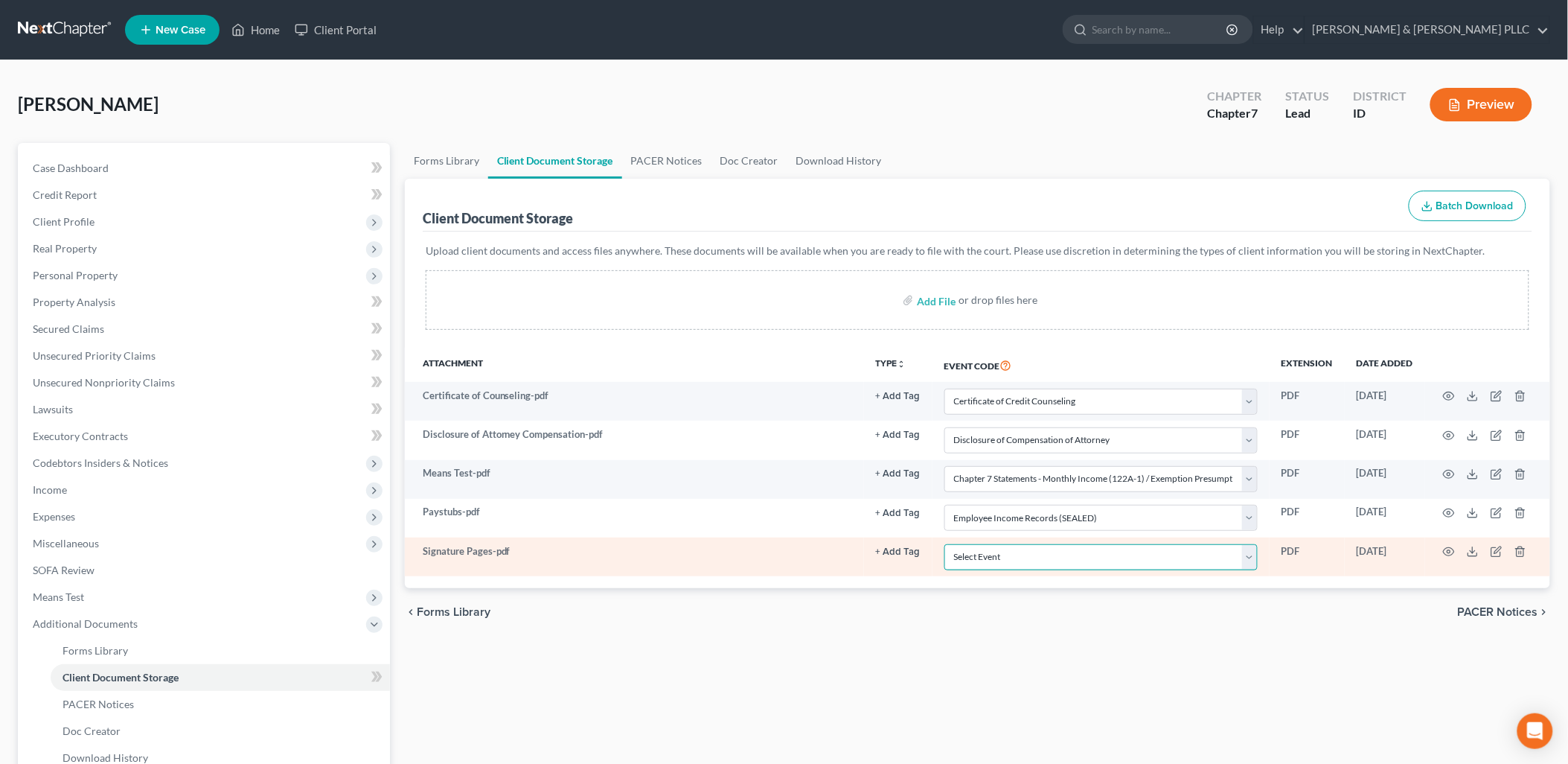
click at [1246, 556] on select "Select Event Certificate of Credit Counseling Chapter 13 Calculation of Disposa…" at bounding box center [1101, 557] width 313 height 26
select select "9"
click at [944, 545] on select "Select Event Certificate of Credit Counseling Chapter 13 Calculation of Disposa…" at bounding box center [1101, 557] width 313 height 26
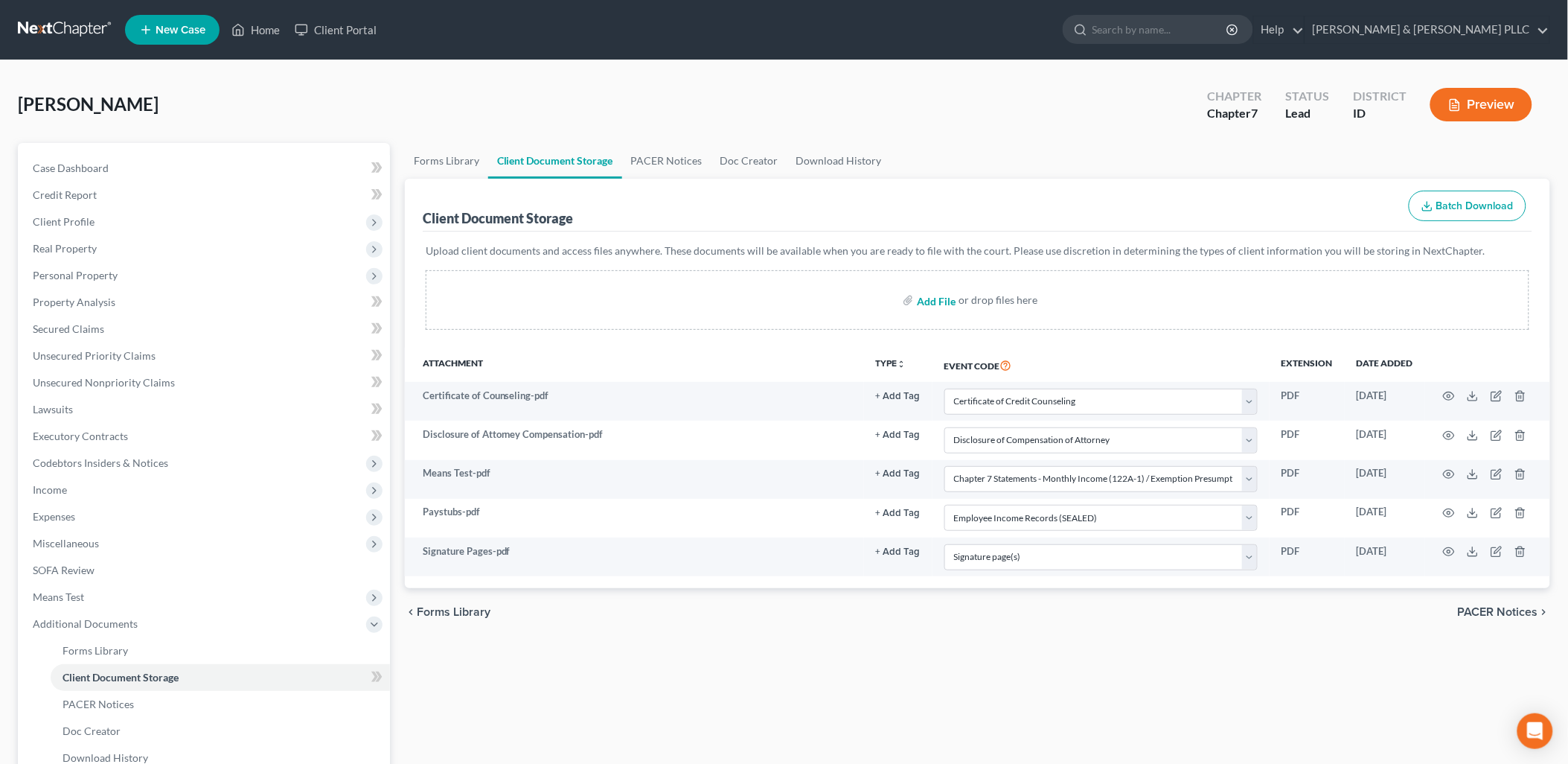
click at [937, 302] on input "file" at bounding box center [934, 300] width 36 height 26
type input "C:\fakepath\Statement of Domestic Support.pdf"
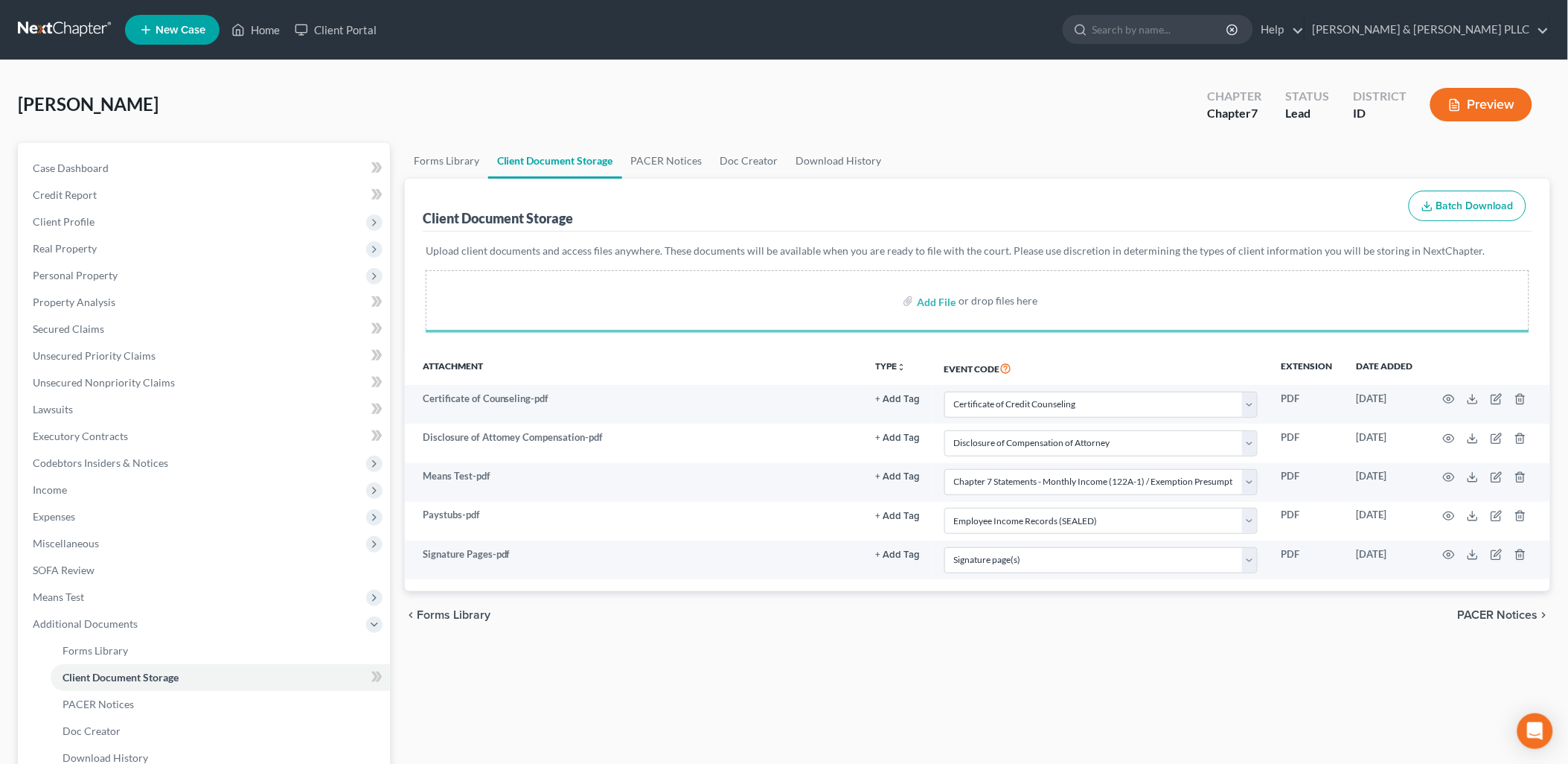
select select "0"
select select "6"
select select "5"
select select "7"
select select "9"
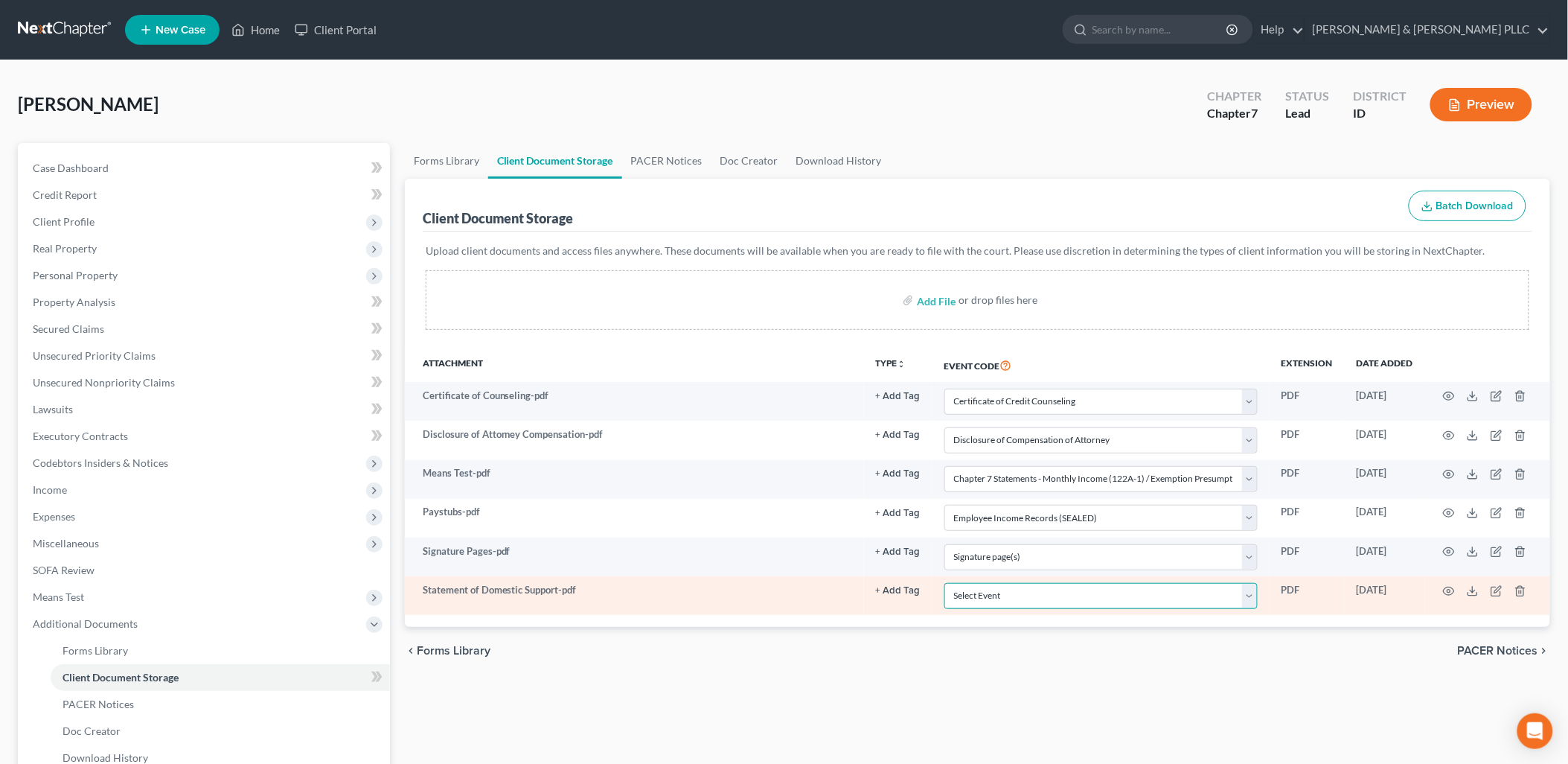
click at [1250, 598] on select "Select Event Certificate of Credit Counseling Chapter 13 Calculation of Disposa…" at bounding box center [1101, 596] width 313 height 26
select select "10"
click at [944, 583] on select "Select Event Certificate of Credit Counseling Chapter 13 Calculation of Disposa…" at bounding box center [1101, 596] width 313 height 26
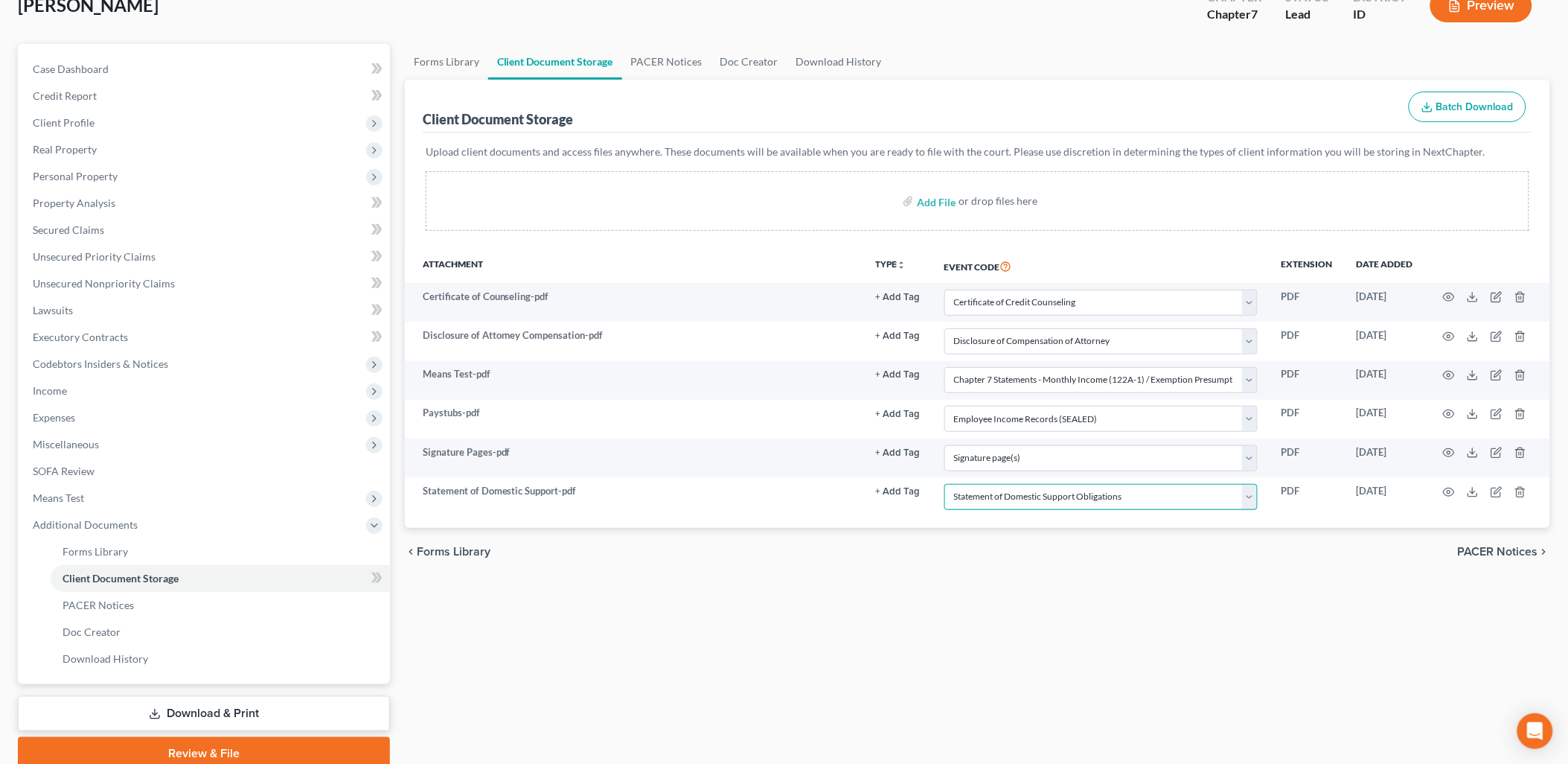
scroll to position [160, 0]
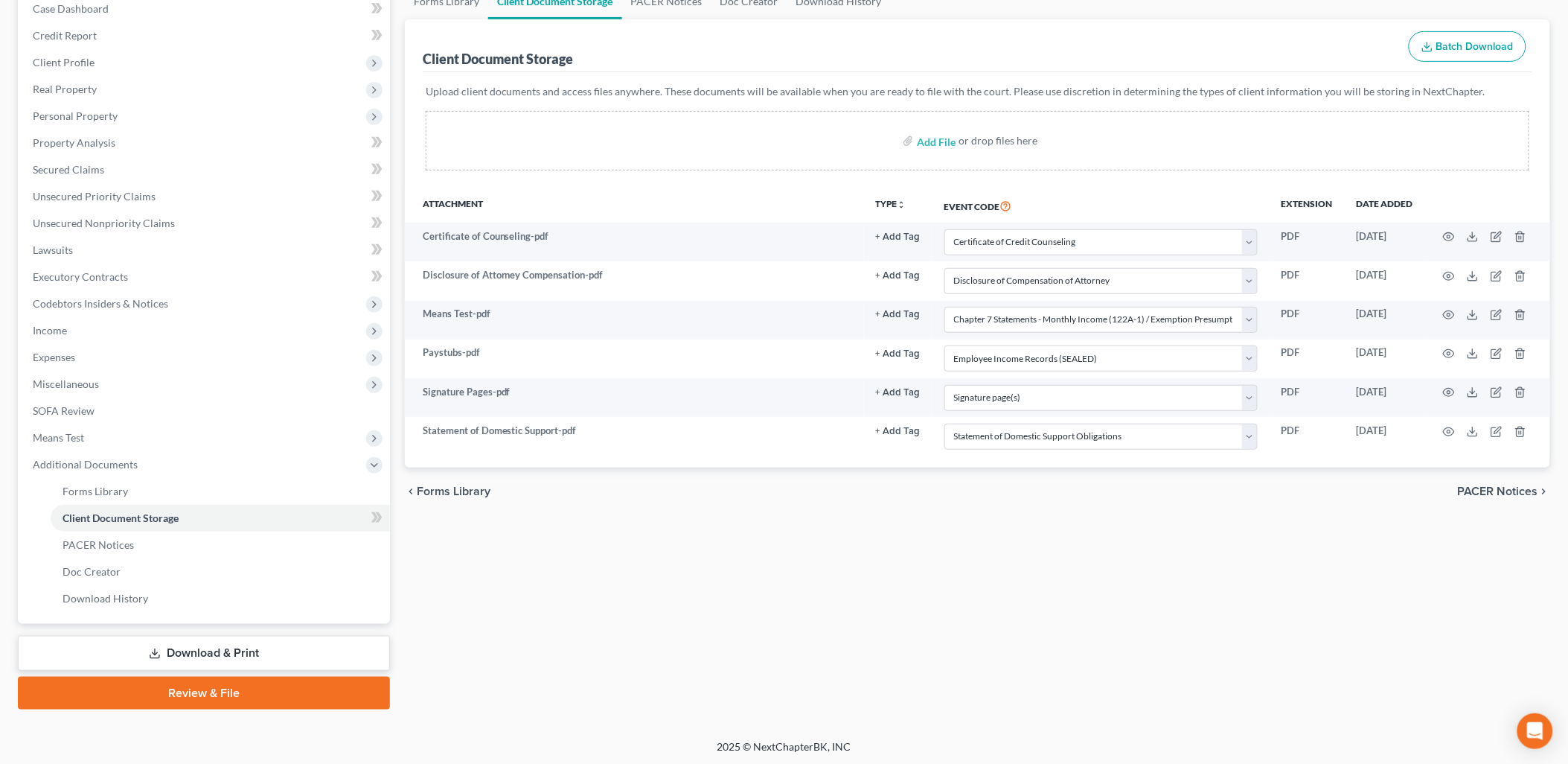
drag, startPoint x: 266, startPoint y: 684, endPoint x: 719, endPoint y: 466, distance: 502.7
click at [266, 684] on link "Review & File" at bounding box center [204, 693] width 372 height 33
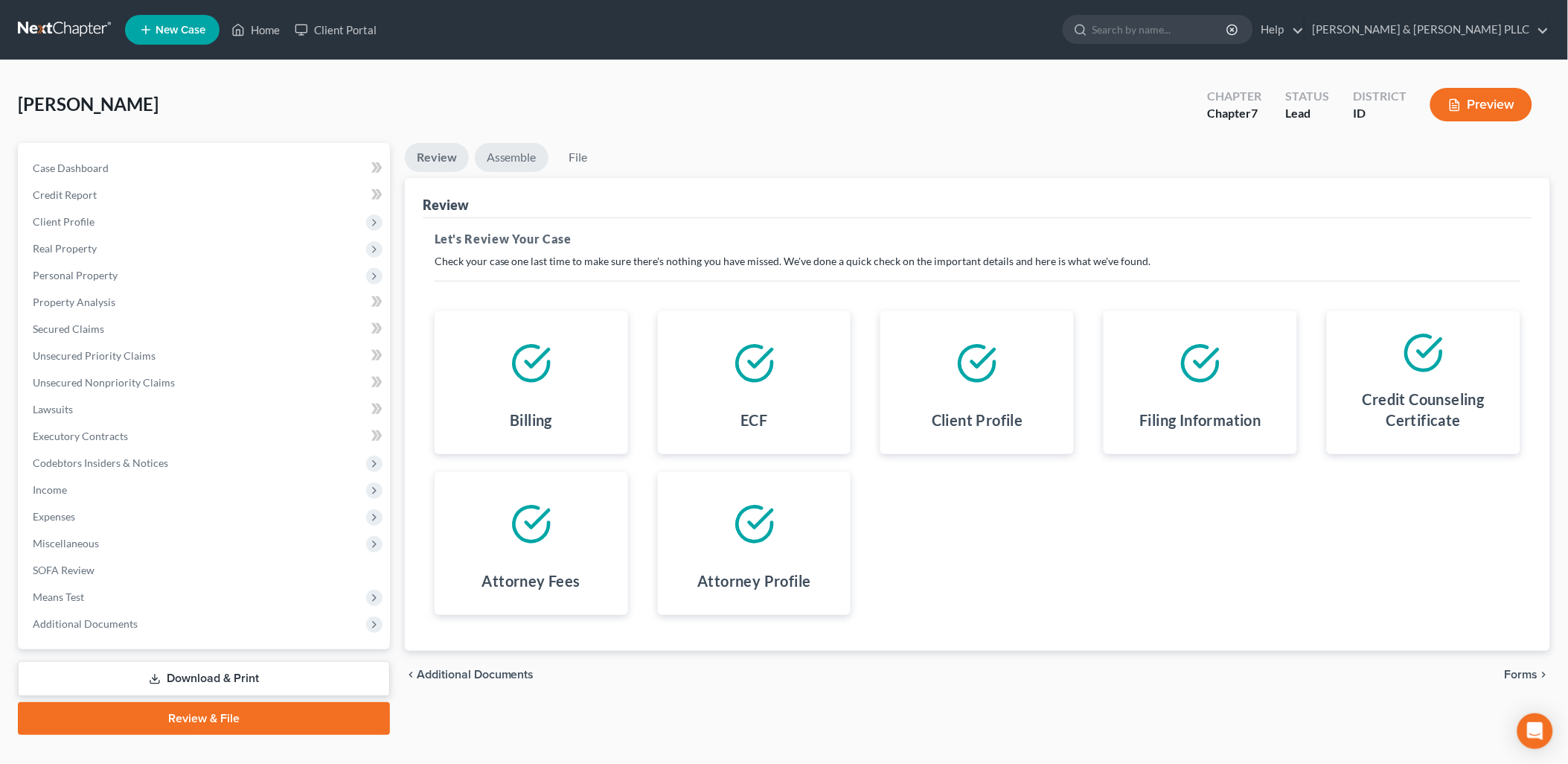
click at [507, 155] on link "Assemble" at bounding box center [511, 157] width 73 height 29
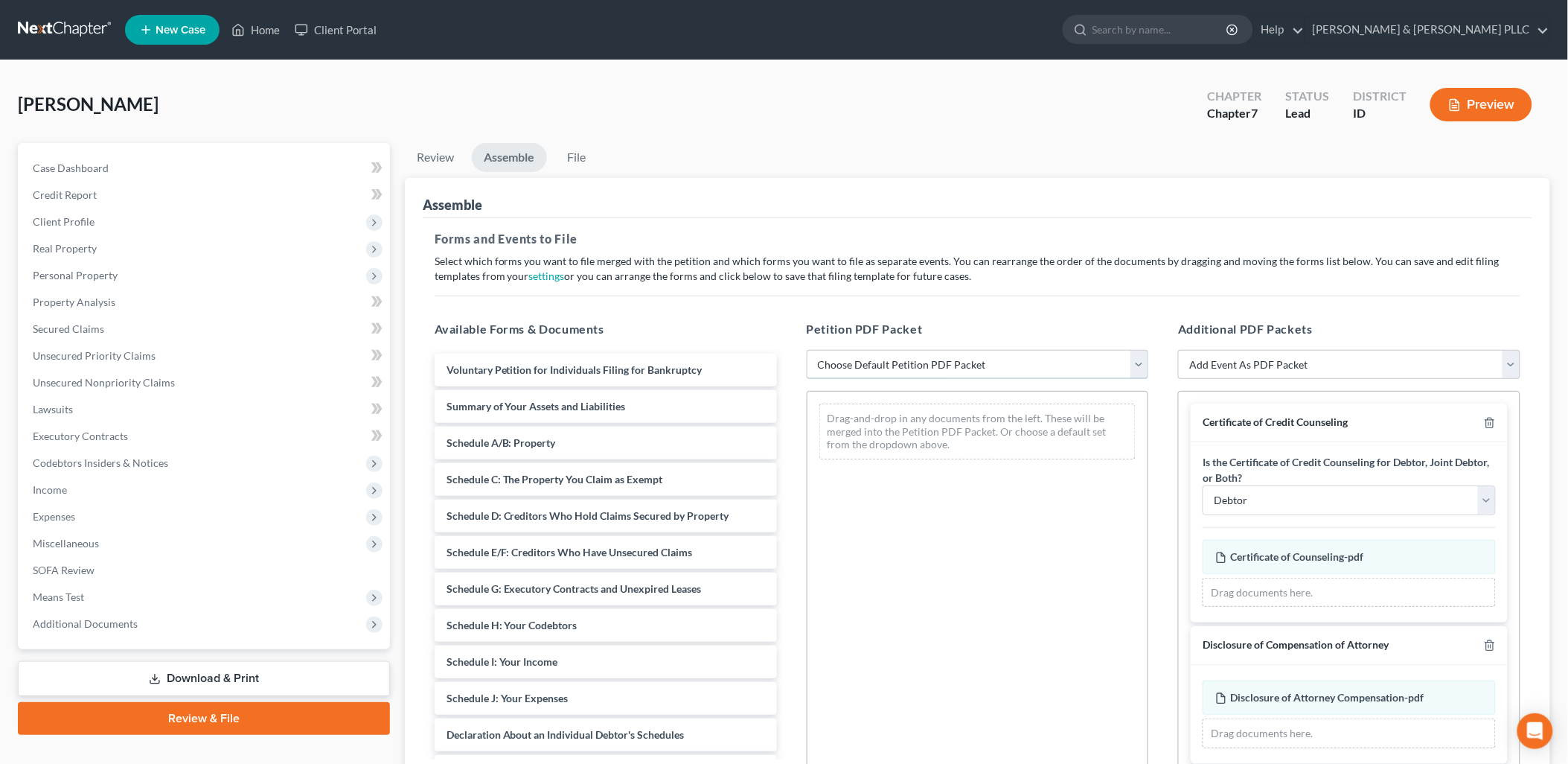
drag, startPoint x: 1137, startPoint y: 372, endPoint x: 1125, endPoint y: 380, distance: 14.4
click at [1137, 372] on select "Choose Default Petition PDF Packet Emergency Filing (Voluntary Petition and Cre…" at bounding box center [978, 365] width 342 height 30
select select "3"
click at [807, 350] on select "Choose Default Petition PDF Packet Emergency Filing (Voluntary Petition and Cre…" at bounding box center [978, 365] width 342 height 30
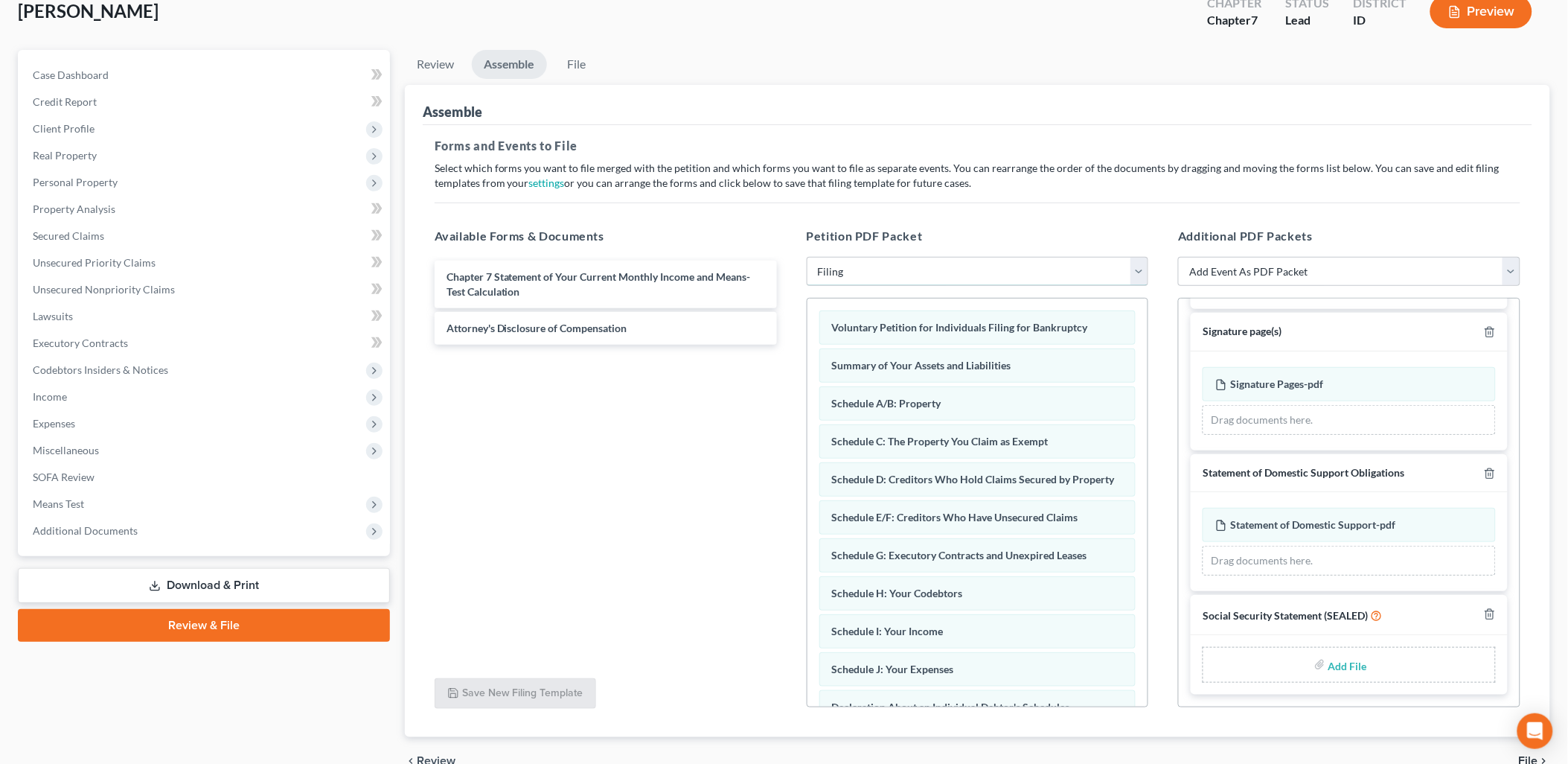
scroll to position [169, 0]
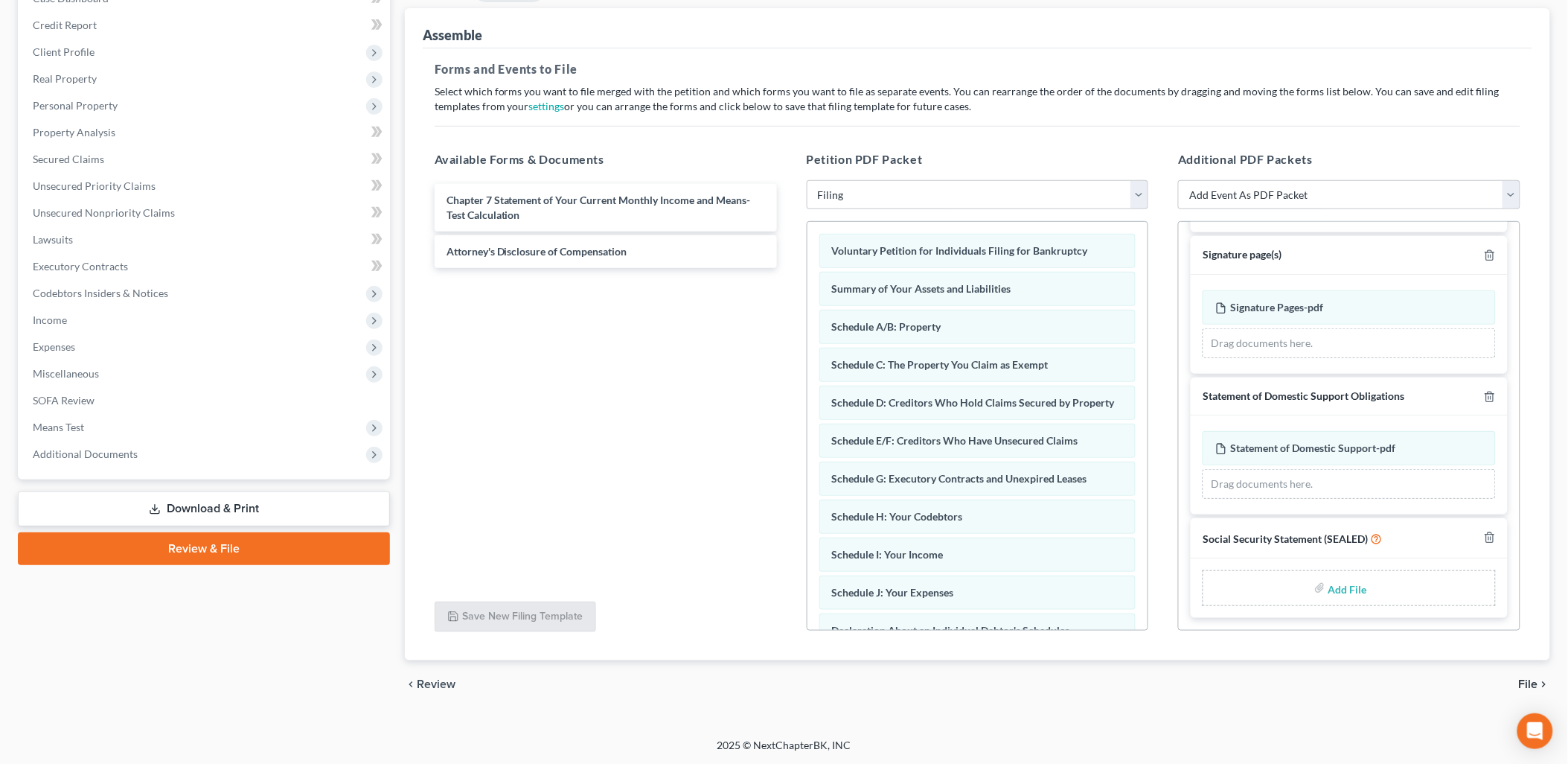
click at [1335, 582] on input "file" at bounding box center [1346, 588] width 36 height 26
type input "C:\fakepath\Statement of Social Security.pdf"
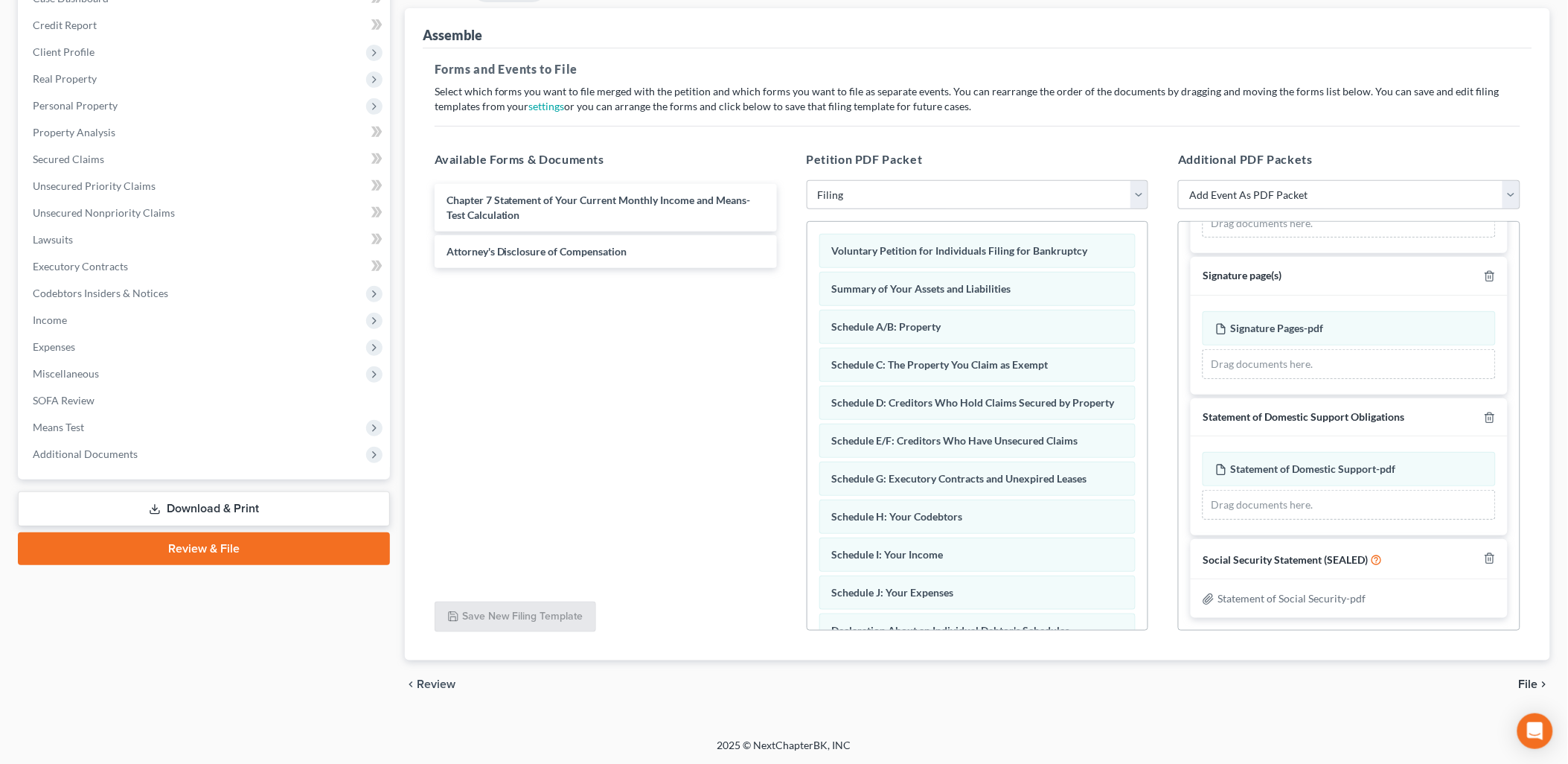
scroll to position [638, 0]
click at [1529, 681] on span "File" at bounding box center [1529, 685] width 20 height 12
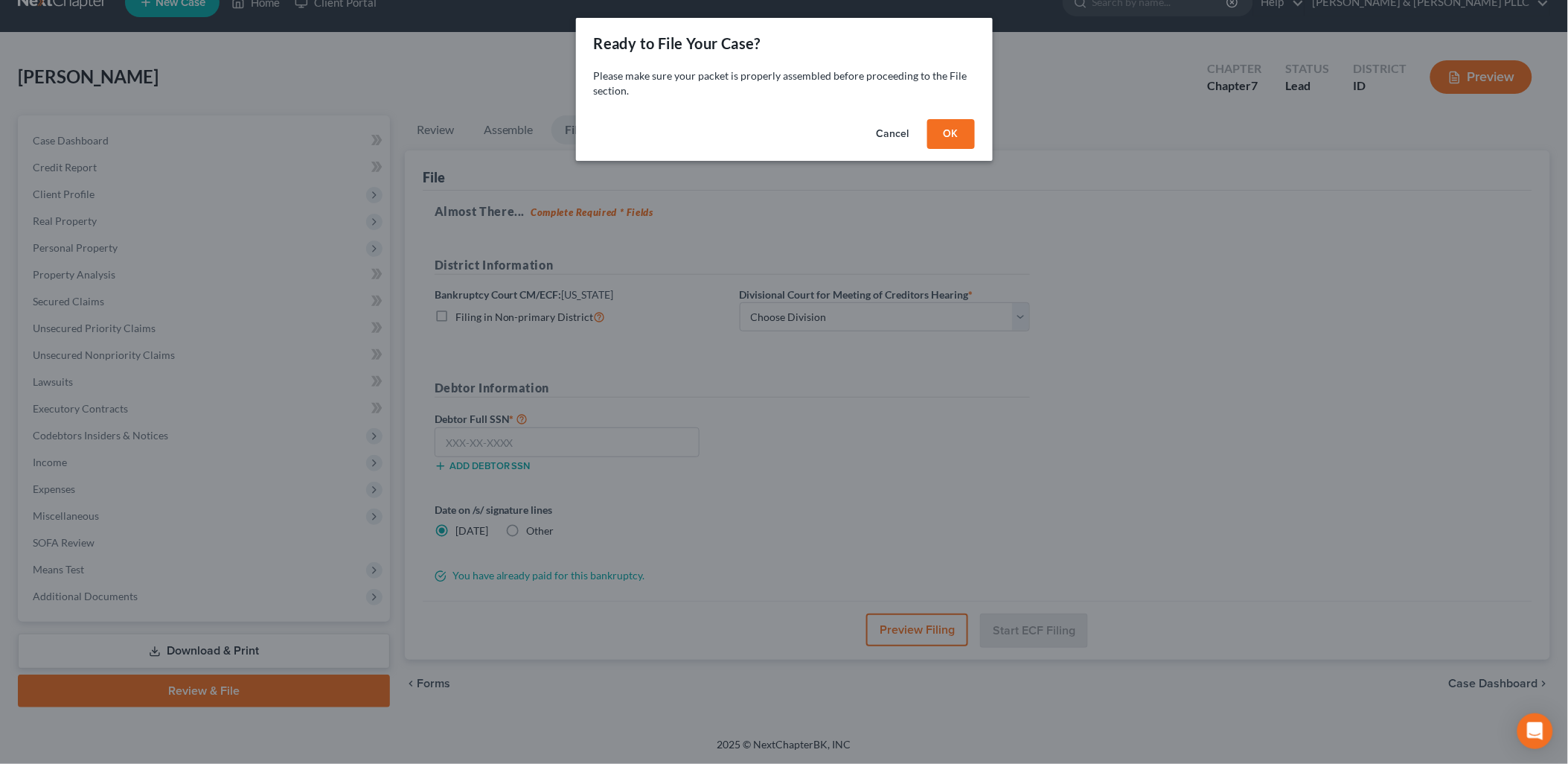
scroll to position [26, 0]
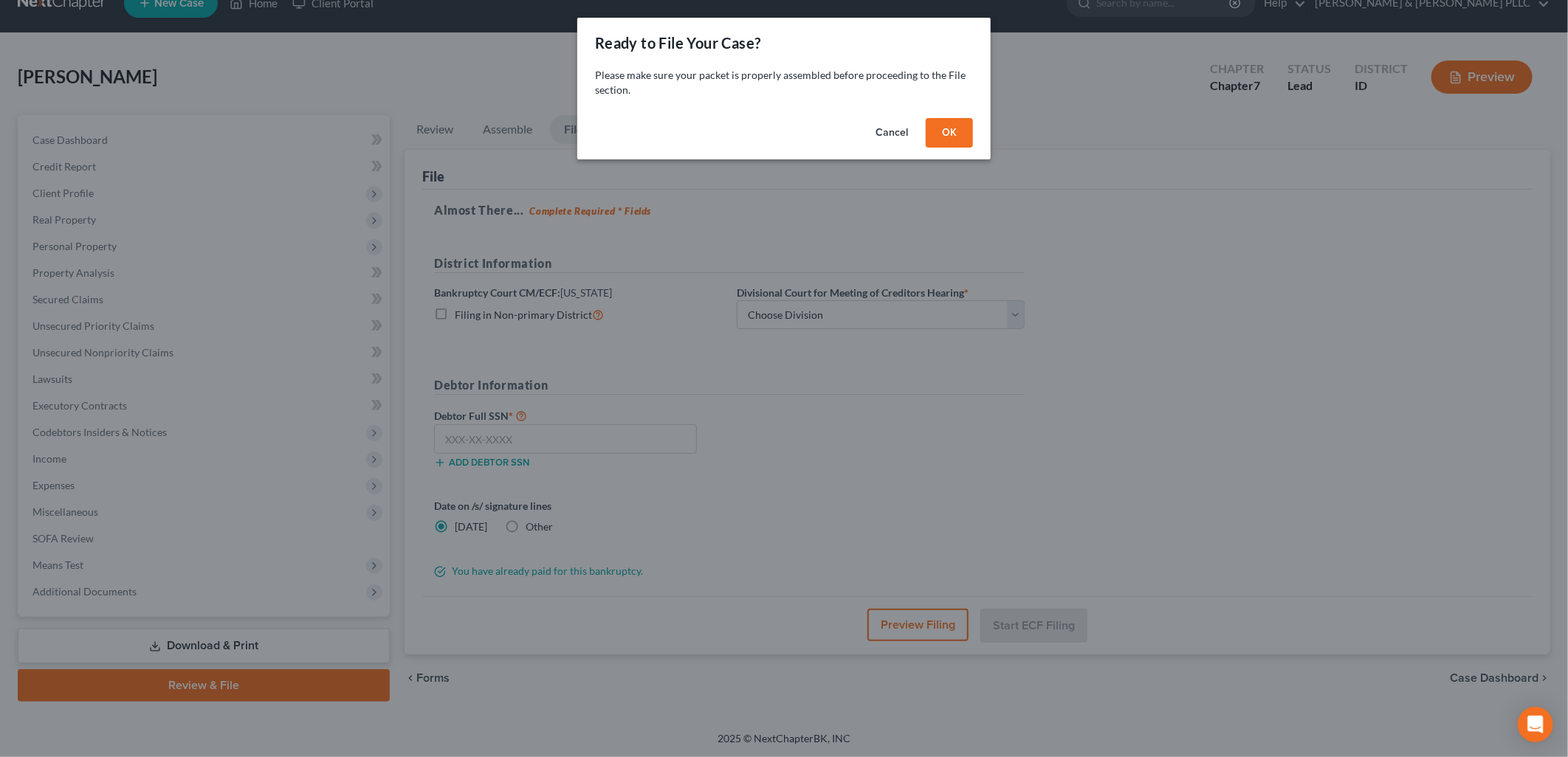
click at [960, 129] on button "OK" at bounding box center [949, 132] width 47 height 29
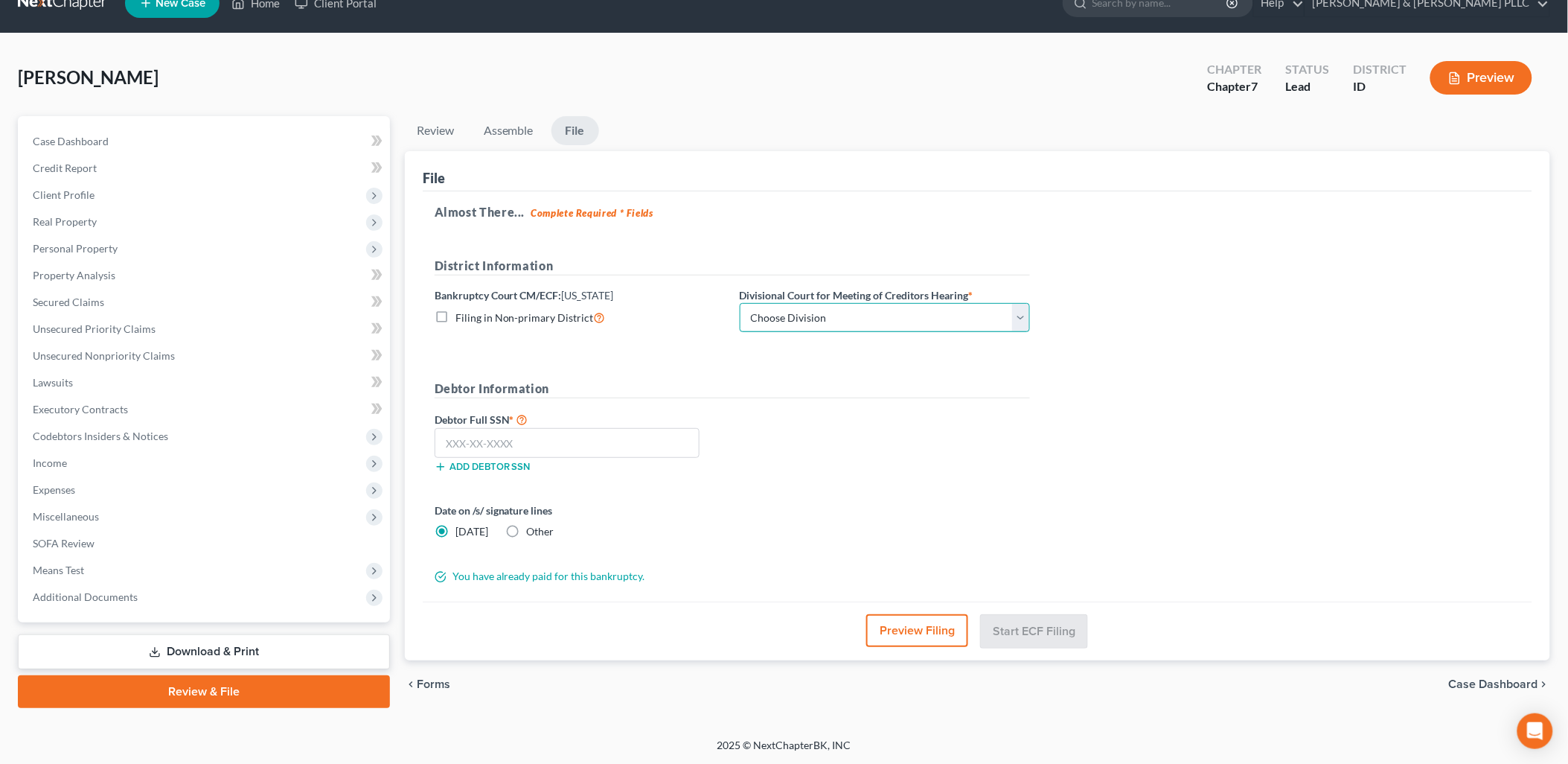
drag, startPoint x: 1017, startPoint y: 310, endPoint x: 957, endPoint y: 333, distance: 64.3
click at [1017, 311] on select "Choose Division Boise Coeur d'Alene [GEOGRAPHIC_DATA] [GEOGRAPHIC_DATA] [GEOGRA…" at bounding box center [885, 318] width 290 height 30
select select "3"
click at [739, 303] on select "Choose Division Boise Coeur d'Alene [GEOGRAPHIC_DATA] [GEOGRAPHIC_DATA] [GEOGRA…" at bounding box center [885, 318] width 290 height 30
click at [630, 443] on input "text" at bounding box center [567, 443] width 265 height 30
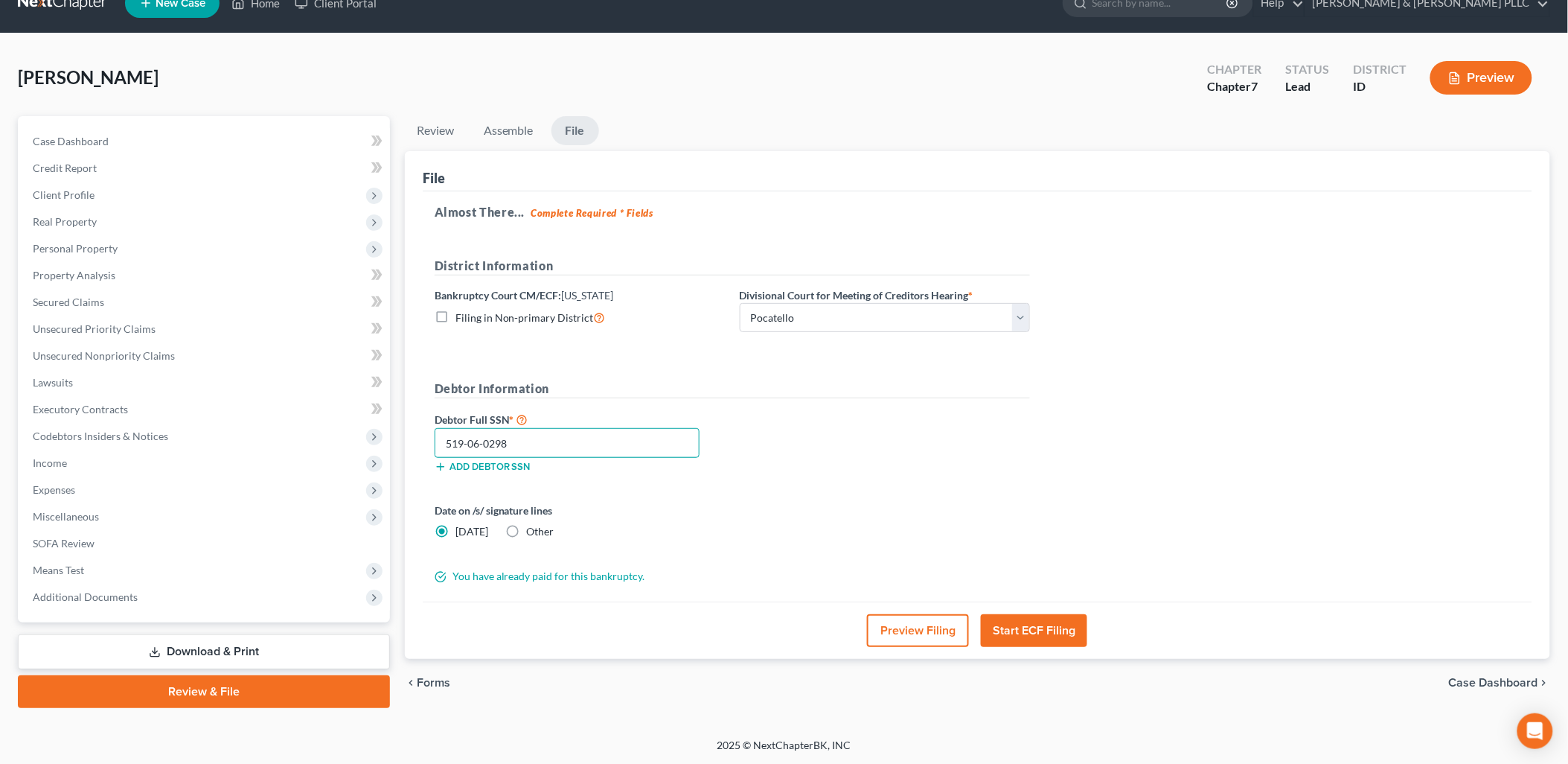
scroll to position [25, 0]
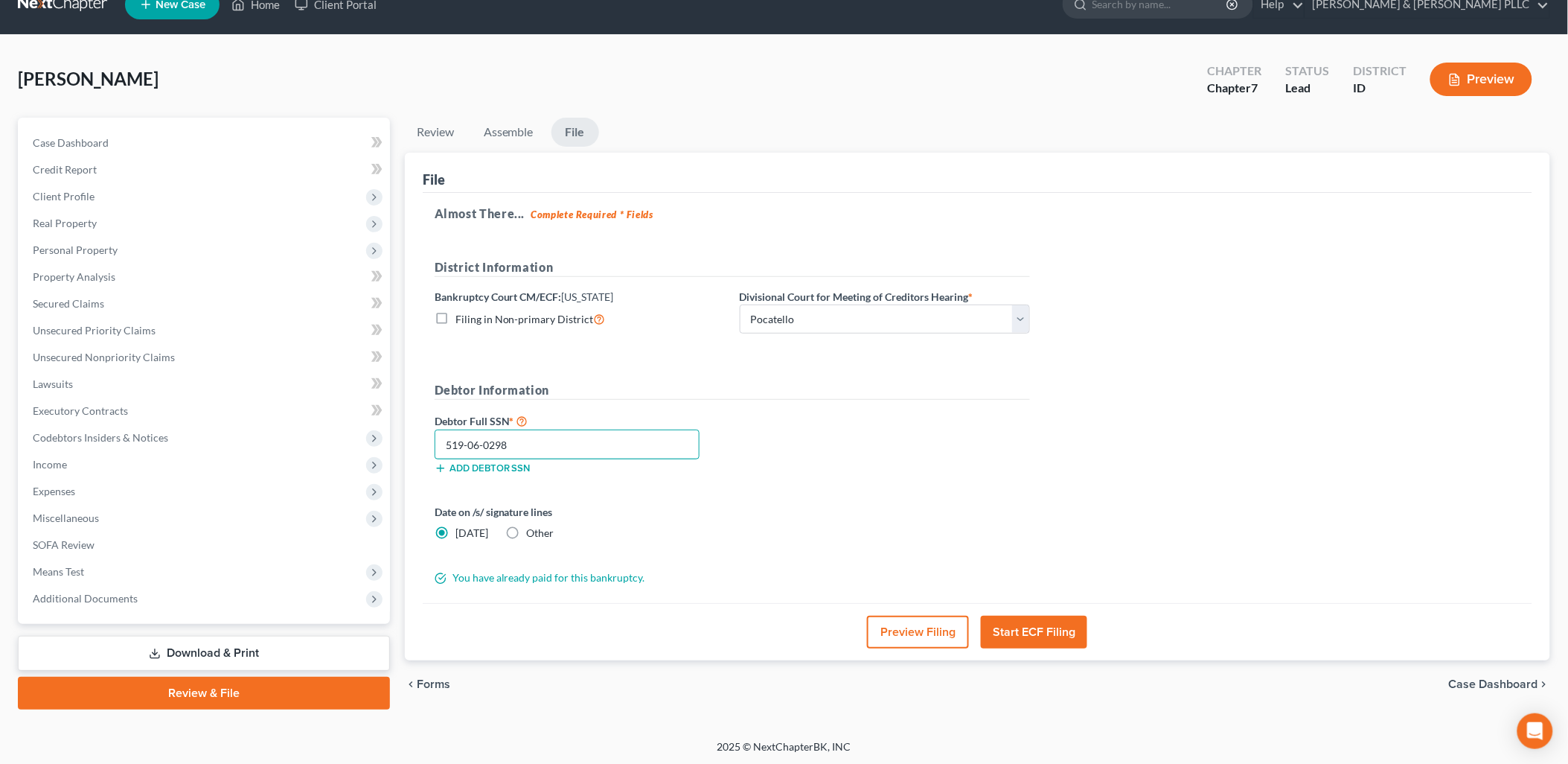
type input "519-06-0298"
click at [527, 537] on label "Other" at bounding box center [541, 533] width 27 height 15
click at [533, 536] on input "Other" at bounding box center [538, 530] width 10 height 10
radio input "true"
radio input "false"
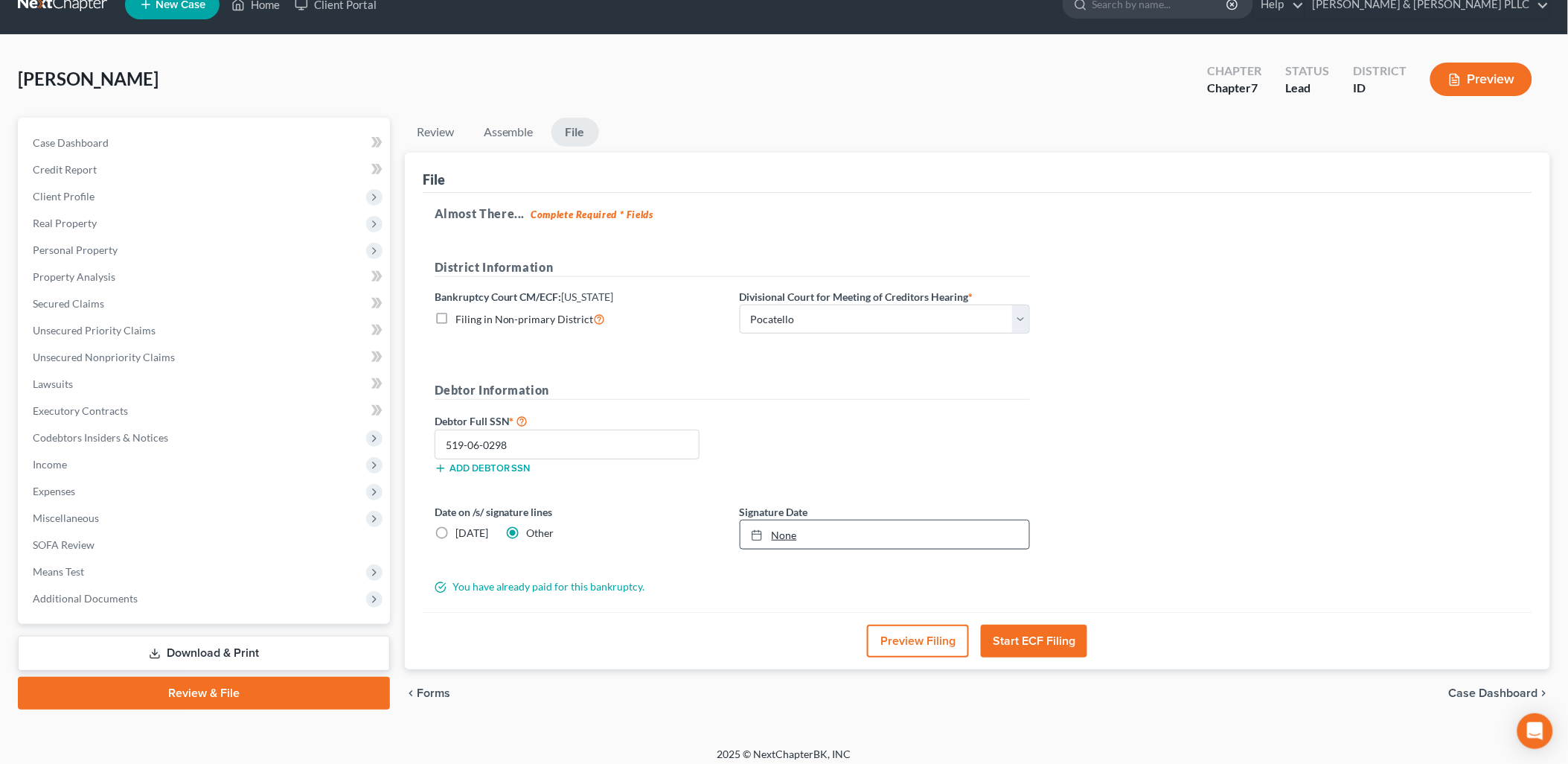
click at [787, 536] on link "None" at bounding box center [885, 534] width 289 height 28
click at [1027, 644] on button "Start ECF Filing" at bounding box center [1033, 641] width 107 height 33
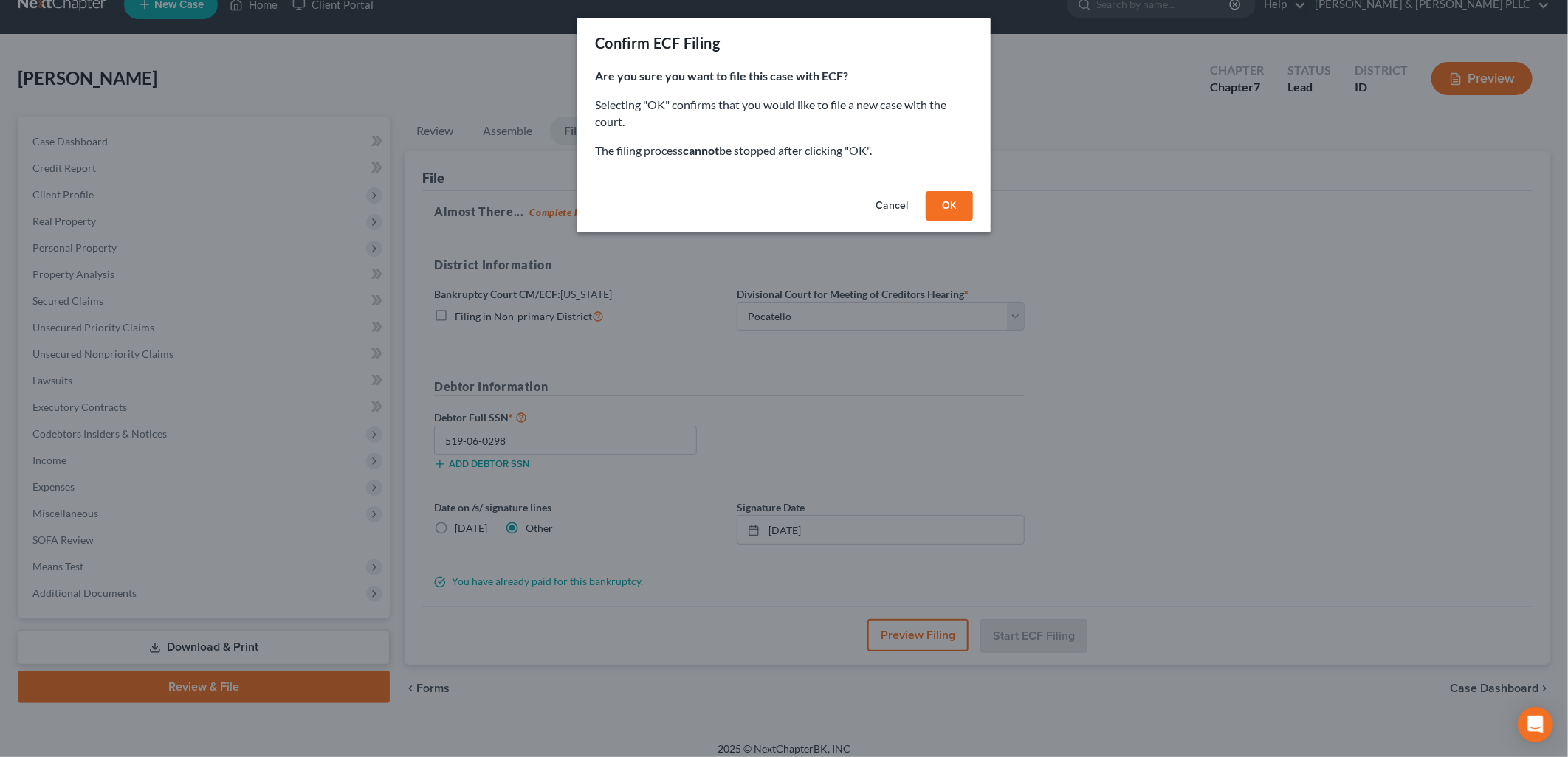
click at [965, 202] on button "OK" at bounding box center [949, 205] width 47 height 29
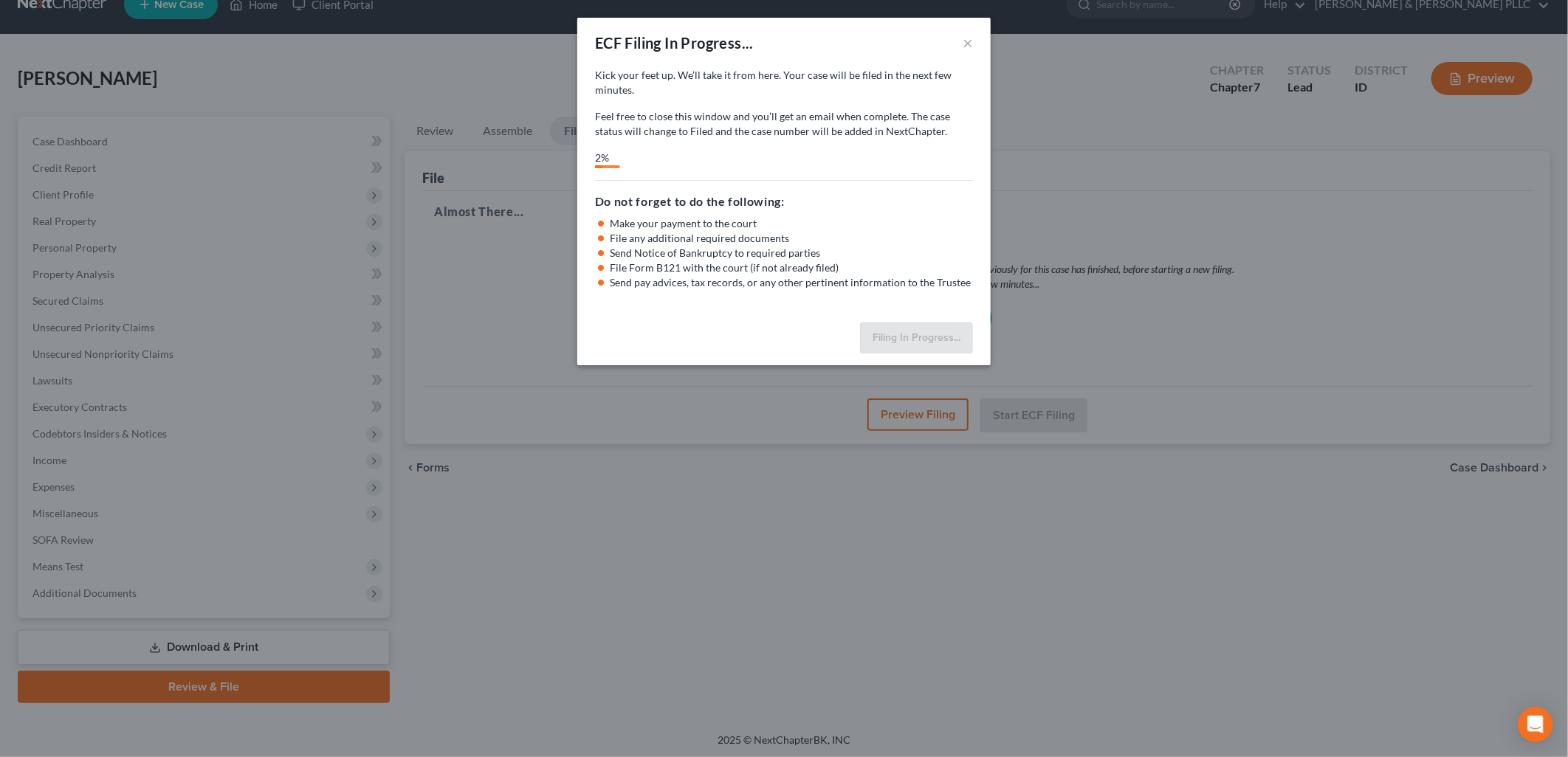
select select "3"
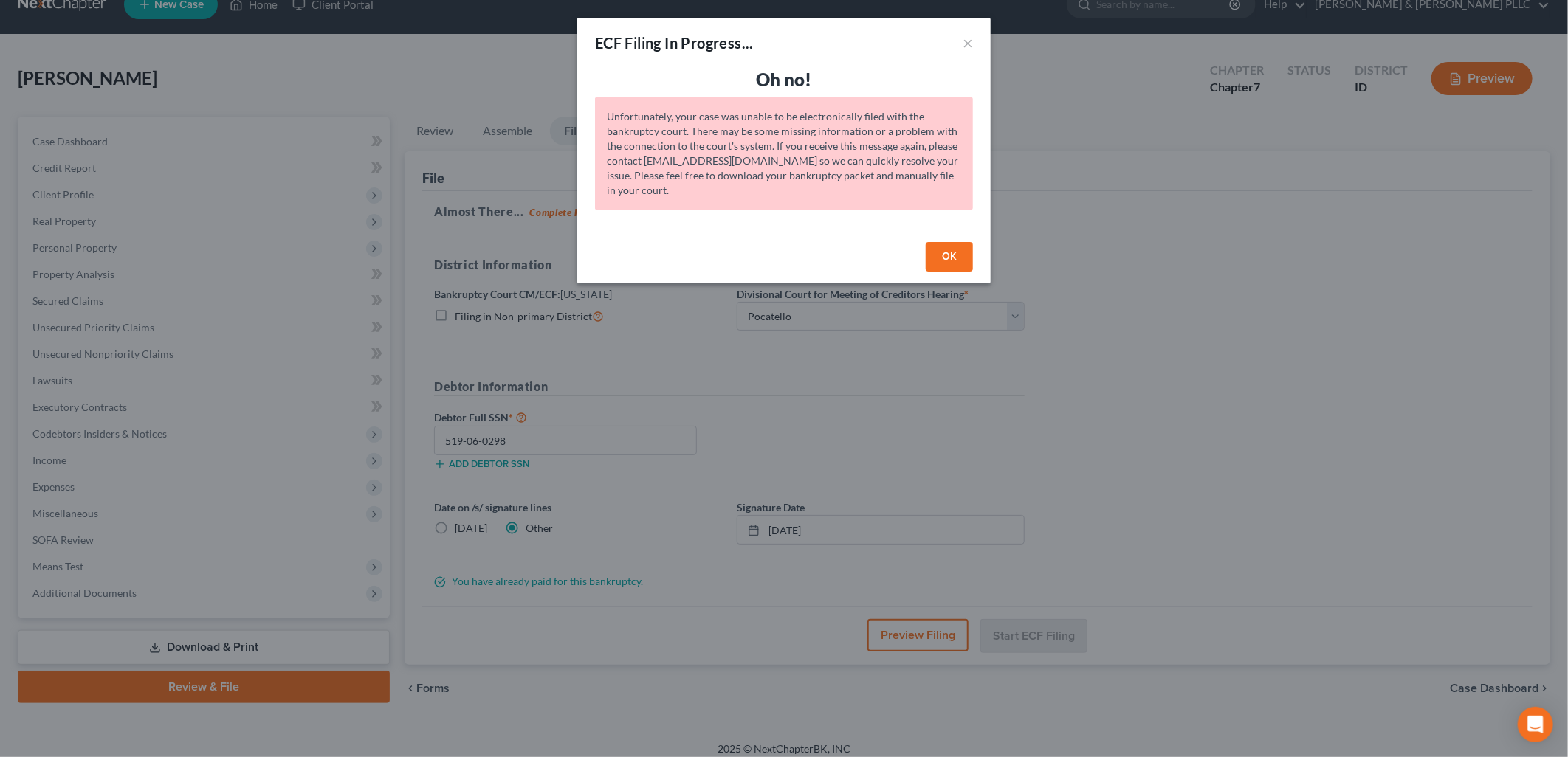
click at [935, 250] on button "OK" at bounding box center [949, 256] width 47 height 29
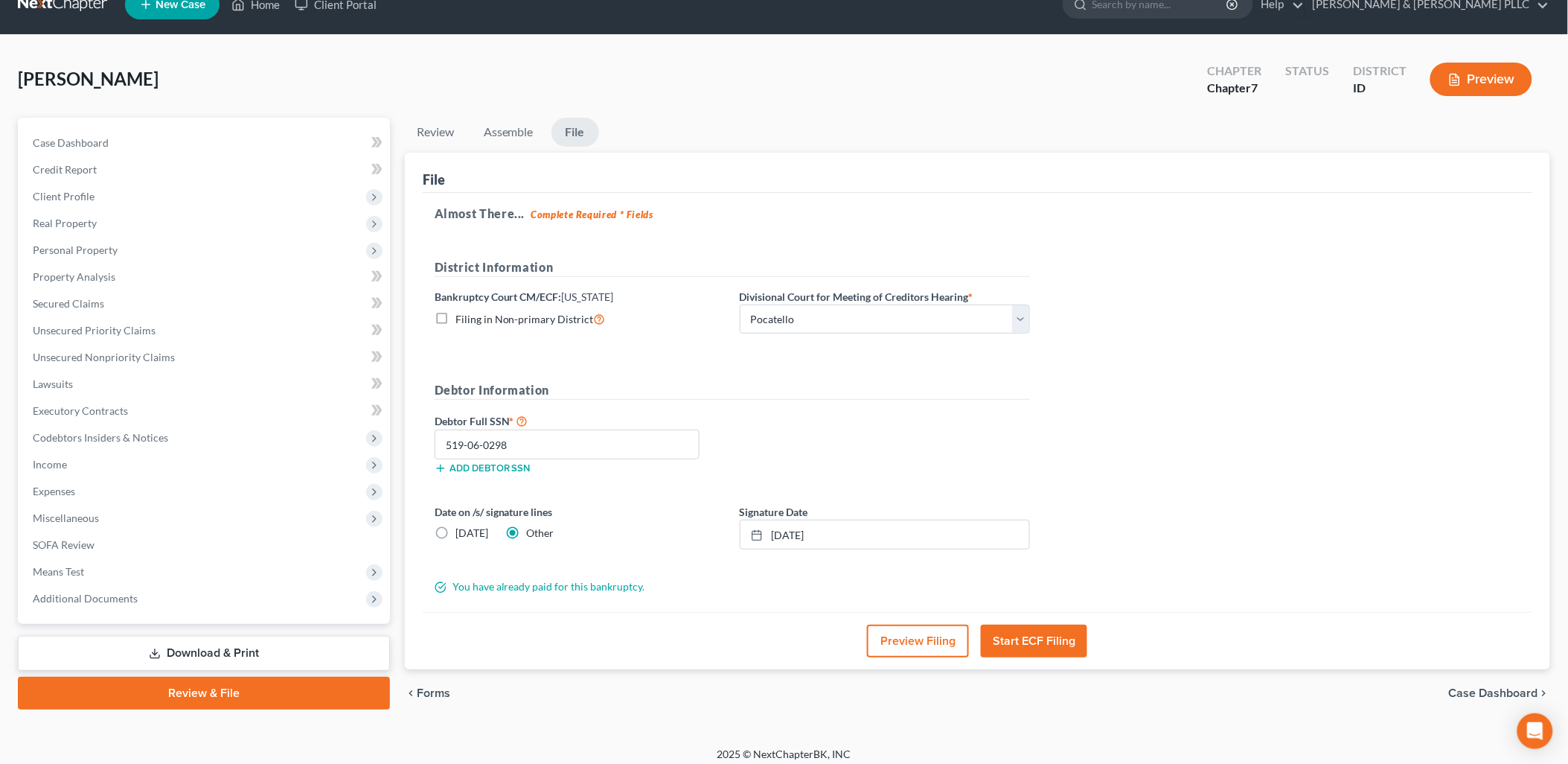
drag, startPoint x: 221, startPoint y: 688, endPoint x: 519, endPoint y: 488, distance: 358.9
click at [221, 689] on link "Review & File" at bounding box center [204, 693] width 372 height 33
click at [514, 135] on link "Assemble" at bounding box center [508, 132] width 73 height 29
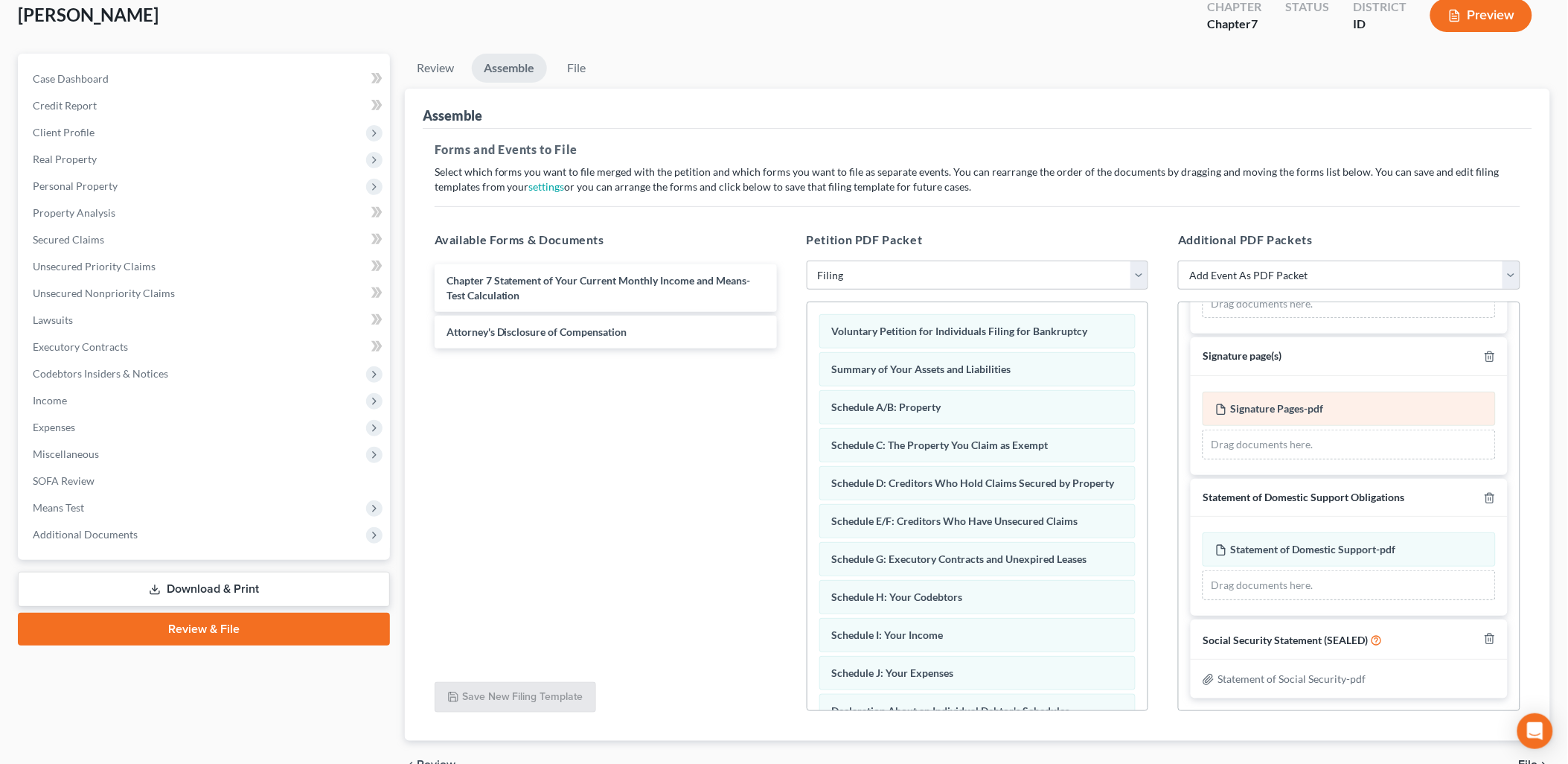
scroll to position [169, 0]
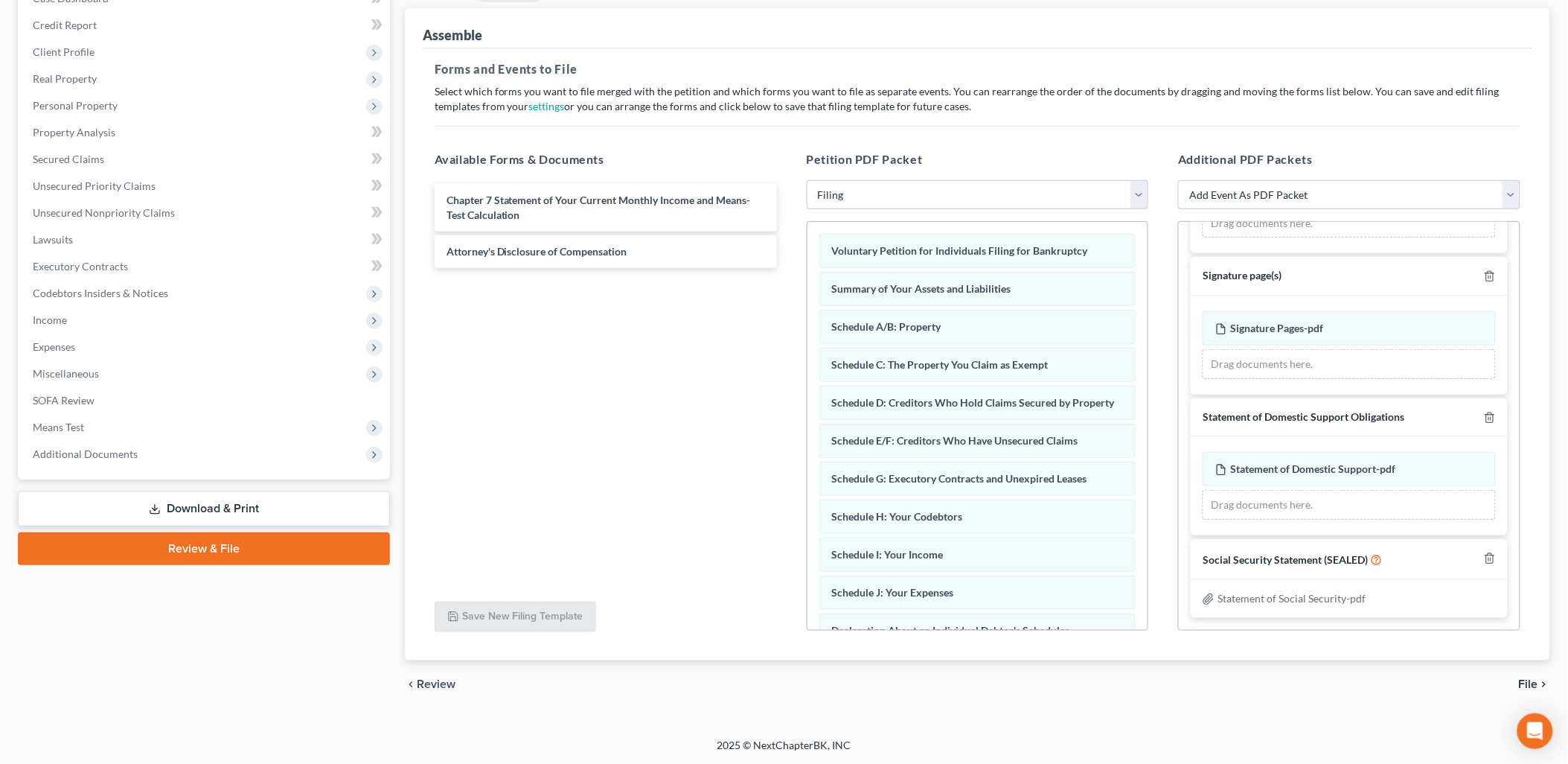
click at [1532, 683] on span "File" at bounding box center [1529, 685] width 20 height 12
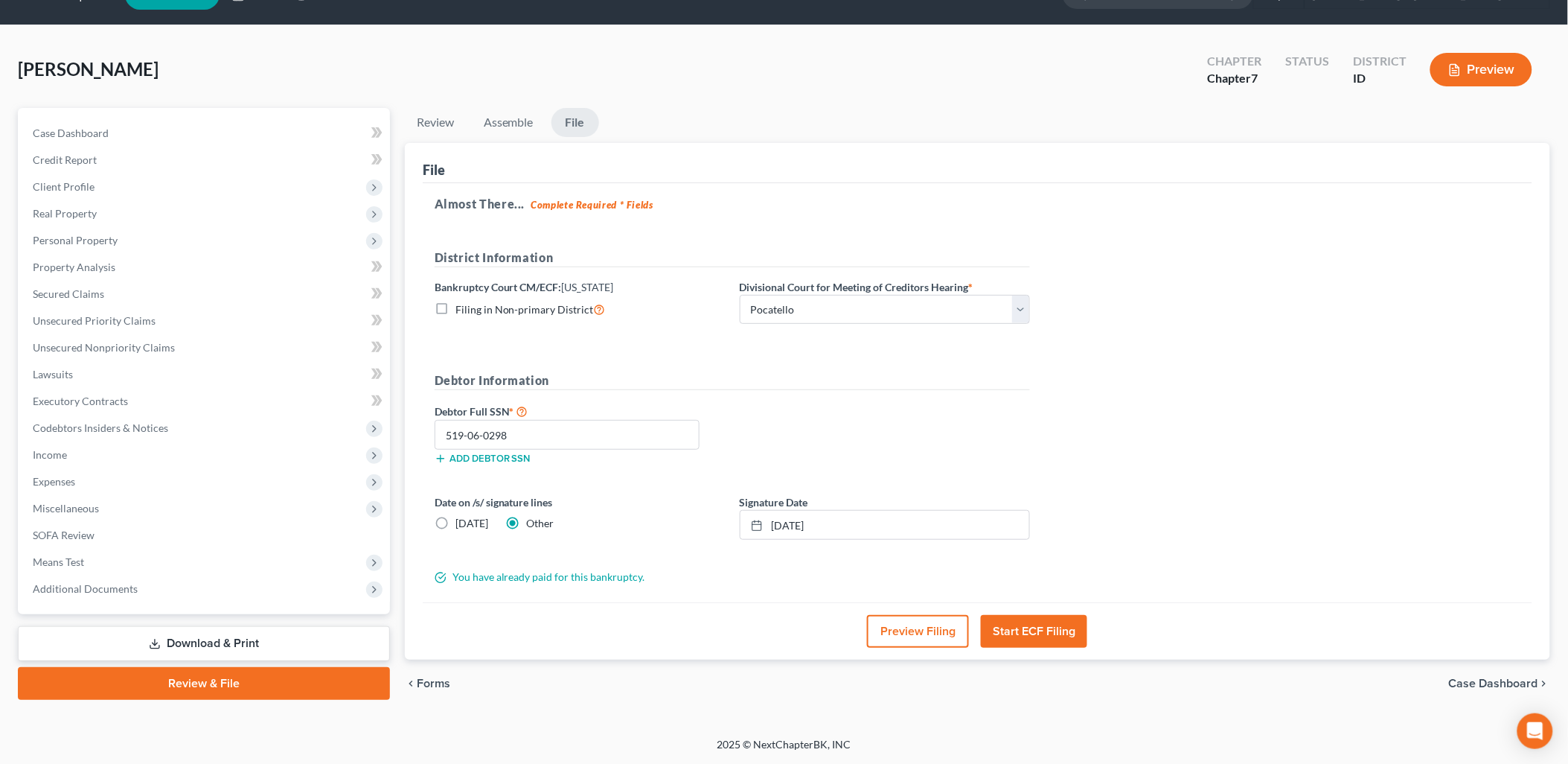
scroll to position [34, 0]
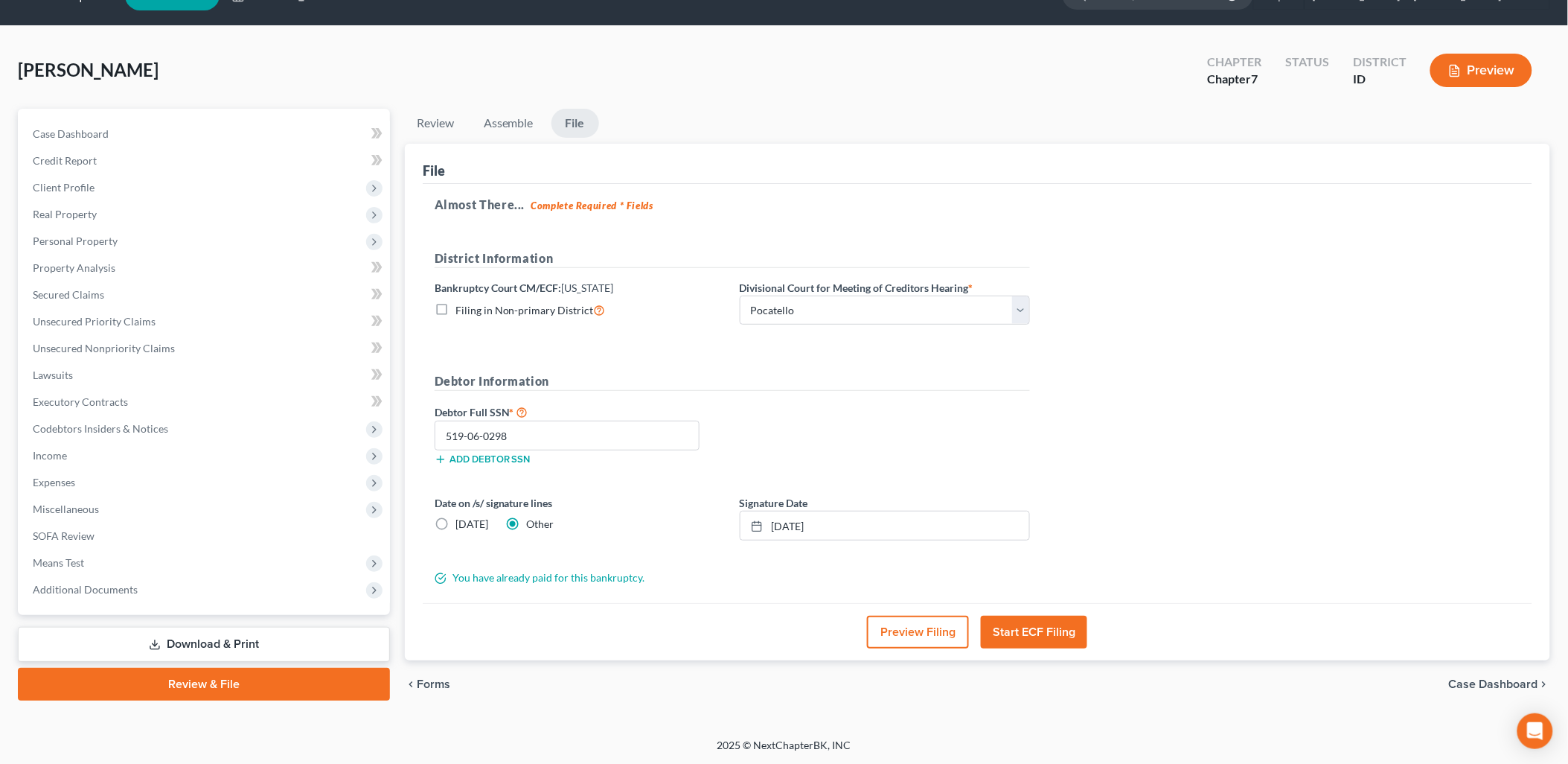
click at [1023, 626] on button "Start ECF Filing" at bounding box center [1033, 632] width 107 height 33
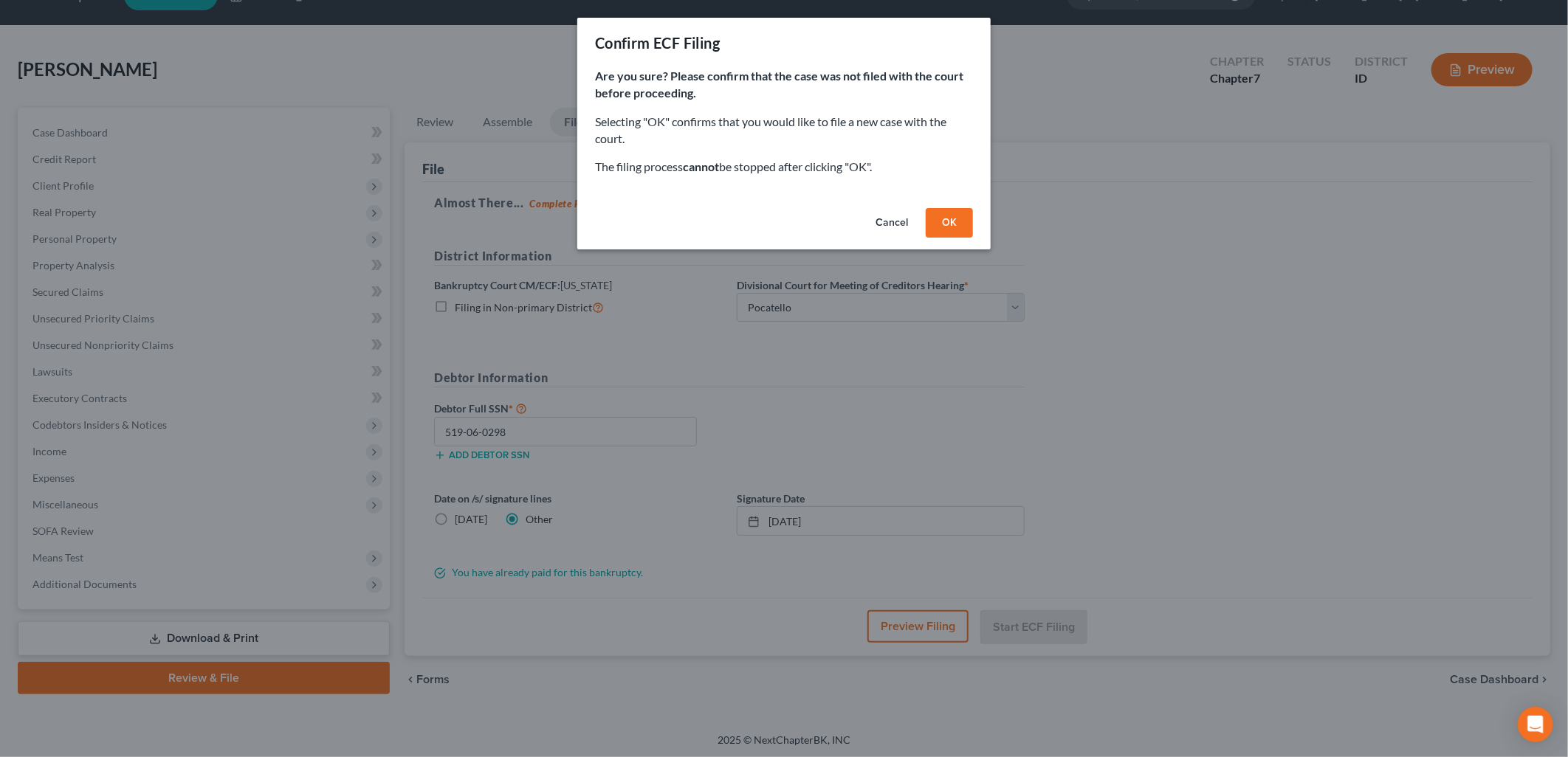
click at [951, 212] on button "OK" at bounding box center [949, 223] width 47 height 29
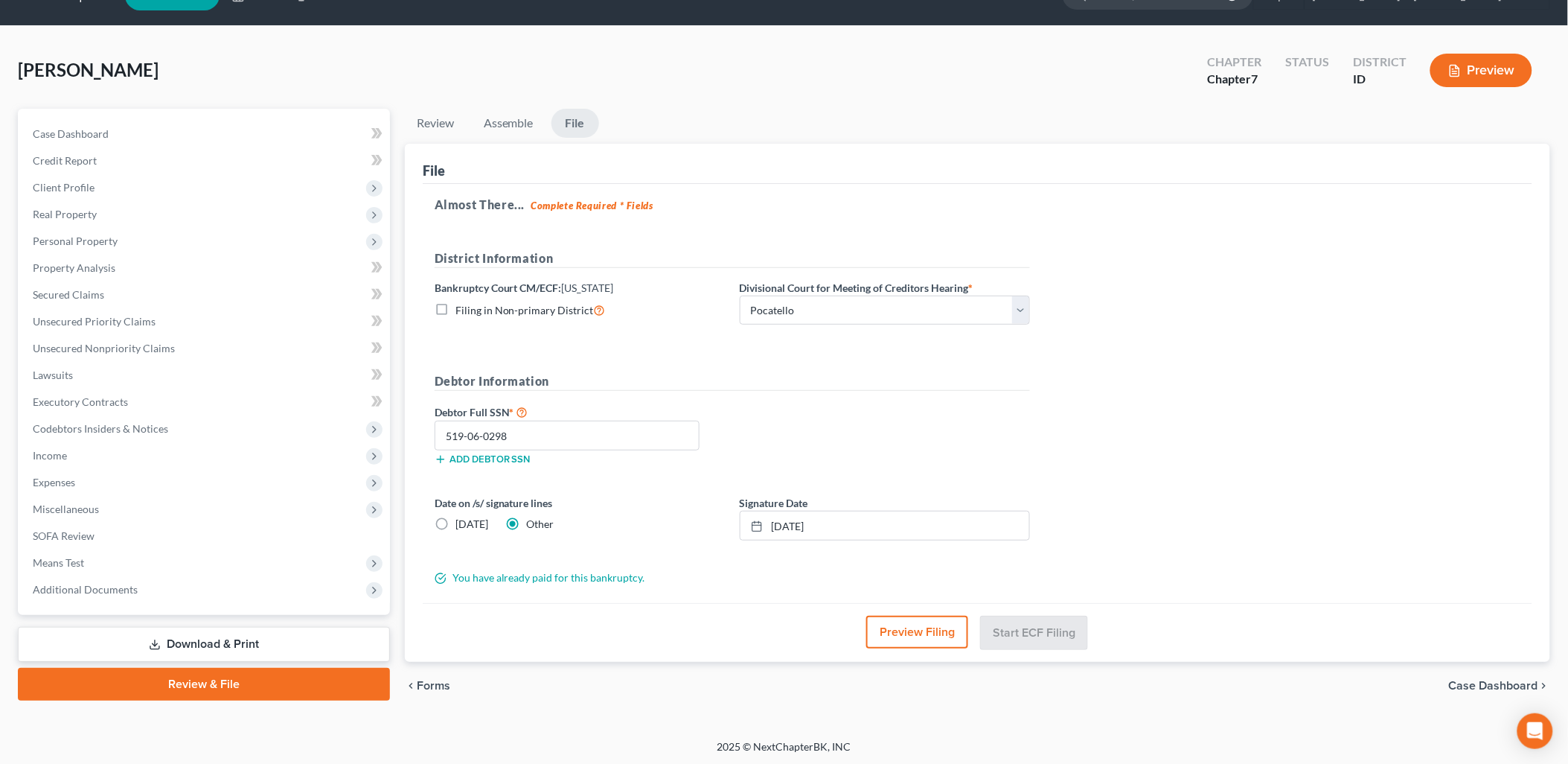
scroll to position [25, 0]
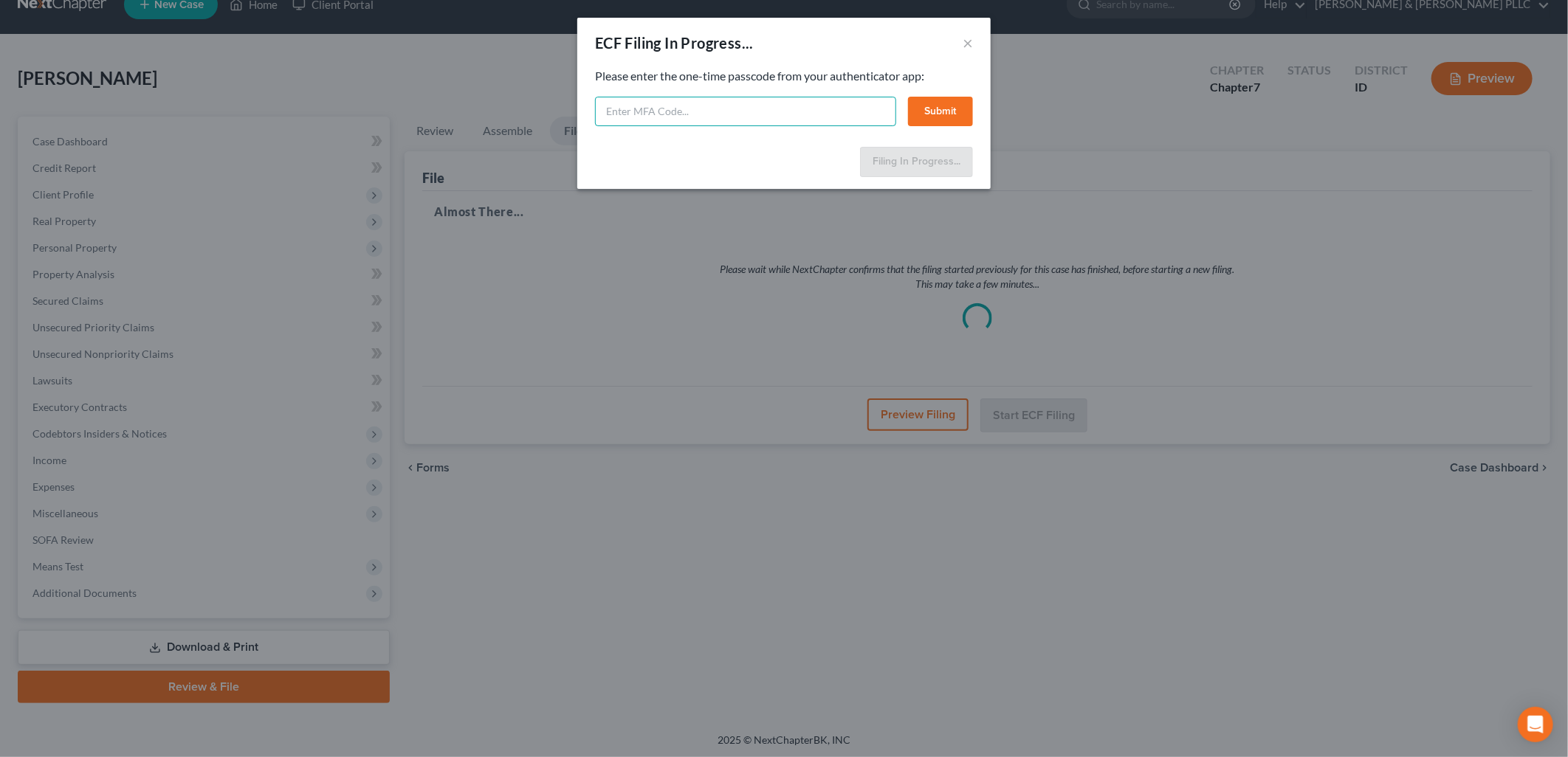
click at [785, 108] on input "text" at bounding box center [745, 111] width 301 height 29
type input "728353"
click at [943, 104] on button "Submit" at bounding box center [940, 111] width 65 height 29
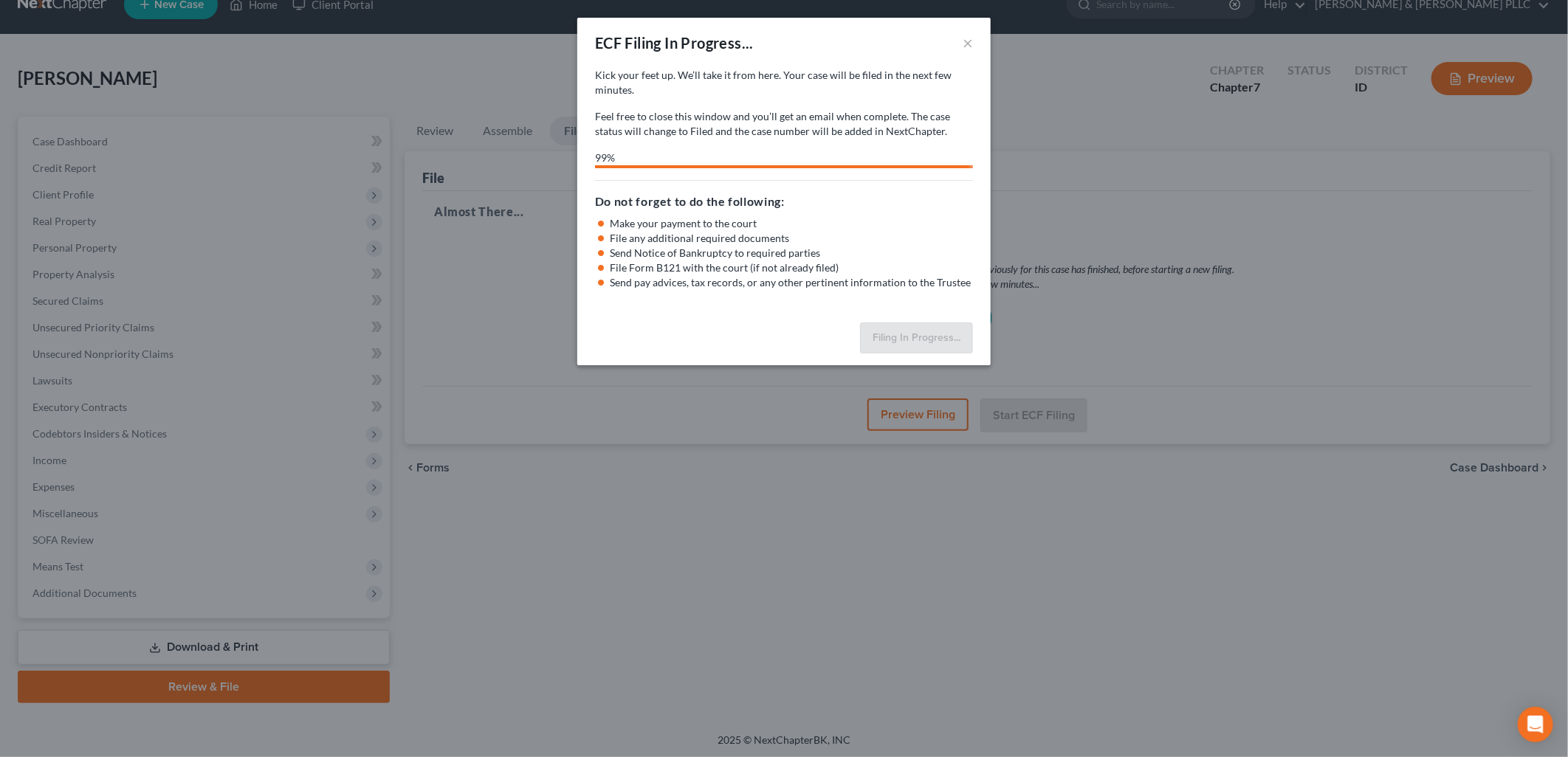
select select "3"
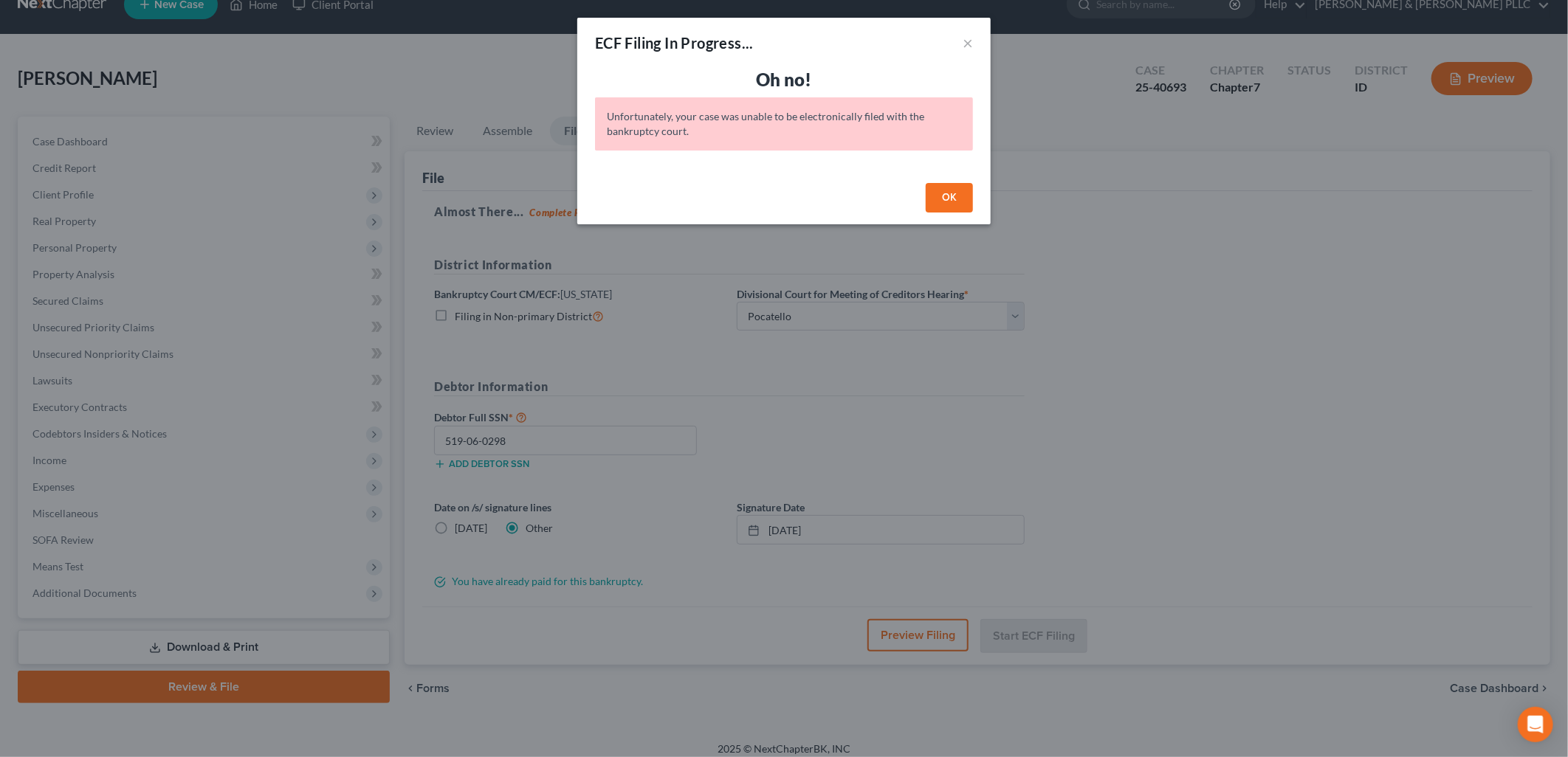
click at [946, 196] on button "OK" at bounding box center [949, 197] width 47 height 29
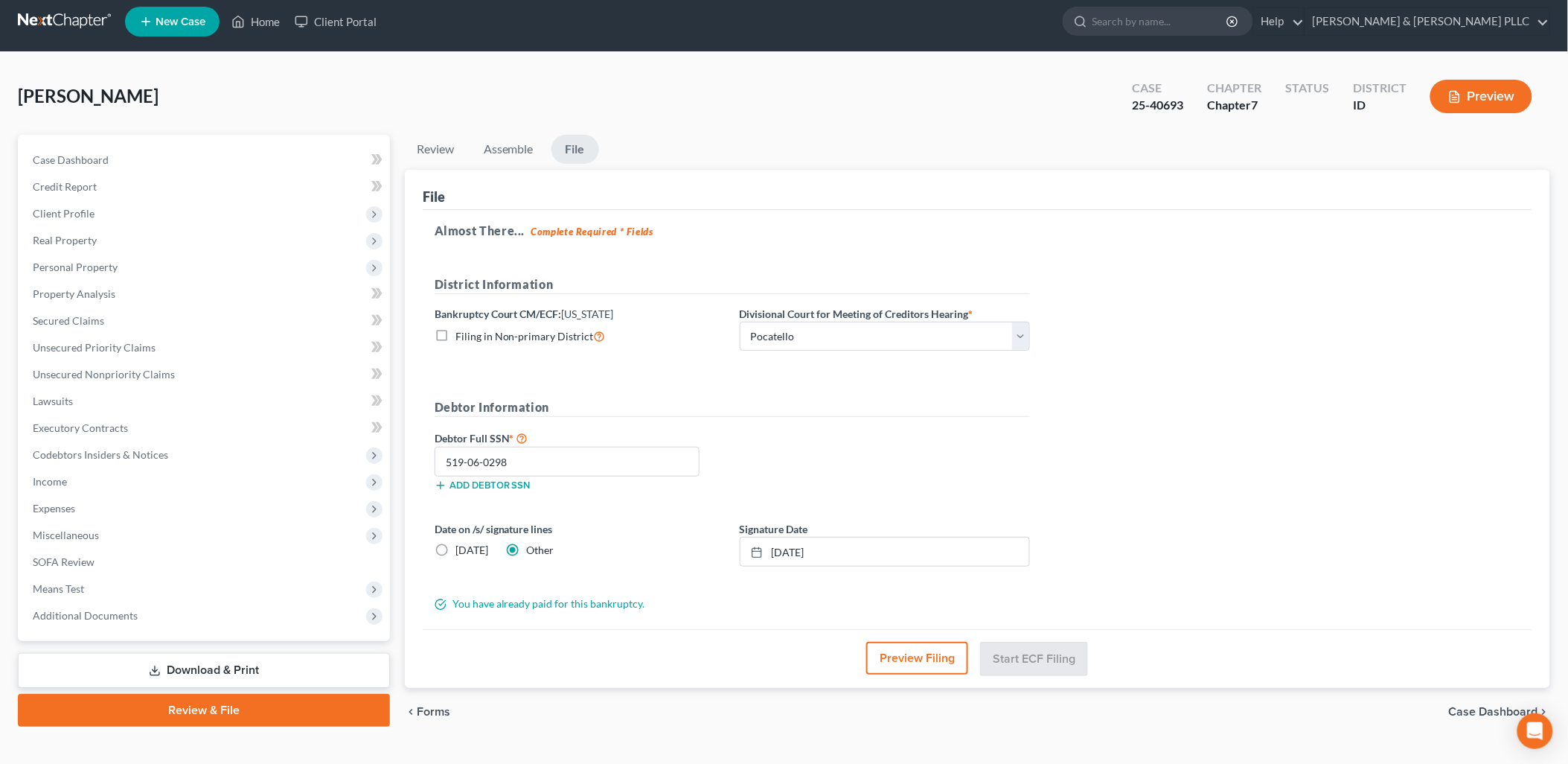
scroll to position [0, 0]
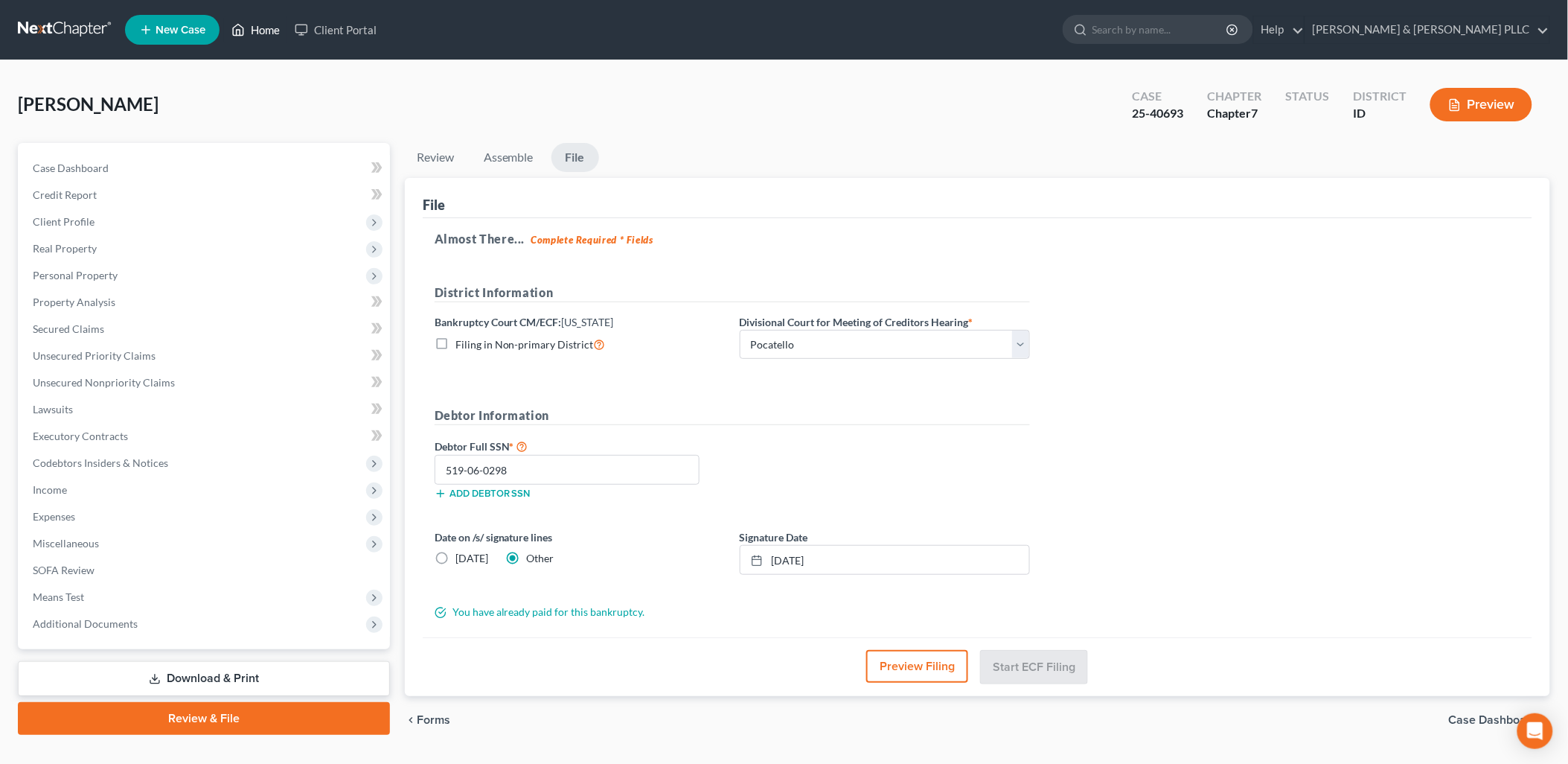
click at [258, 34] on link "Home" at bounding box center [256, 30] width 64 height 26
